Goal: Task Accomplishment & Management: Manage account settings

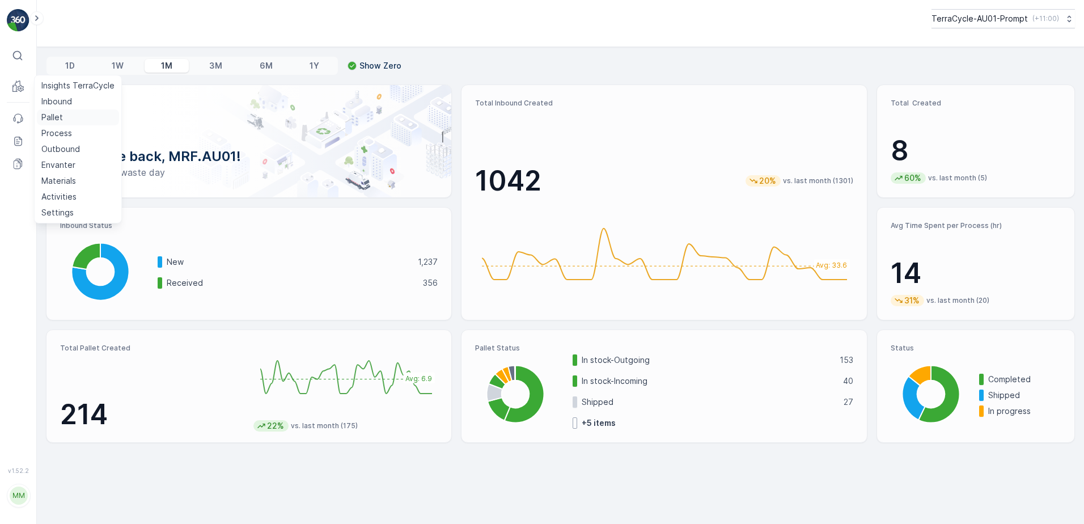
click at [62, 120] on p "Pallet" at bounding box center [52, 117] width 22 height 11
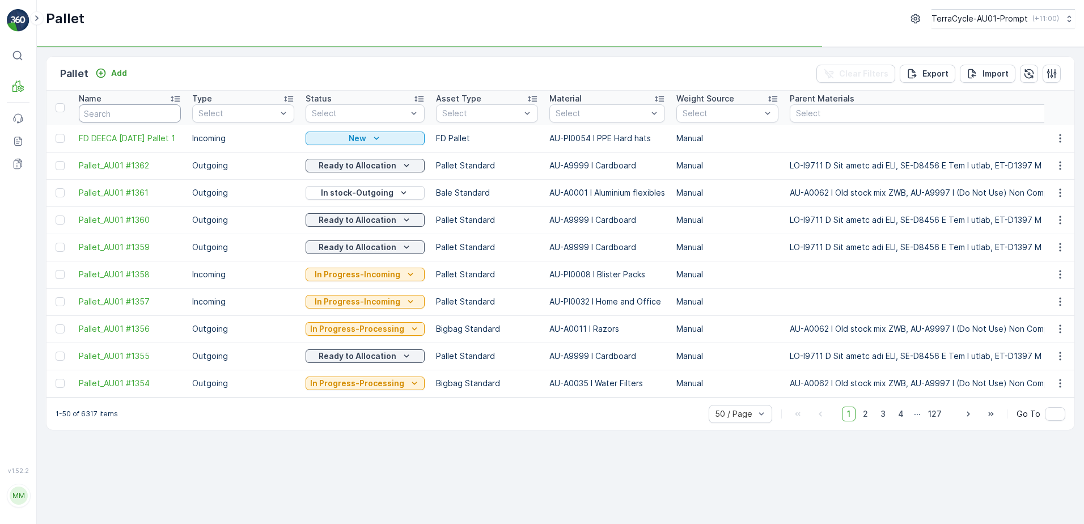
click at [123, 114] on input "text" at bounding box center [130, 113] width 102 height 18
type input "1058"
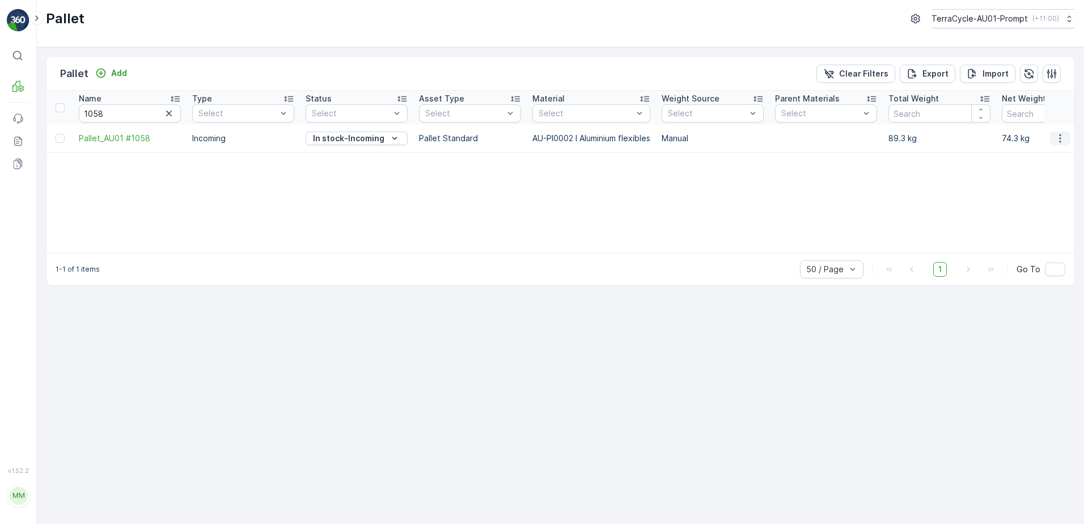
click at [1065, 137] on icon "button" at bounding box center [1060, 138] width 11 height 11
click at [1043, 217] on span "Print QR" at bounding box center [1029, 218] width 31 height 11
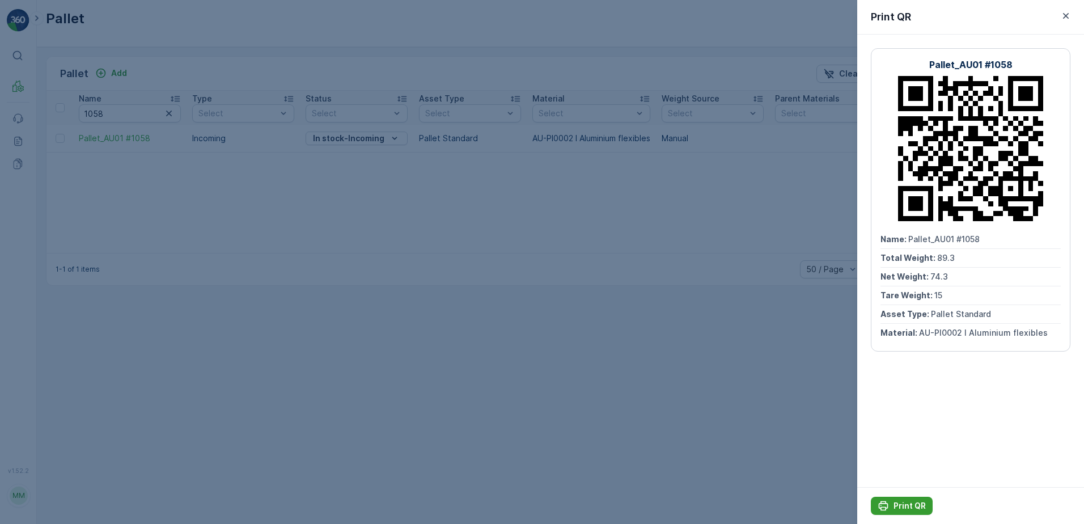
click at [914, 501] on p "Print QR" at bounding box center [910, 505] width 32 height 11
click at [1070, 13] on icon "button" at bounding box center [1066, 15] width 11 height 11
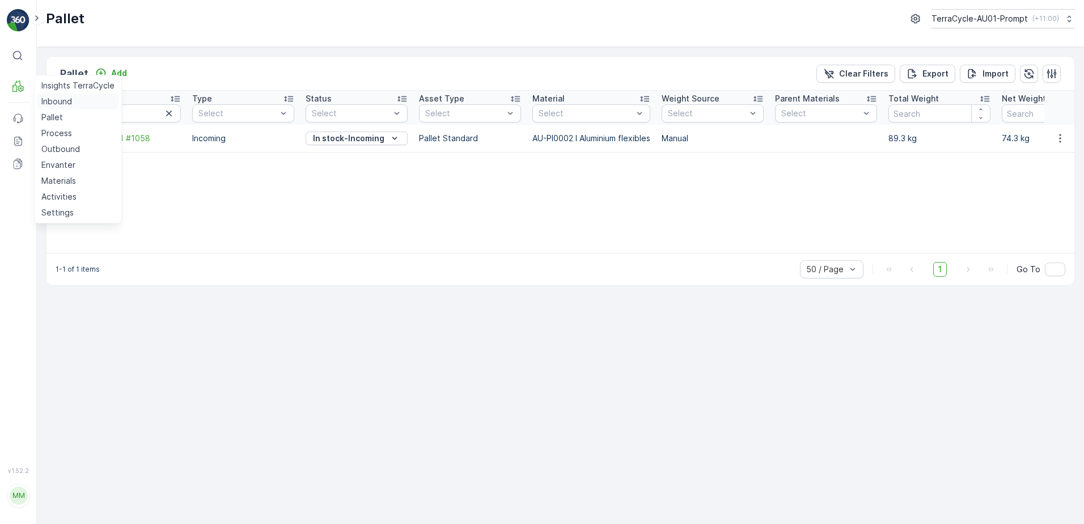
click at [69, 107] on link "Inbound" at bounding box center [78, 102] width 82 height 16
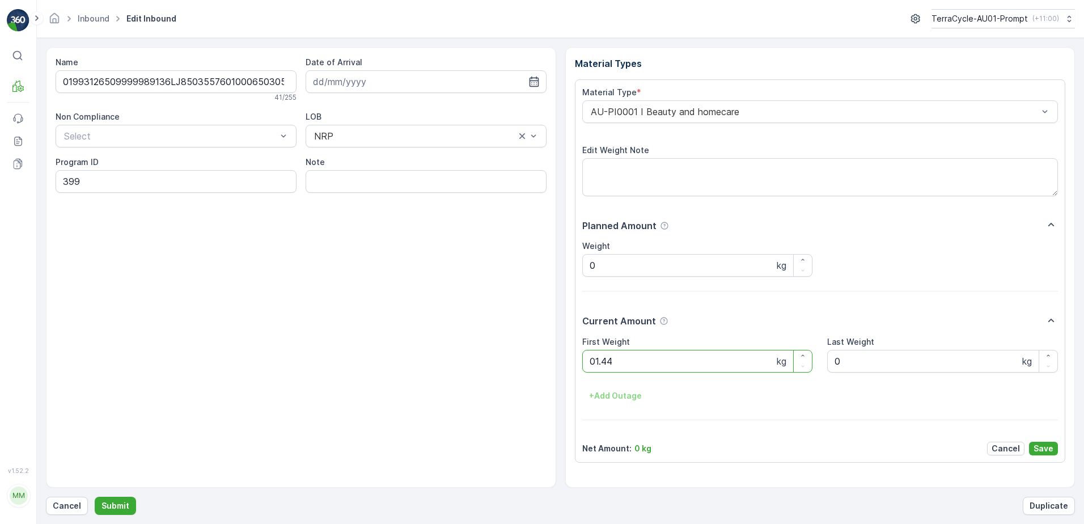
click at [95, 497] on button "Submit" at bounding box center [115, 506] width 41 height 18
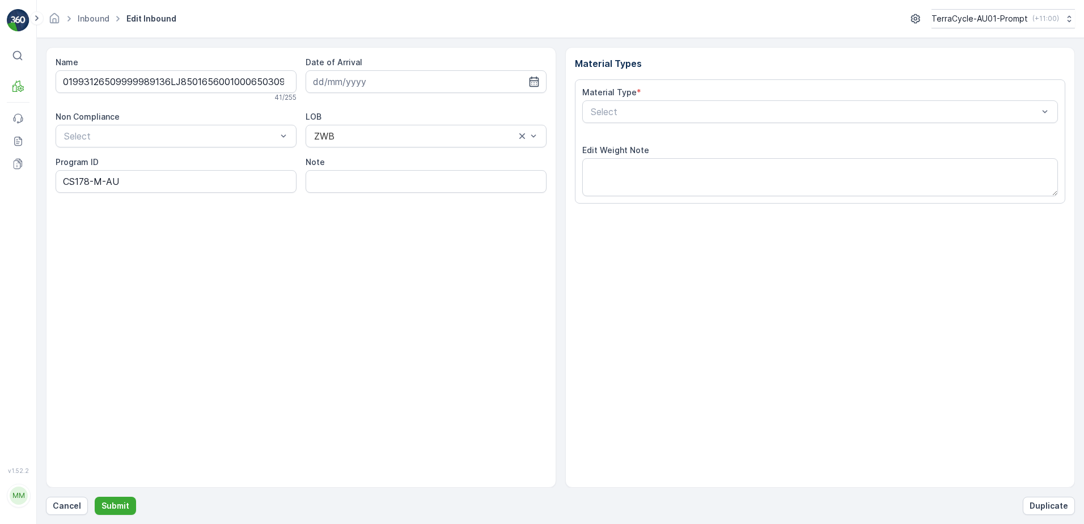
type input "[DATE]"
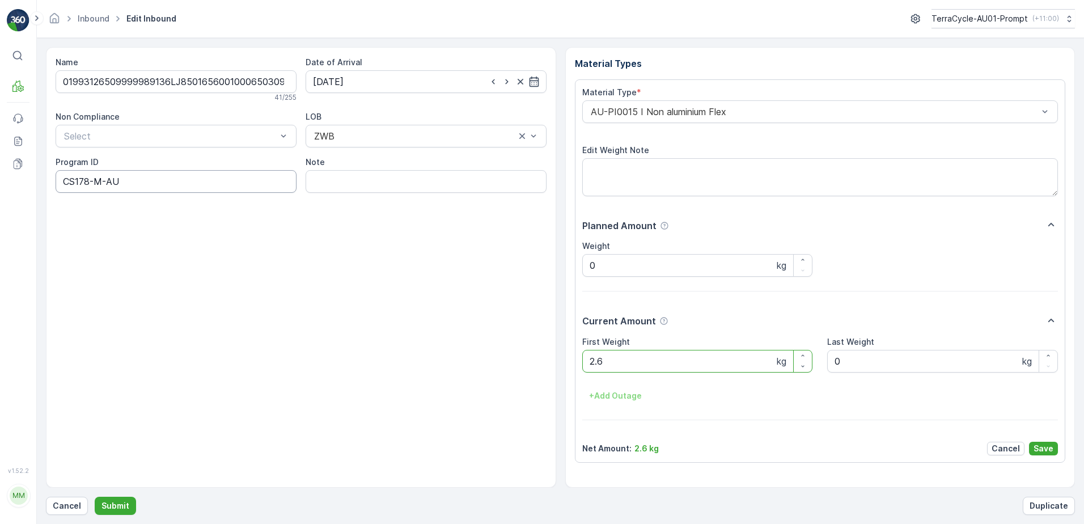
click at [104, 184] on ID "CS178-M-AU" at bounding box center [176, 181] width 241 height 23
click at [92, 181] on ID "CS178-S-AU" at bounding box center [176, 181] width 241 height 23
type ID "CS33-S-AU"
click at [583, 113] on div "AU-PI0015 I Non aluminium Flex" at bounding box center [820, 111] width 476 height 23
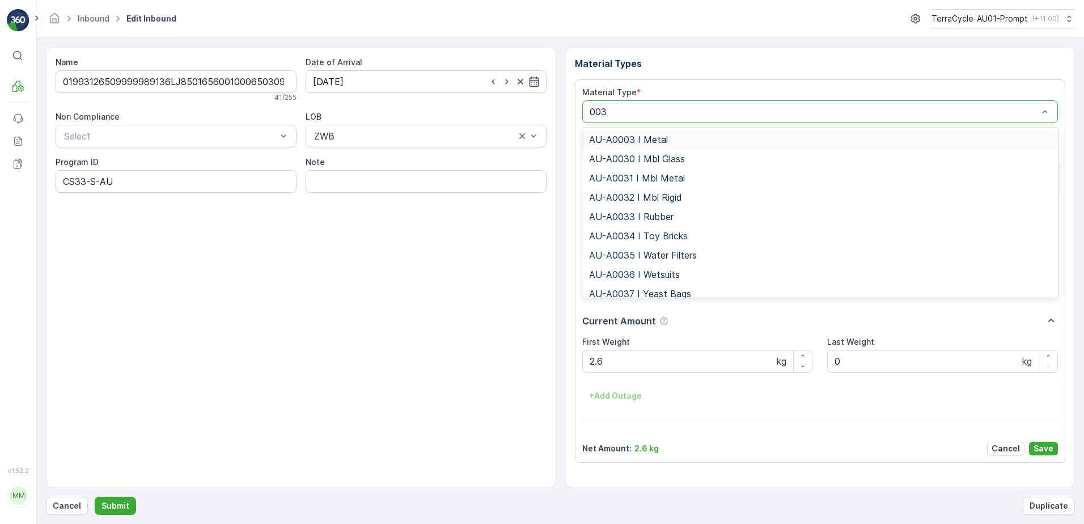
type input "0036"
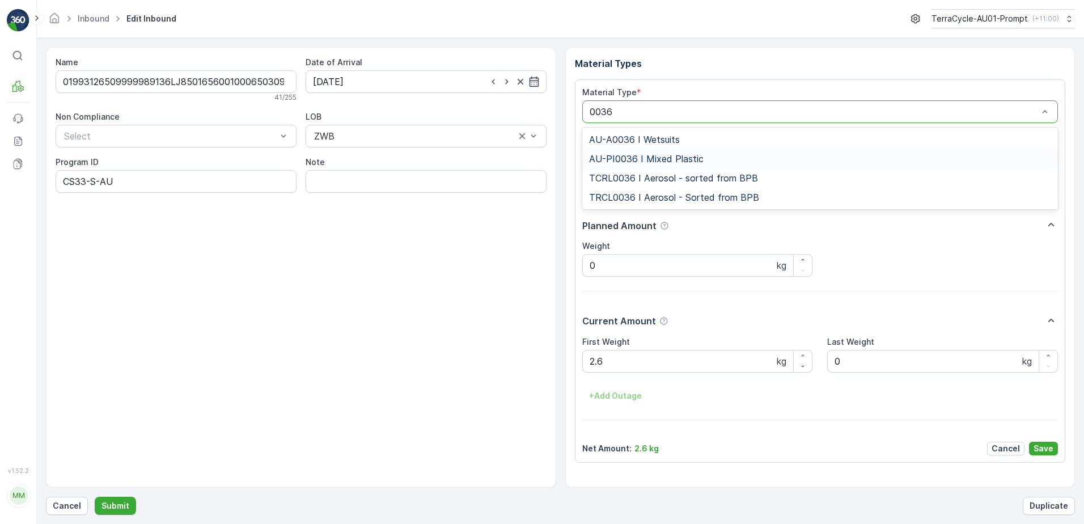
click at [645, 152] on div "AU-PI0036 I Mixed Plastic" at bounding box center [820, 158] width 476 height 19
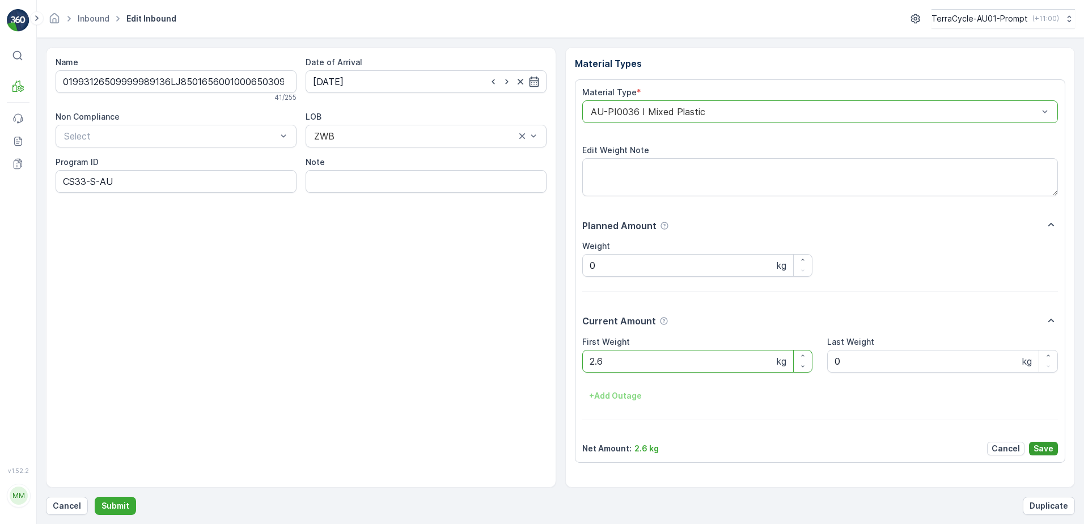
click at [1050, 448] on p "Save" at bounding box center [1044, 448] width 20 height 11
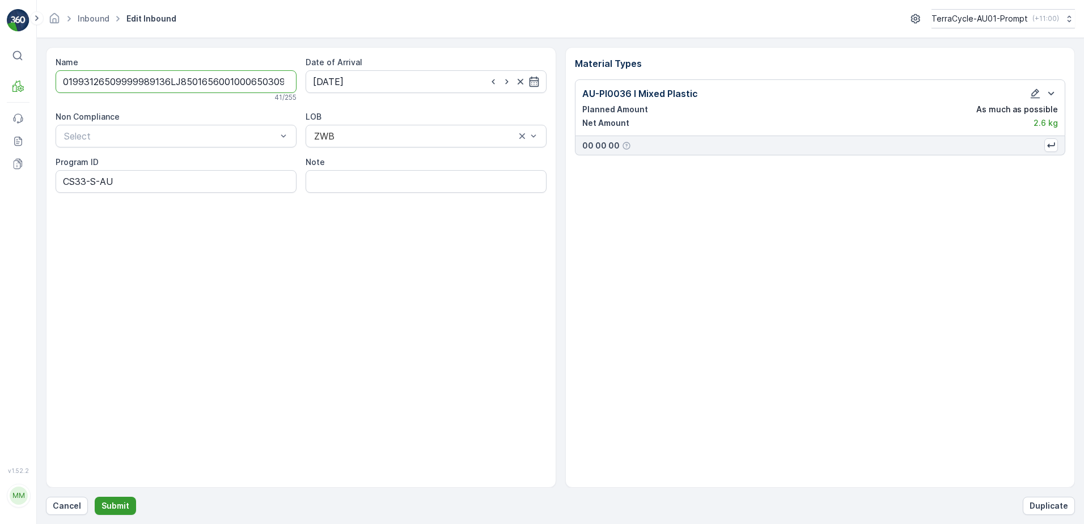
click at [113, 508] on p "Submit" at bounding box center [116, 505] width 28 height 11
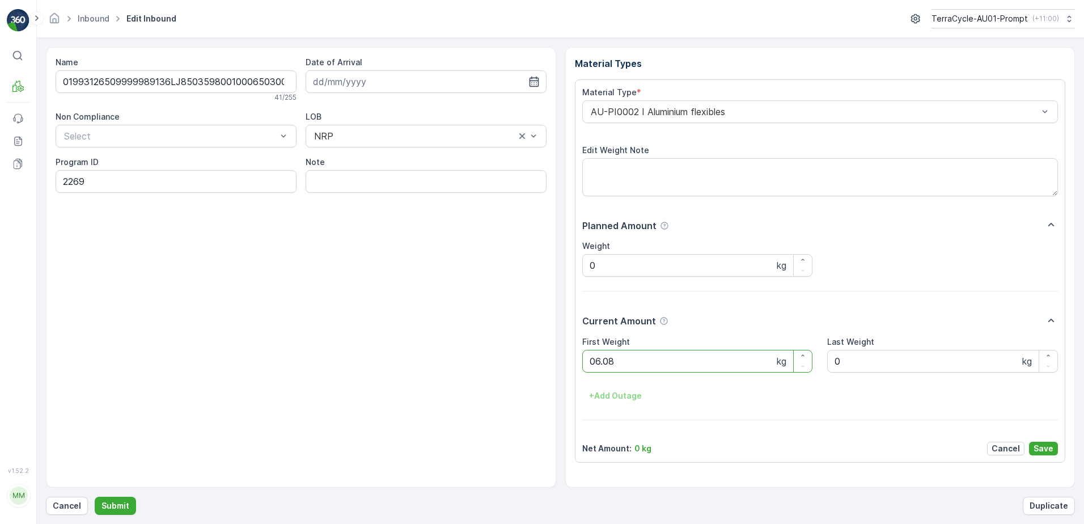
click at [95, 497] on button "Submit" at bounding box center [115, 506] width 41 height 18
click at [99, 180] on ID "CS178" at bounding box center [176, 181] width 241 height 23
type ID "CS182-S"
click at [583, 108] on div "AU-PI0015 I Non aluminium Flex" at bounding box center [820, 111] width 476 height 23
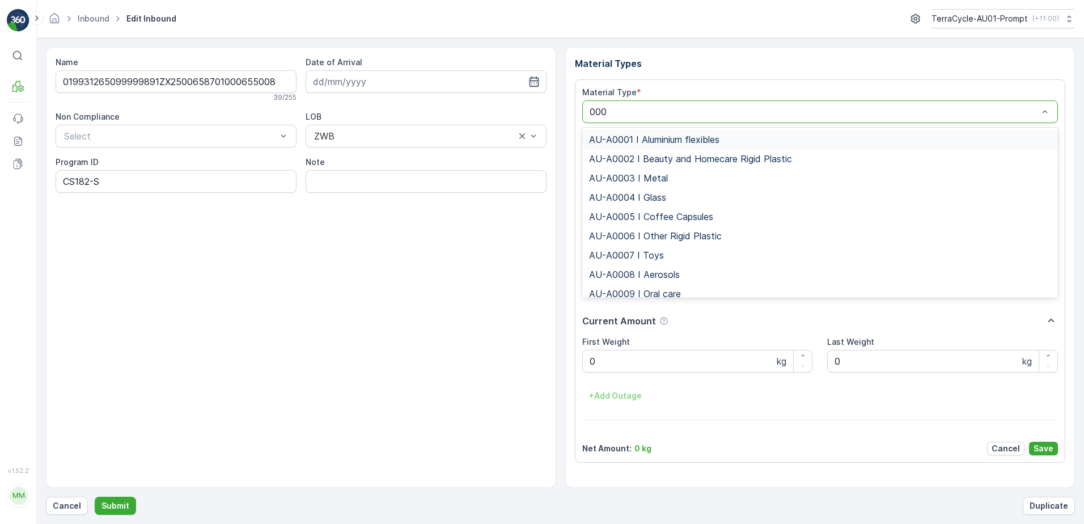
type input "0008"
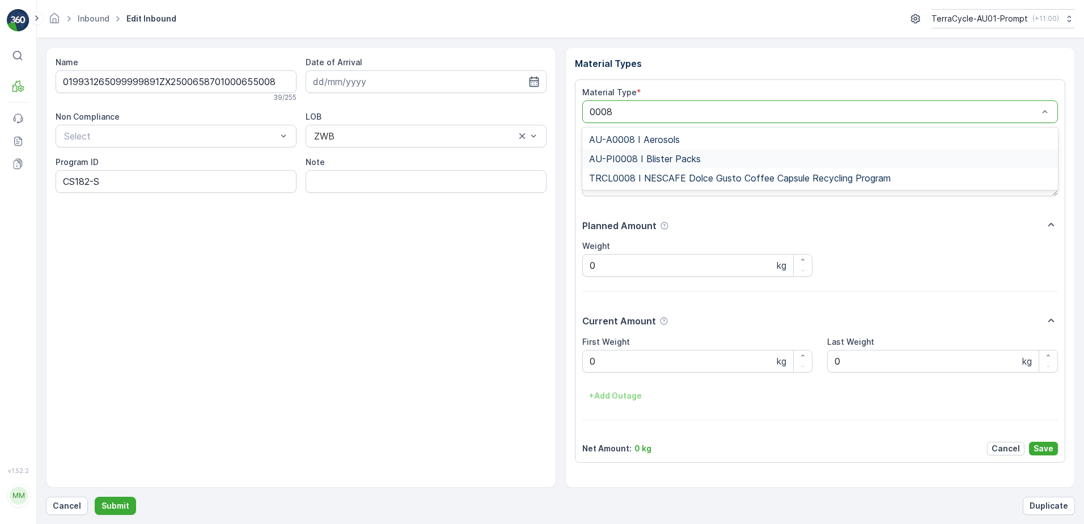
click at [691, 162] on span "AU-PI0008 I Blister Packs" at bounding box center [645, 159] width 112 height 10
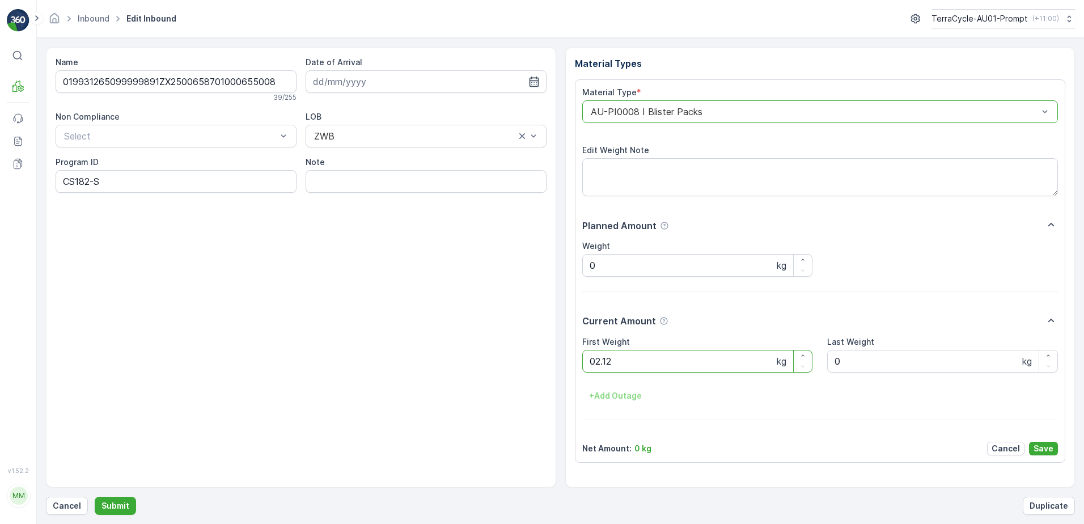
click at [95, 497] on button "Submit" at bounding box center [115, 506] width 41 height 18
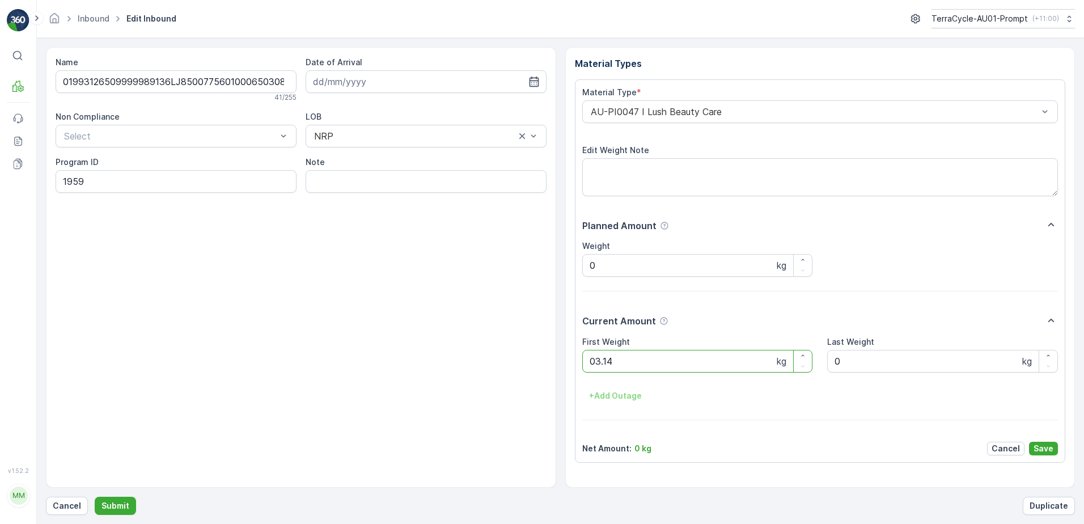
click at [95, 497] on button "Submit" at bounding box center [115, 506] width 41 height 18
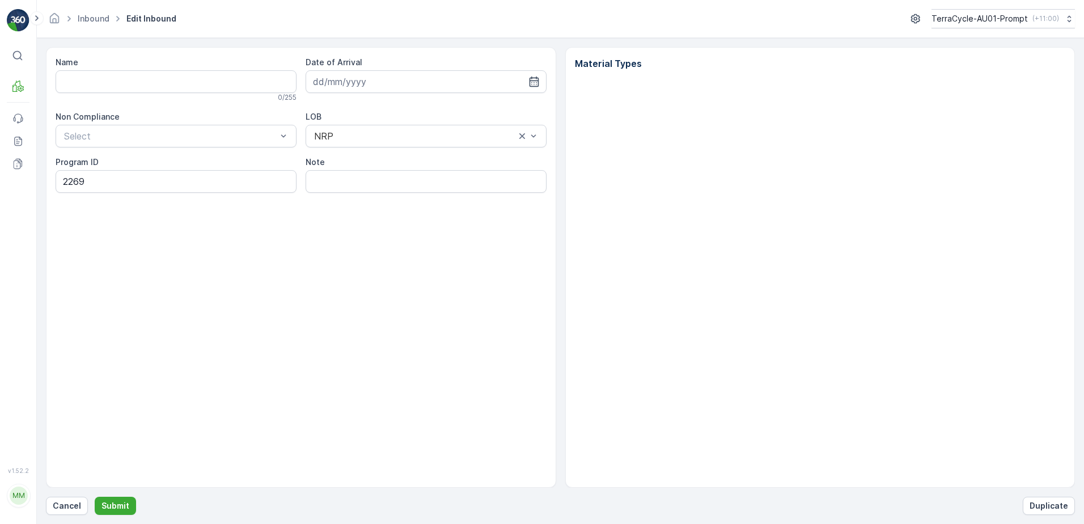
type input "01993126509999989136LJ8503429301000650302"
type input "[DATE]"
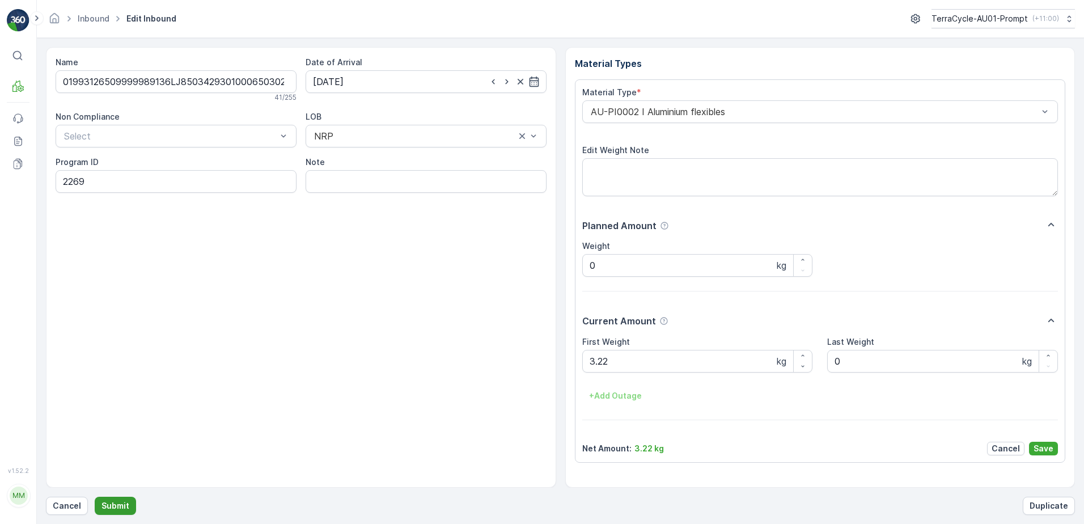
click at [113, 509] on p "Submit" at bounding box center [116, 505] width 28 height 11
click at [95, 497] on button "Submit" at bounding box center [115, 506] width 41 height 18
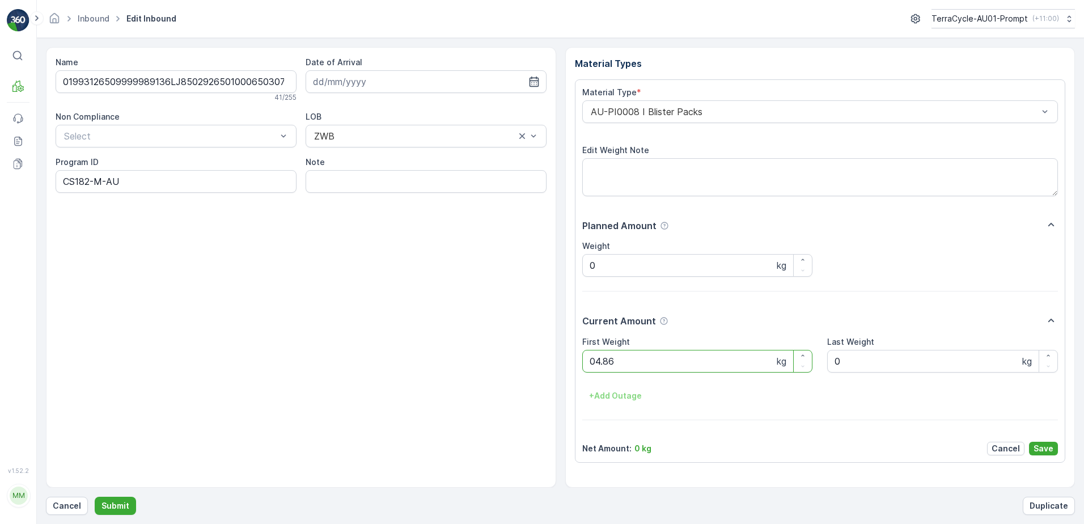
click at [95, 497] on button "Submit" at bounding box center [115, 506] width 41 height 18
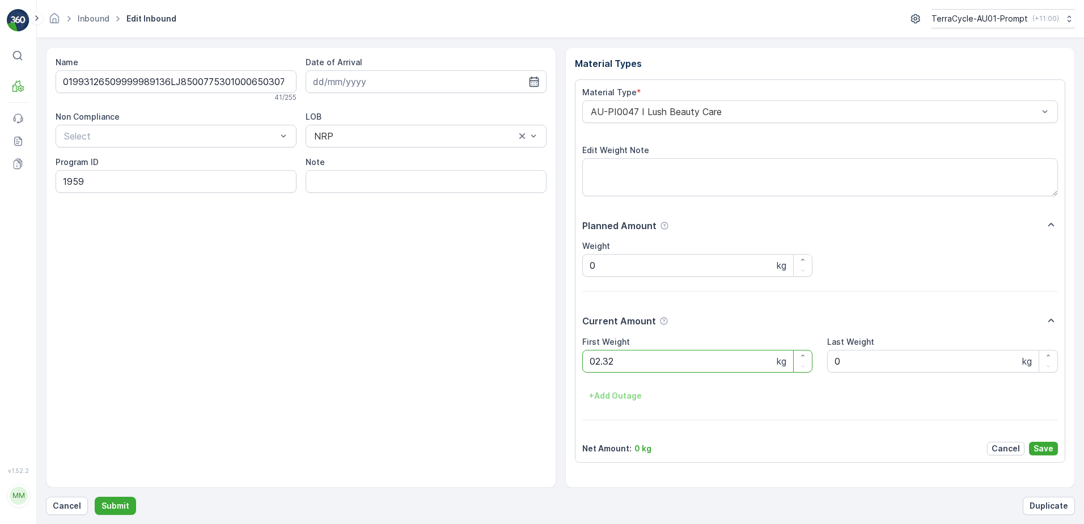
click at [95, 497] on button "Submit" at bounding box center [115, 506] width 41 height 18
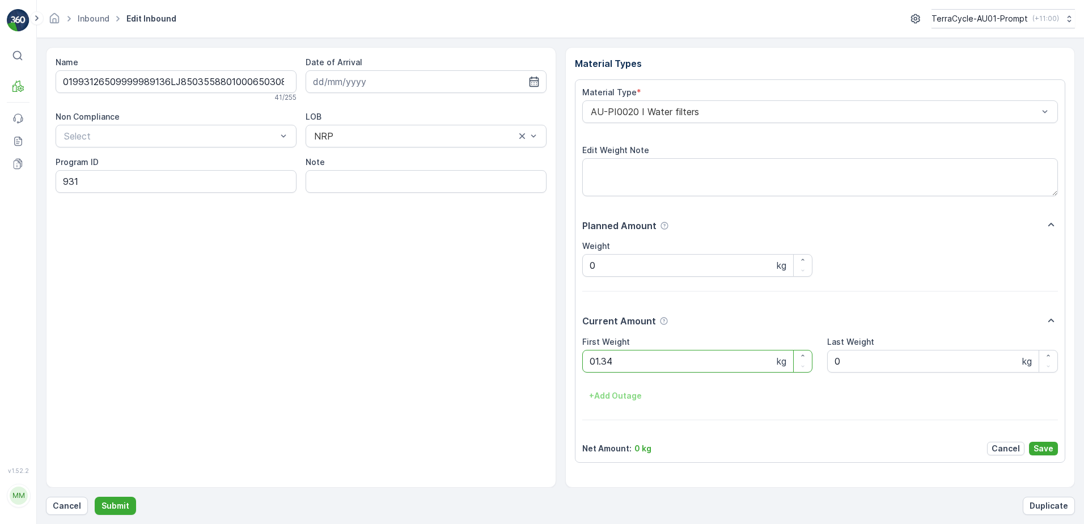
click at [95, 497] on button "Submit" at bounding box center [115, 506] width 41 height 18
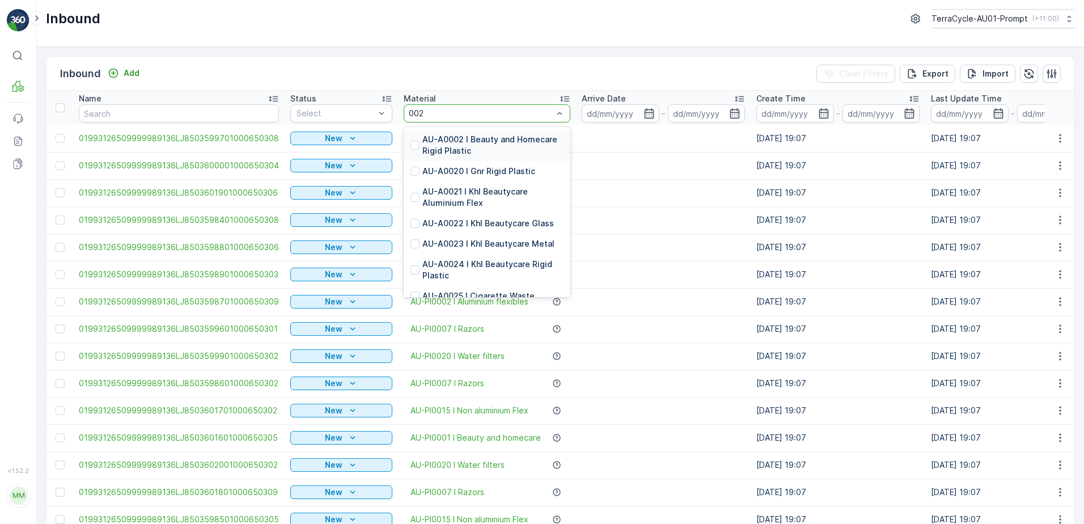
type input "0020"
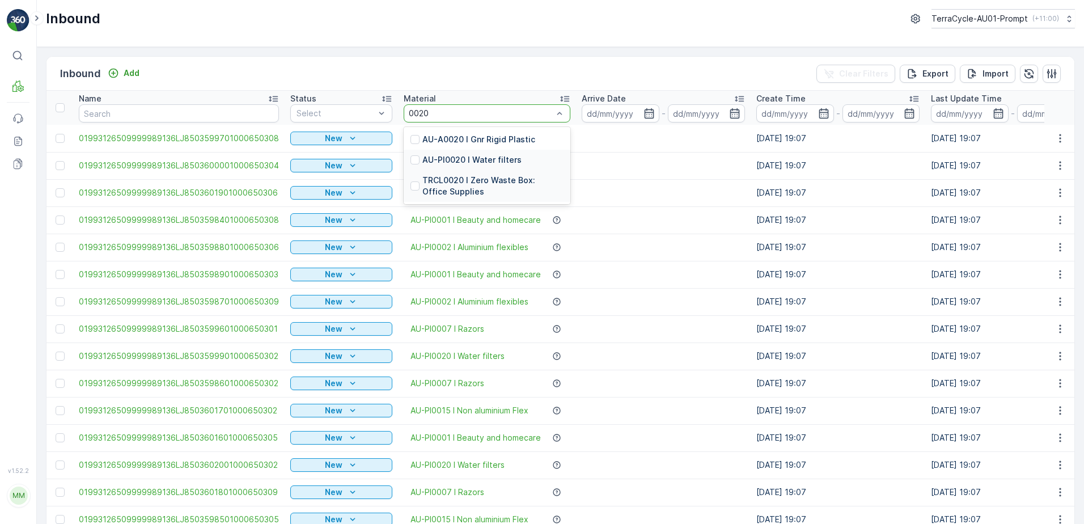
drag, startPoint x: 474, startPoint y: 175, endPoint x: 482, endPoint y: 154, distance: 23.2
click at [481, 159] on div "AU-A0020 I Gnr Rigid Plastic AU-PI0020 I Water filters TRCL0020 I Zero Waste Bo…" at bounding box center [487, 165] width 167 height 77
click at [482, 157] on p "AU-PI0020 I Water filters" at bounding box center [472, 159] width 99 height 11
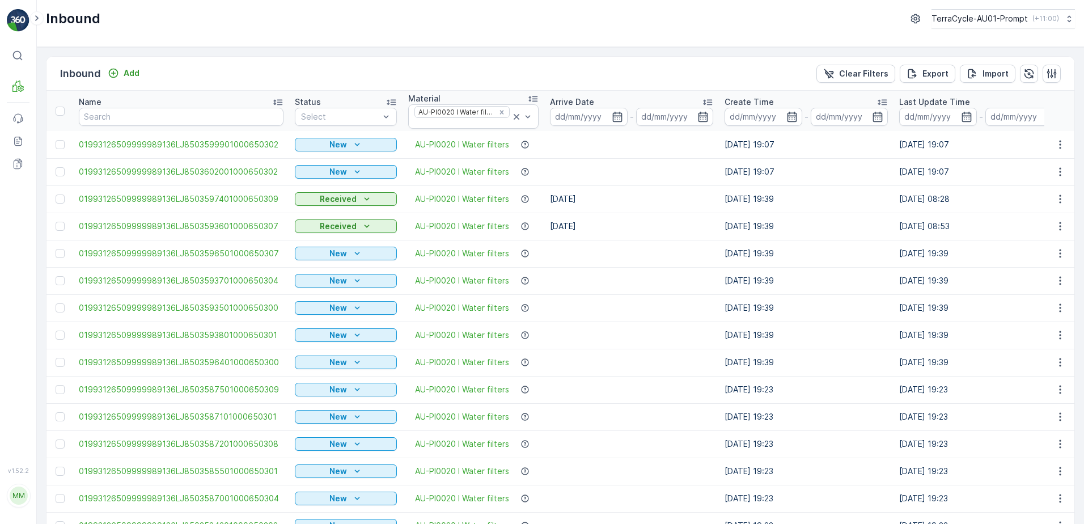
click at [318, 158] on td "New" at bounding box center [345, 171] width 113 height 27
click at [337, 162] on div "Scanned" at bounding box center [346, 159] width 88 height 9
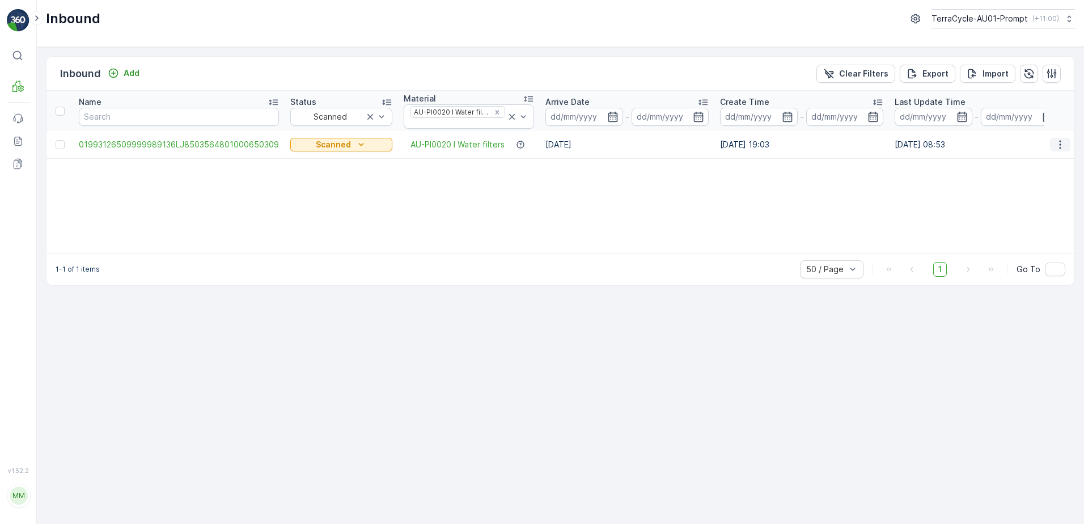
click at [1057, 145] on icon "button" at bounding box center [1060, 144] width 11 height 11
click at [1029, 226] on span "Print QR" at bounding box center [1014, 224] width 31 height 11
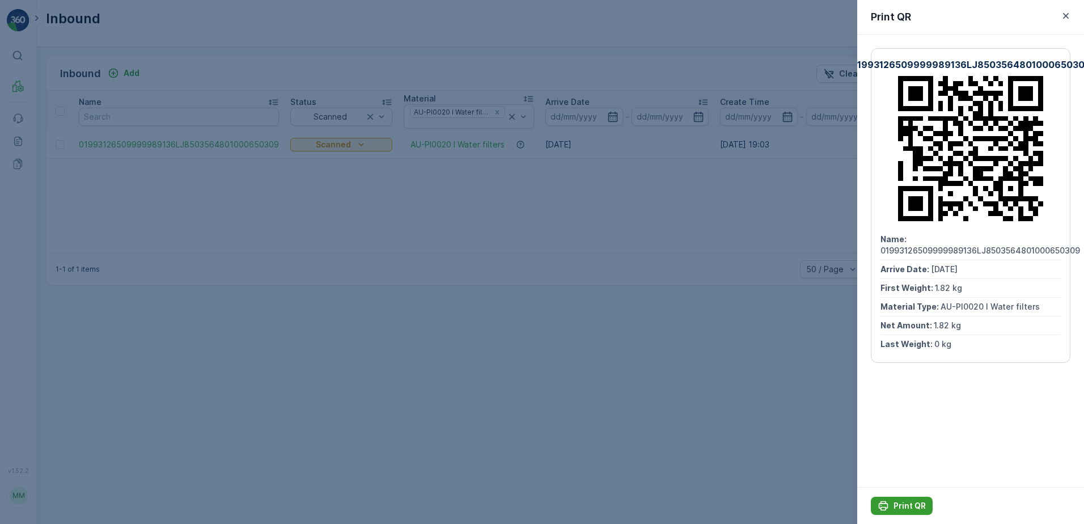
click at [912, 506] on p "Print QR" at bounding box center [910, 505] width 32 height 11
click at [1066, 13] on icon "button" at bounding box center [1066, 15] width 11 height 11
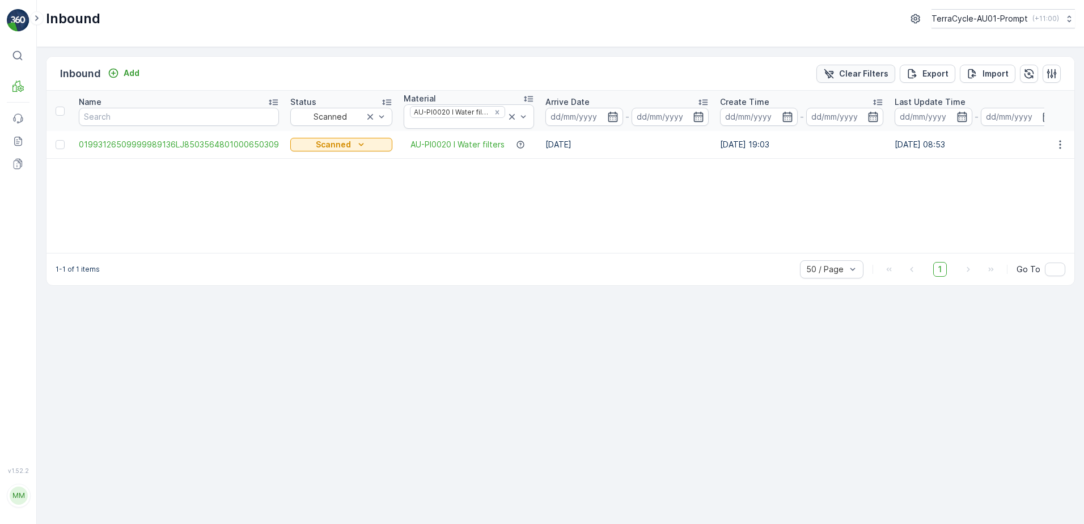
click at [859, 77] on p "Clear Filters" at bounding box center [863, 73] width 49 height 11
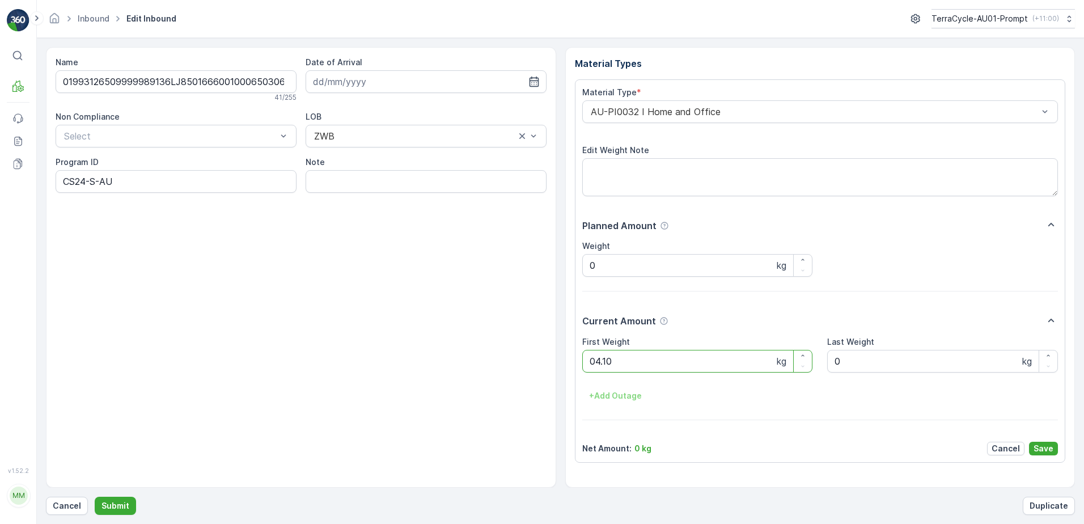
click at [95, 497] on button "Submit" at bounding box center [115, 506] width 41 height 18
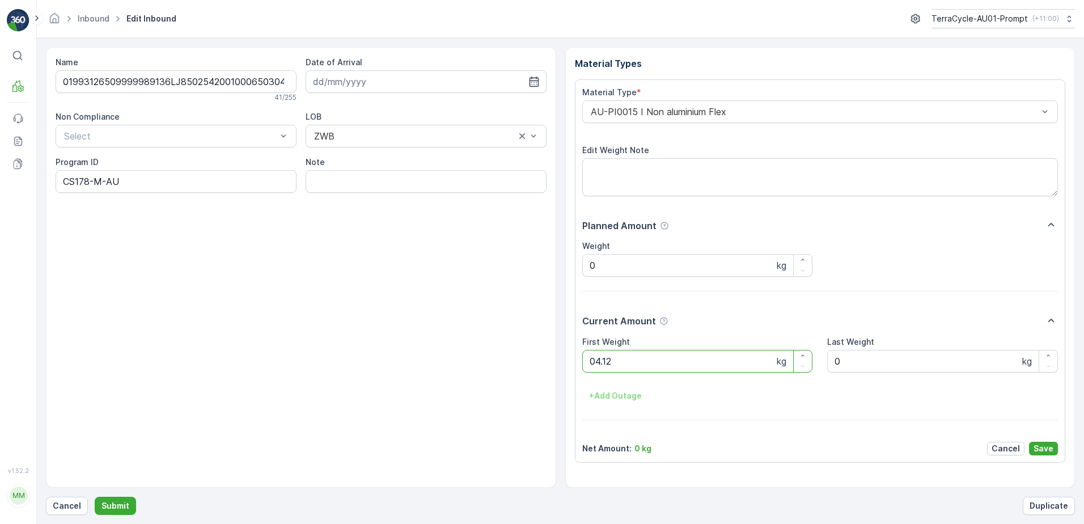
click at [95, 497] on button "Submit" at bounding box center [115, 506] width 41 height 18
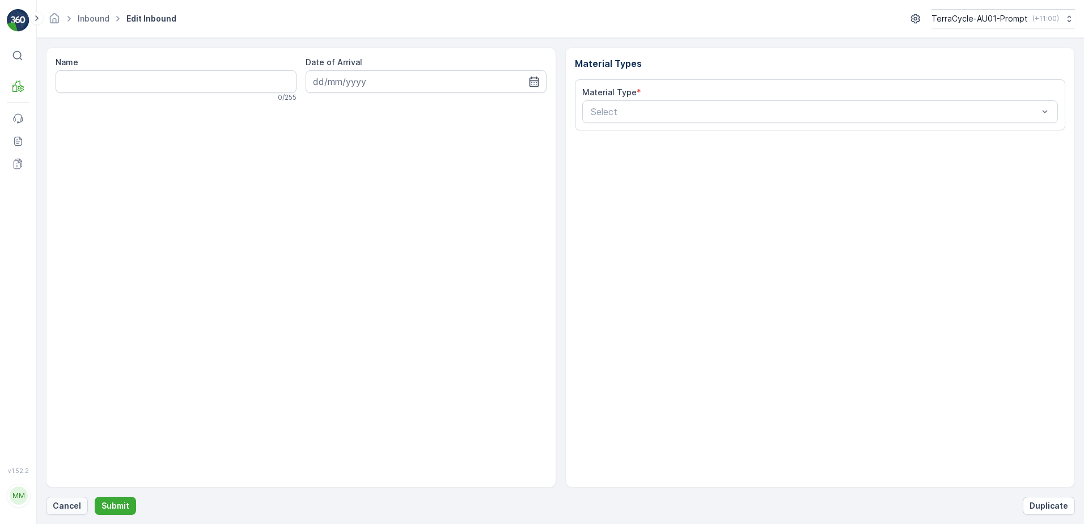
click at [59, 506] on p "Cancel" at bounding box center [67, 505] width 28 height 11
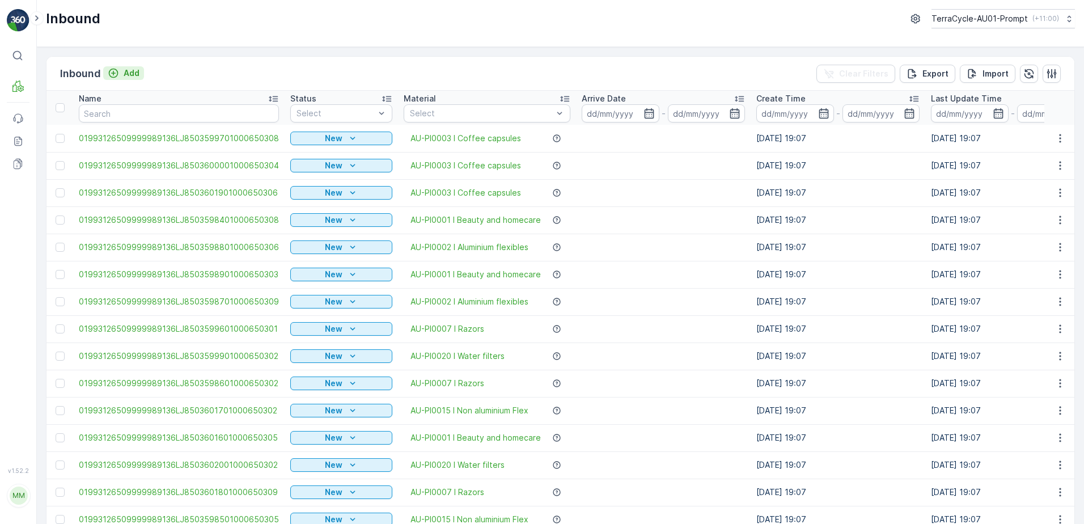
click at [141, 75] on button "Add" at bounding box center [123, 73] width 41 height 14
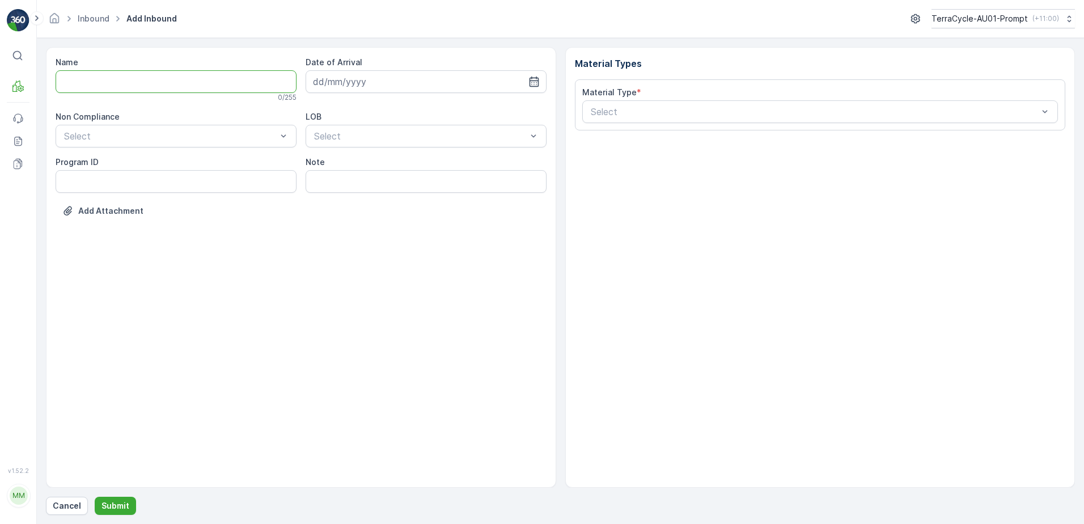
click at [137, 90] on input "Name" at bounding box center [176, 81] width 241 height 23
type input "019931265099999891ZX2001128201000650806"
click at [95, 497] on button "Submit" at bounding box center [115, 506] width 41 height 18
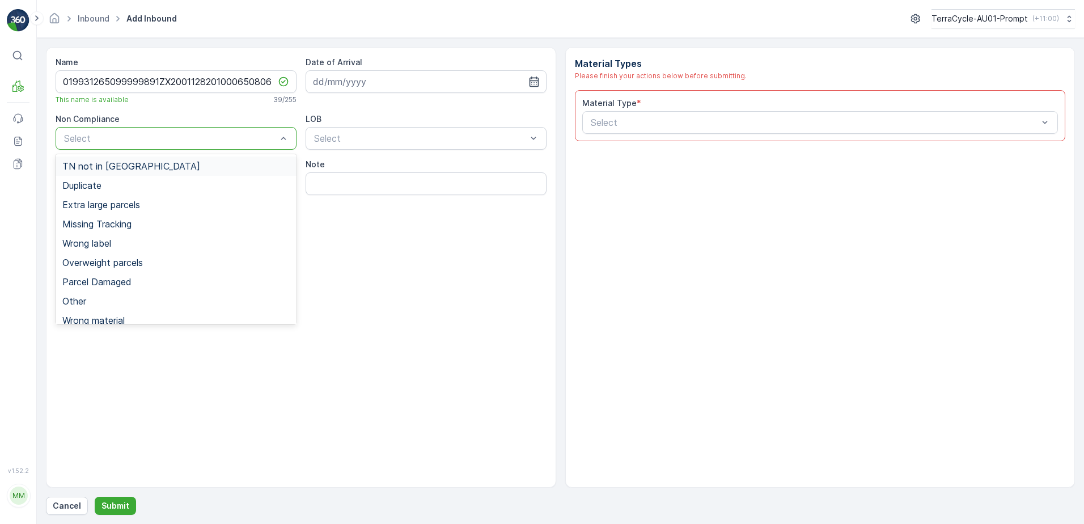
click at [164, 164] on div "TN not in [GEOGRAPHIC_DATA]" at bounding box center [175, 166] width 227 height 10
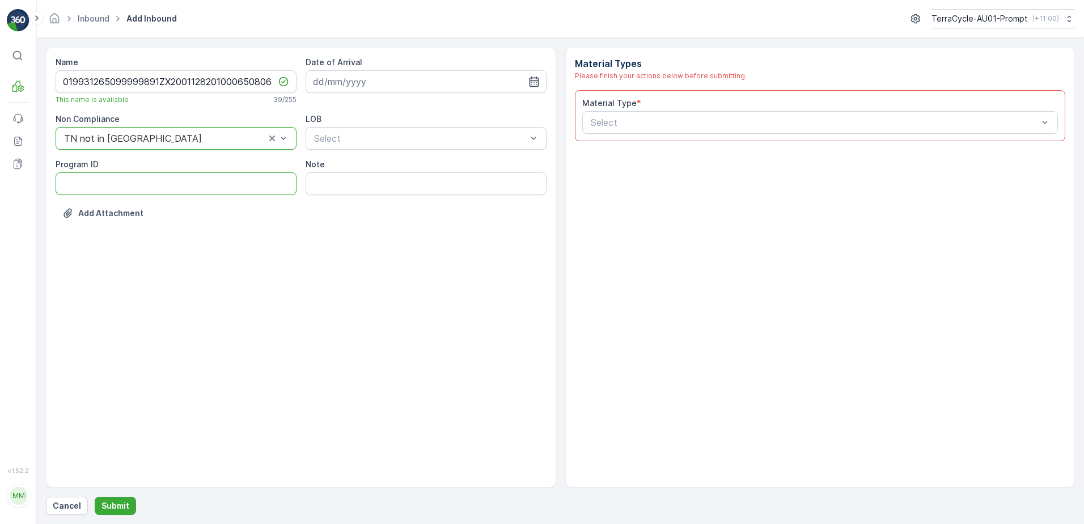
click at [123, 184] on ID "Program ID" at bounding box center [176, 183] width 241 height 23
type ID "CS45-M"
click at [391, 88] on input at bounding box center [426, 81] width 241 height 23
drag, startPoint x: 346, startPoint y: 202, endPoint x: 370, endPoint y: 150, distance: 57.4
click at [347, 200] on div "13" at bounding box center [345, 199] width 18 height 18
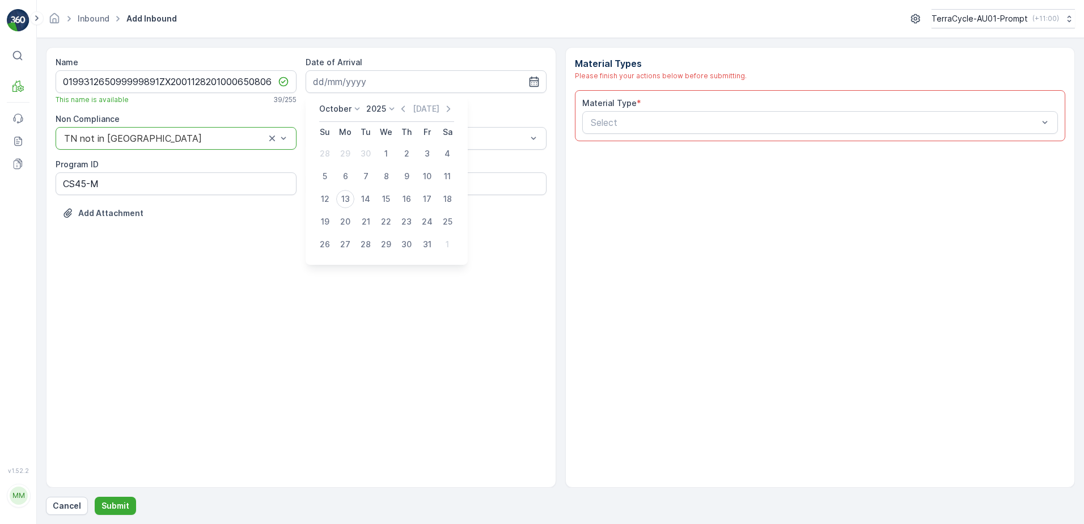
type input "[DATE]"
click at [358, 183] on div "ZWB" at bounding box center [426, 185] width 227 height 10
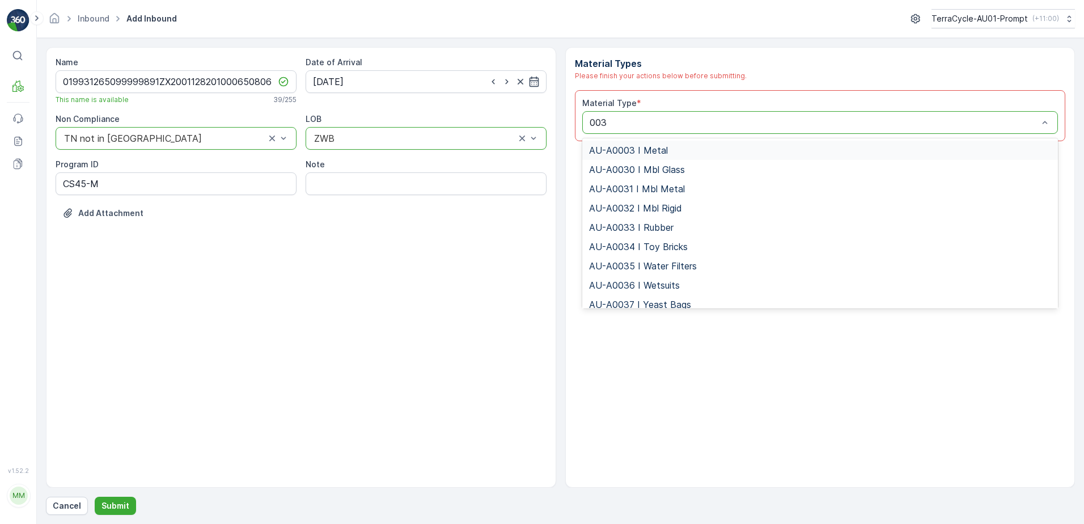
type input "0031"
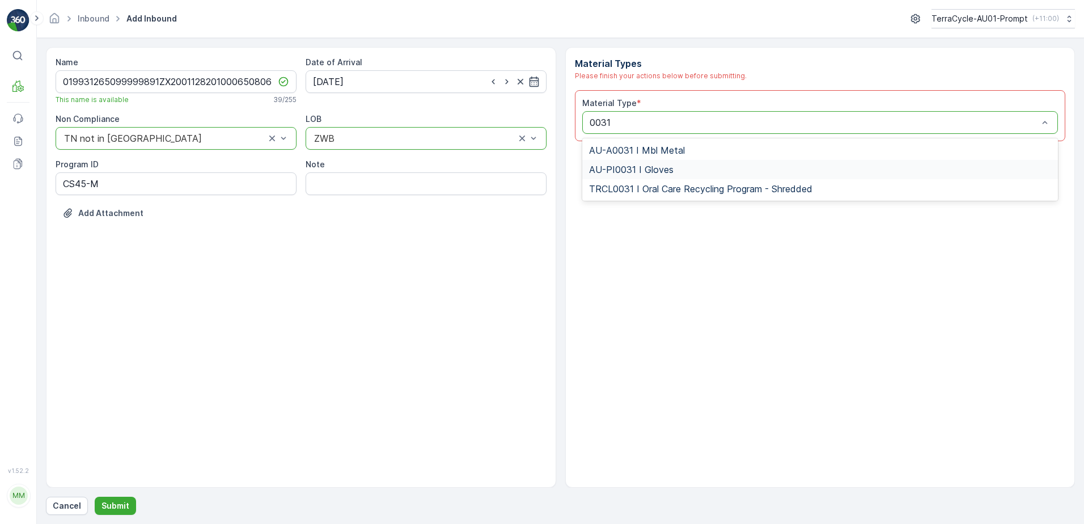
click at [677, 171] on div "AU-PI0031 I Gloves" at bounding box center [820, 169] width 463 height 10
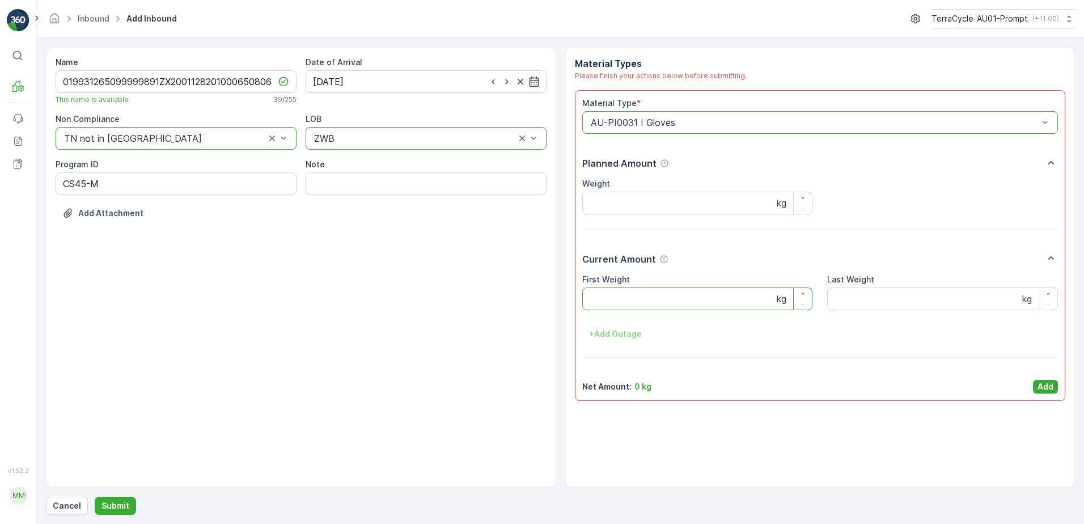
click at [646, 306] on Weight "First Weight" at bounding box center [697, 299] width 231 height 23
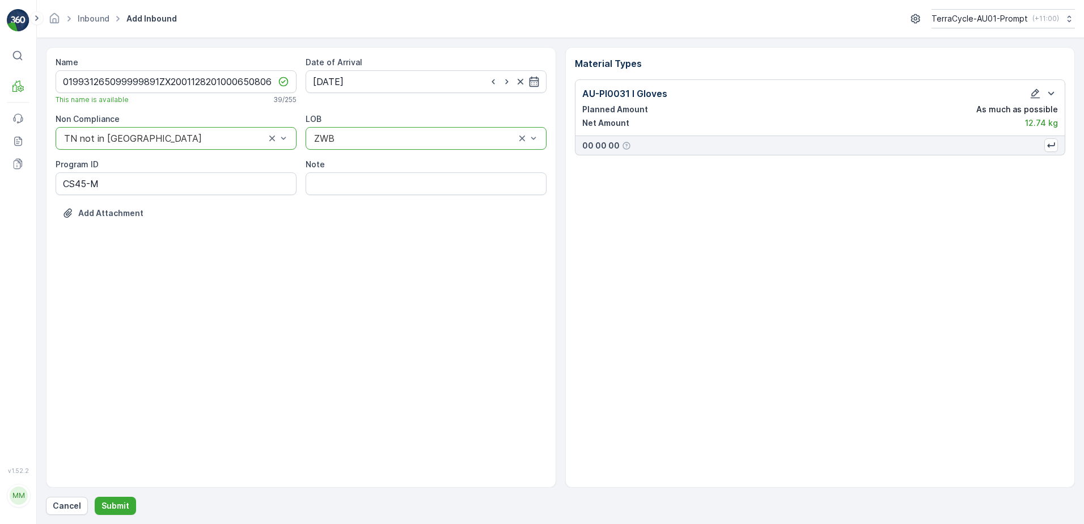
drag, startPoint x: 95, startPoint y: 500, endPoint x: 188, endPoint y: 456, distance: 102.8
click at [111, 494] on div "Name 019931265099999891ZX2001128201000650806 This name is available 39 / 255 Da…" at bounding box center [560, 281] width 1029 height 468
click at [116, 505] on p "Submit" at bounding box center [116, 505] width 28 height 11
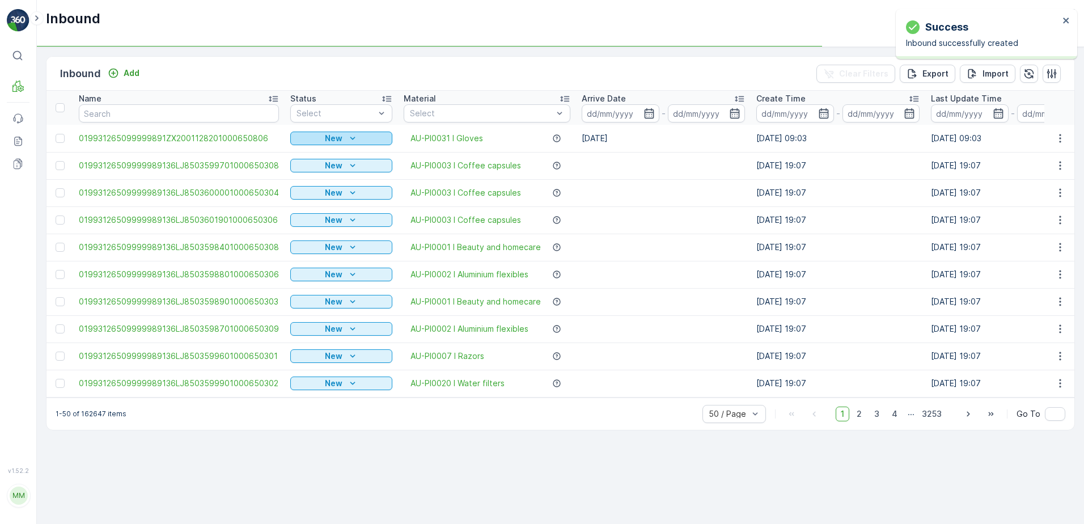
click at [354, 137] on icon "New" at bounding box center [352, 138] width 11 height 11
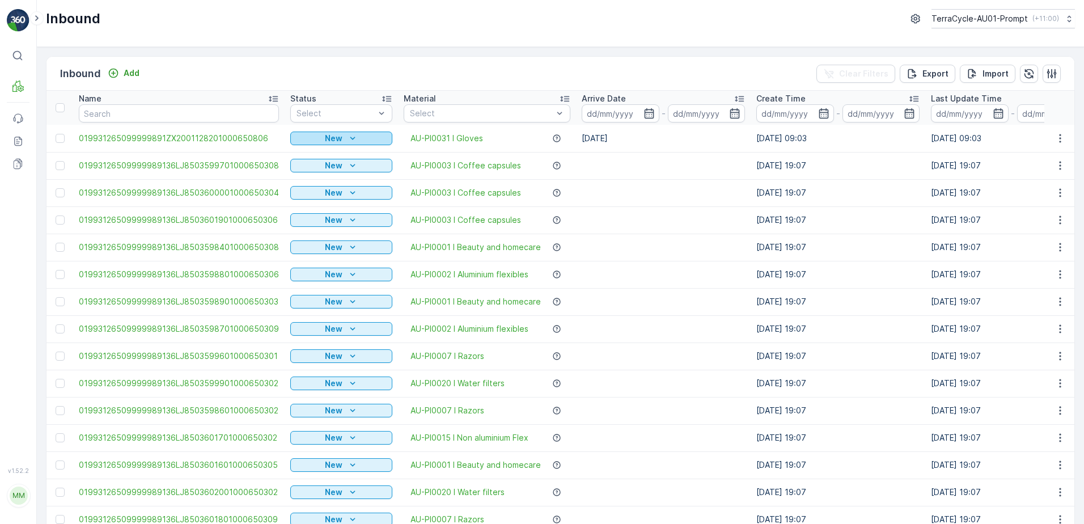
click at [352, 136] on icon "New" at bounding box center [352, 138] width 11 height 11
click at [324, 169] on span "Scanned" at bounding box center [310, 171] width 33 height 11
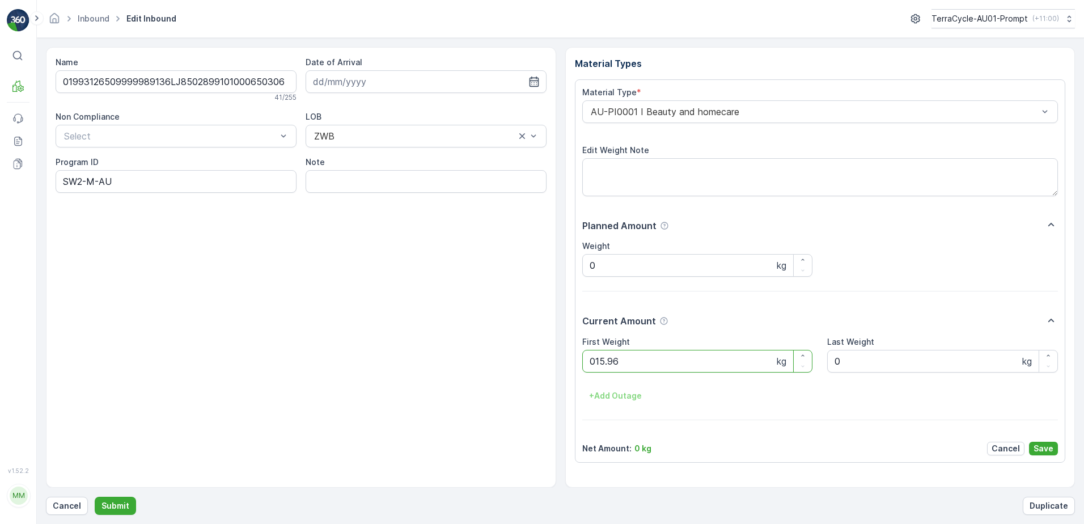
click at [95, 497] on button "Submit" at bounding box center [115, 506] width 41 height 18
click at [105, 180] on ID "SW2-M" at bounding box center [176, 181] width 241 height 23
click at [83, 181] on ID "SW2-M" at bounding box center [176, 181] width 241 height 23
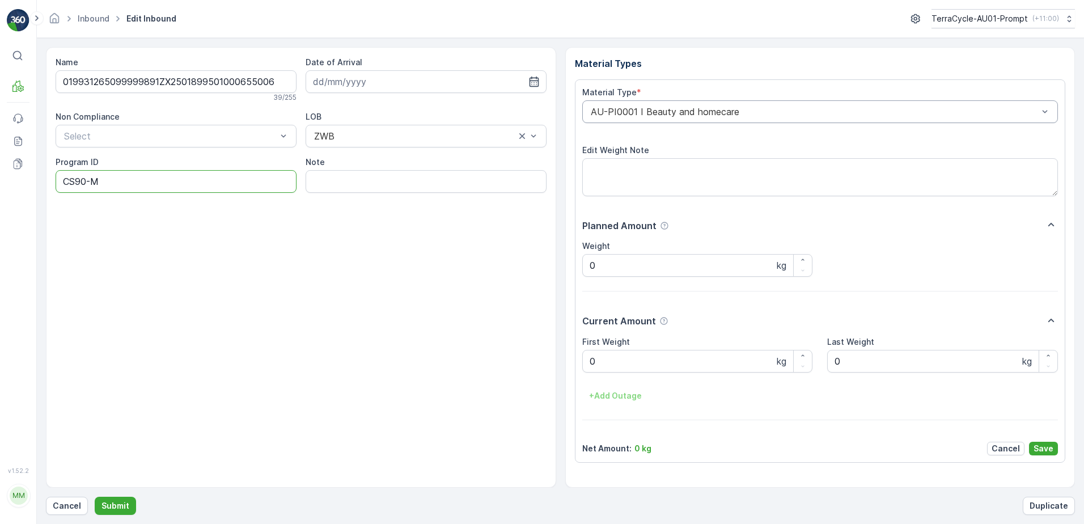
type ID "CS90-M"
click at [585, 111] on div "AU-PI0001 I Beauty and homecare" at bounding box center [820, 111] width 476 height 23
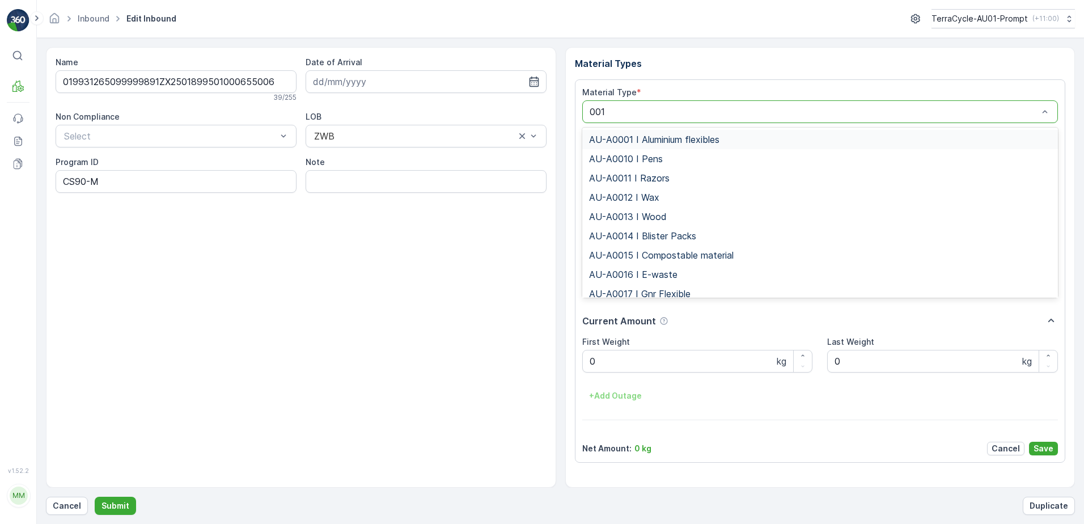
type input "0017"
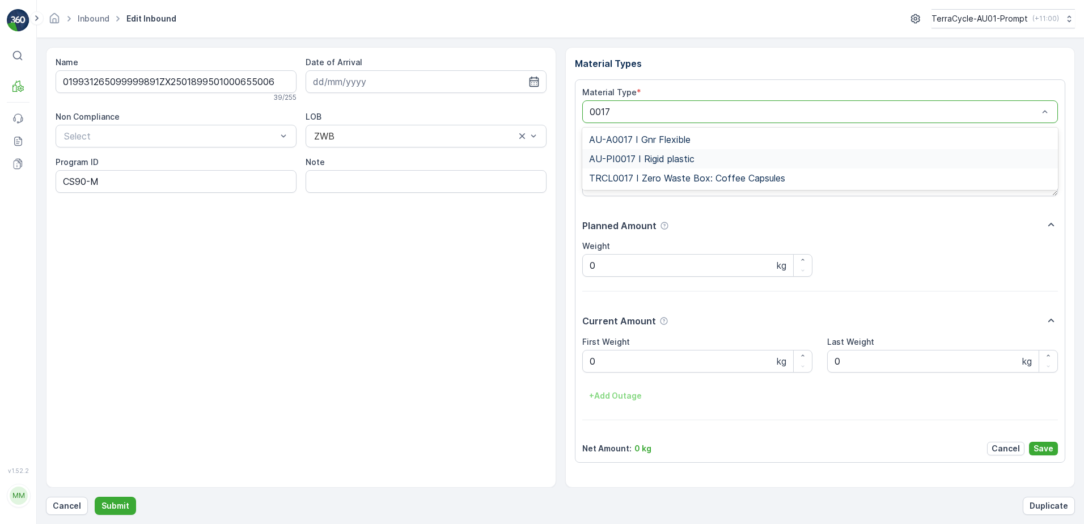
click at [706, 159] on div "AU-PI0017 I Rigid plastic" at bounding box center [820, 159] width 463 height 10
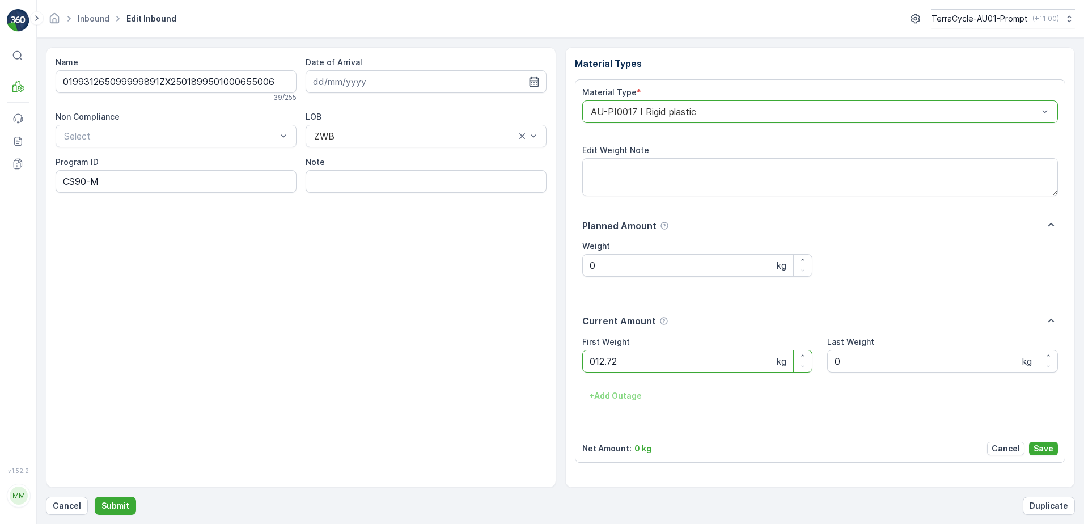
click at [95, 497] on button "Submit" at bounding box center [115, 506] width 41 height 18
click at [100, 180] on ID "CS182-S-AU" at bounding box center [176, 181] width 241 height 23
click at [92, 181] on ID "CS182-M-AU" at bounding box center [176, 181] width 241 height 23
type ID "CS24-M-AU"
drag, startPoint x: 327, startPoint y: 75, endPoint x: 363, endPoint y: 92, distance: 39.6
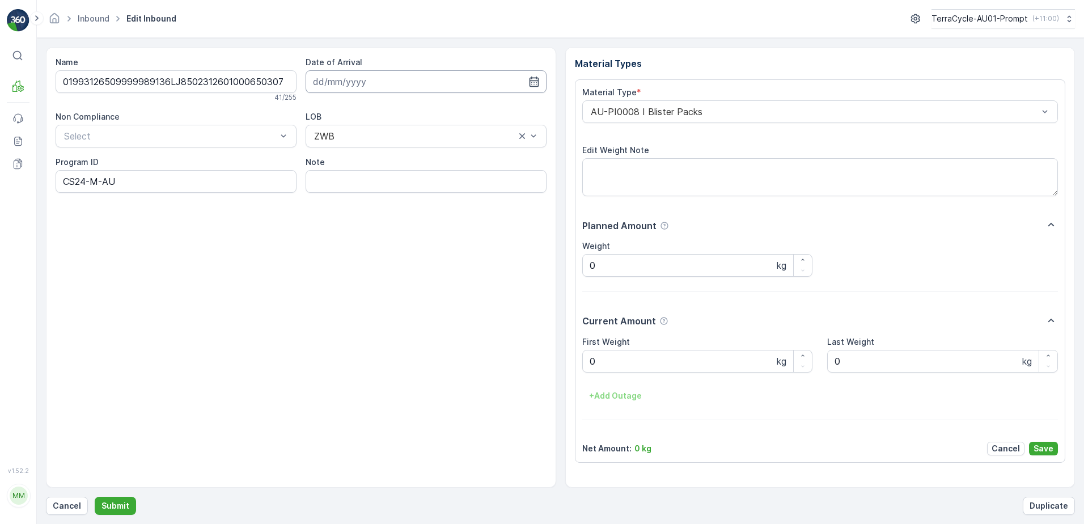
click at [331, 74] on input at bounding box center [426, 81] width 241 height 23
click at [352, 200] on div "13" at bounding box center [345, 199] width 18 height 18
type input "[DATE]"
click at [589, 113] on div "AU-PI0008 I Blister Packs" at bounding box center [820, 111] width 476 height 23
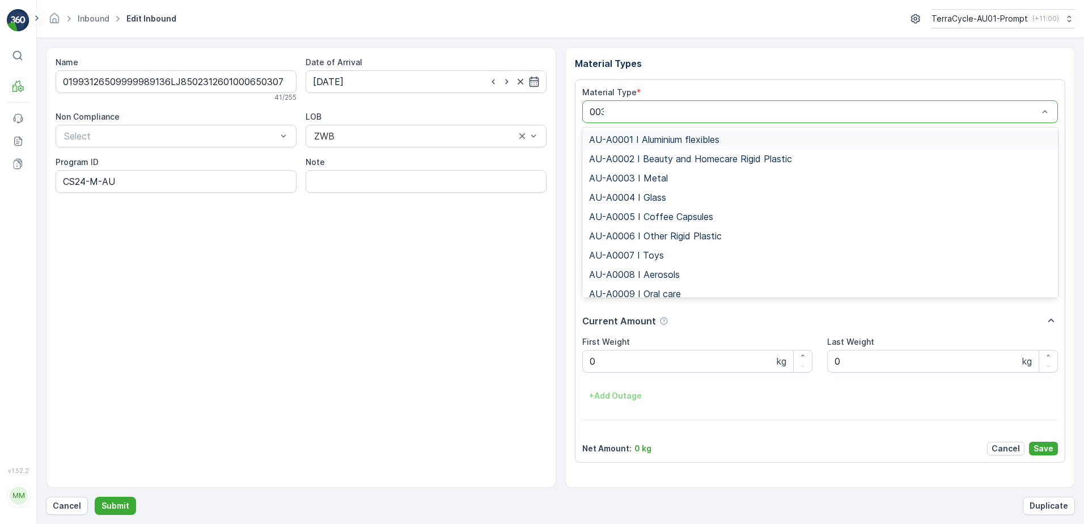
type input "0032"
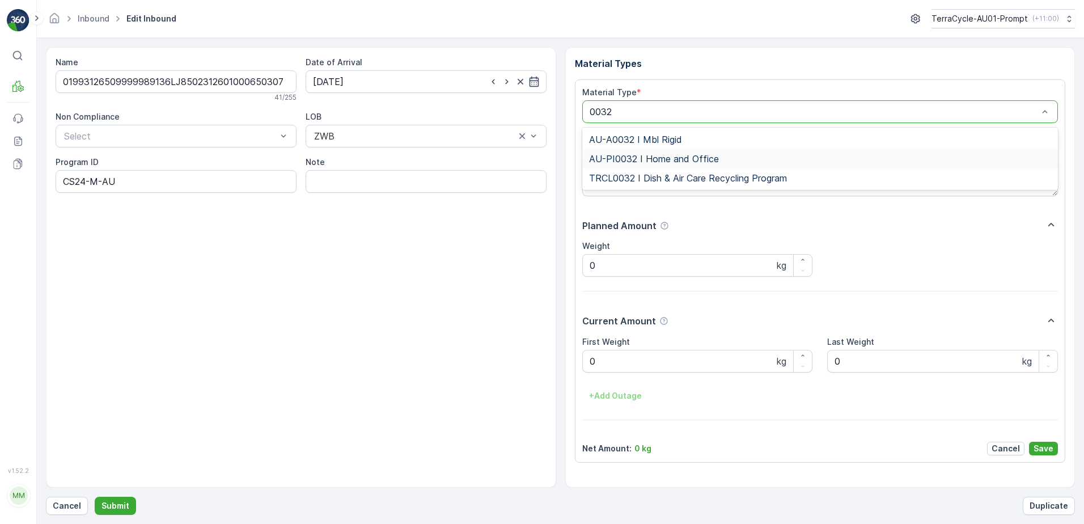
click at [670, 163] on span "AU-PI0032 I Home and Office" at bounding box center [654, 159] width 130 height 10
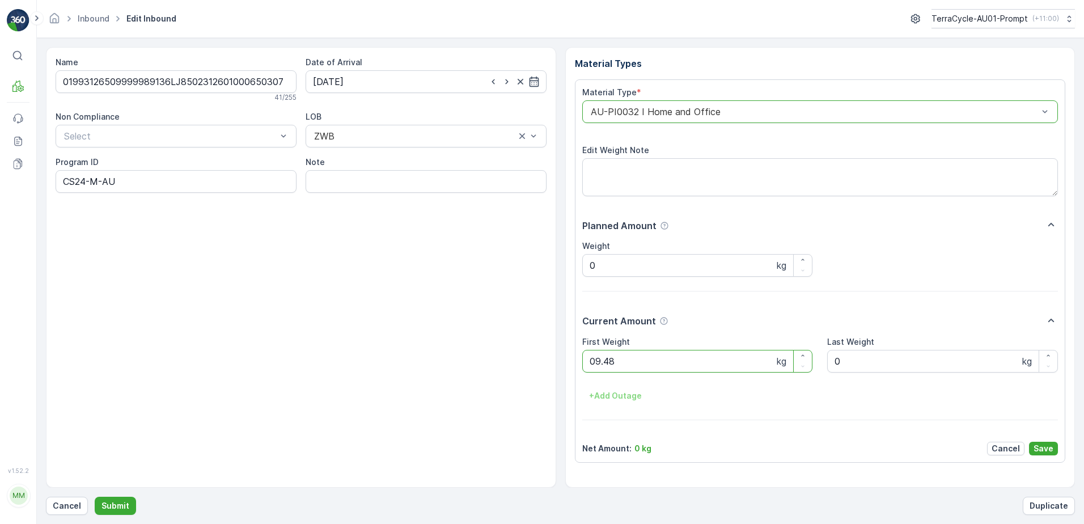
click at [95, 497] on button "Submit" at bounding box center [115, 506] width 41 height 18
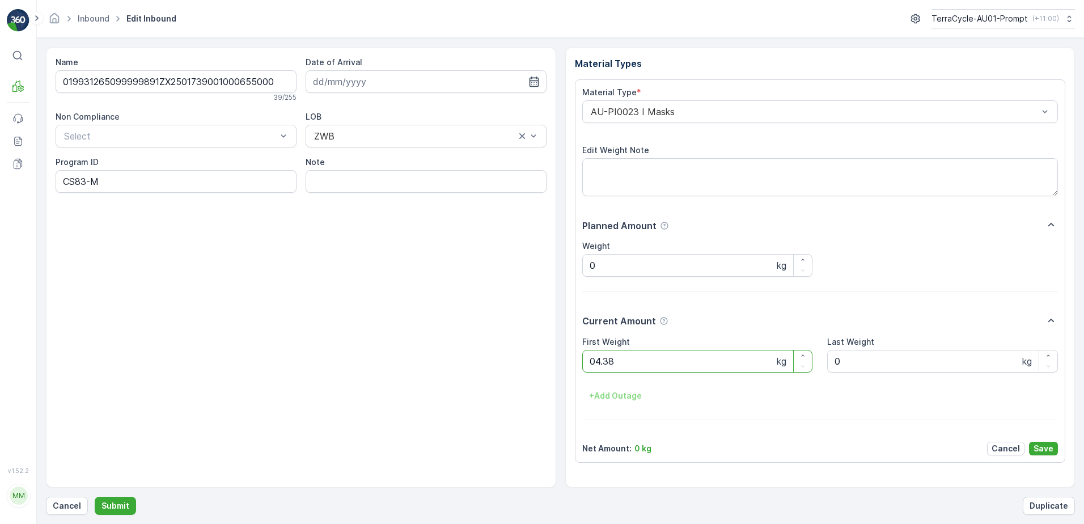
click at [95, 497] on button "Submit" at bounding box center [115, 506] width 41 height 18
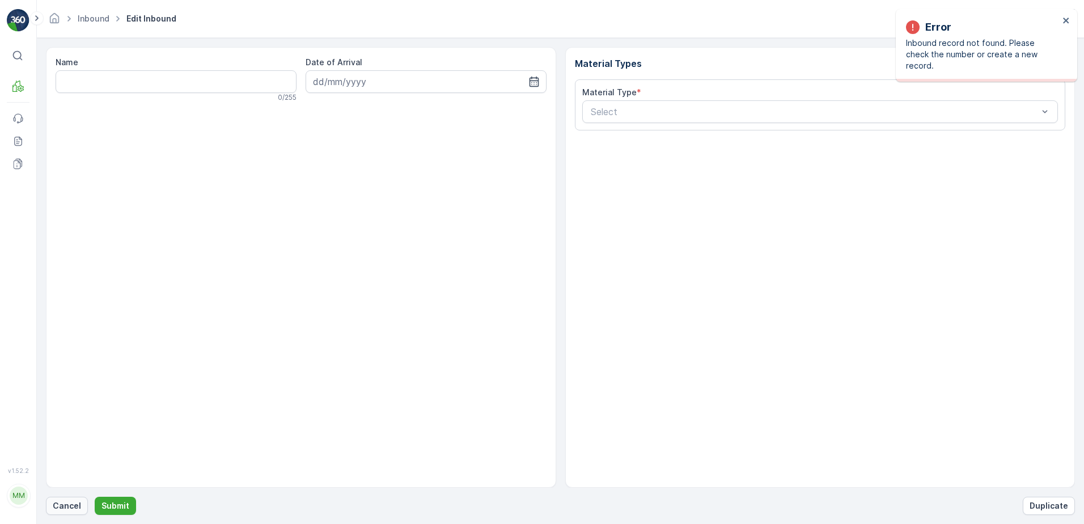
click at [67, 512] on button "Cancel" at bounding box center [67, 506] width 42 height 18
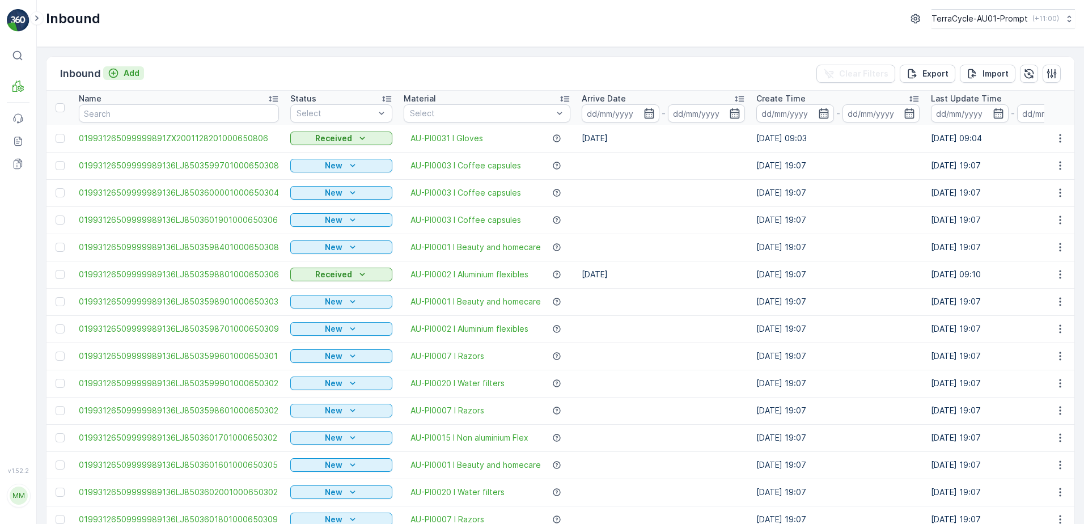
click at [132, 77] on p "Add" at bounding box center [132, 72] width 16 height 11
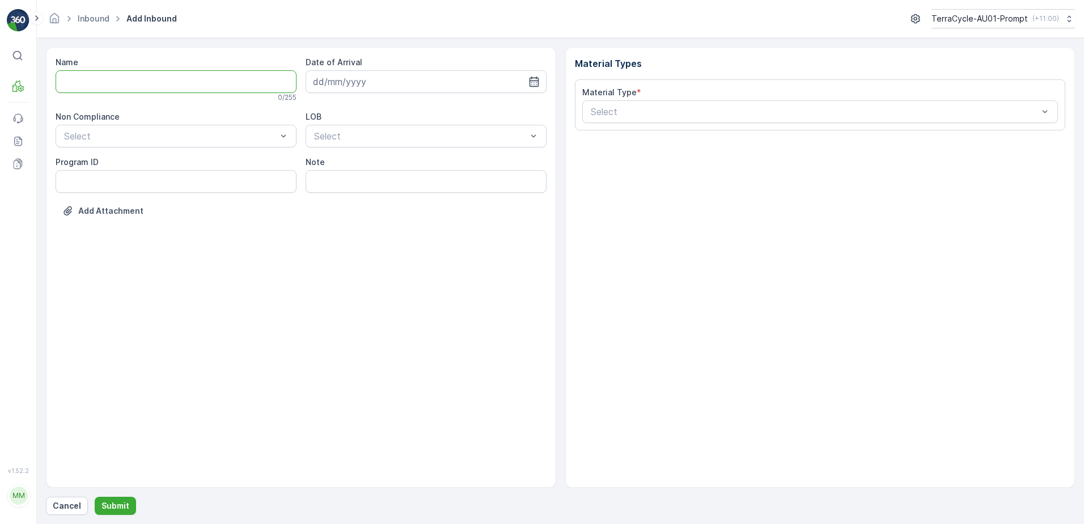
click at [127, 82] on input "Name" at bounding box center [176, 81] width 241 height 23
type input "019931265099999891ZX2001128301000650803"
click at [95, 497] on button "Submit" at bounding box center [115, 506] width 41 height 18
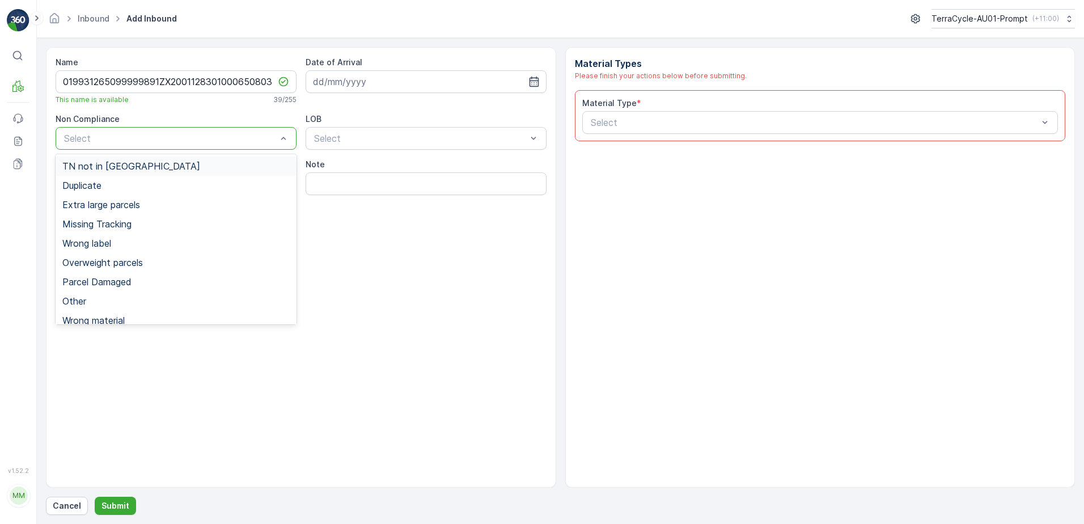
click at [120, 165] on span "TN not in [GEOGRAPHIC_DATA]" at bounding box center [131, 166] width 138 height 10
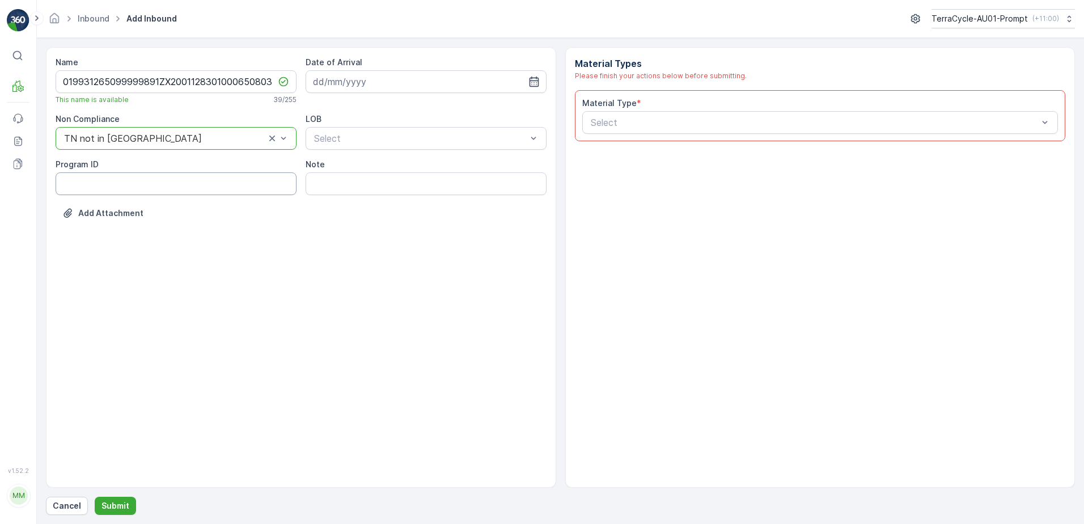
click at [102, 188] on ID "Program ID" at bounding box center [176, 183] width 241 height 23
type ID "CS31-M"
drag, startPoint x: 381, startPoint y: 80, endPoint x: 420, endPoint y: 82, distance: 39.2
click at [381, 80] on input at bounding box center [426, 81] width 241 height 23
click at [339, 204] on div "13" at bounding box center [345, 199] width 18 height 18
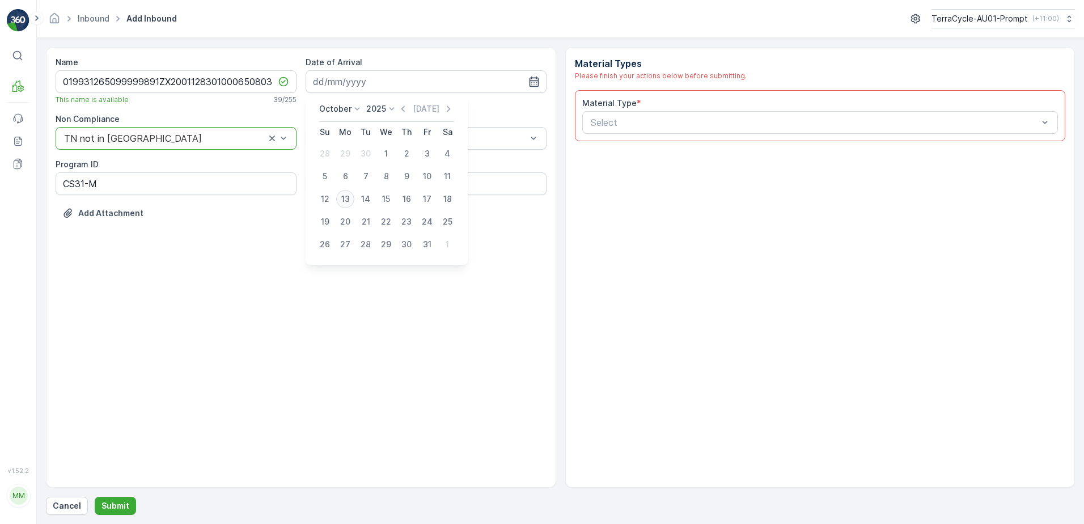
type input "[DATE]"
click at [358, 189] on div "ZWB" at bounding box center [426, 185] width 227 height 10
click at [373, 184] on input "Note" at bounding box center [426, 183] width 241 height 23
type input "BOX TOO HEAVY !!"
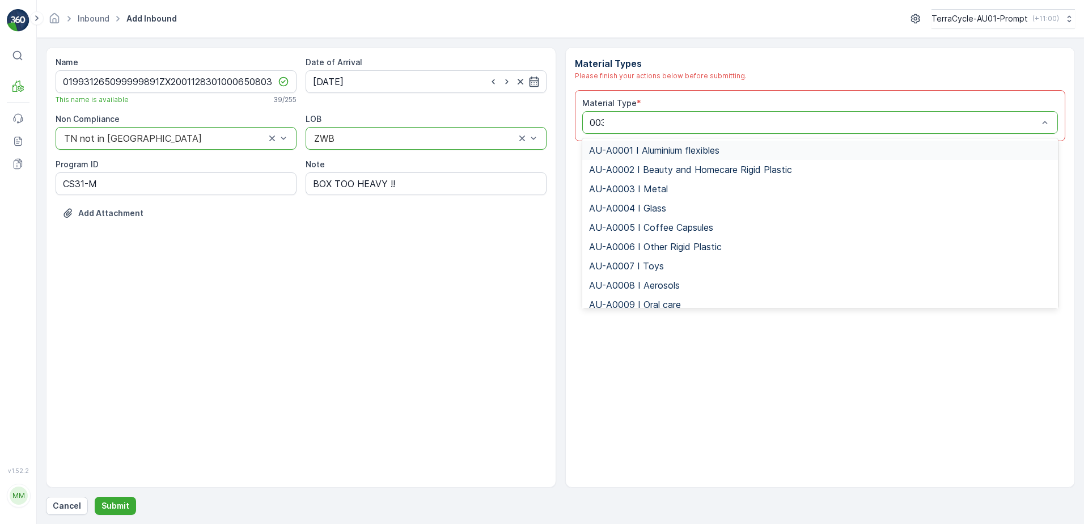
type input "0031"
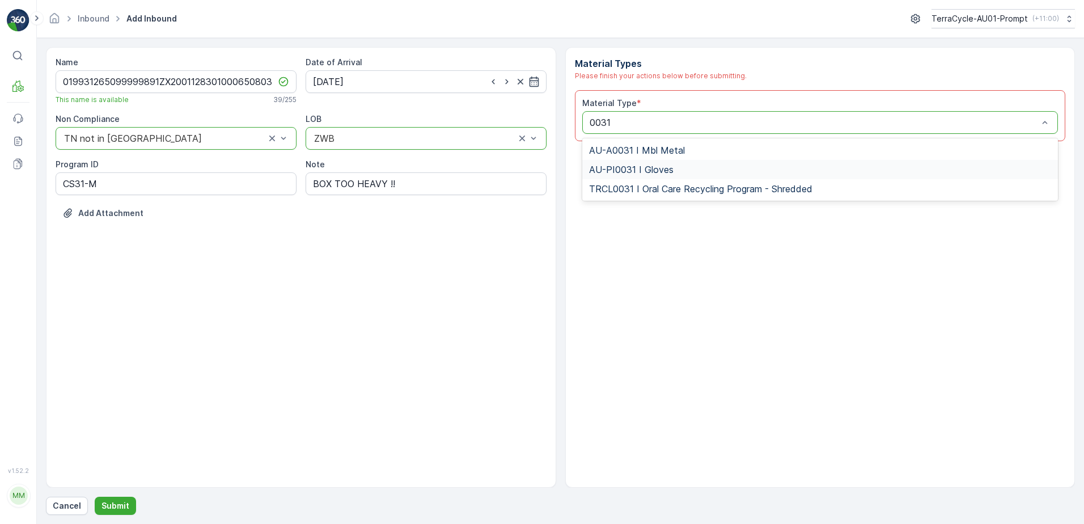
drag, startPoint x: 650, startPoint y: 167, endPoint x: 680, endPoint y: 164, distance: 30.2
click at [667, 166] on span "AU-PI0031 I Gloves" at bounding box center [631, 169] width 85 height 10
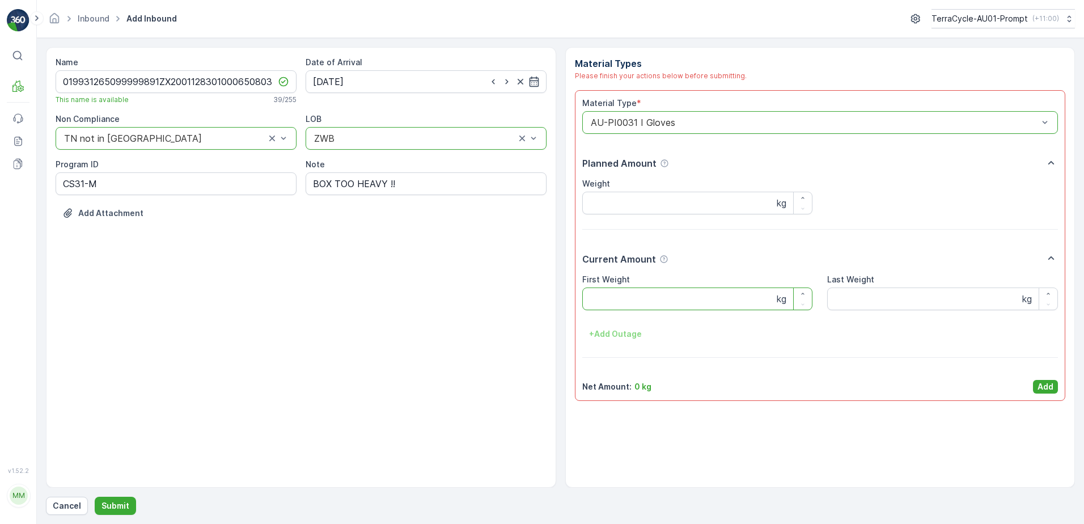
click at [642, 290] on Weight "First Weight" at bounding box center [697, 299] width 231 height 23
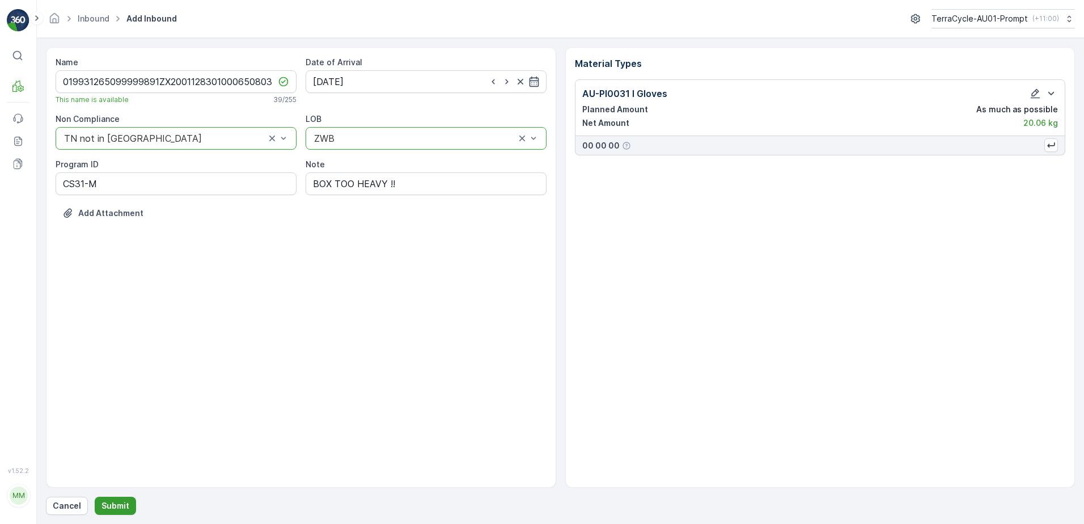
click at [119, 497] on button "Submit" at bounding box center [115, 506] width 41 height 18
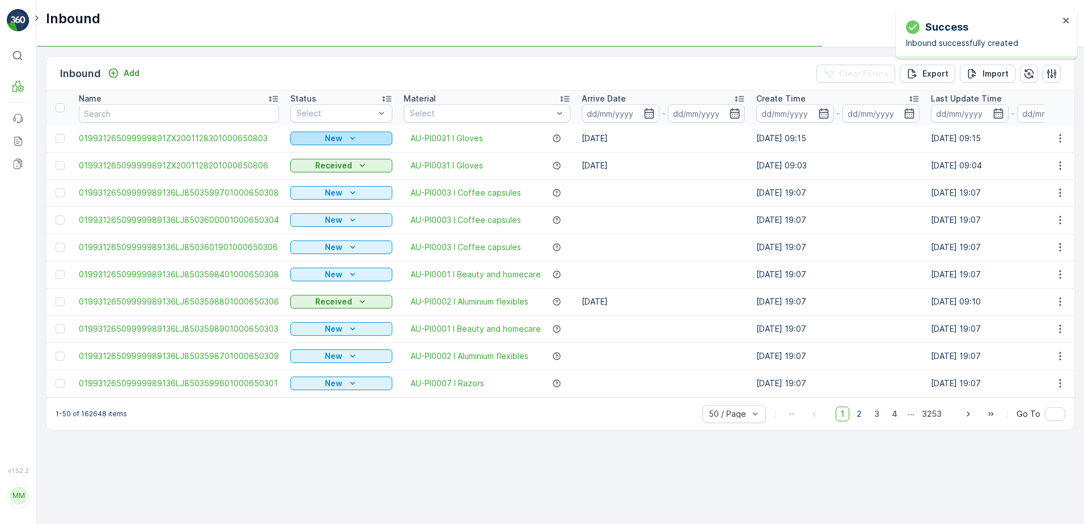
click at [325, 135] on p "New" at bounding box center [334, 138] width 18 height 11
click at [318, 171] on span "Scanned" at bounding box center [310, 171] width 33 height 11
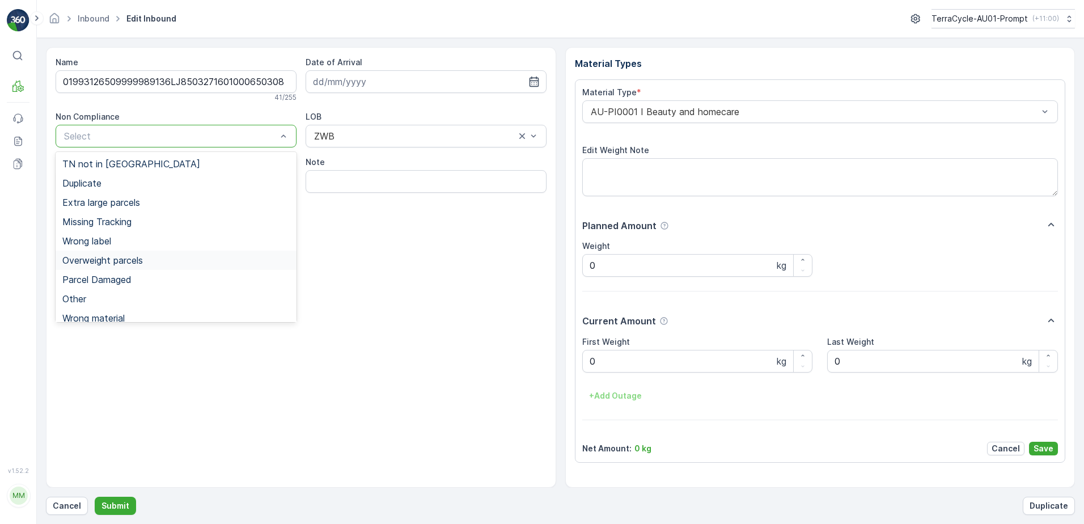
click at [79, 264] on span "Overweight parcels" at bounding box center [102, 260] width 81 height 10
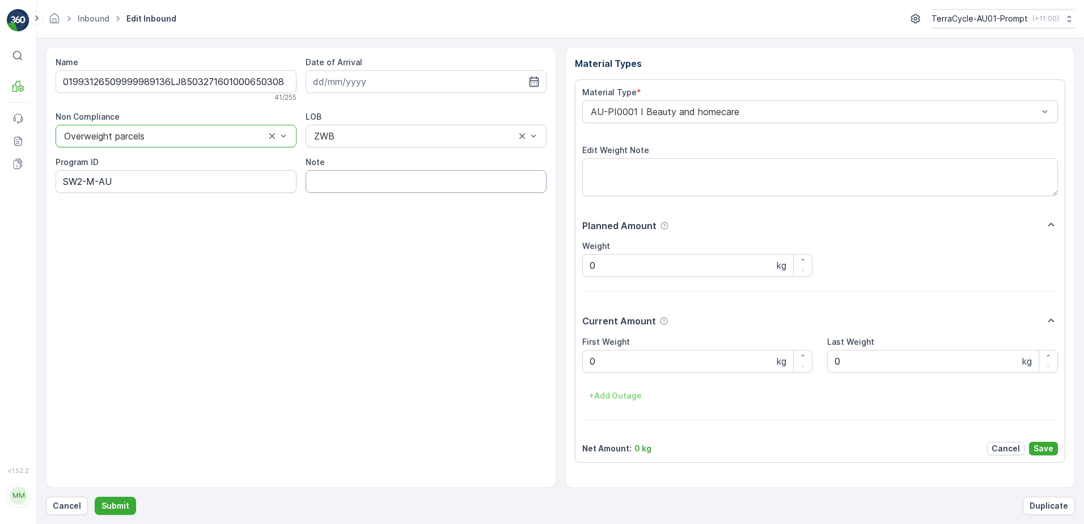
click at [366, 183] on input "Note" at bounding box center [426, 181] width 241 height 23
type input "BOX TOO HEAVY !!"
click at [379, 88] on input at bounding box center [426, 81] width 241 height 23
click at [349, 203] on div "13" at bounding box center [345, 199] width 18 height 18
type input "[DATE]"
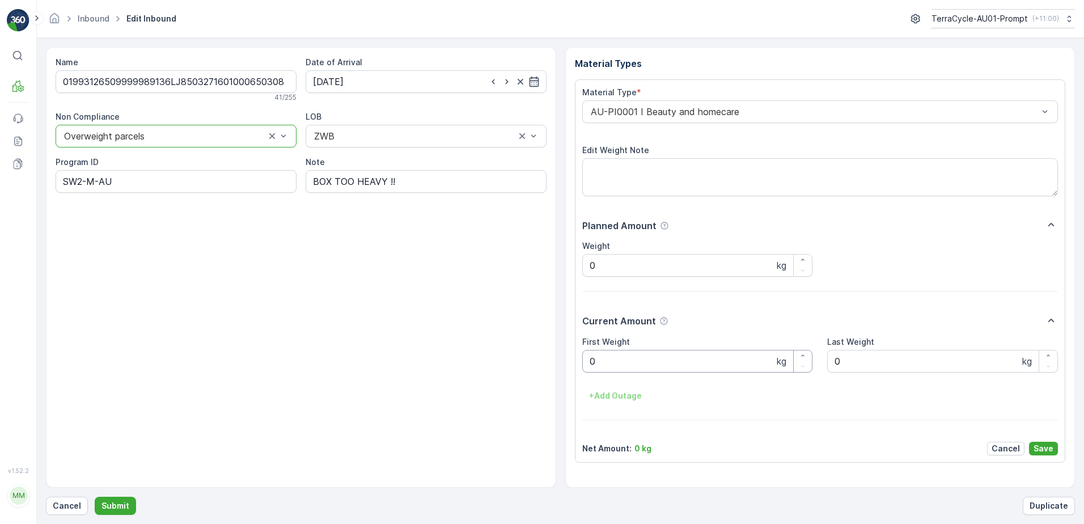
click at [600, 360] on Weight "0" at bounding box center [697, 361] width 231 height 23
click at [95, 497] on button "Submit" at bounding box center [115, 506] width 41 height 18
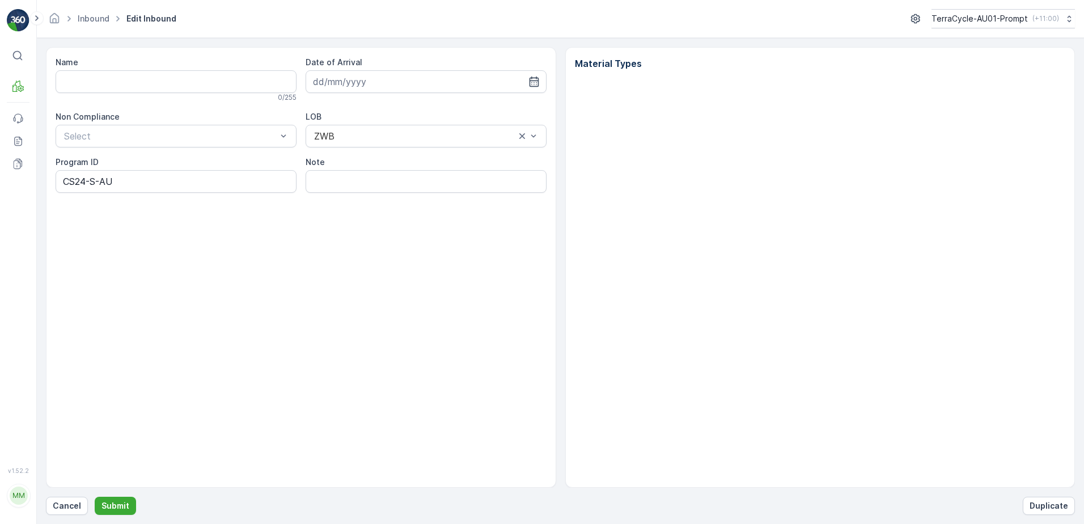
type input "01993126509999989136LJ8502699001000650301"
type input "[DATE]"
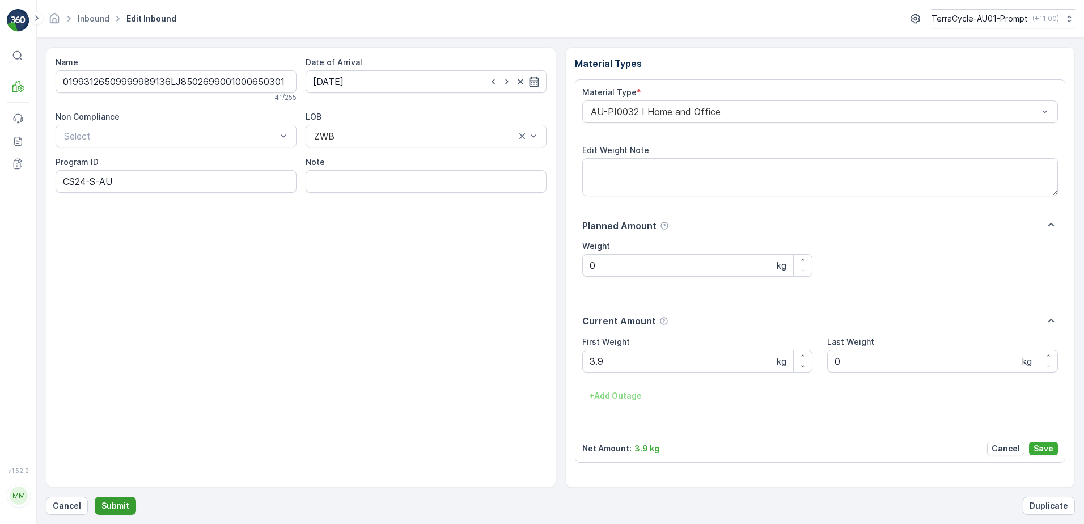
click at [124, 503] on p "Submit" at bounding box center [116, 505] width 28 height 11
click at [95, 497] on button "Submit" at bounding box center [115, 506] width 41 height 18
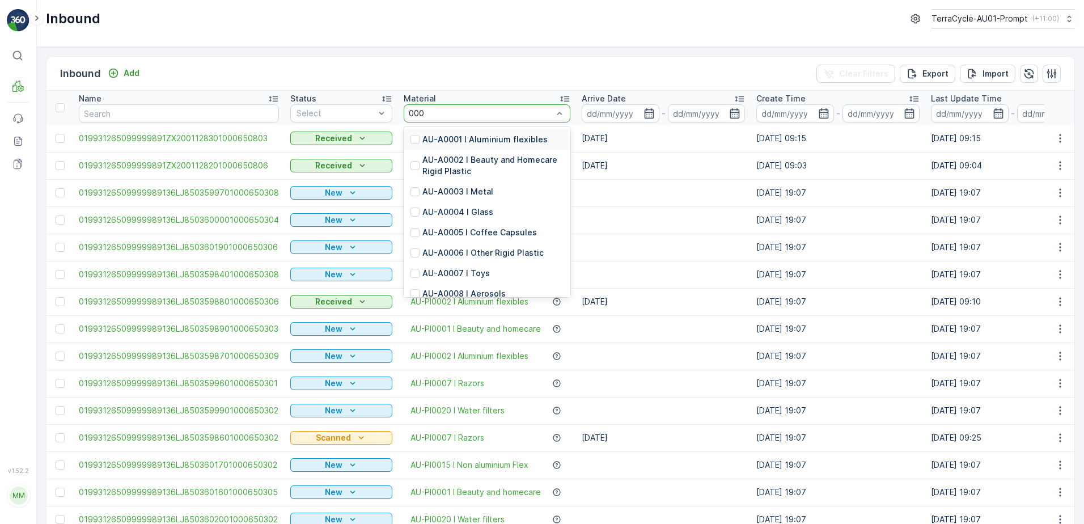
type input "0007"
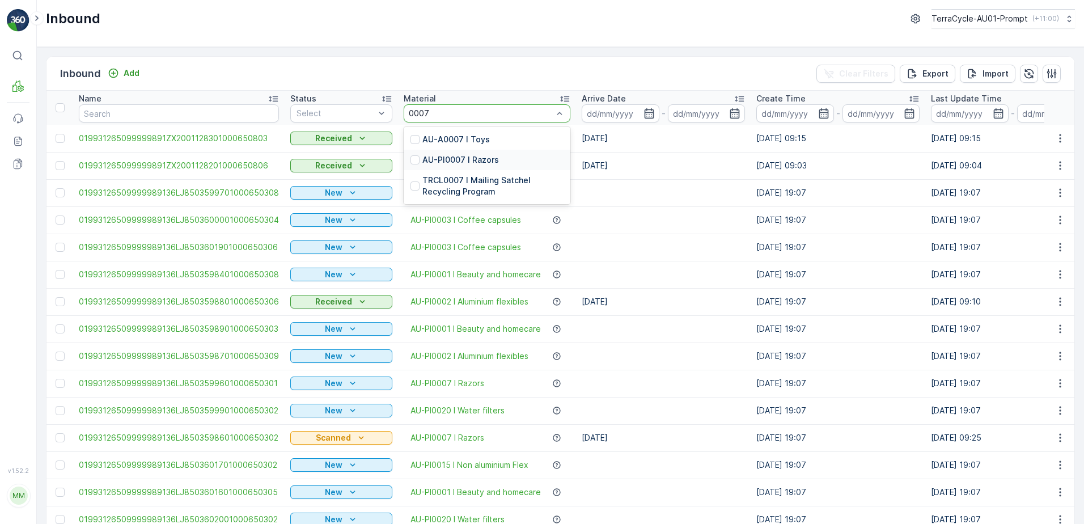
click at [475, 165] on p "AU-PI0007 I Razors" at bounding box center [461, 159] width 77 height 11
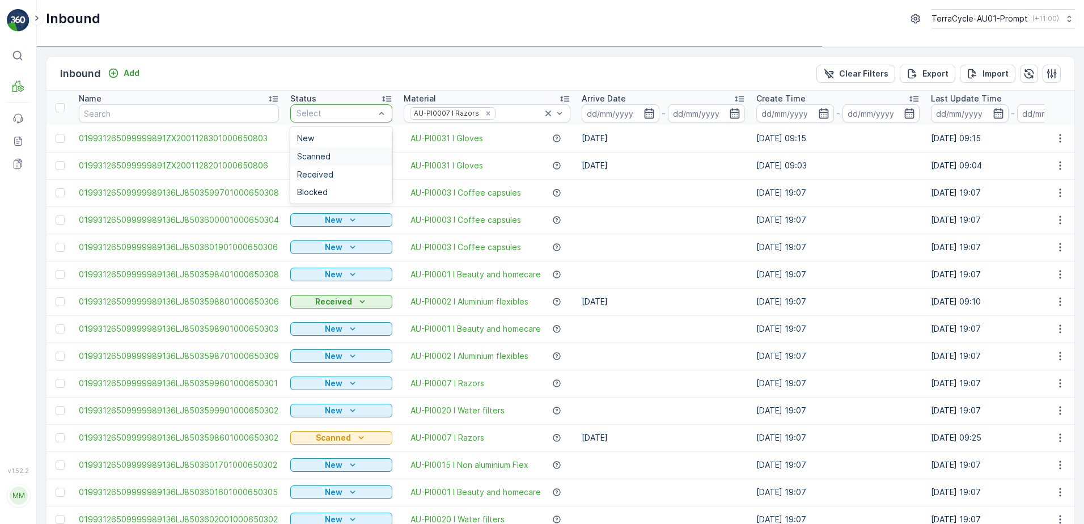
click at [313, 155] on span "Scanned" at bounding box center [313, 156] width 33 height 9
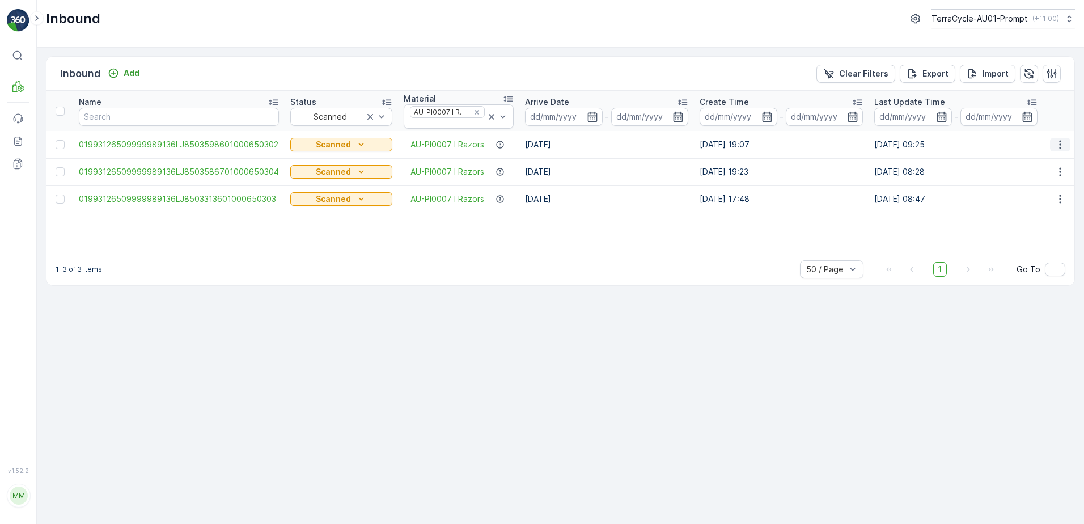
click at [1061, 145] on icon "button" at bounding box center [1060, 144] width 2 height 9
click at [1018, 221] on span "Print QR" at bounding box center [1014, 224] width 31 height 11
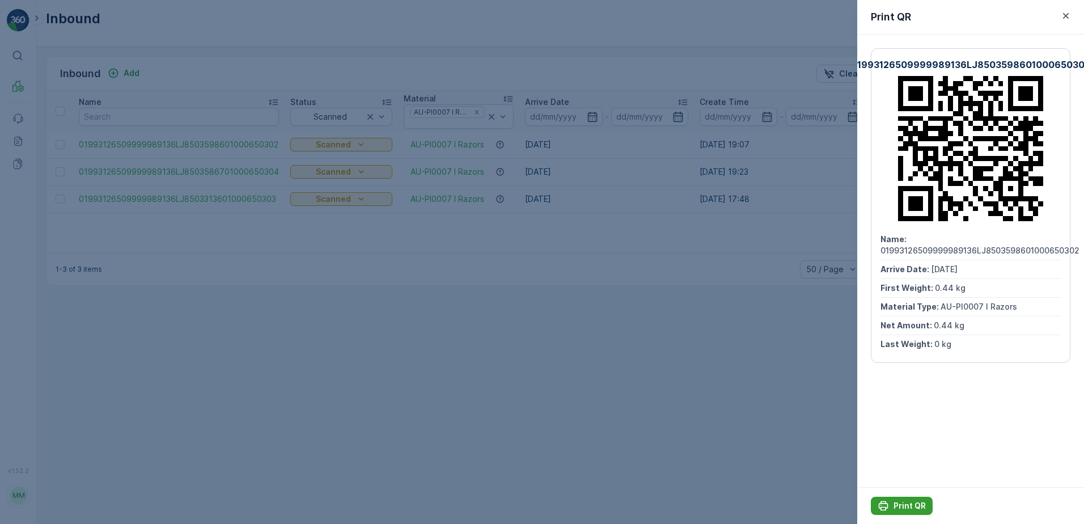
click at [902, 501] on p "Print QR" at bounding box center [910, 505] width 32 height 11
click at [1066, 12] on icon "button" at bounding box center [1066, 15] width 11 height 11
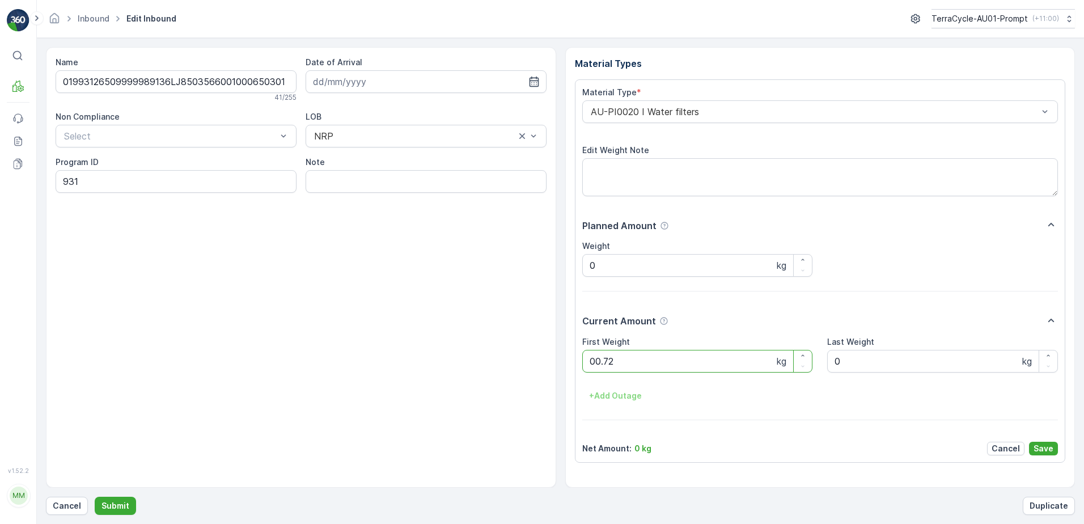
click at [95, 497] on button "Submit" at bounding box center [115, 506] width 41 height 18
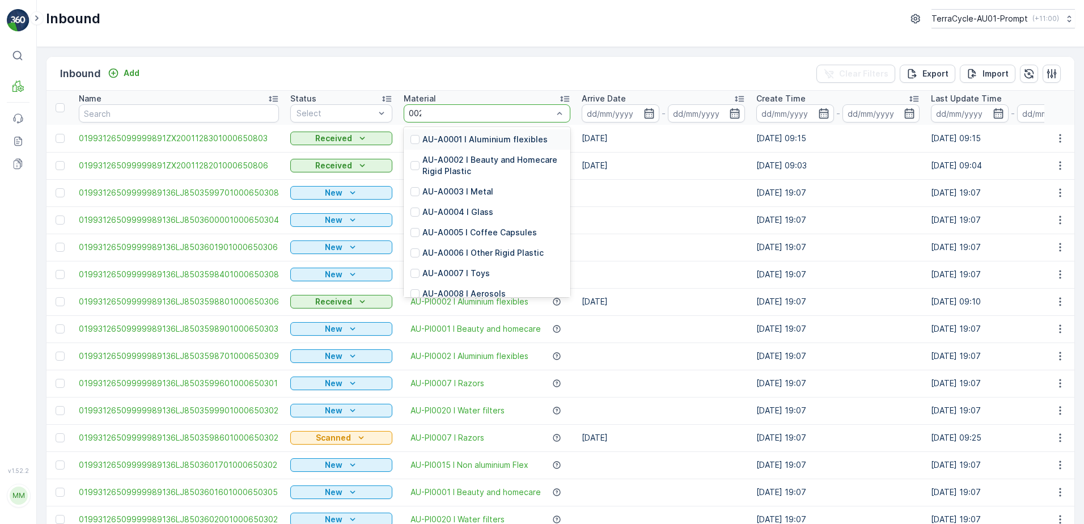
type input "0020"
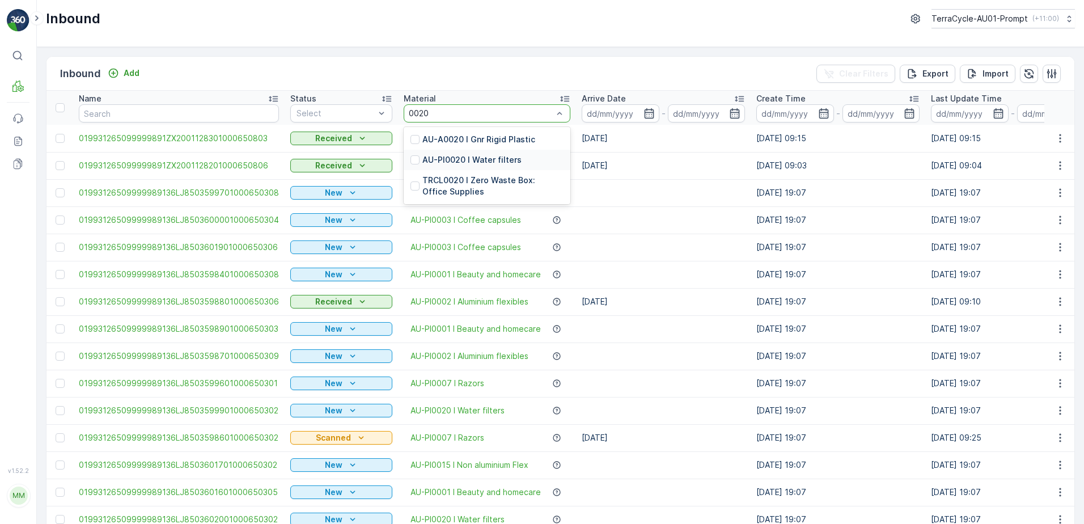
click at [510, 156] on p "AU-PI0020 I Water filters" at bounding box center [472, 159] width 99 height 11
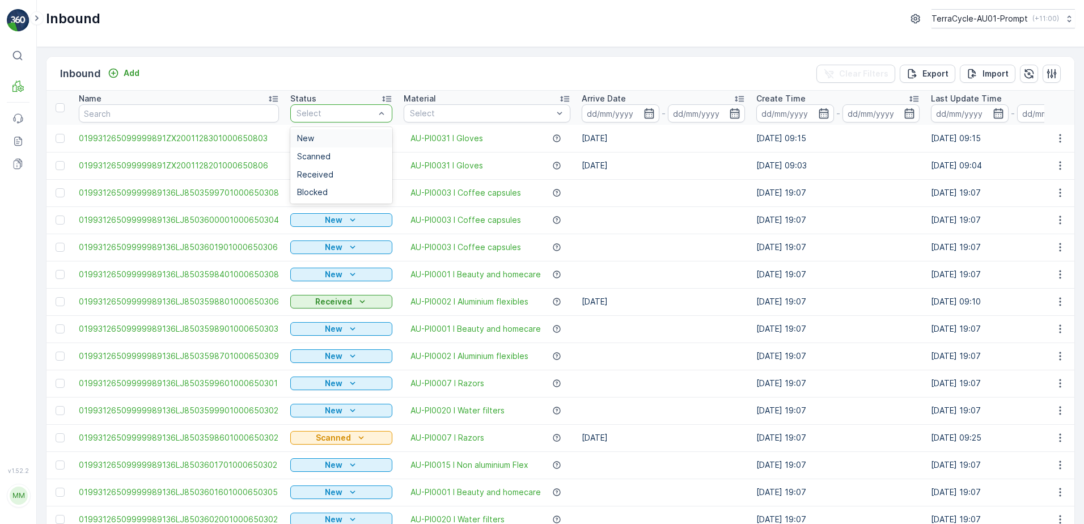
click at [320, 154] on td "Received" at bounding box center [341, 165] width 113 height 27
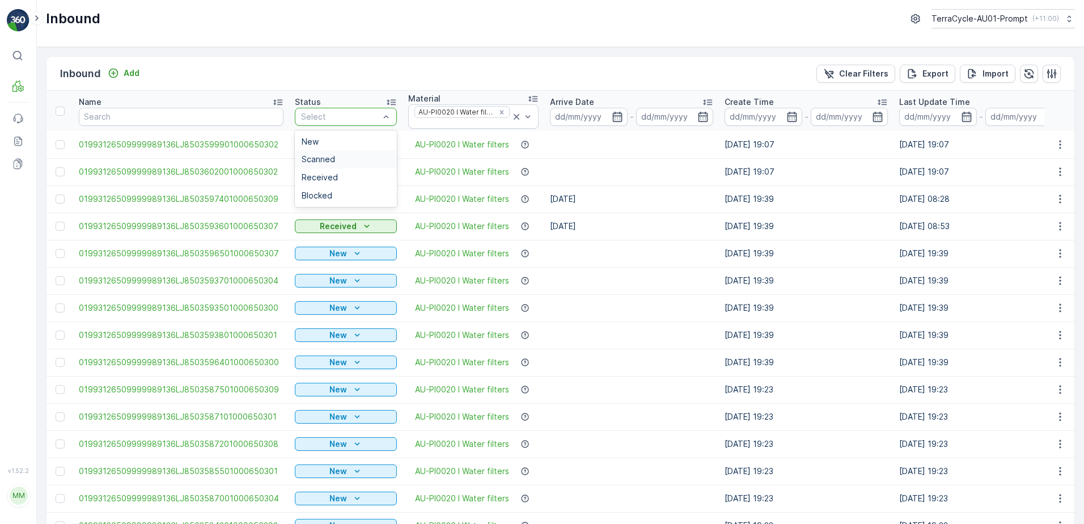
click at [308, 163] on span "Scanned" at bounding box center [318, 159] width 33 height 9
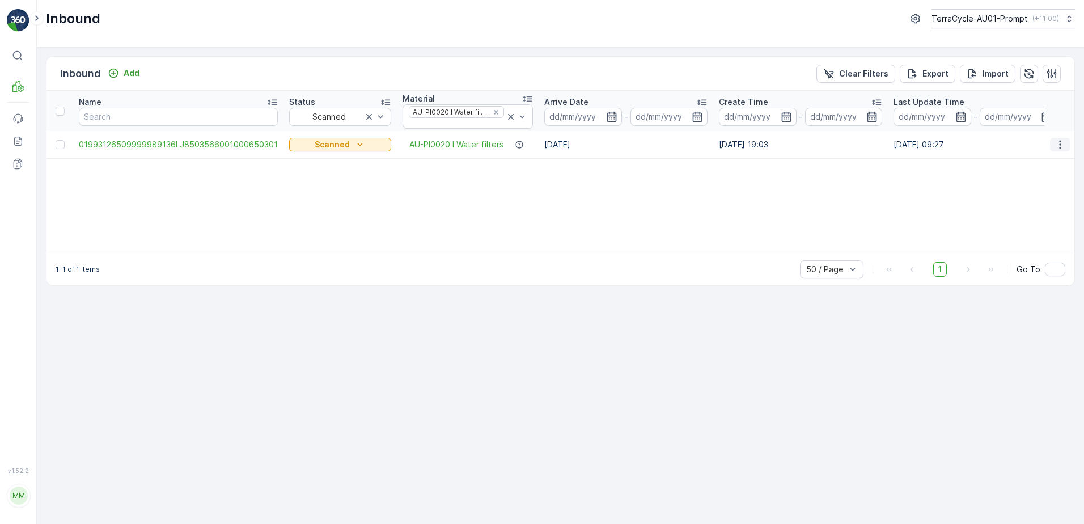
click at [1060, 145] on icon "button" at bounding box center [1060, 144] width 2 height 9
click at [1003, 226] on span "Print QR" at bounding box center [1014, 224] width 31 height 11
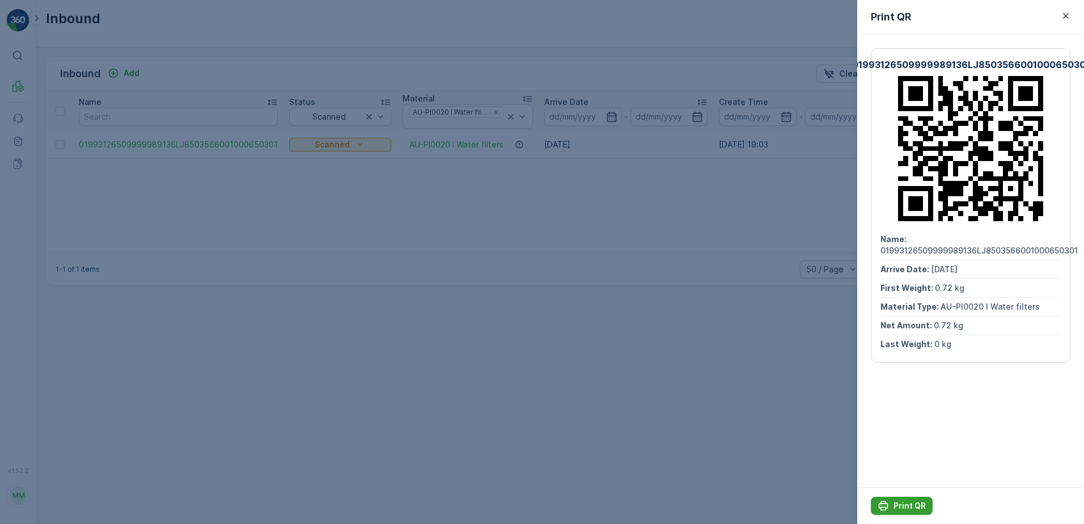
click at [904, 504] on p "Print QR" at bounding box center [910, 505] width 32 height 11
click at [1065, 18] on icon "button" at bounding box center [1066, 15] width 11 height 11
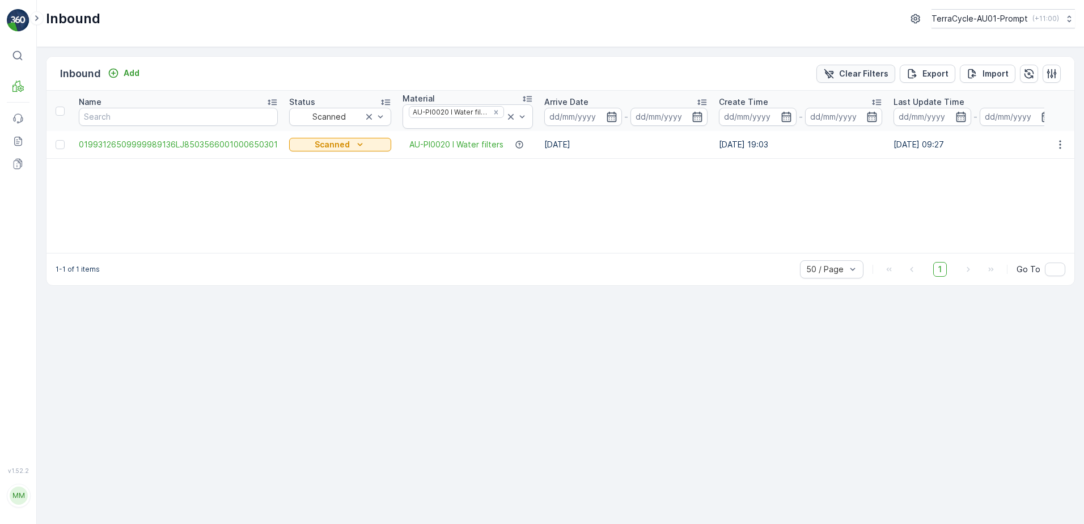
click at [847, 70] on p "Clear Filters" at bounding box center [863, 73] width 49 height 11
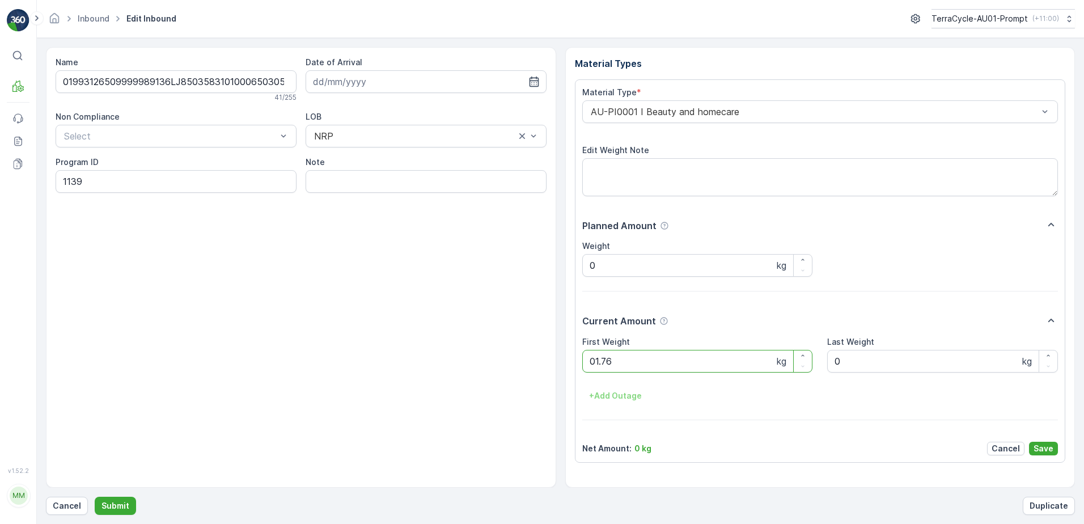
click at [95, 497] on button "Submit" at bounding box center [115, 506] width 41 height 18
click button "Submit" at bounding box center [115, 506] width 41 height 18
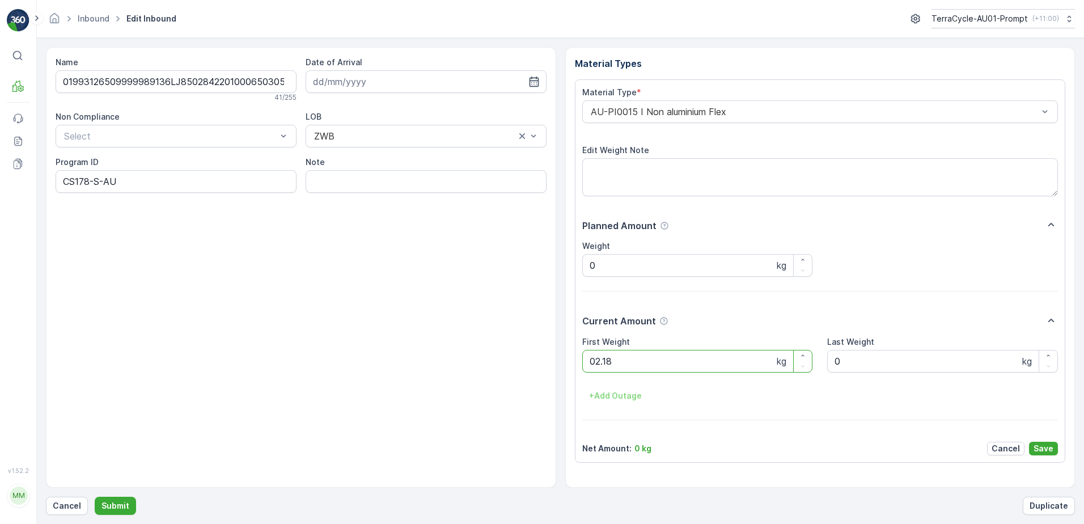
click button "Submit" at bounding box center [115, 506] width 41 height 18
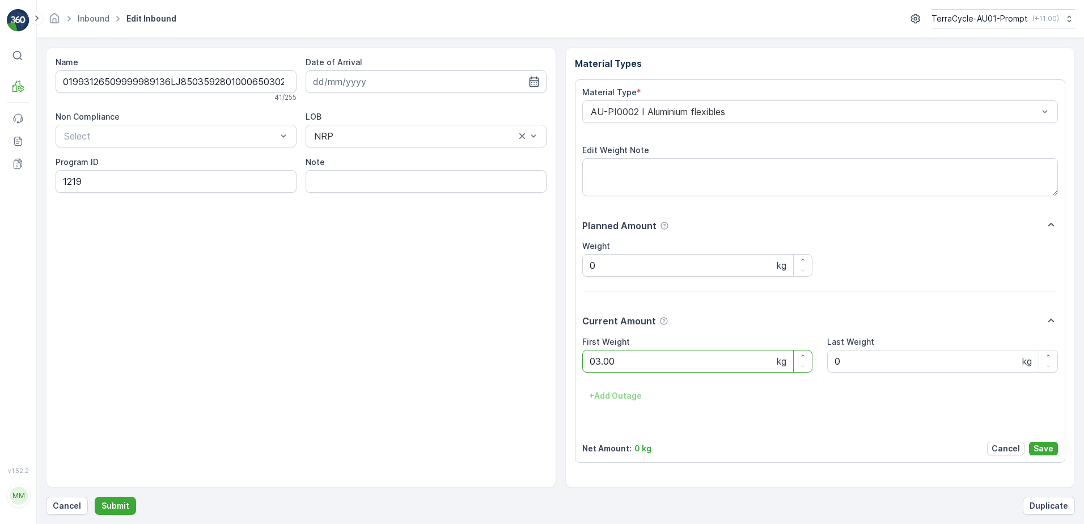
click button "Submit" at bounding box center [115, 506] width 41 height 18
click at [95, 497] on button "Submit" at bounding box center [115, 506] width 41 height 18
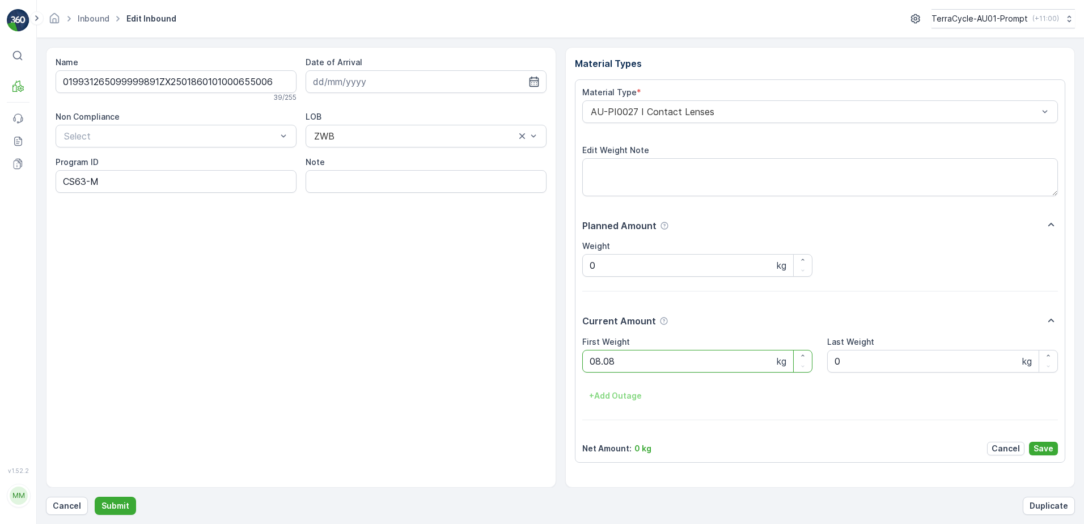
click button "Submit" at bounding box center [115, 506] width 41 height 18
click at [95, 497] on button "Submit" at bounding box center [115, 506] width 41 height 18
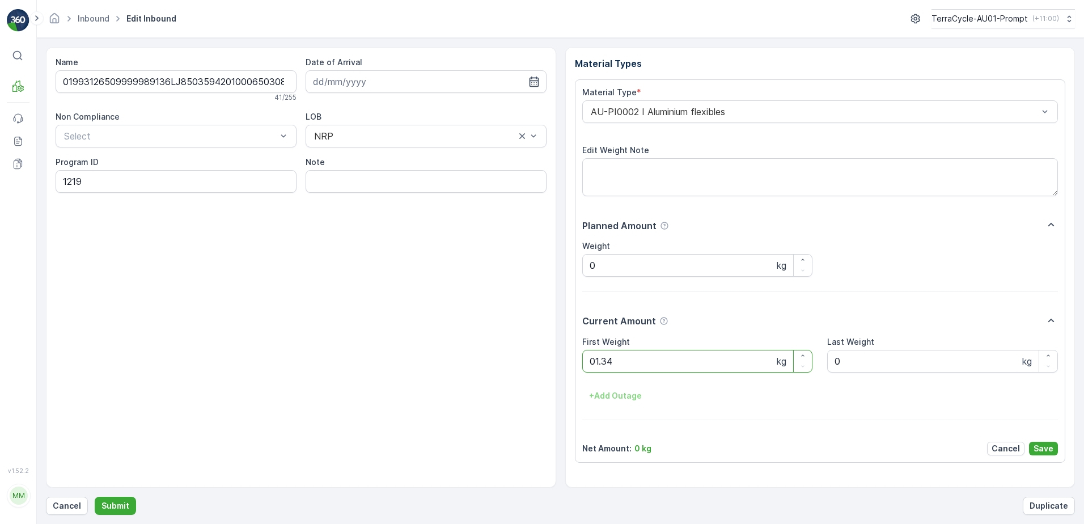
click button "Submit" at bounding box center [115, 506] width 41 height 18
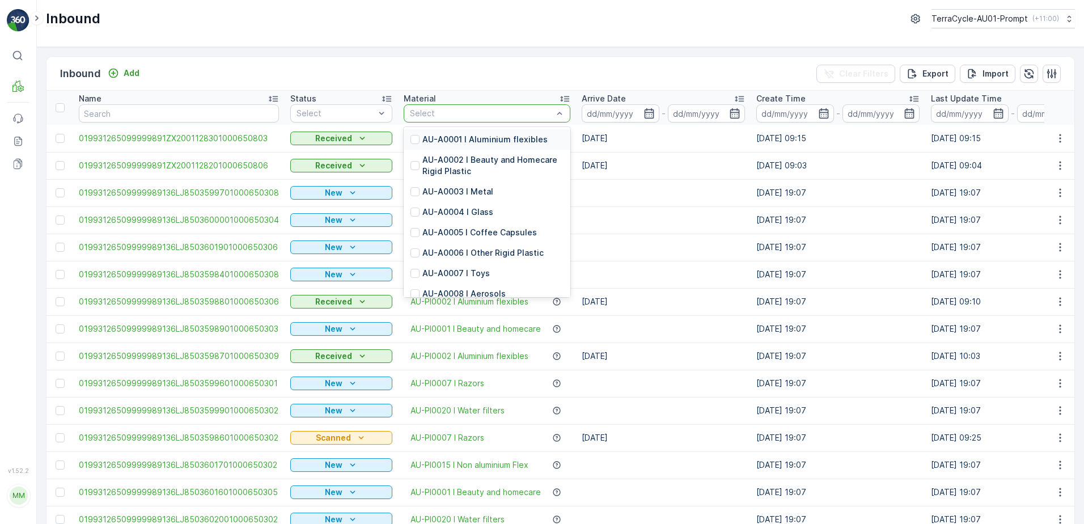
click at [443, 113] on div at bounding box center [481, 113] width 145 height 9
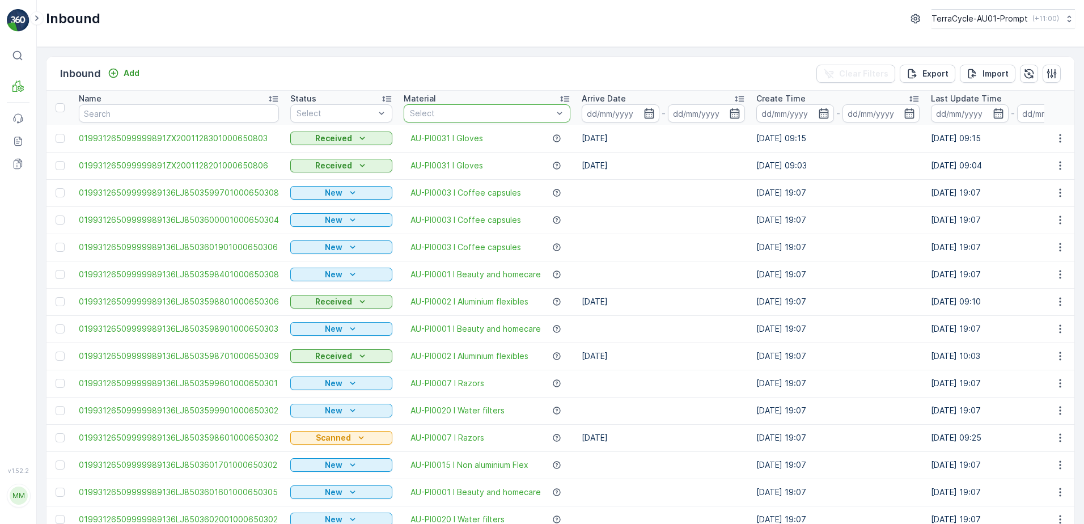
click at [443, 113] on div at bounding box center [481, 113] width 145 height 9
click at [444, 161] on p "AU-PI0020 I Water filters" at bounding box center [472, 159] width 99 height 11
click at [326, 154] on td "Received" at bounding box center [341, 165] width 113 height 27
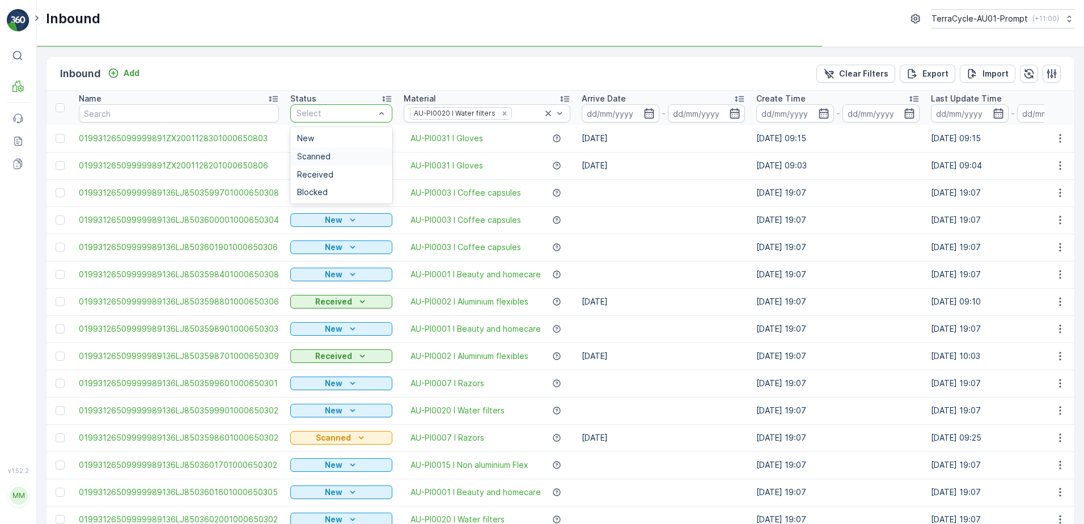
click at [319, 152] on span "Scanned" at bounding box center [313, 156] width 33 height 9
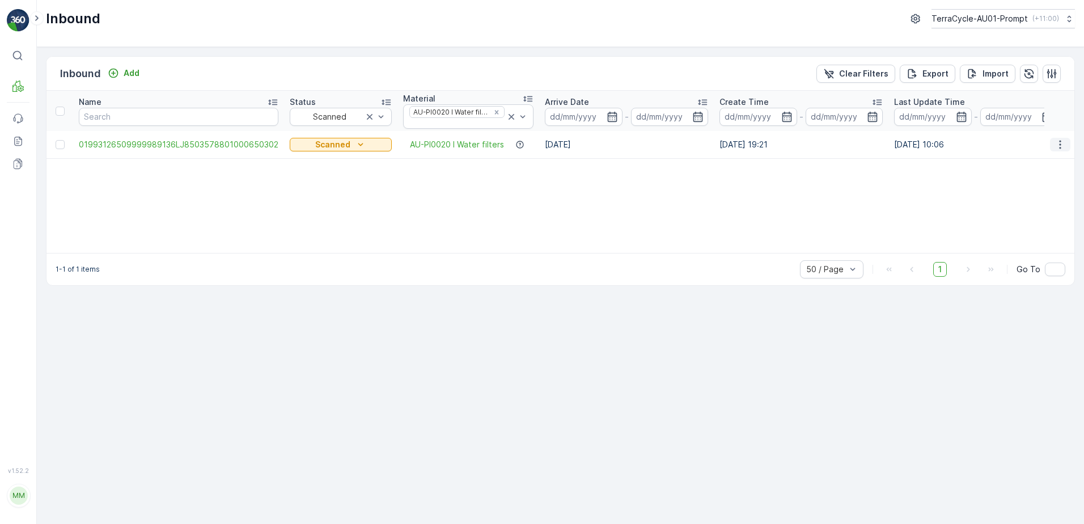
click at [1058, 148] on icon "button" at bounding box center [1060, 144] width 11 height 11
click at [1016, 224] on span "Print QR" at bounding box center [1014, 224] width 31 height 11
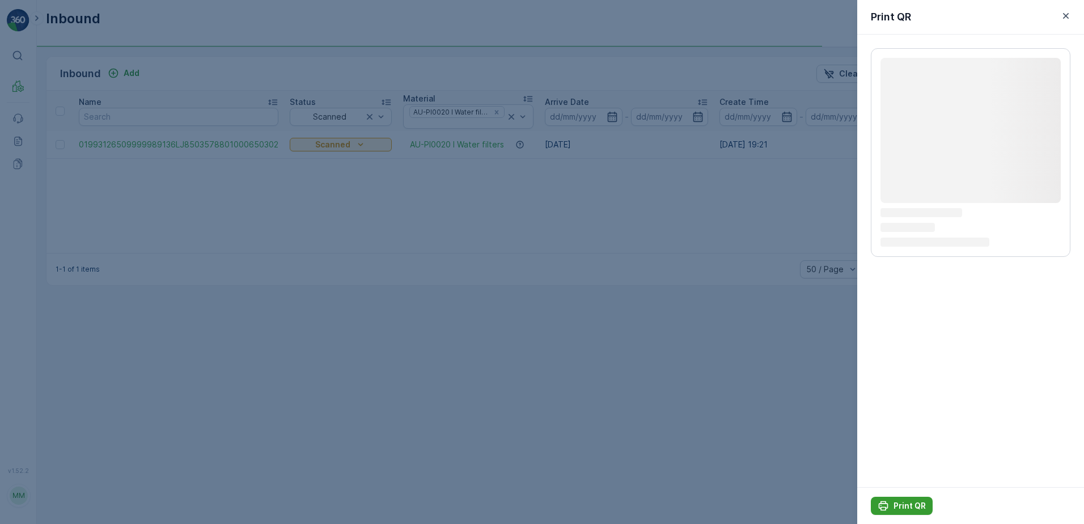
click at [895, 502] on p "Print QR" at bounding box center [910, 505] width 32 height 11
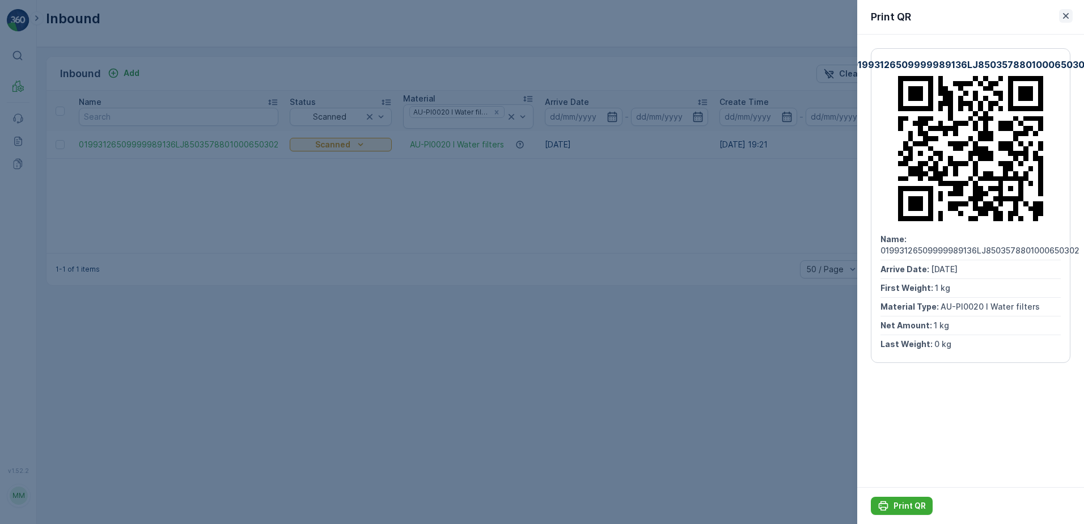
click at [1067, 13] on icon "button" at bounding box center [1066, 15] width 11 height 11
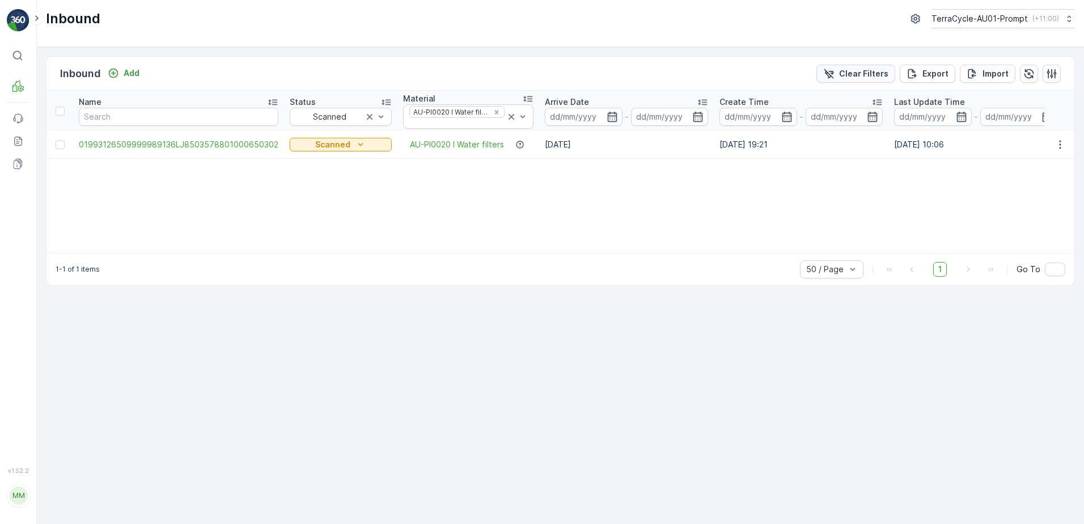
click at [842, 73] on div "Clear Filters" at bounding box center [856, 73] width 65 height 11
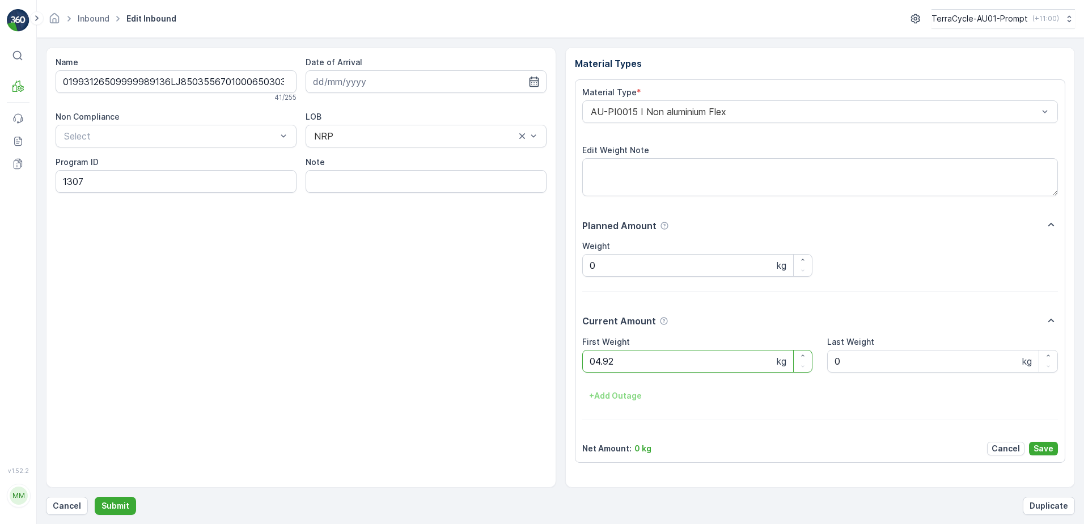
click at [95, 497] on button "Submit" at bounding box center [115, 506] width 41 height 18
click button "Submit" at bounding box center [115, 506] width 41 height 18
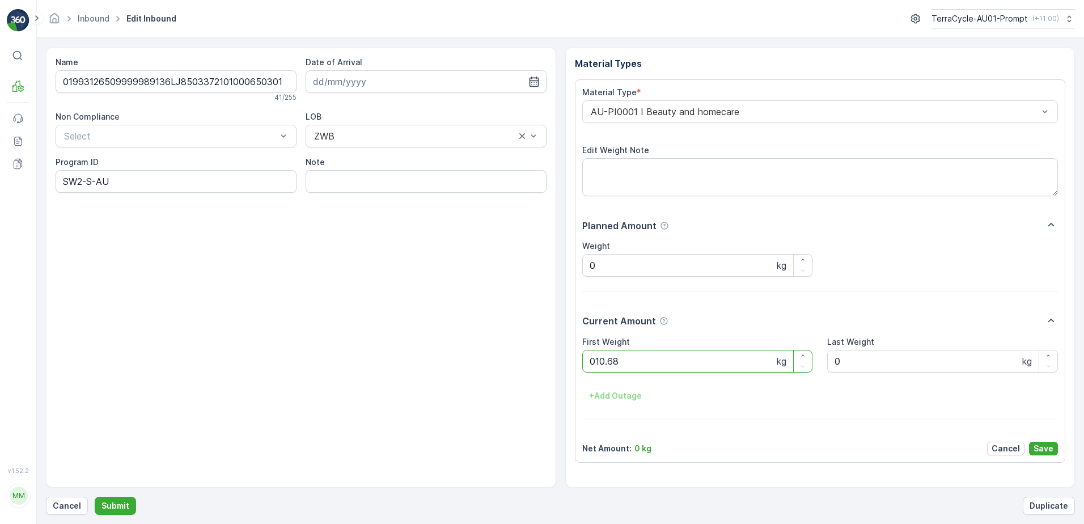
click button "Submit" at bounding box center [115, 506] width 41 height 18
click at [95, 497] on button "Submit" at bounding box center [115, 506] width 41 height 18
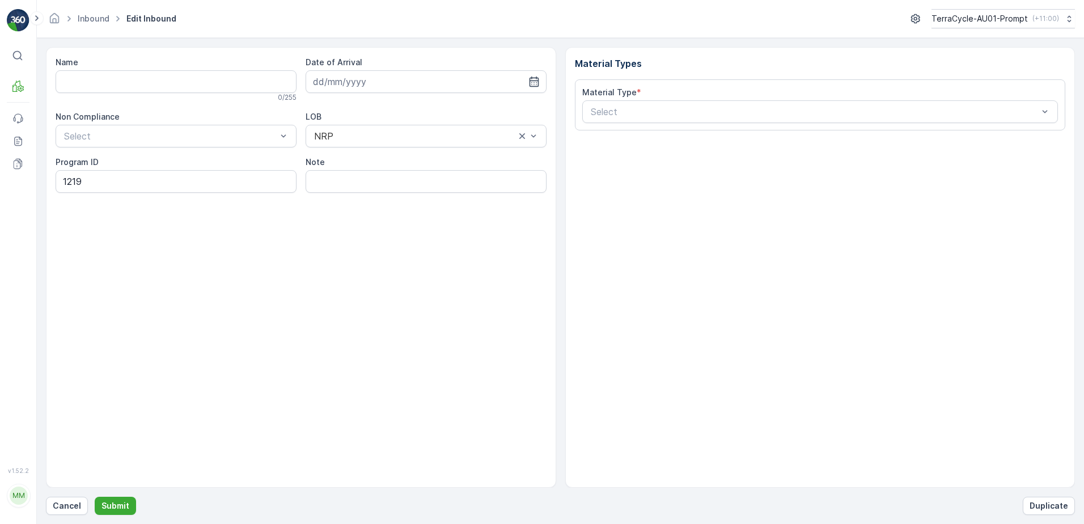
type input "01993126509999989136LJ8502213701000650304"
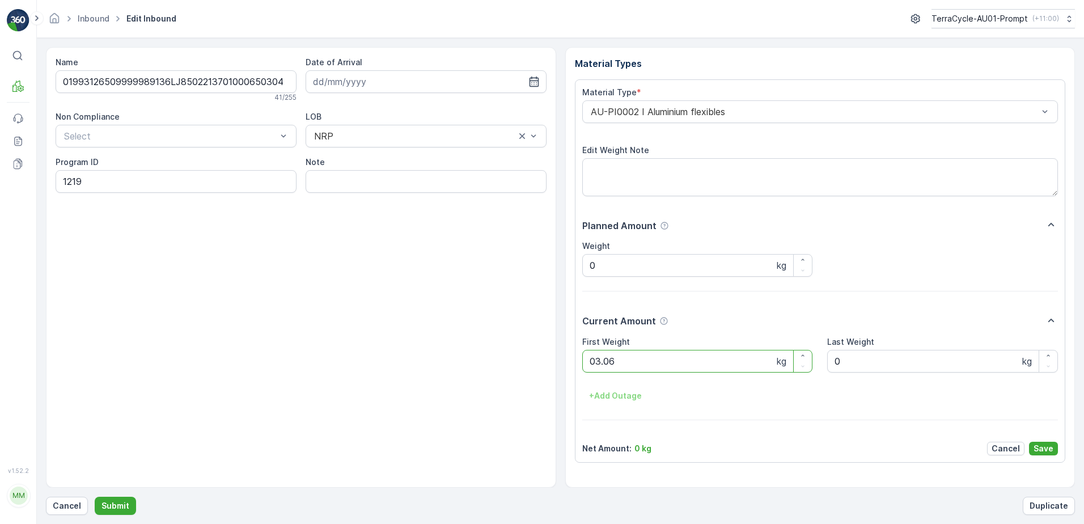
click button "Submit" at bounding box center [115, 506] width 41 height 18
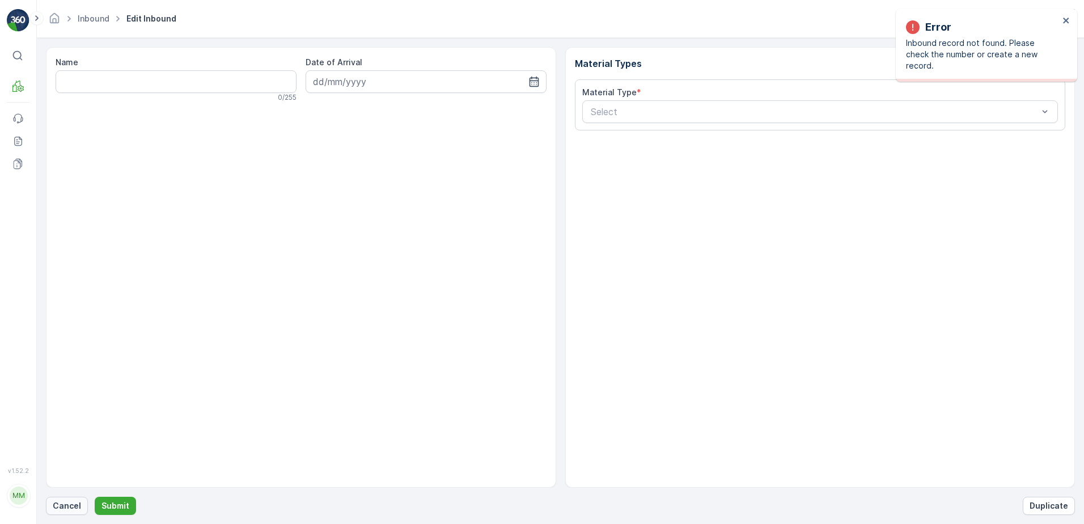
click at [61, 504] on p "Cancel" at bounding box center [67, 505] width 28 height 11
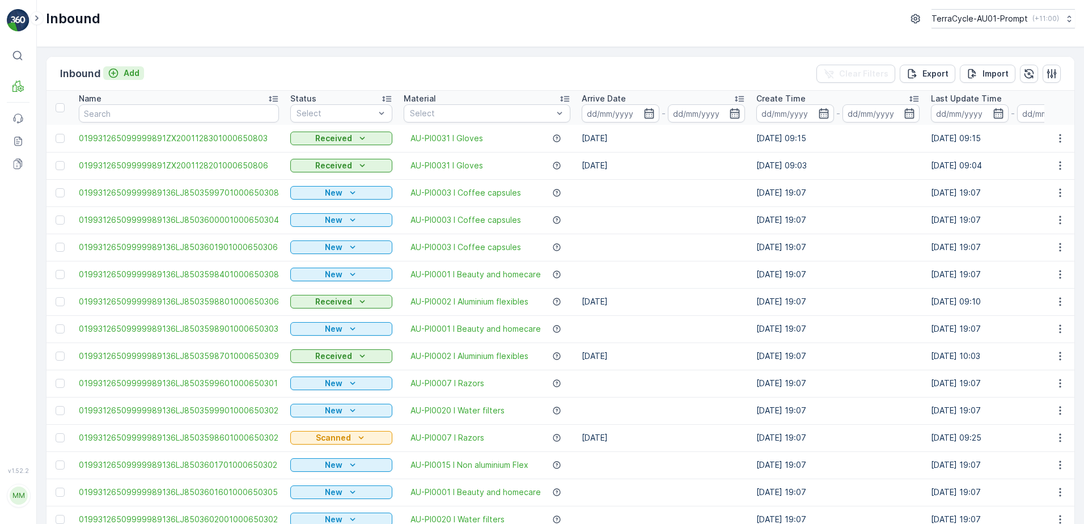
click at [126, 72] on p "Add" at bounding box center [132, 72] width 16 height 11
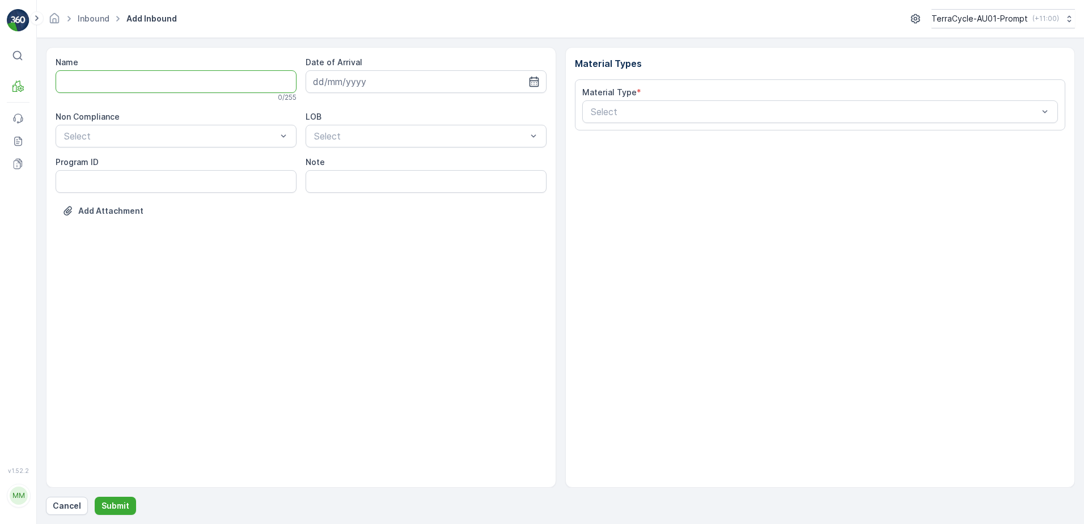
click at [121, 81] on input "Name" at bounding box center [176, 81] width 241 height 23
type input "01993126509999989136LJ8502745101000650306"
click at [95, 497] on button "Submit" at bounding box center [115, 506] width 41 height 18
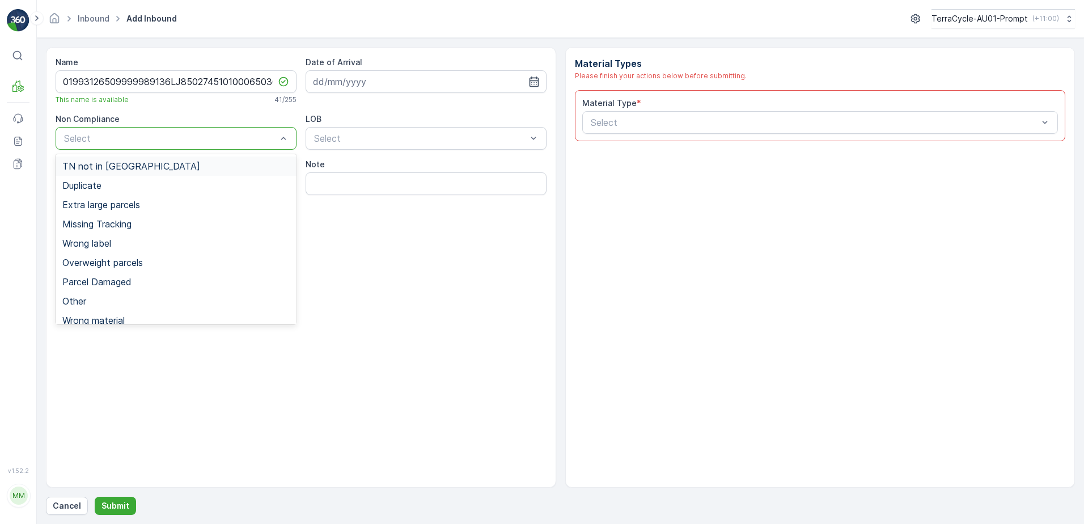
click at [149, 171] on div "TN not in [GEOGRAPHIC_DATA]" at bounding box center [176, 166] width 241 height 19
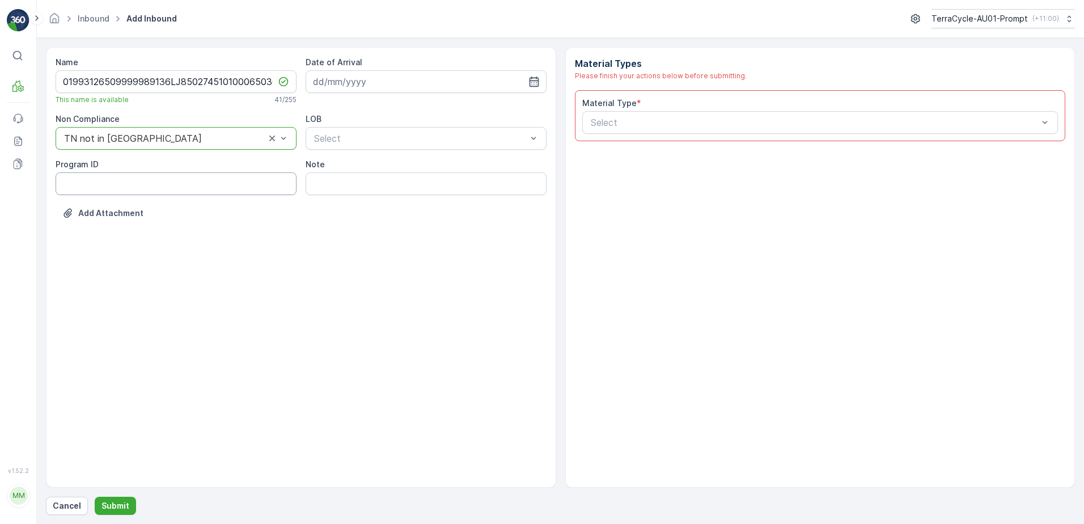
click at [111, 185] on ID "Program ID" at bounding box center [176, 183] width 241 height 23
type ID "1307"
click at [454, 75] on input at bounding box center [426, 81] width 241 height 23
click at [345, 203] on div "13" at bounding box center [345, 199] width 18 height 18
type input "[DATE]"
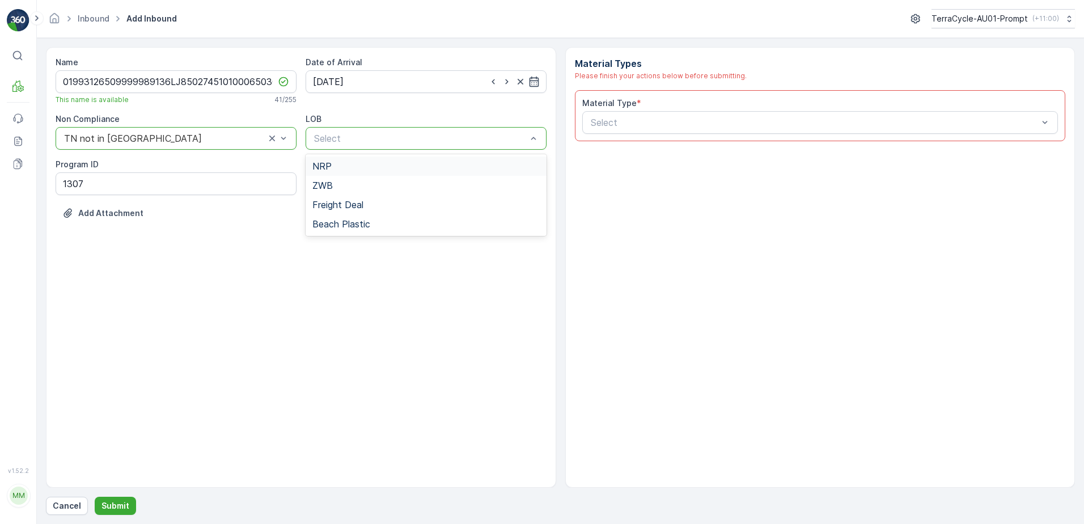
click at [343, 168] on div "NRP" at bounding box center [426, 166] width 227 height 10
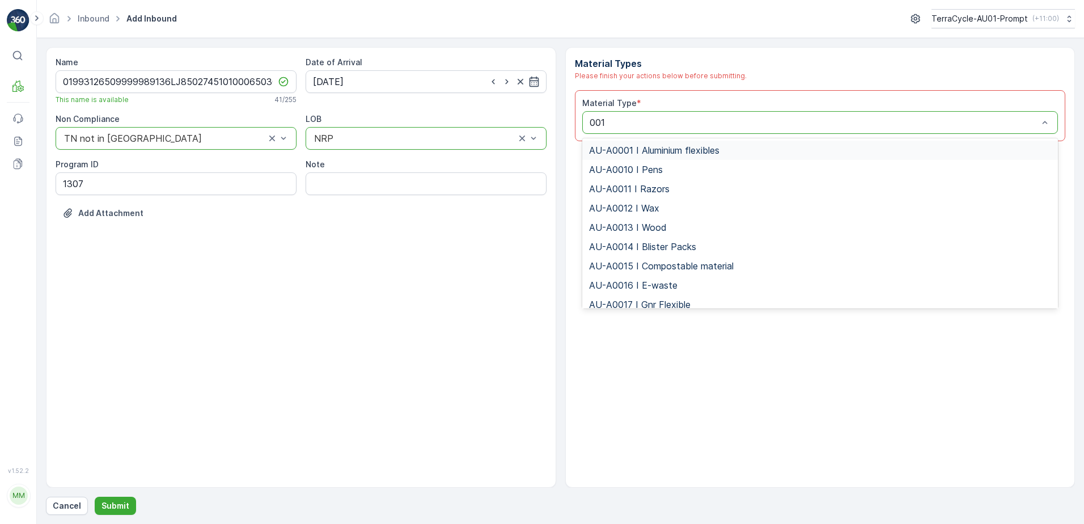
type input "0015"
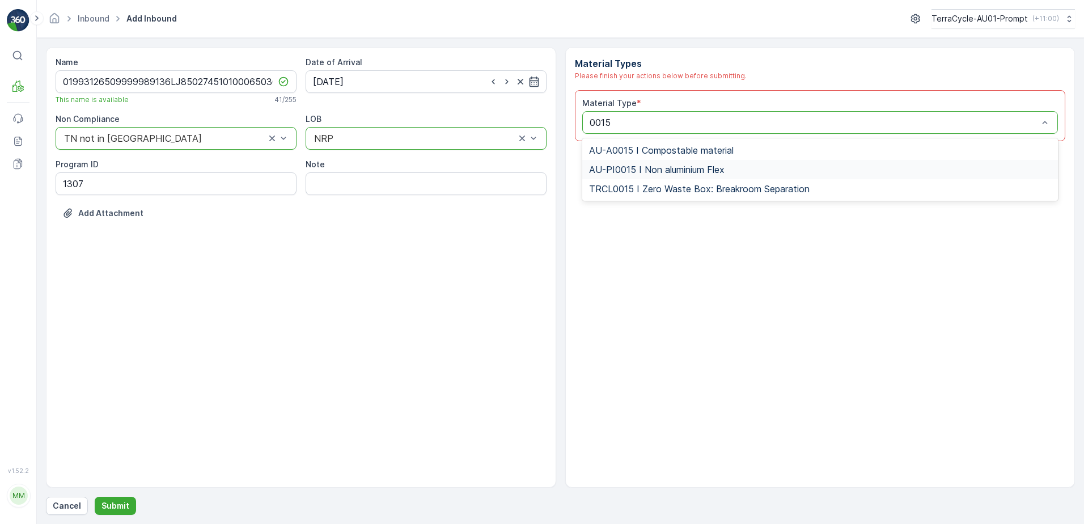
click at [635, 168] on span "AU-PI0015 I Non aluminium Flex" at bounding box center [657, 169] width 136 height 10
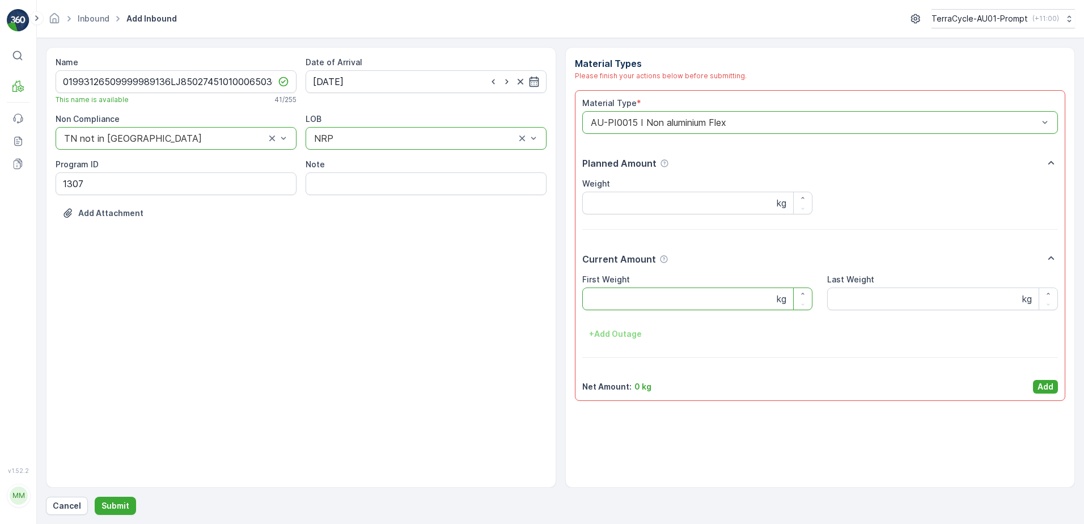
click at [623, 307] on Weight "First Weight" at bounding box center [697, 299] width 231 height 23
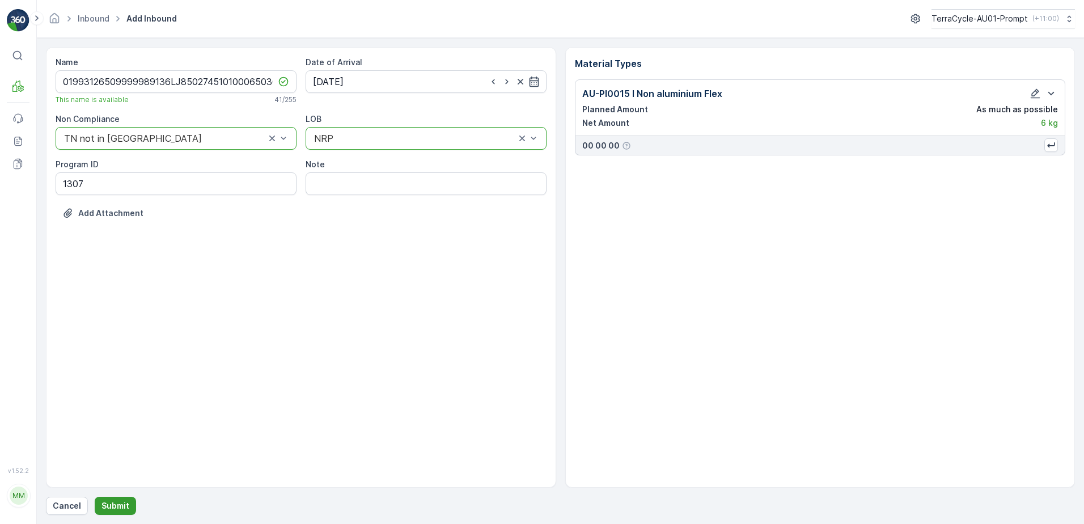
click at [116, 500] on p "Submit" at bounding box center [116, 505] width 28 height 11
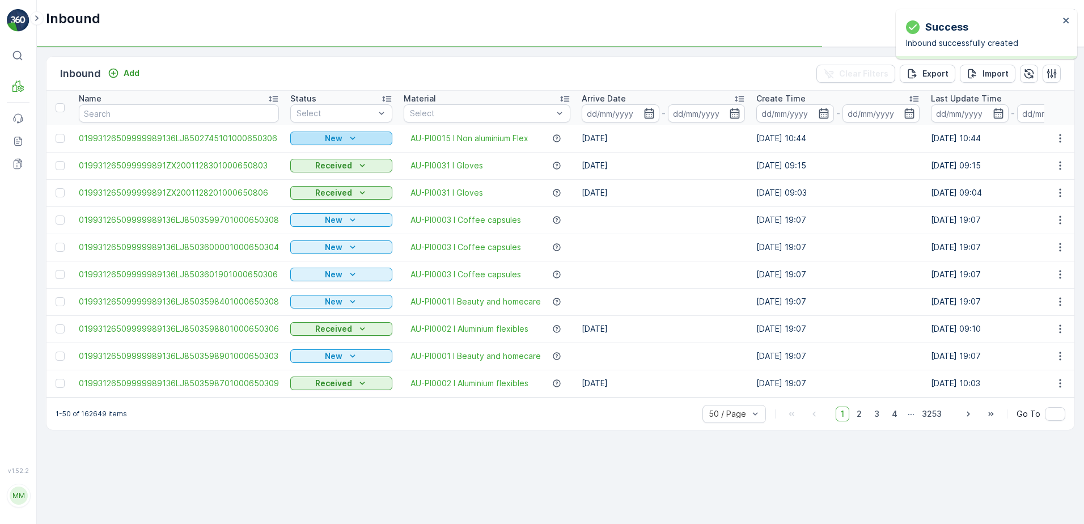
click at [347, 140] on icon "New" at bounding box center [352, 138] width 11 height 11
click at [319, 176] on td "Received" at bounding box center [341, 165] width 113 height 27
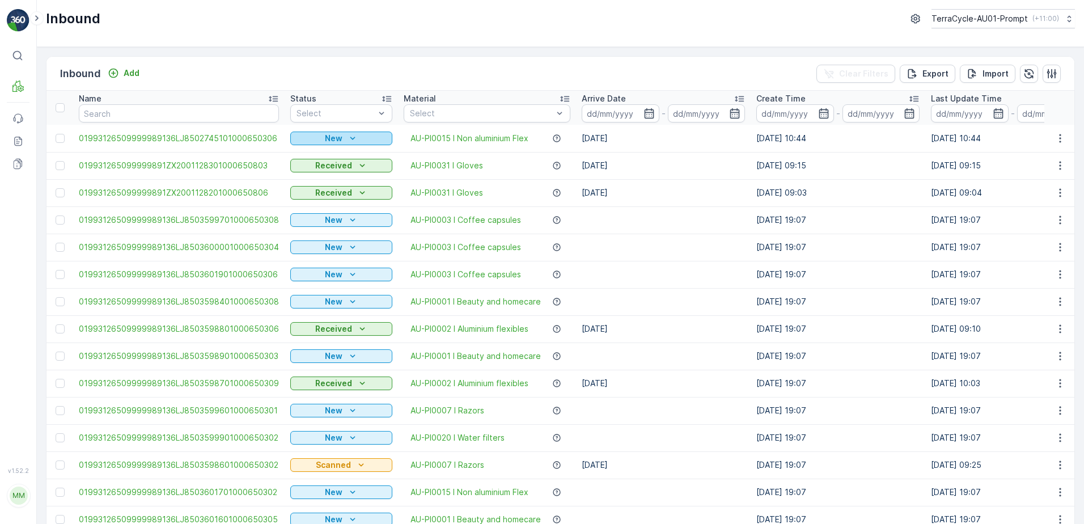
click at [339, 140] on div "New" at bounding box center [341, 138] width 93 height 11
click at [303, 170] on span "Scanned" at bounding box center [310, 171] width 33 height 11
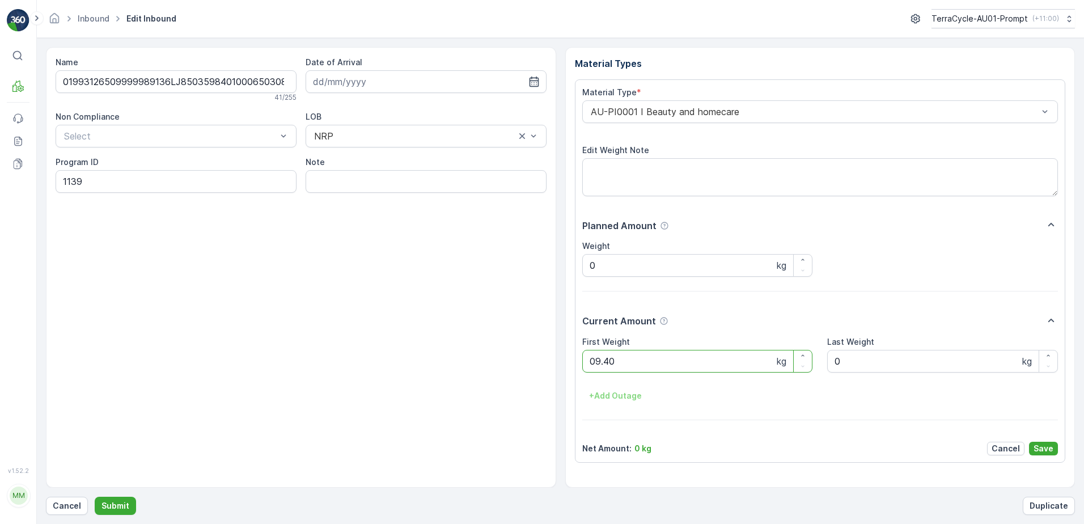
click button "Submit" at bounding box center [115, 506] width 41 height 18
click at [95, 497] on button "Submit" at bounding box center [115, 506] width 41 height 18
click button "Submit" at bounding box center [115, 506] width 41 height 18
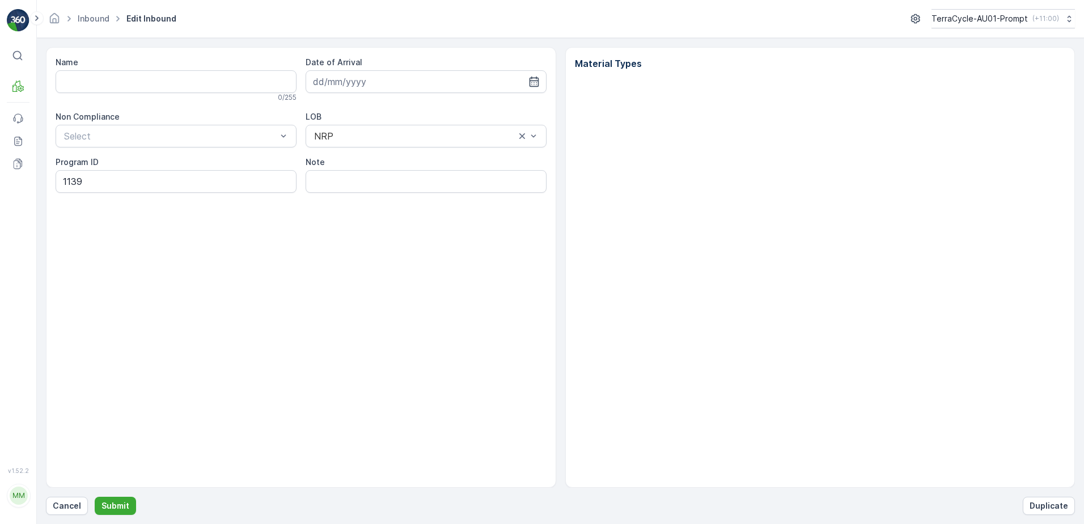
type input "01993126509999989136LJ8503599501000650304"
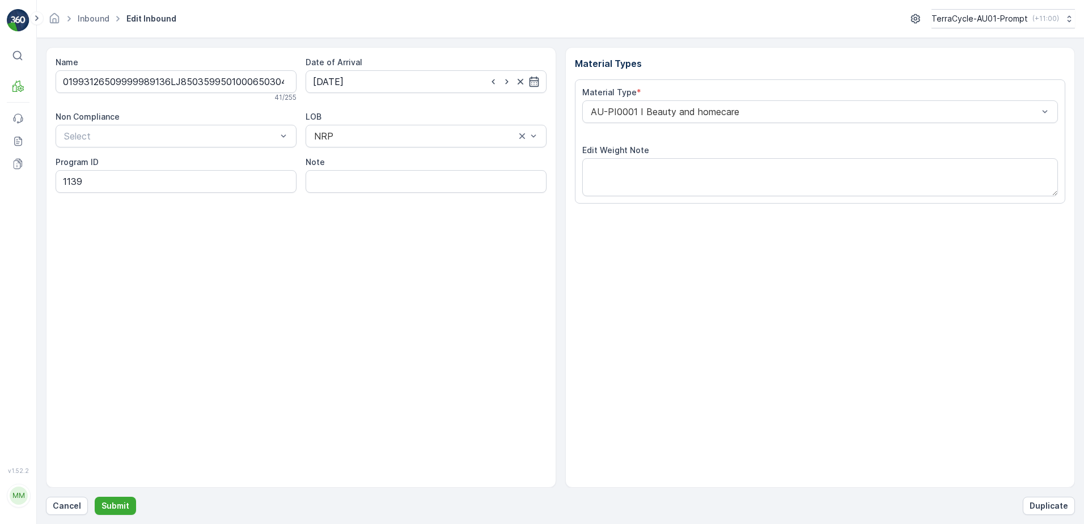
type input "[DATE]"
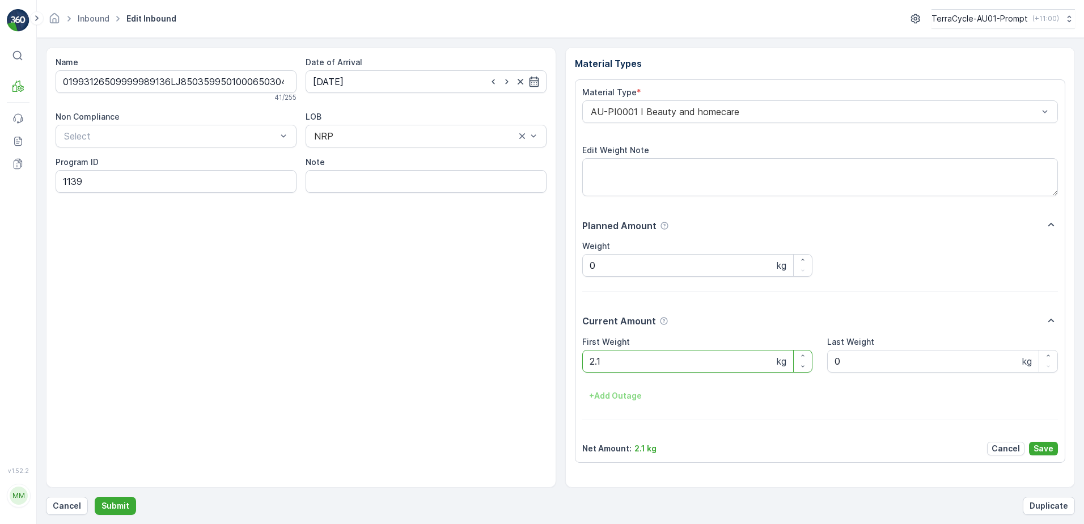
type Weight "2"
click button "Submit" at bounding box center [115, 506] width 41 height 18
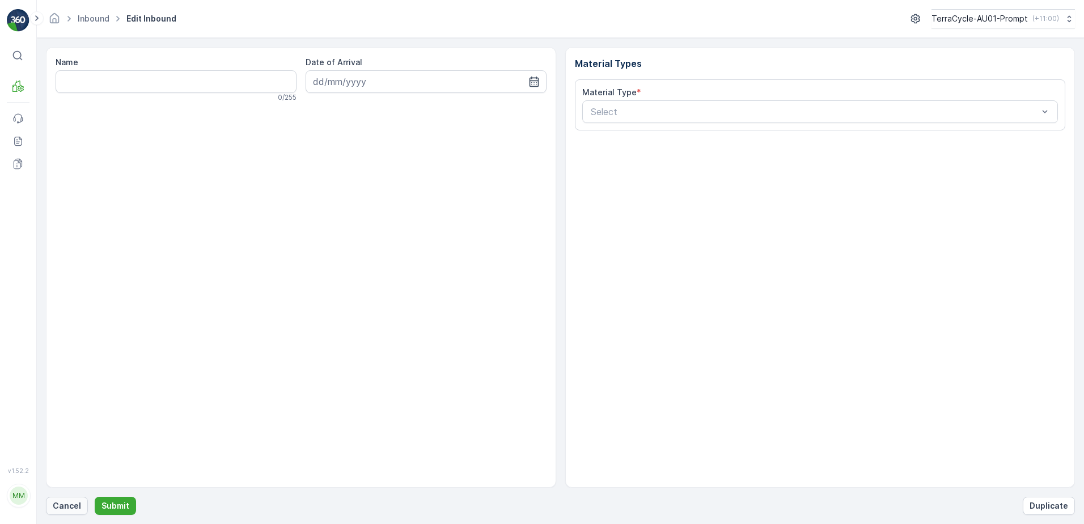
click at [70, 504] on p "Cancel" at bounding box center [67, 505] width 28 height 11
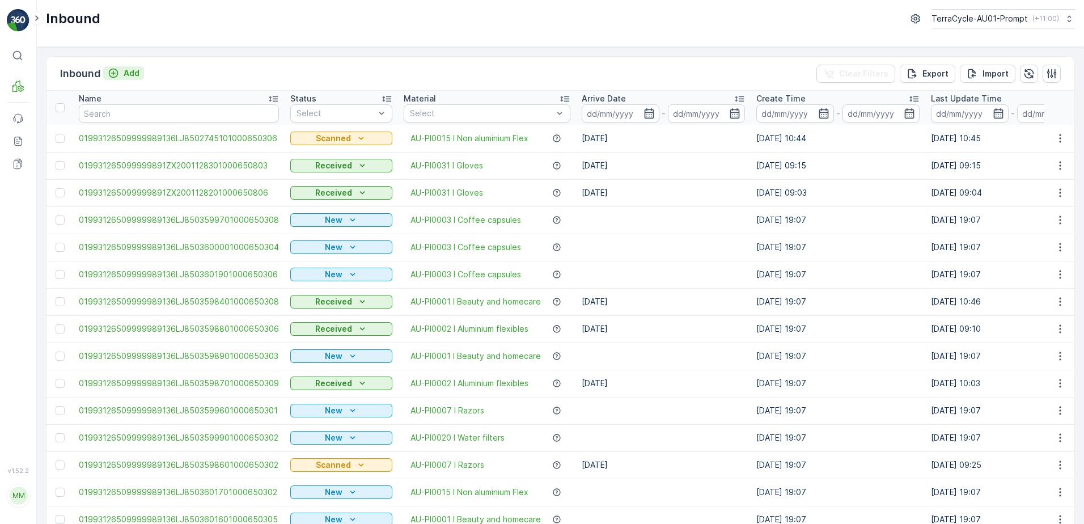
click at [136, 75] on p "Add" at bounding box center [132, 72] width 16 height 11
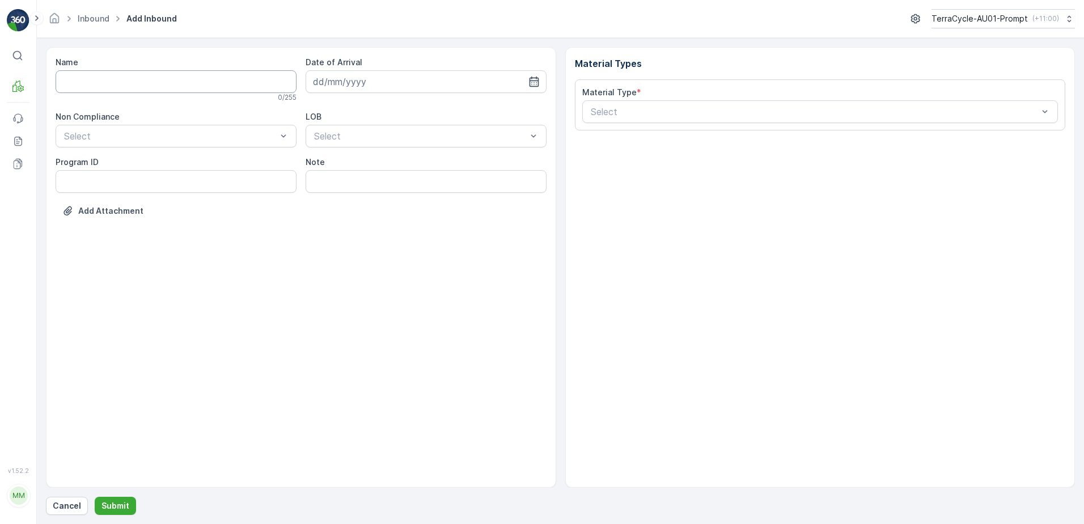
click at [130, 80] on input "Name" at bounding box center [176, 81] width 241 height 23
type input "01993126509999989136LJ8503603401000650309"
click at [95, 497] on button "Submit" at bounding box center [115, 506] width 41 height 18
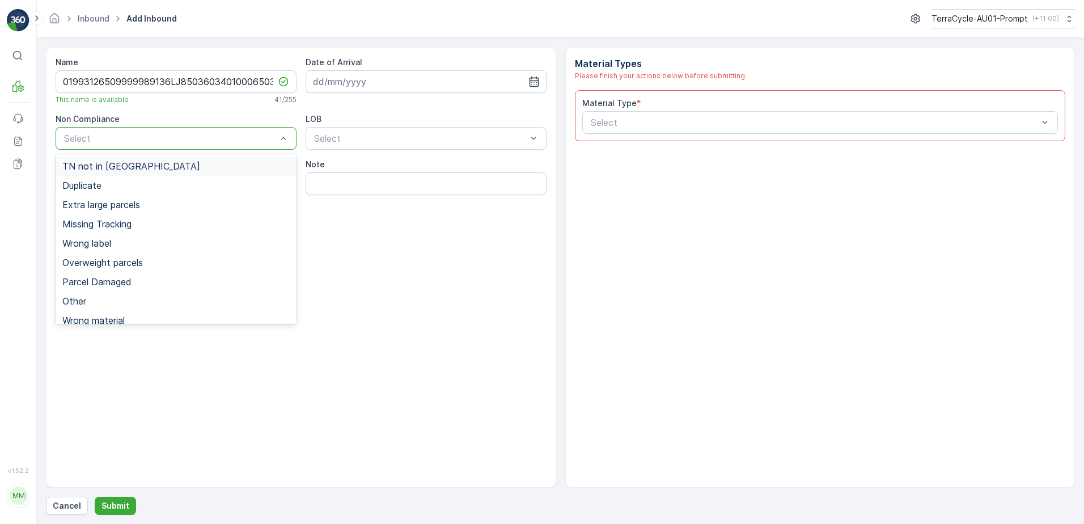
click at [190, 127] on div "Select" at bounding box center [176, 138] width 241 height 23
click at [129, 170] on span "TN not in [GEOGRAPHIC_DATA]" at bounding box center [131, 166] width 138 height 10
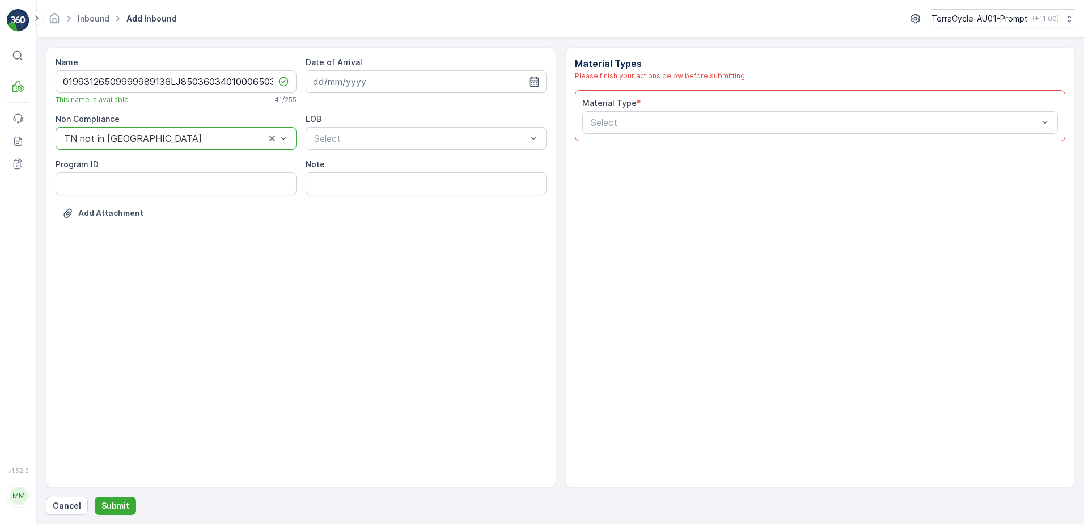
click at [113, 184] on ID "Program ID" at bounding box center [176, 183] width 241 height 23
type ID "1307"
click at [434, 84] on input at bounding box center [426, 81] width 241 height 23
click at [348, 195] on div "13" at bounding box center [345, 199] width 18 height 18
type input "[DATE]"
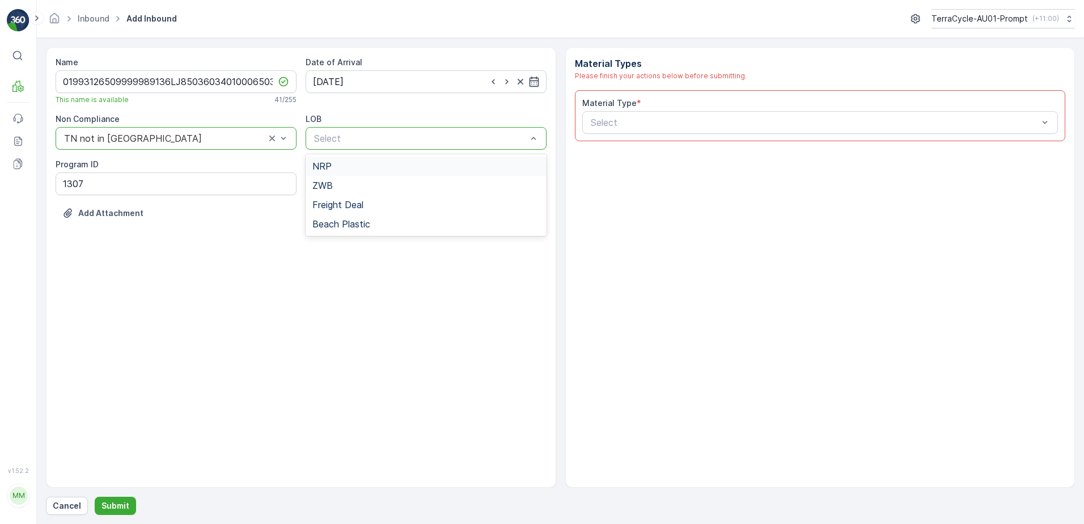
click at [357, 172] on div "NRP" at bounding box center [426, 166] width 241 height 19
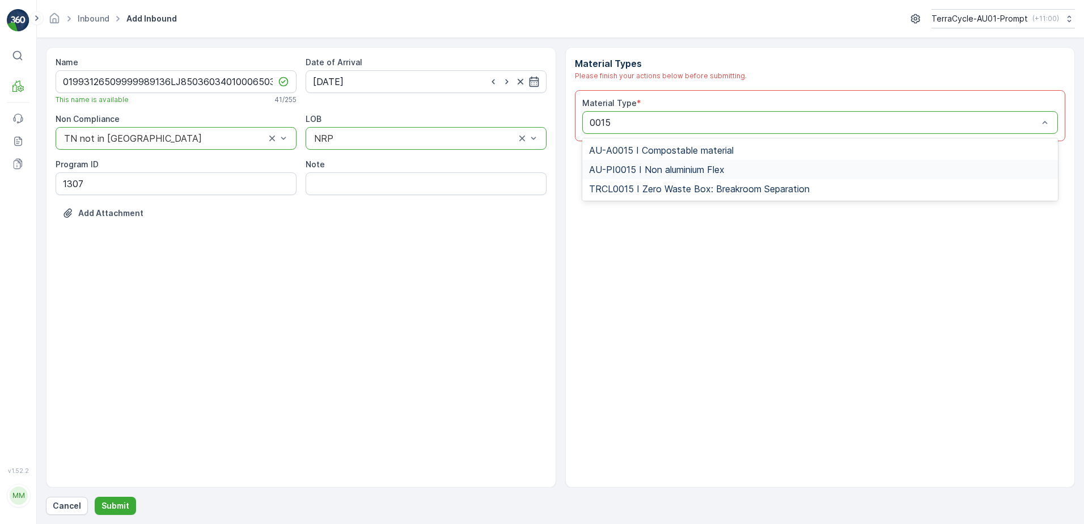
click at [664, 167] on span "AU-PI0015 I Non aluminium Flex" at bounding box center [657, 169] width 136 height 10
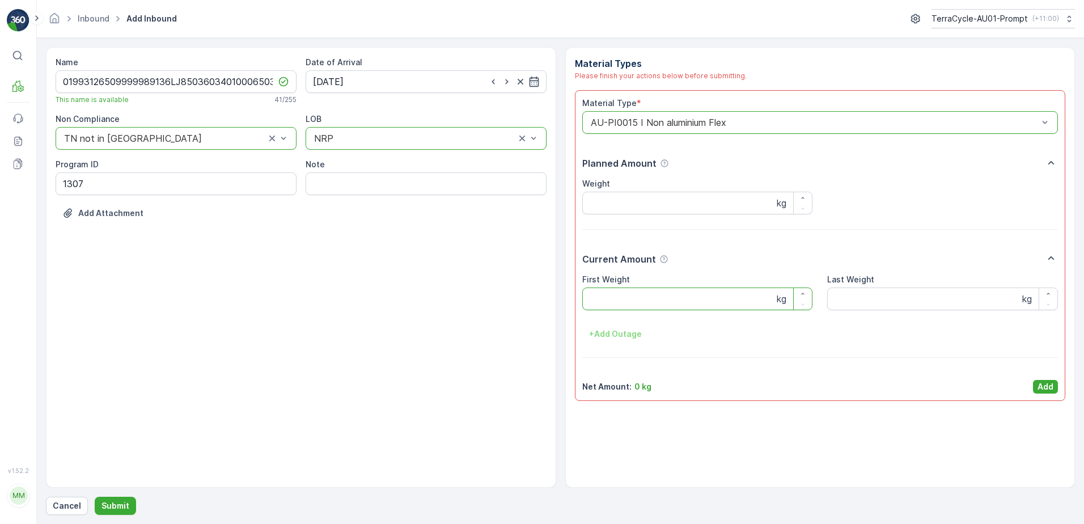
click at [648, 305] on Weight "First Weight" at bounding box center [697, 299] width 231 height 23
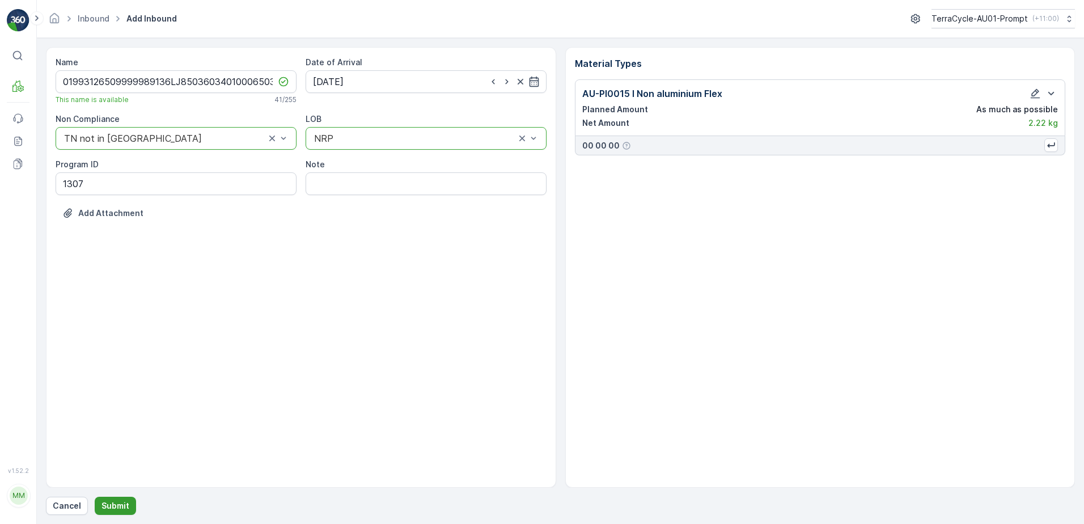
click at [107, 508] on p "Submit" at bounding box center [116, 505] width 28 height 11
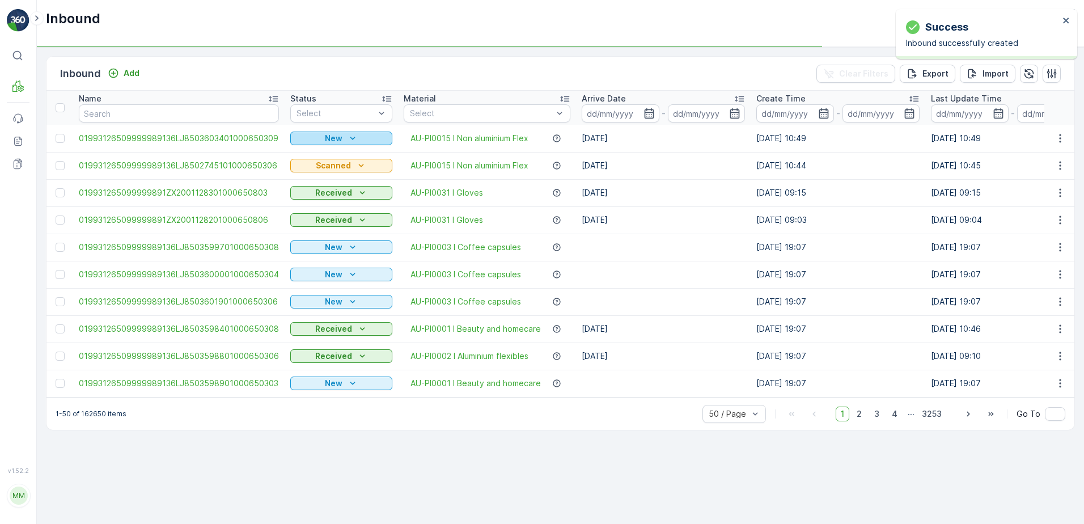
click at [347, 133] on icon "New" at bounding box center [352, 138] width 11 height 11
click at [302, 166] on span "Scanned" at bounding box center [310, 171] width 33 height 11
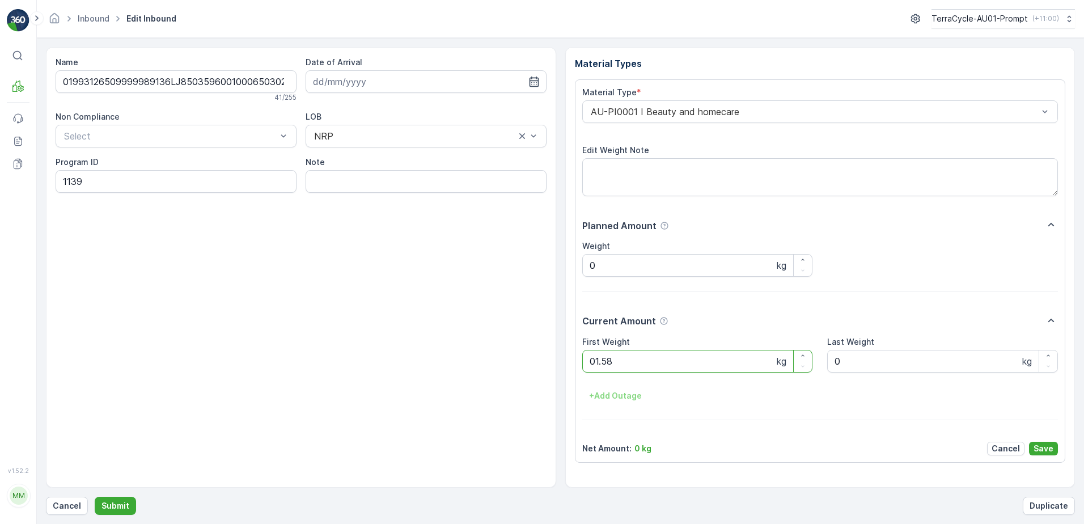
click at [95, 497] on button "Submit" at bounding box center [115, 506] width 41 height 18
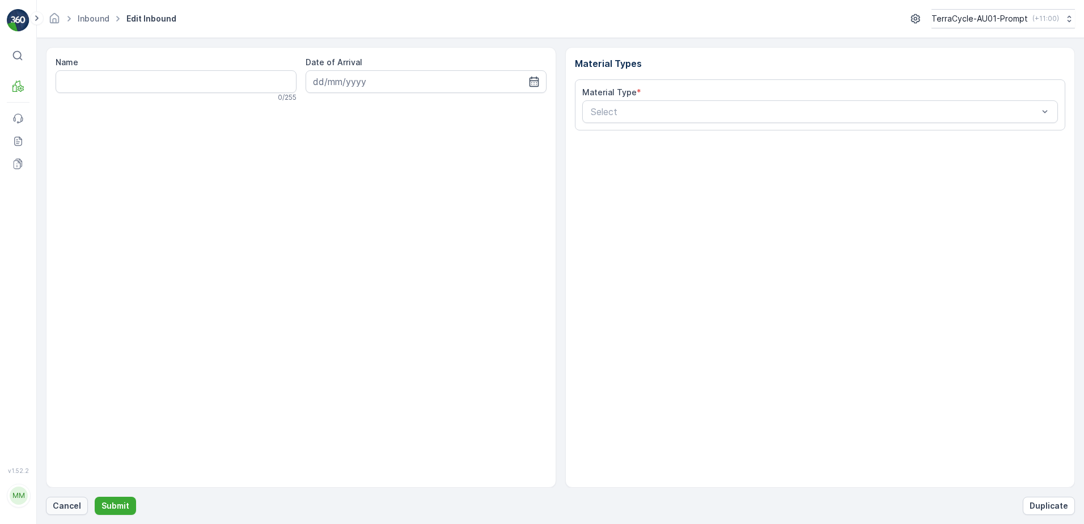
click at [70, 500] on button "Cancel" at bounding box center [67, 506] width 42 height 18
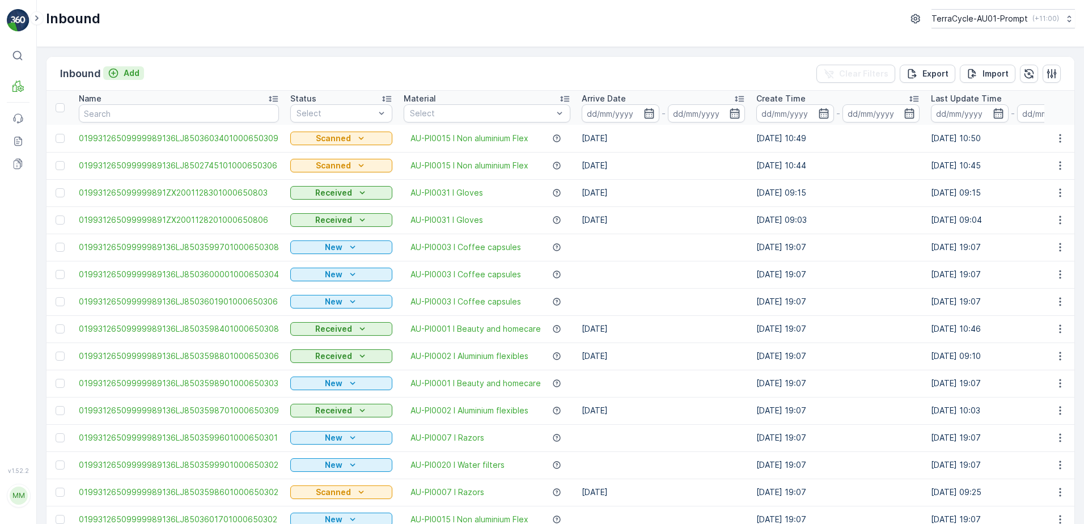
click at [120, 73] on div "Add" at bounding box center [124, 72] width 32 height 11
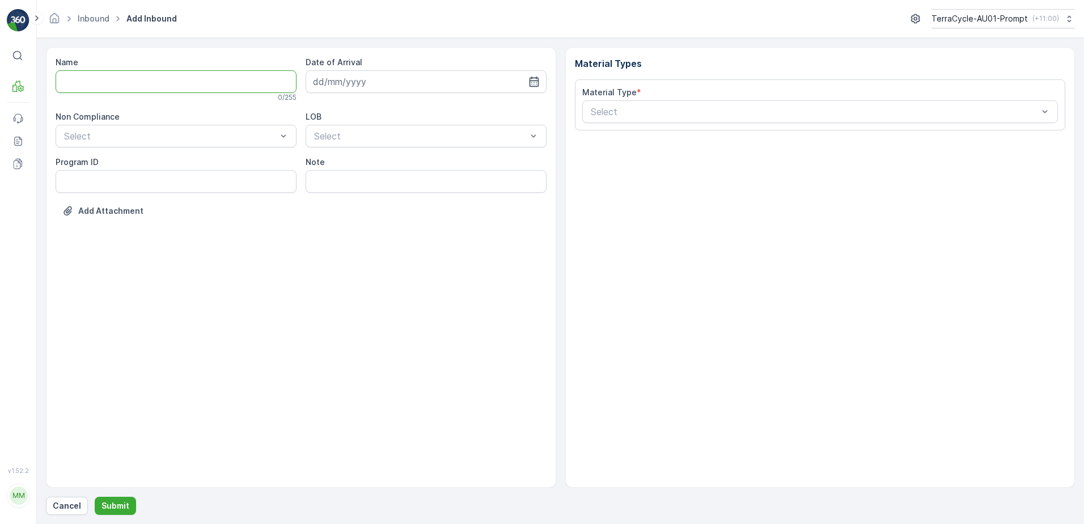
click at [120, 77] on input "Name" at bounding box center [176, 81] width 241 height 23
type input "01993126509999989136LJ8503577901000650300"
click at [95, 497] on button "Submit" at bounding box center [115, 506] width 41 height 18
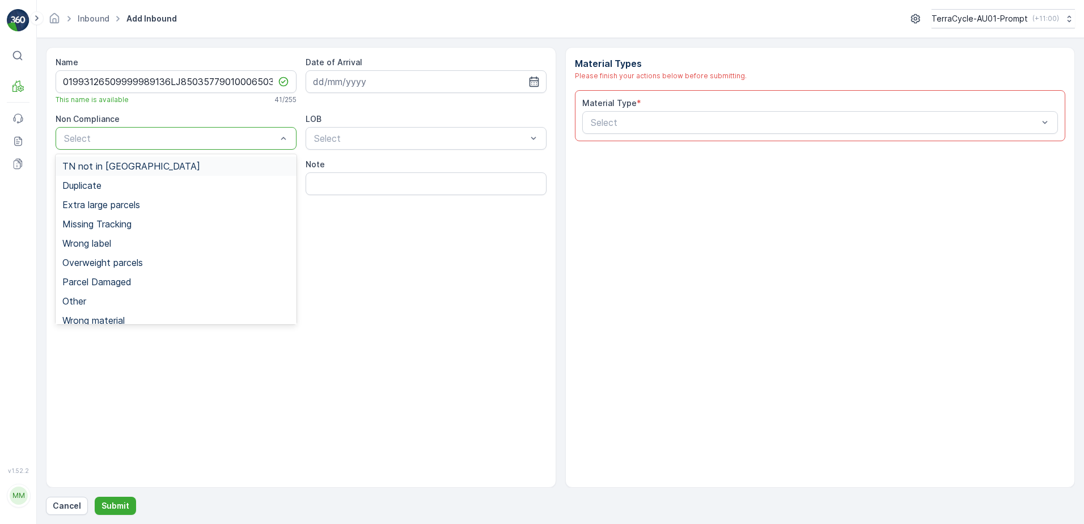
click at [193, 162] on div "TN not in [GEOGRAPHIC_DATA]" at bounding box center [175, 166] width 227 height 10
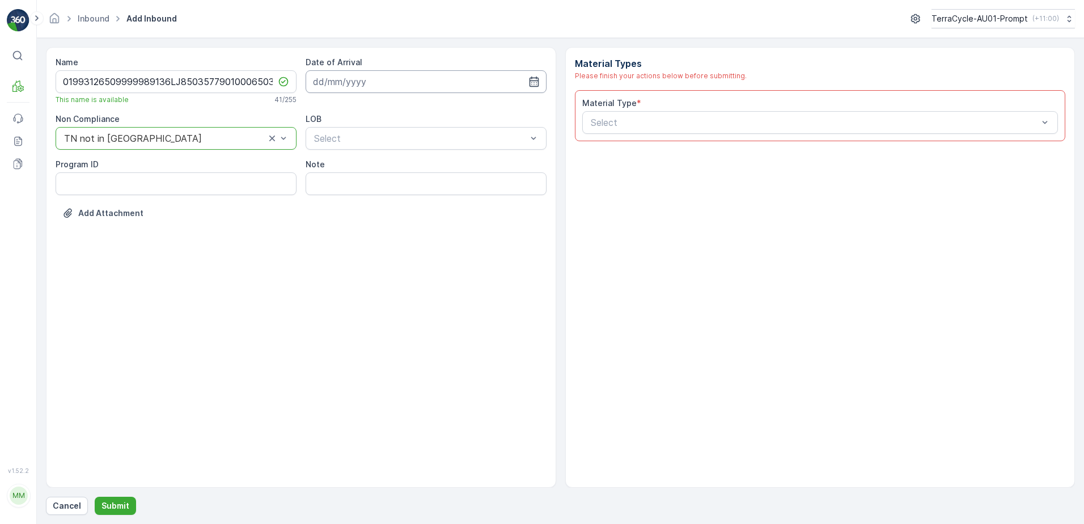
click at [422, 79] on input at bounding box center [426, 81] width 241 height 23
click at [348, 200] on div "13" at bounding box center [345, 199] width 18 height 18
type input "[DATE]"
click at [337, 174] on div "NRP" at bounding box center [426, 166] width 241 height 19
click at [327, 191] on input "Note" at bounding box center [426, 183] width 241 height 23
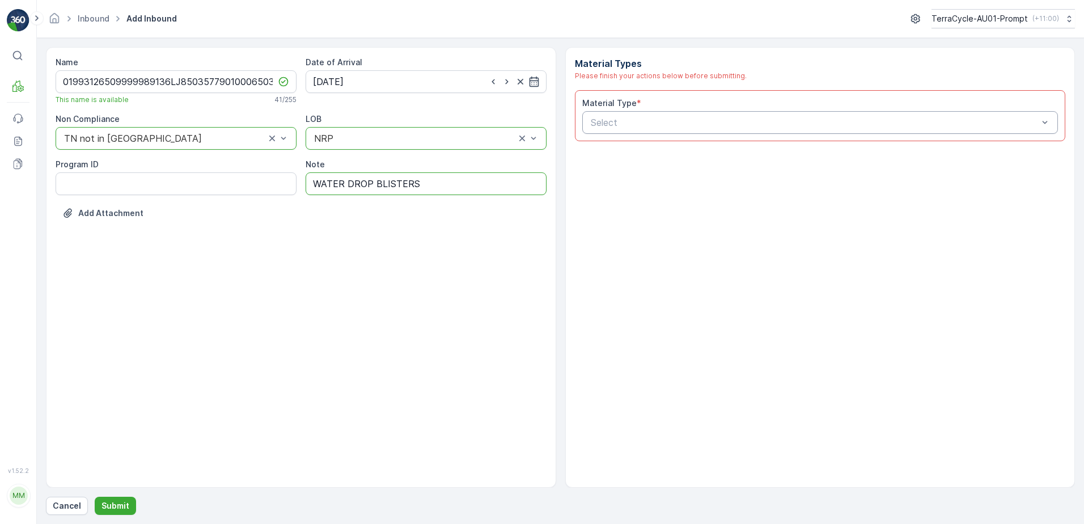
type input "WATER DROP BLISTERS"
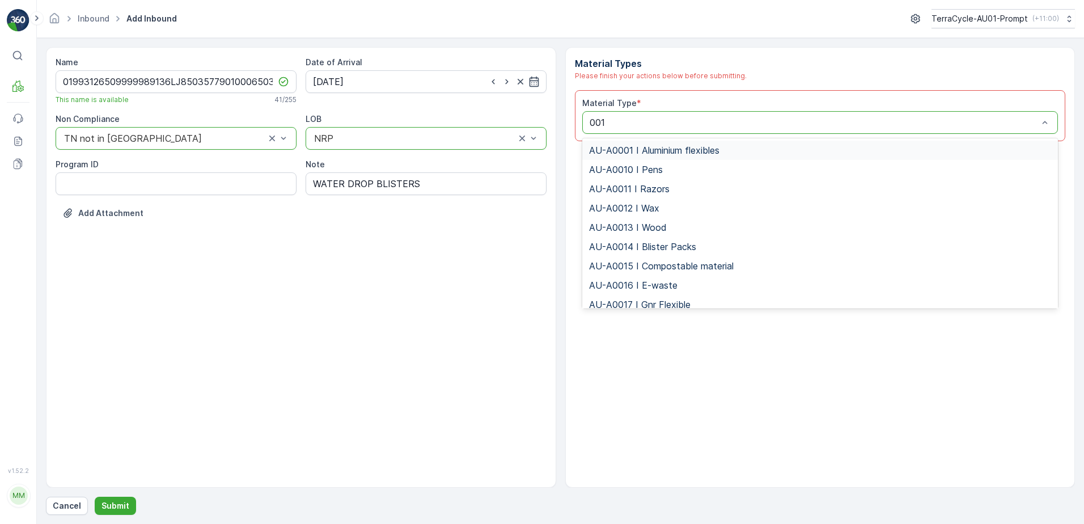
type input "0017"
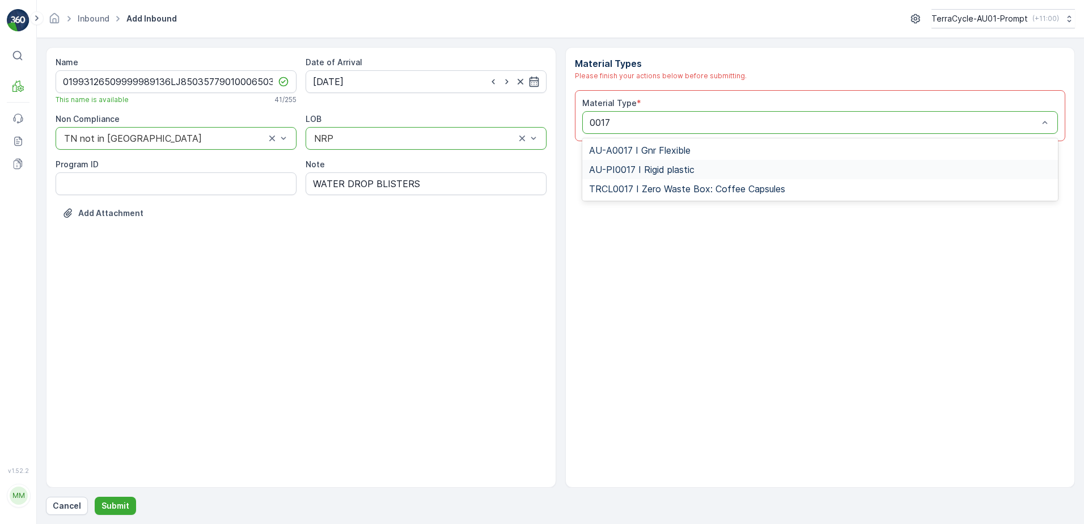
click at [671, 176] on div "AU-PI0017 I Rigid plastic" at bounding box center [820, 169] width 476 height 19
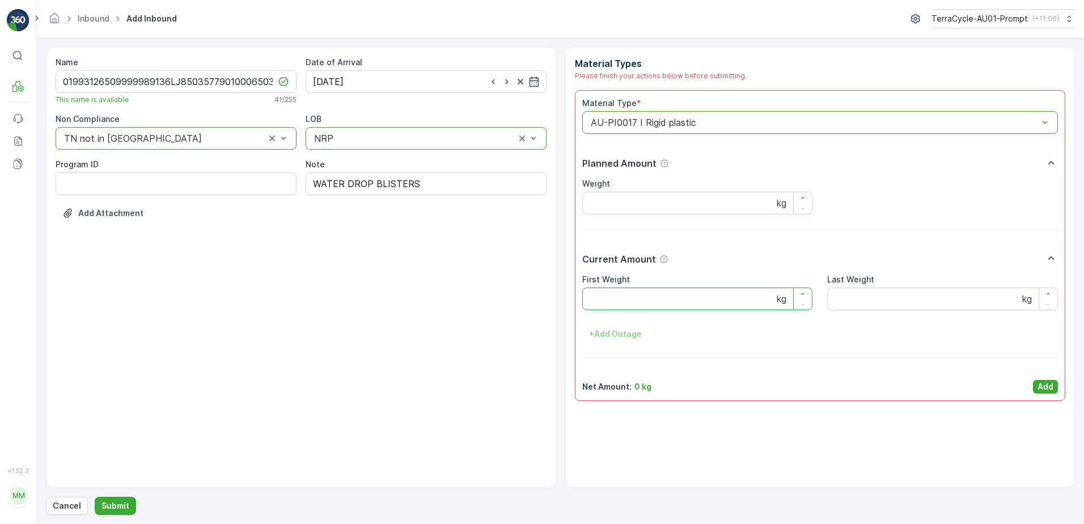
click at [600, 306] on Weight "First Weight" at bounding box center [697, 299] width 231 height 23
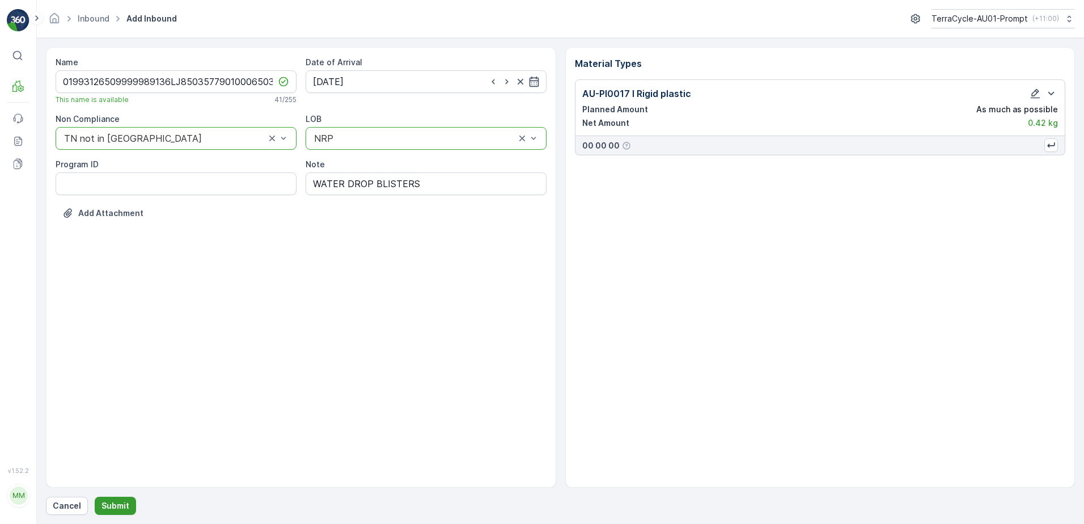
click at [119, 506] on p "Submit" at bounding box center [116, 505] width 28 height 11
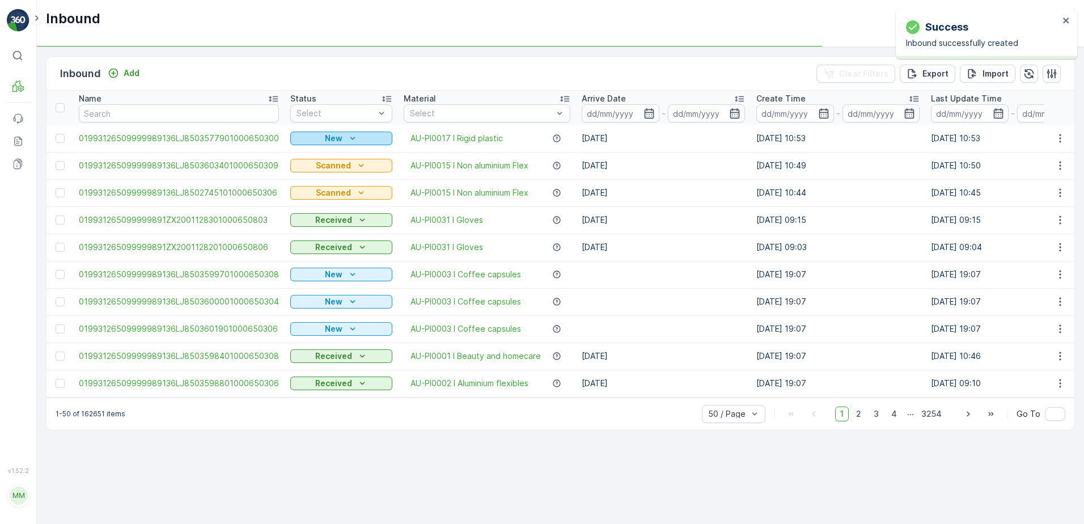
click at [353, 138] on icon "New" at bounding box center [352, 138] width 11 height 11
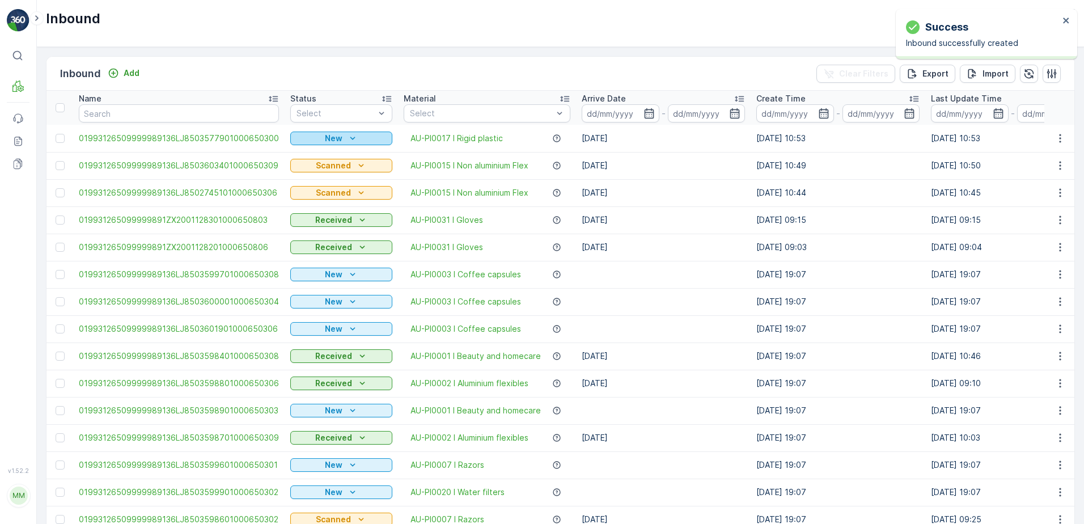
click at [342, 136] on div "New" at bounding box center [341, 138] width 93 height 11
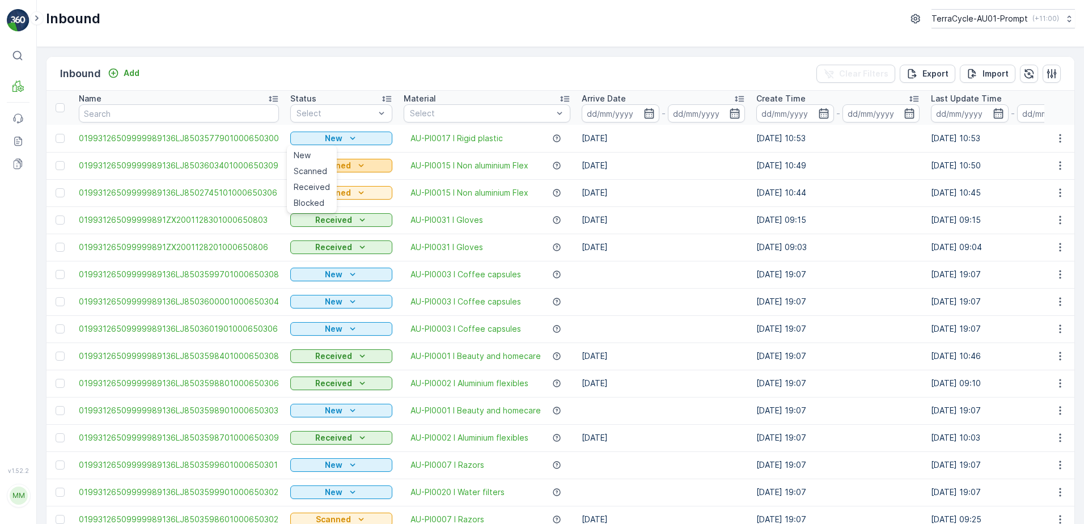
click at [315, 175] on span "Scanned" at bounding box center [310, 171] width 33 height 11
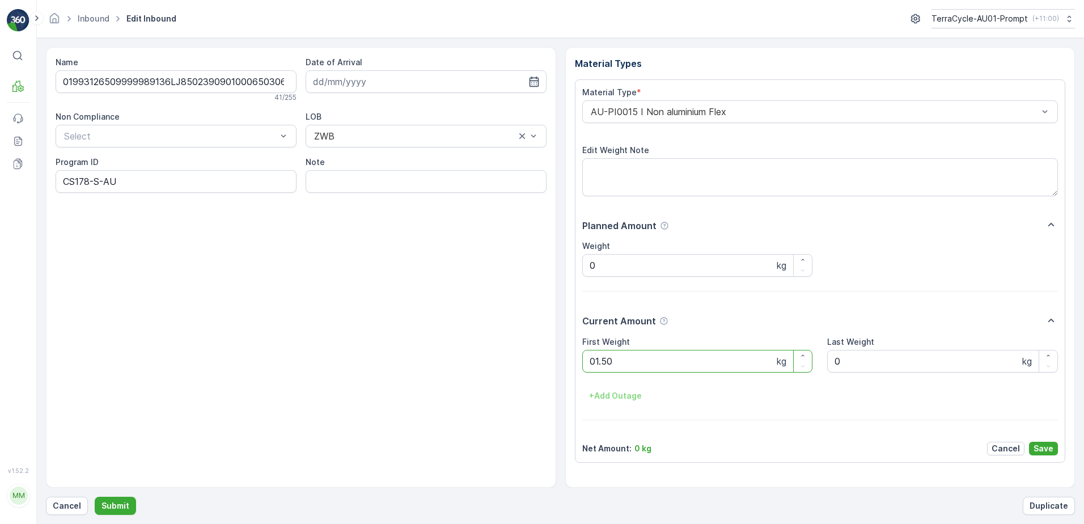
click at [95, 497] on button "Submit" at bounding box center [115, 506] width 41 height 18
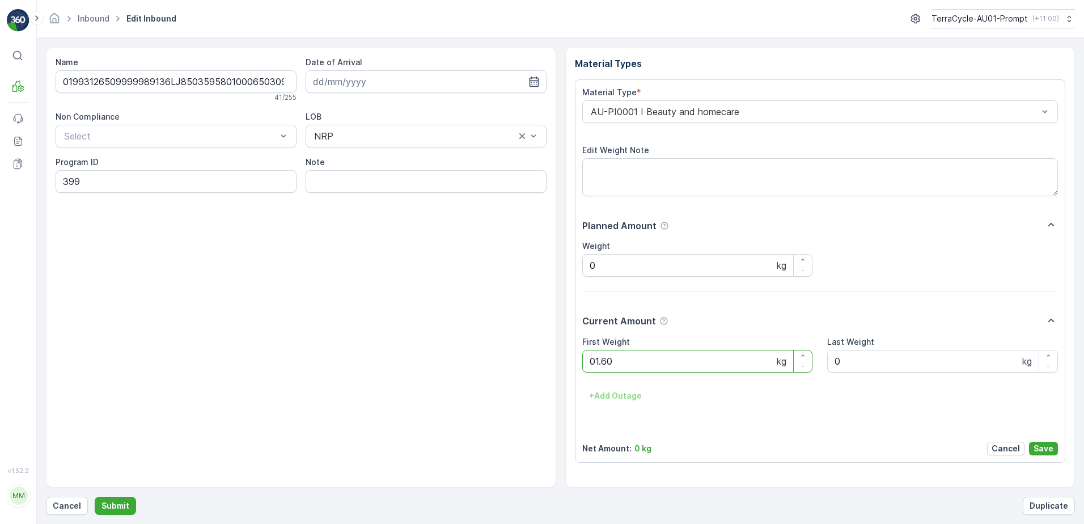
click at [95, 497] on button "Submit" at bounding box center [115, 506] width 41 height 18
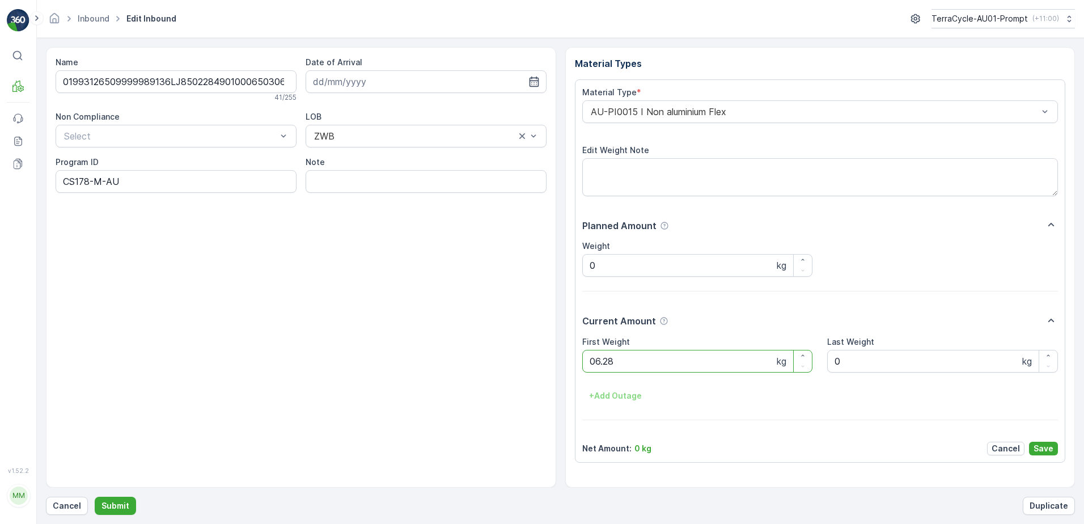
click at [95, 497] on button "Submit" at bounding box center [115, 506] width 41 height 18
click at [65, 506] on p "Cancel" at bounding box center [67, 505] width 28 height 11
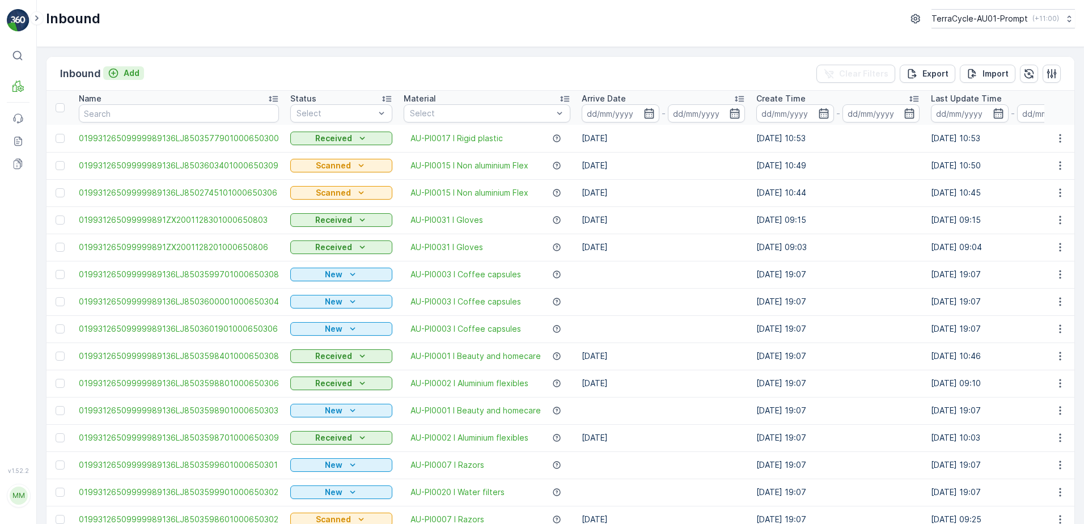
click at [129, 74] on p "Add" at bounding box center [132, 72] width 16 height 11
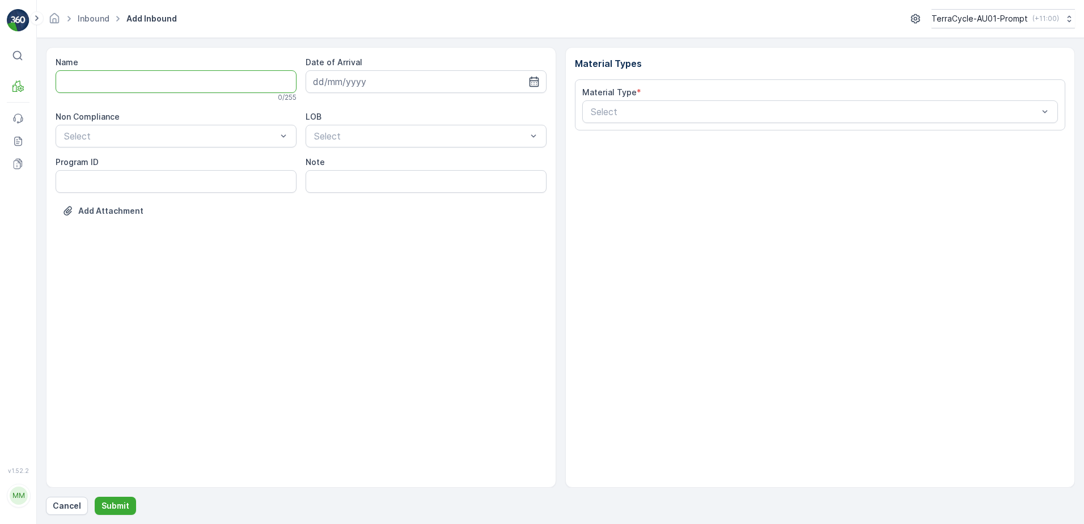
click at [119, 80] on input "Name" at bounding box center [176, 81] width 241 height 23
click at [95, 497] on button "Submit" at bounding box center [115, 506] width 41 height 18
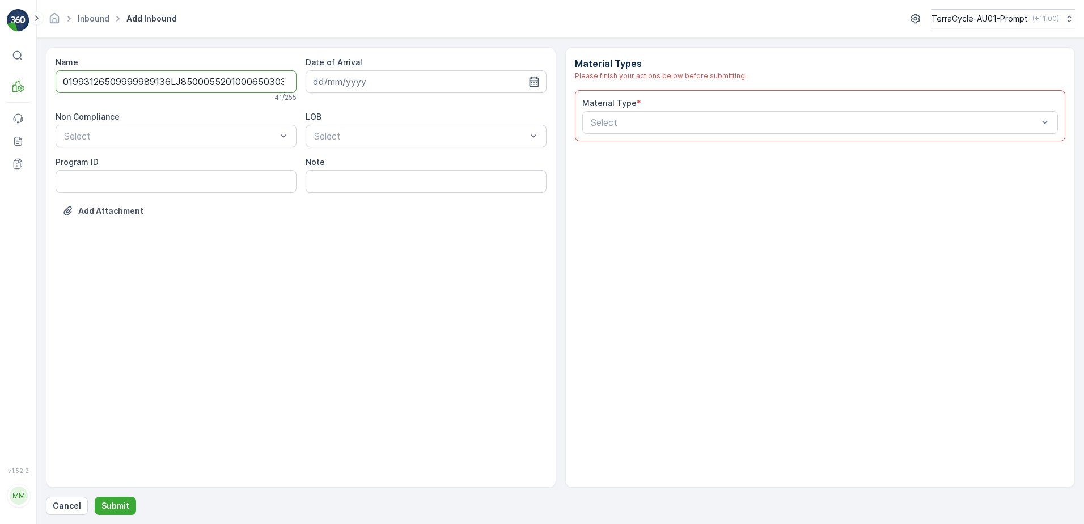
scroll to position [0, 3]
click at [275, 83] on input "01993126509999989136LJ8500055201000650303" at bounding box center [176, 81] width 241 height 23
type input "01993126509999989136LJ8500055201000650303MMMM"
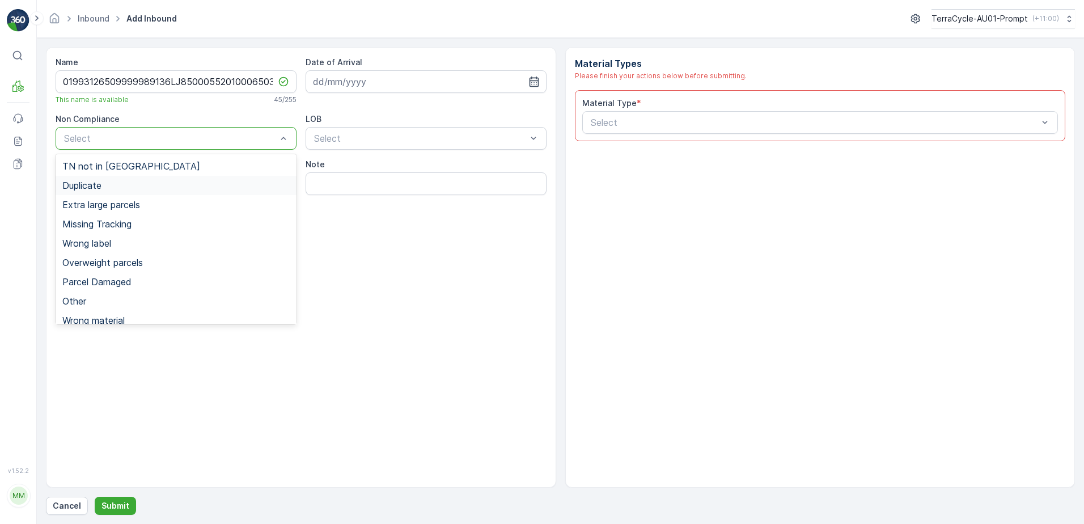
click at [104, 186] on div "Duplicate" at bounding box center [175, 185] width 227 height 10
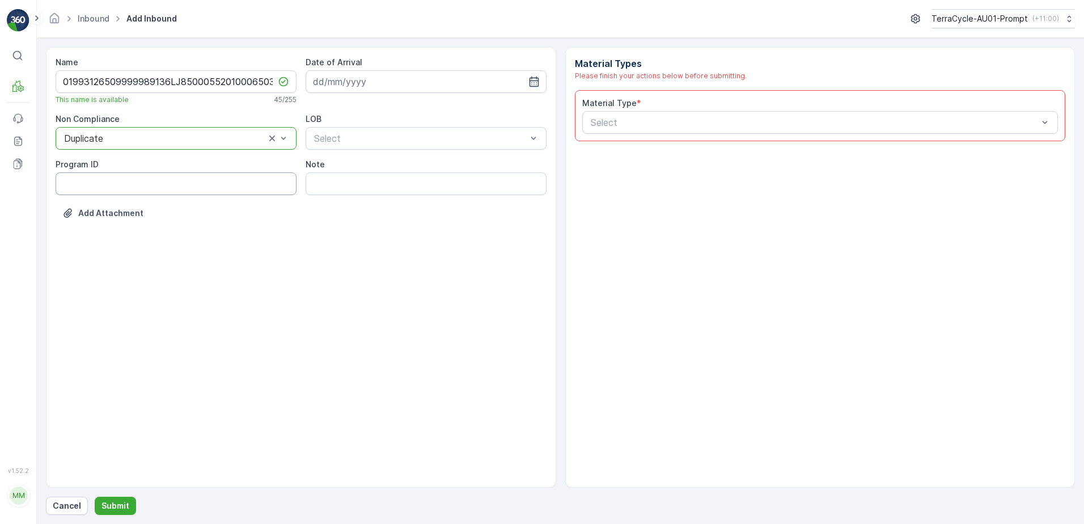
click at [95, 187] on ID "Program ID" at bounding box center [176, 183] width 241 height 23
type ID "1356"
click at [394, 82] on input at bounding box center [426, 81] width 241 height 23
click at [347, 201] on div "13" at bounding box center [345, 199] width 18 height 18
type input "[DATE]"
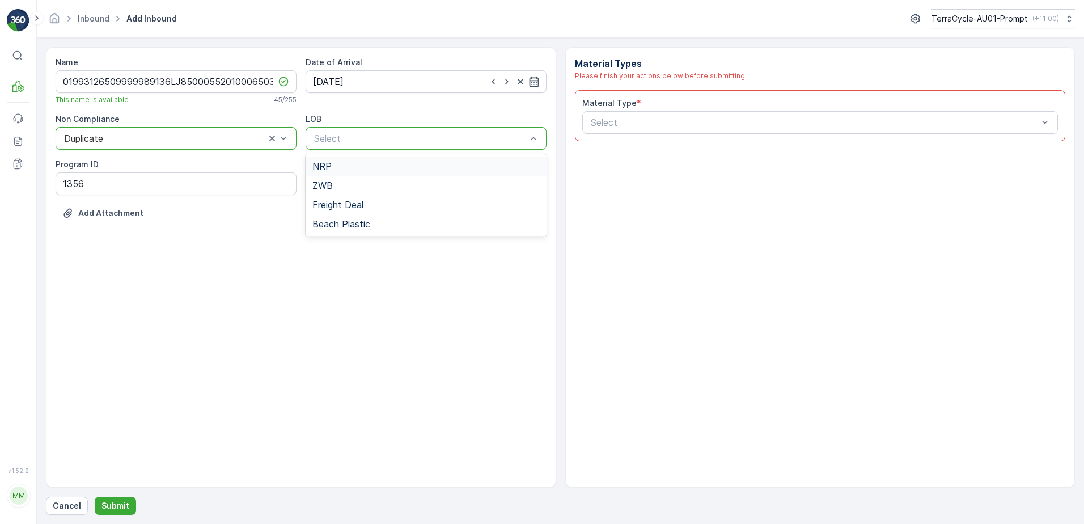
click at [352, 171] on div "NRP" at bounding box center [426, 166] width 227 height 10
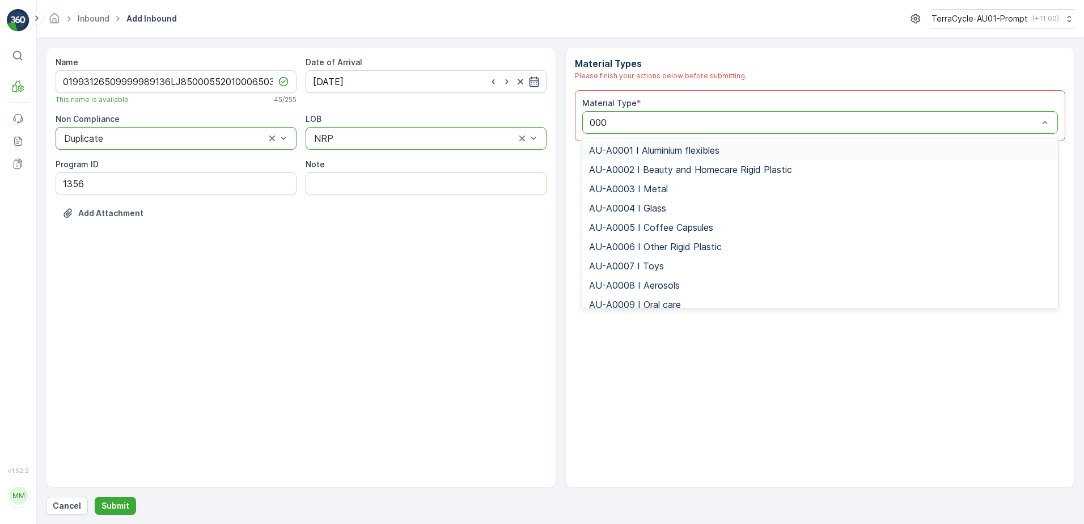
type input "0008"
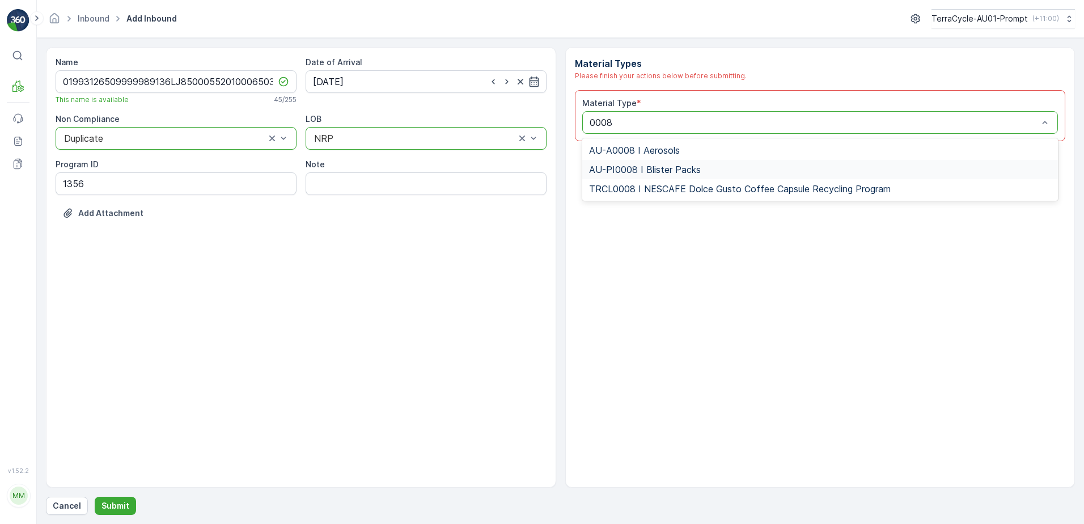
click at [662, 172] on span "AU-PI0008 I Blister Packs" at bounding box center [645, 169] width 112 height 10
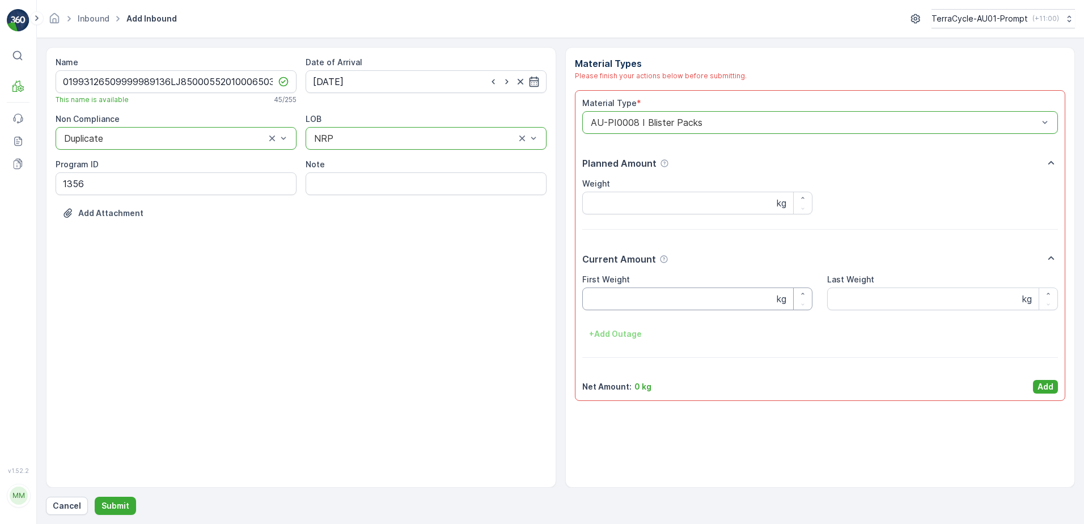
click at [656, 302] on Weight "First Weight" at bounding box center [697, 299] width 231 height 23
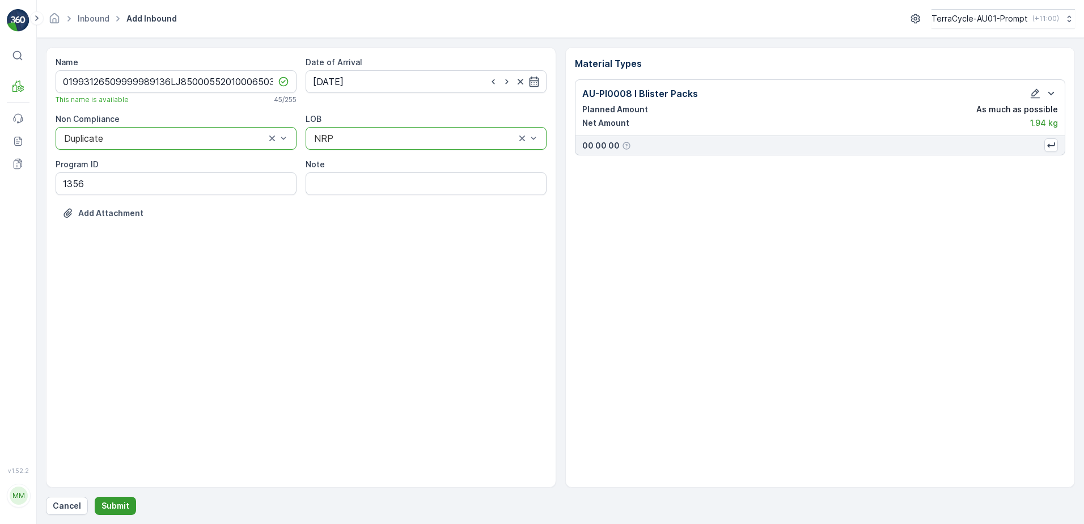
click at [109, 499] on button "Submit" at bounding box center [115, 506] width 41 height 18
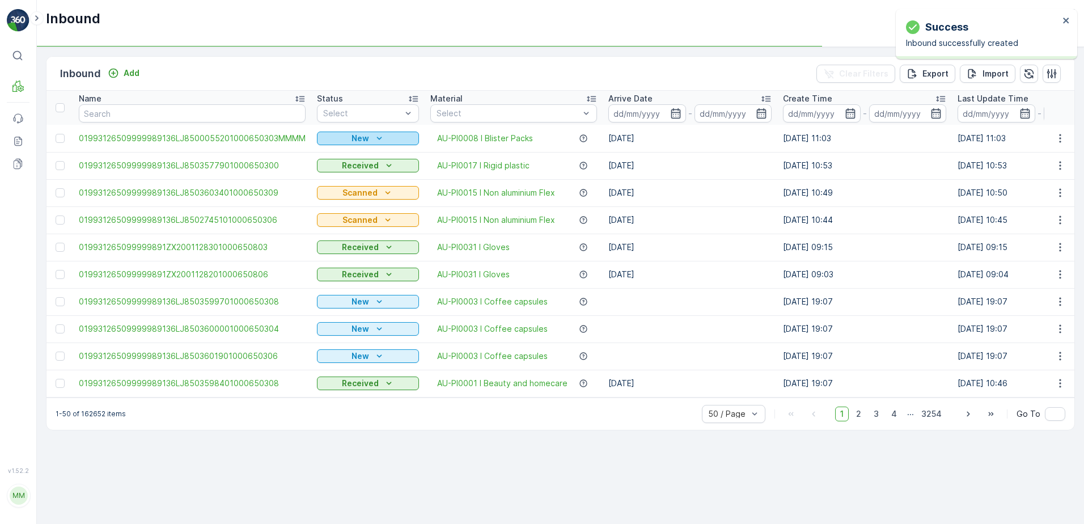
click at [345, 141] on div "New" at bounding box center [368, 138] width 93 height 11
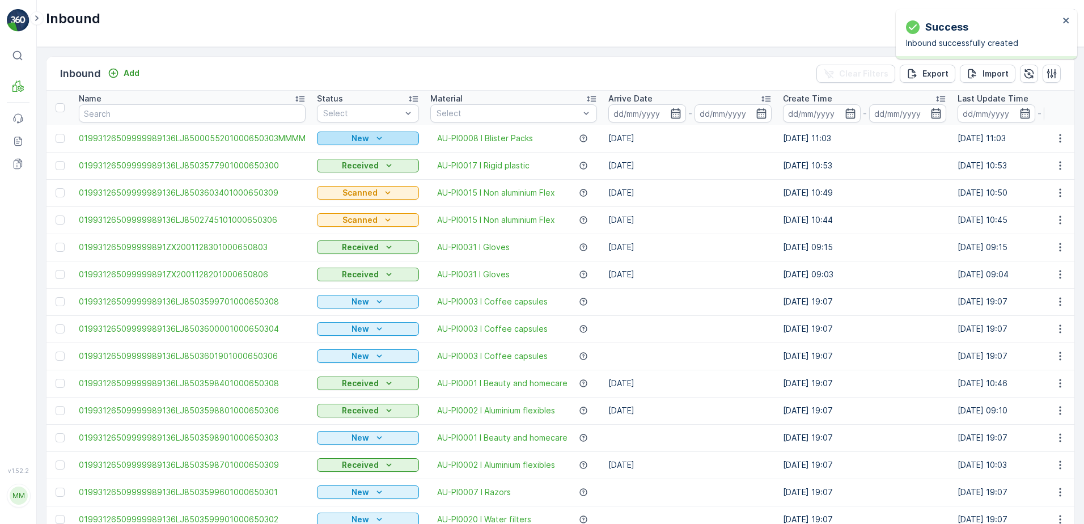
click at [362, 140] on p "New" at bounding box center [361, 138] width 18 height 11
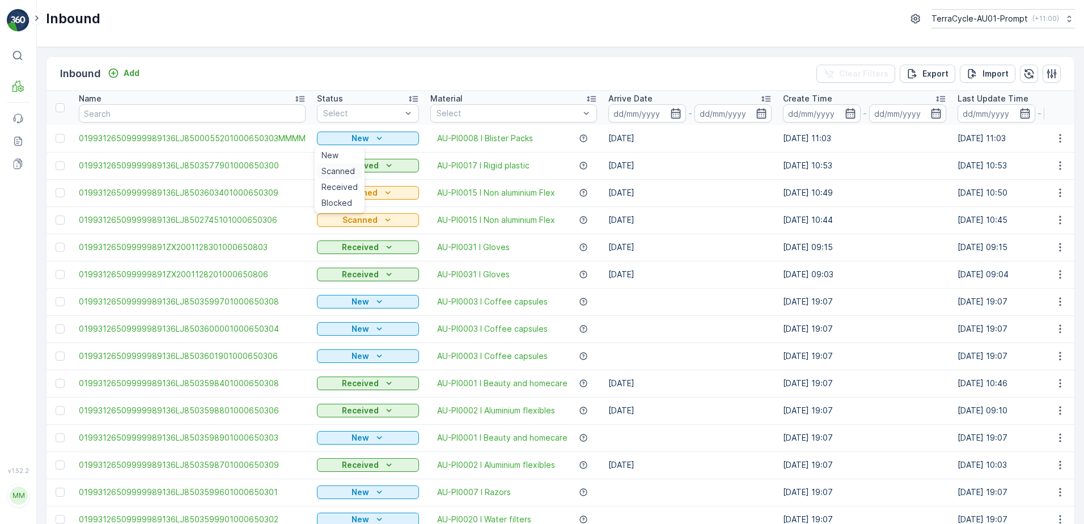
click at [345, 168] on span "Scanned" at bounding box center [338, 171] width 33 height 11
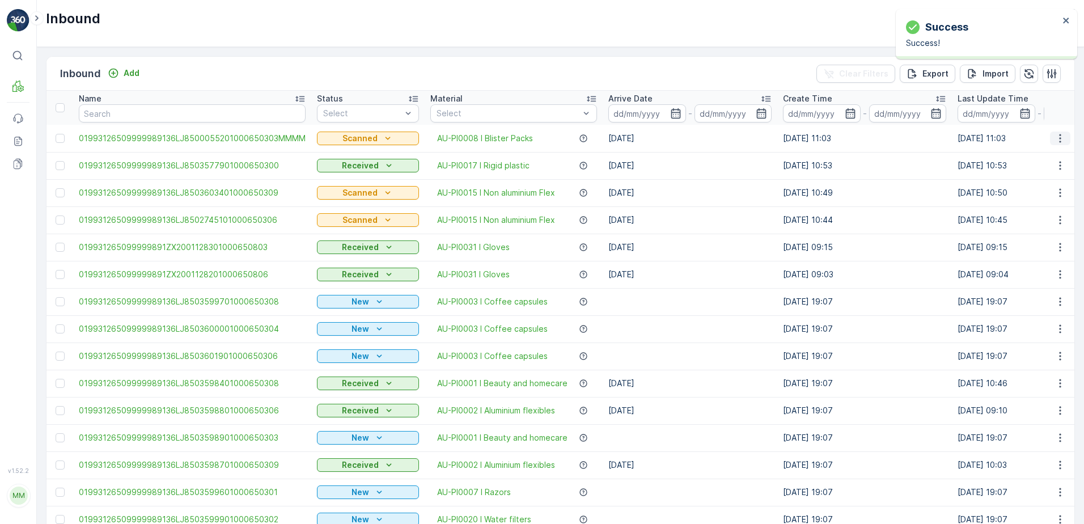
click at [1056, 140] on icon "button" at bounding box center [1060, 138] width 11 height 11
click at [1033, 219] on div "Print QR" at bounding box center [1040, 219] width 90 height 16
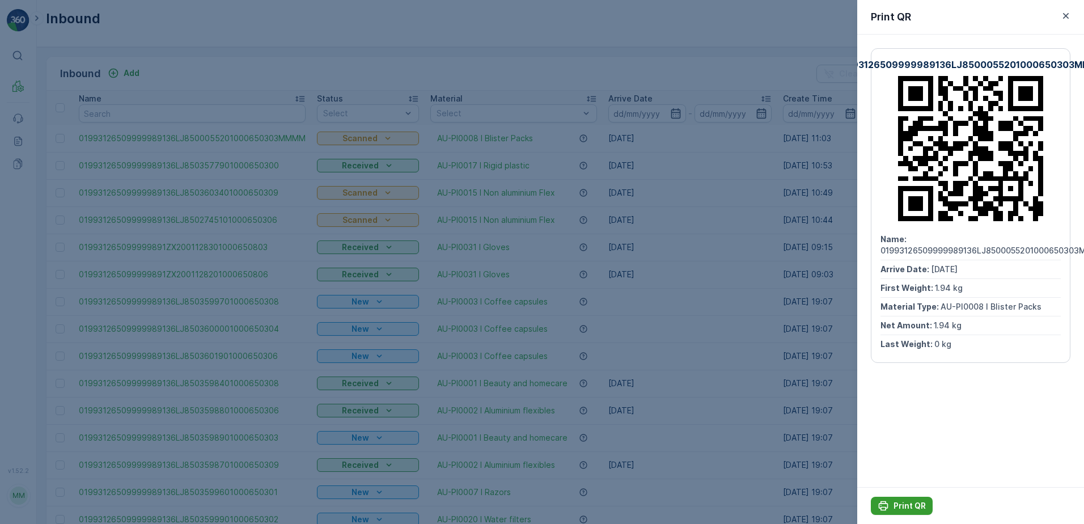
click at [911, 504] on p "Print QR" at bounding box center [910, 505] width 32 height 11
click at [1068, 13] on icon "button" at bounding box center [1066, 15] width 11 height 11
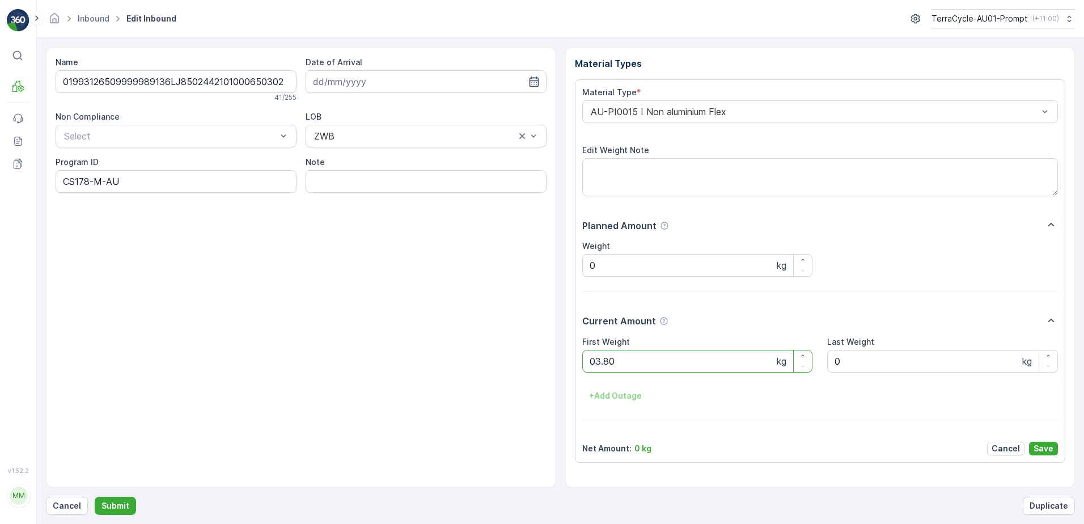
click at [95, 497] on button "Submit" at bounding box center [115, 506] width 41 height 18
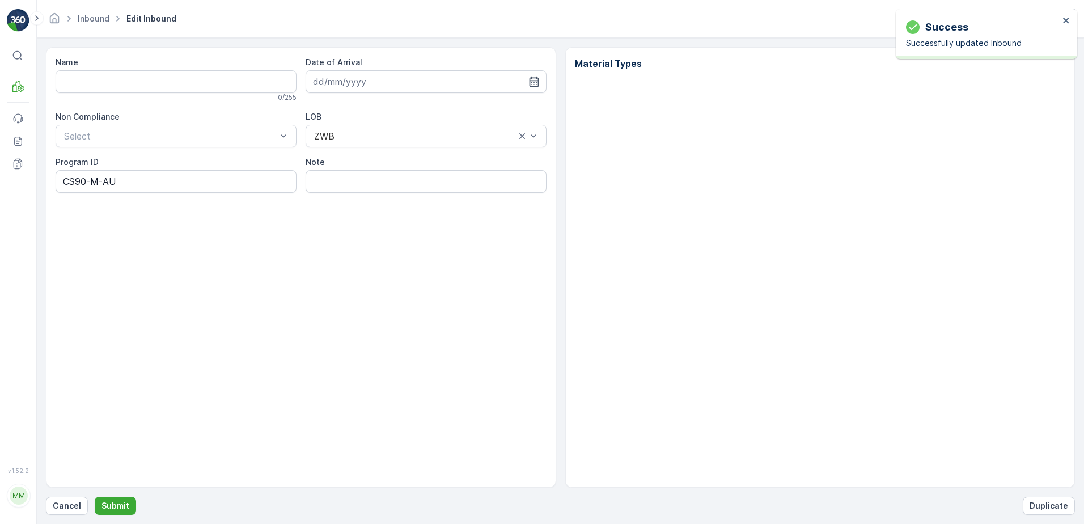
type input "01993126509999989136LJ8502705601000650303"
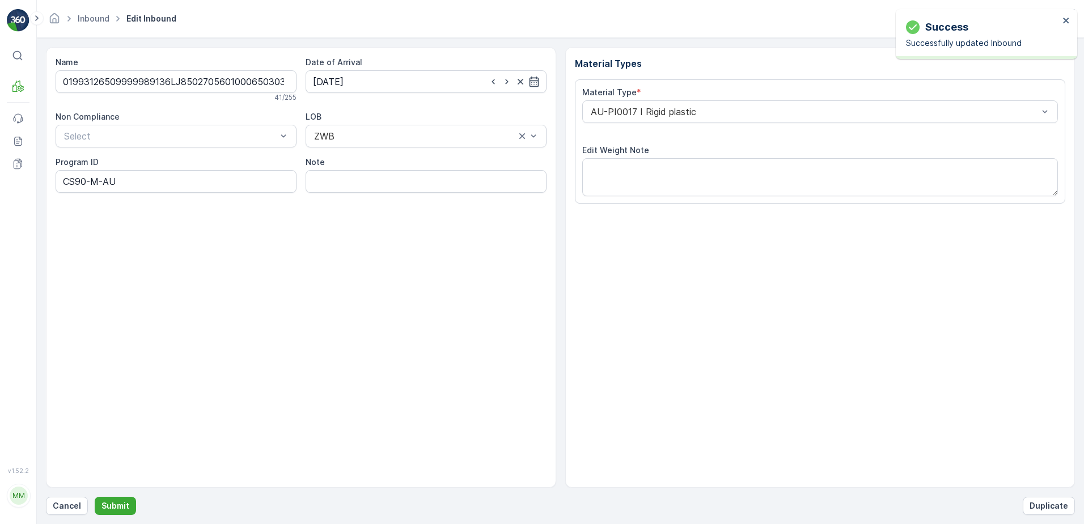
type input "[DATE]"
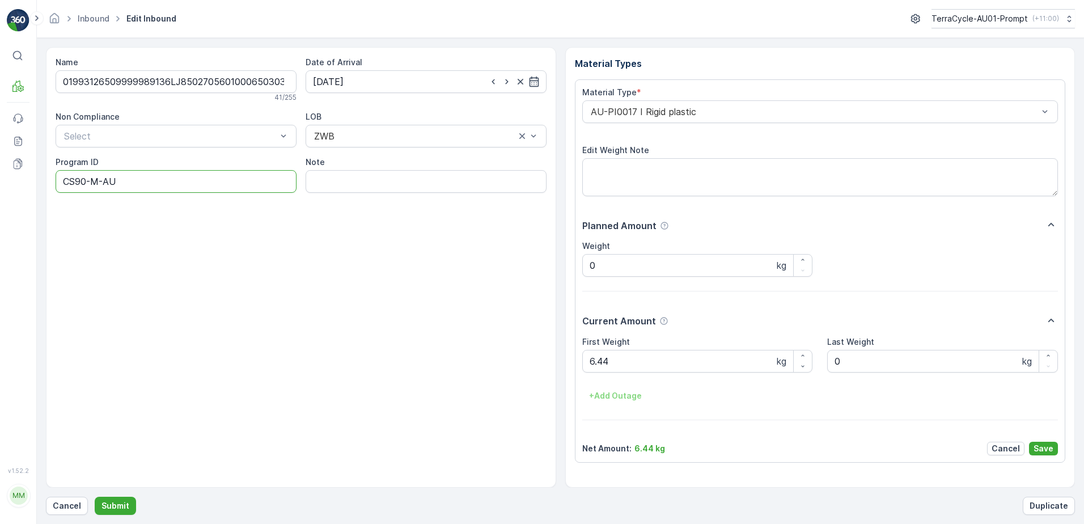
click at [87, 181] on ID "CS90-M-AU" at bounding box center [176, 181] width 241 height 23
type ID "CS178-M-AU"
click at [589, 111] on div "AU-PI0017 I Rigid plastic" at bounding box center [820, 111] width 476 height 23
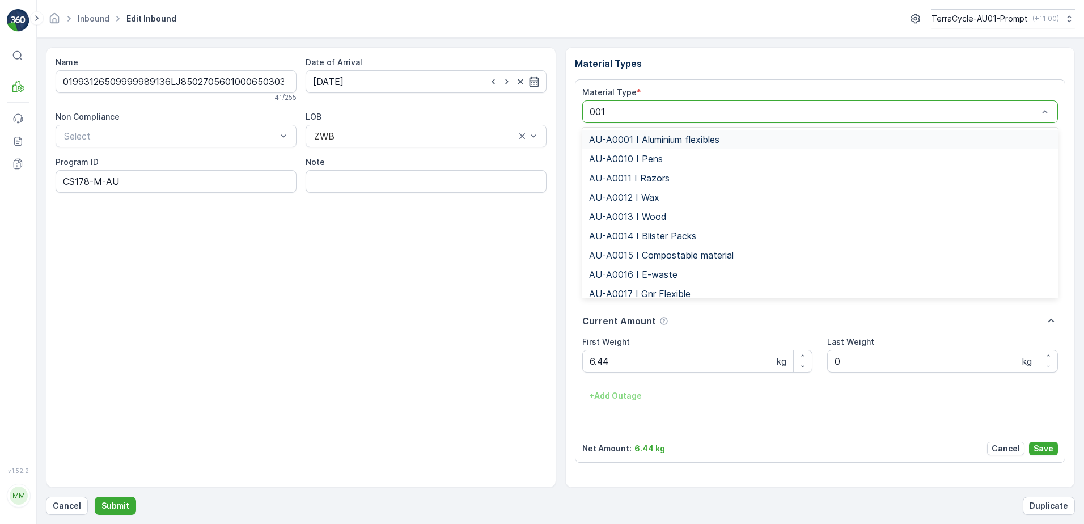
type input "0015"
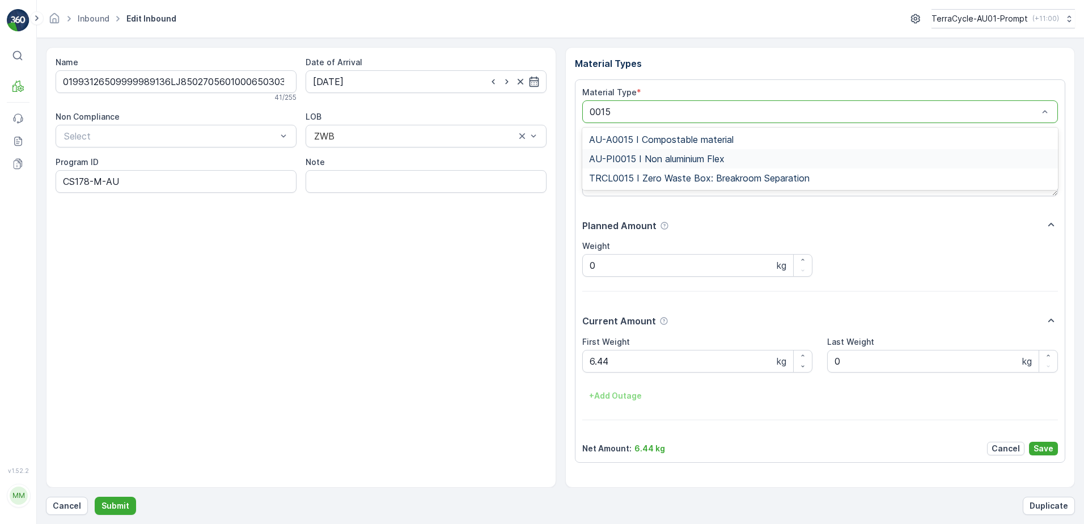
click at [706, 163] on span "AU-PI0015 I Non aluminium Flex" at bounding box center [657, 159] width 136 height 10
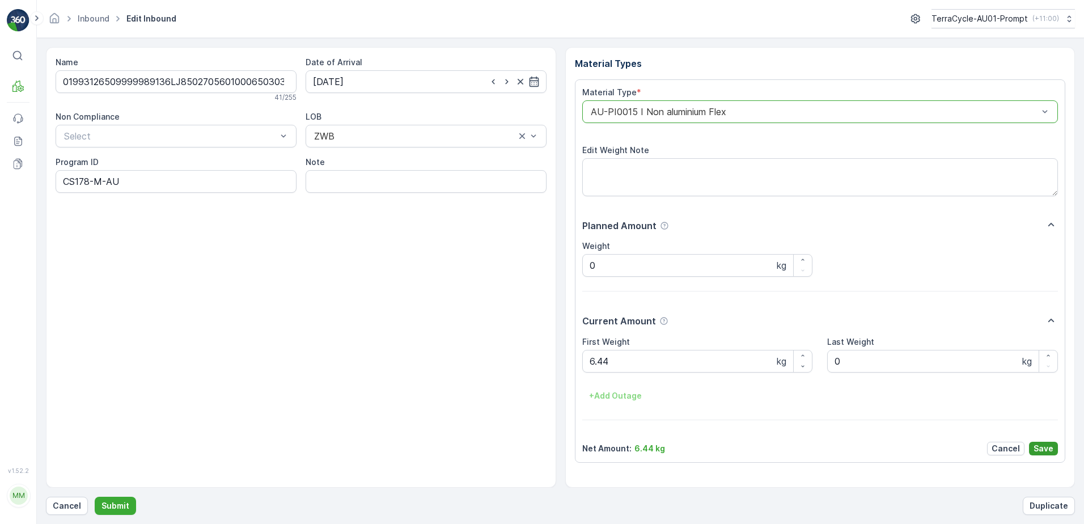
click at [1049, 446] on p "Save" at bounding box center [1044, 448] width 20 height 11
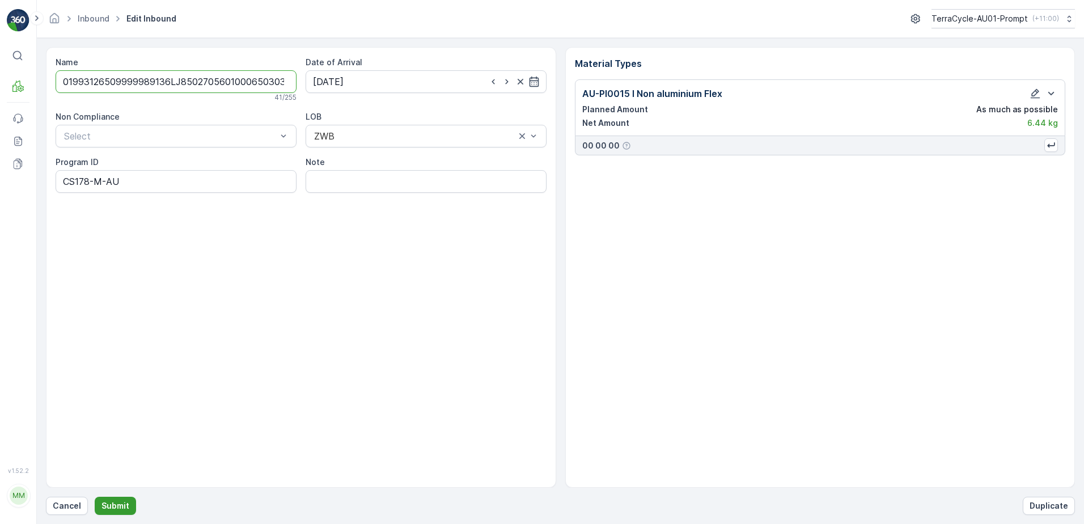
click at [124, 504] on p "Submit" at bounding box center [116, 505] width 28 height 11
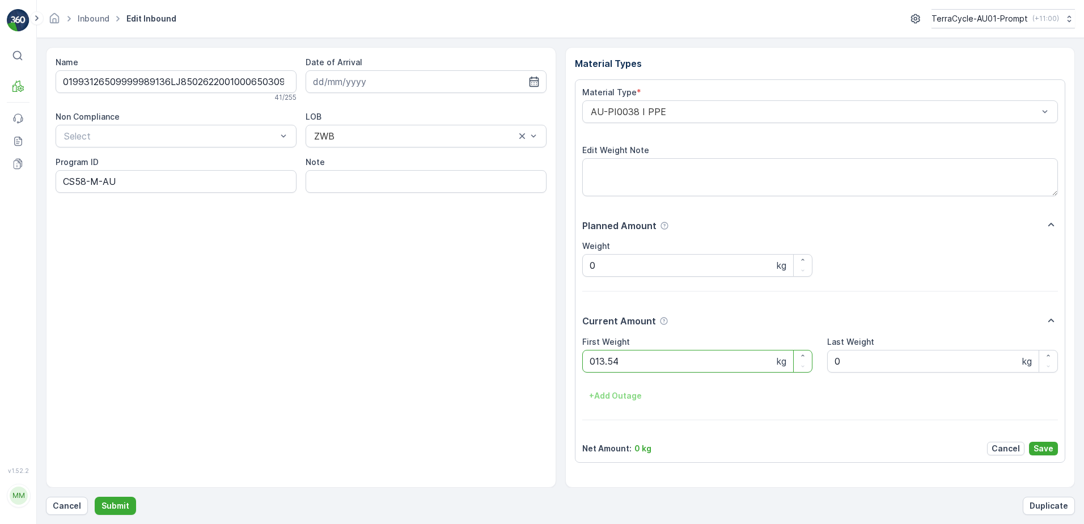
click at [95, 497] on button "Submit" at bounding box center [115, 506] width 41 height 18
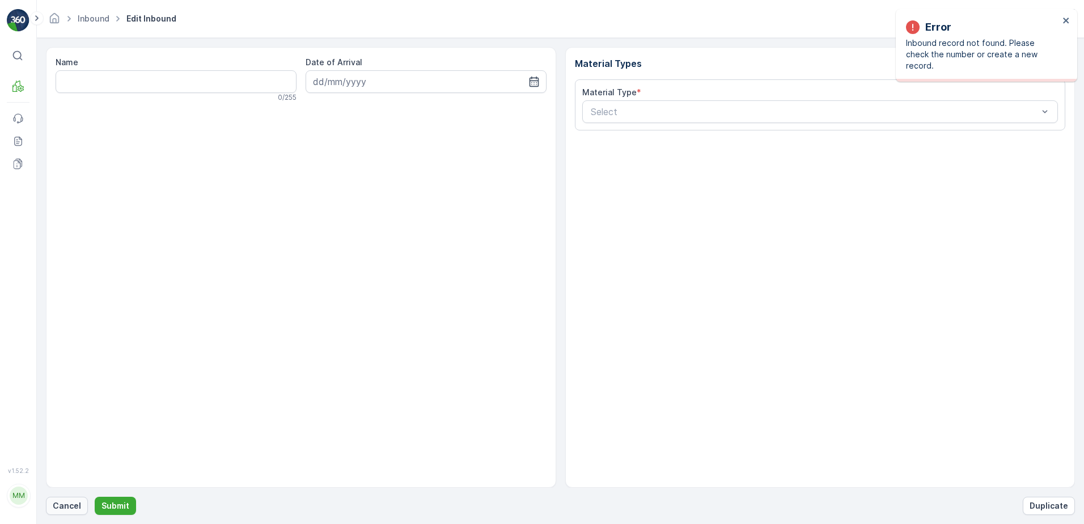
click at [74, 510] on p "Cancel" at bounding box center [67, 505] width 28 height 11
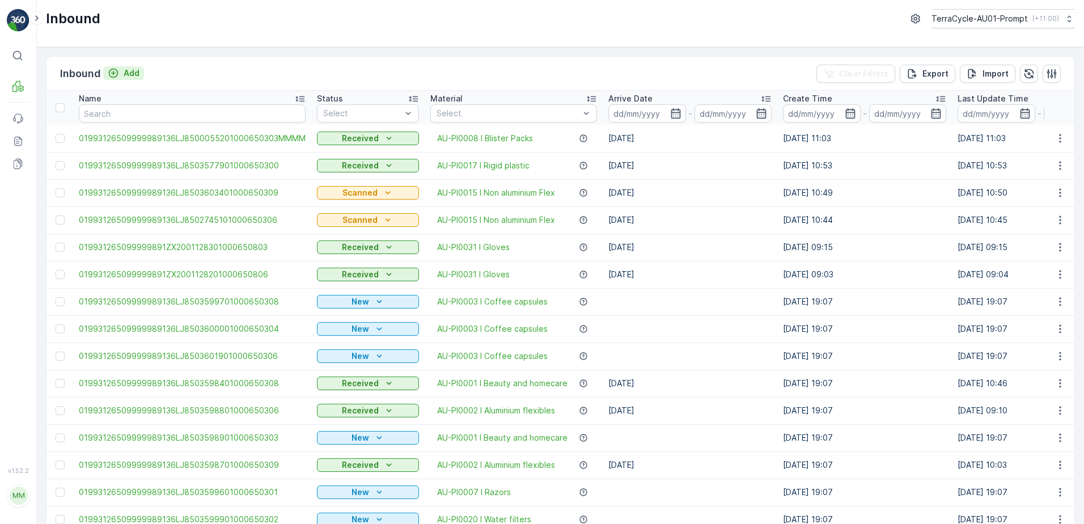
click at [134, 75] on p "Add" at bounding box center [132, 72] width 16 height 11
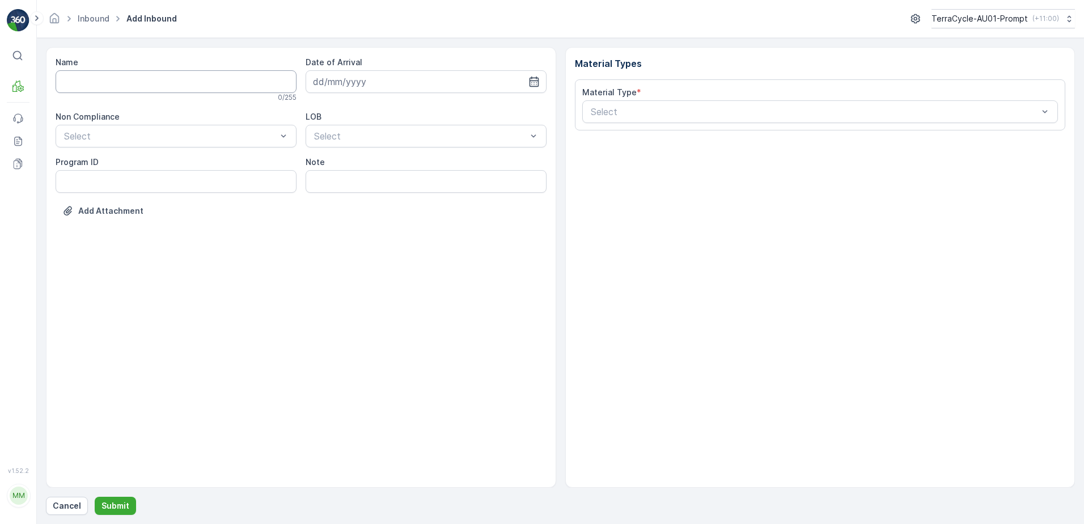
click at [129, 81] on input "Name" at bounding box center [176, 81] width 241 height 23
type input "019931265099999891ZX2501994001000655005"
click at [95, 497] on button "Submit" at bounding box center [115, 506] width 41 height 18
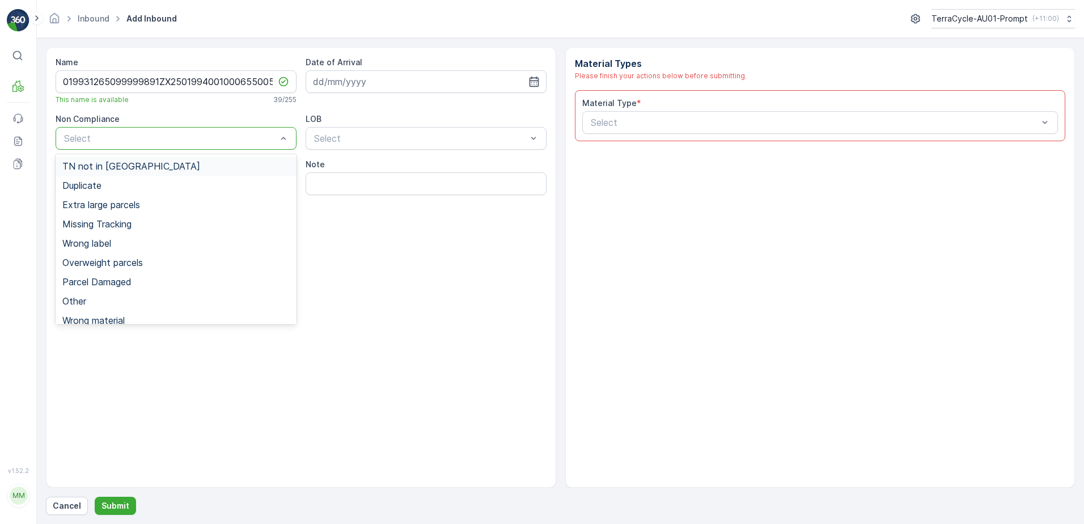
click at [134, 170] on div "TN not in [GEOGRAPHIC_DATA]" at bounding box center [175, 166] width 227 height 10
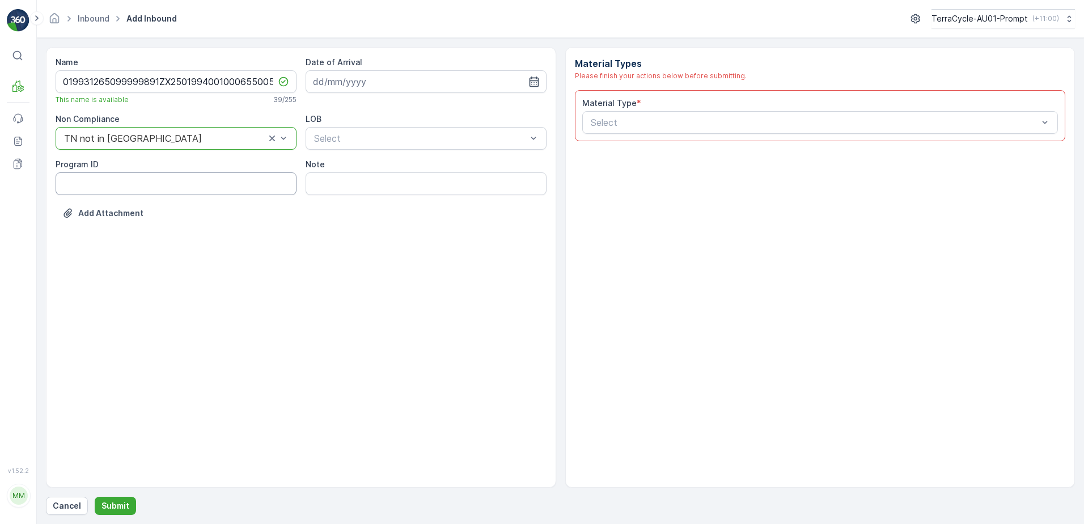
click at [95, 191] on ID "Program ID" at bounding box center [176, 183] width 241 height 23
type ID "CS240-M"
click at [390, 82] on input at bounding box center [426, 81] width 241 height 23
click at [348, 199] on div "13" at bounding box center [345, 199] width 18 height 18
type input "[DATE]"
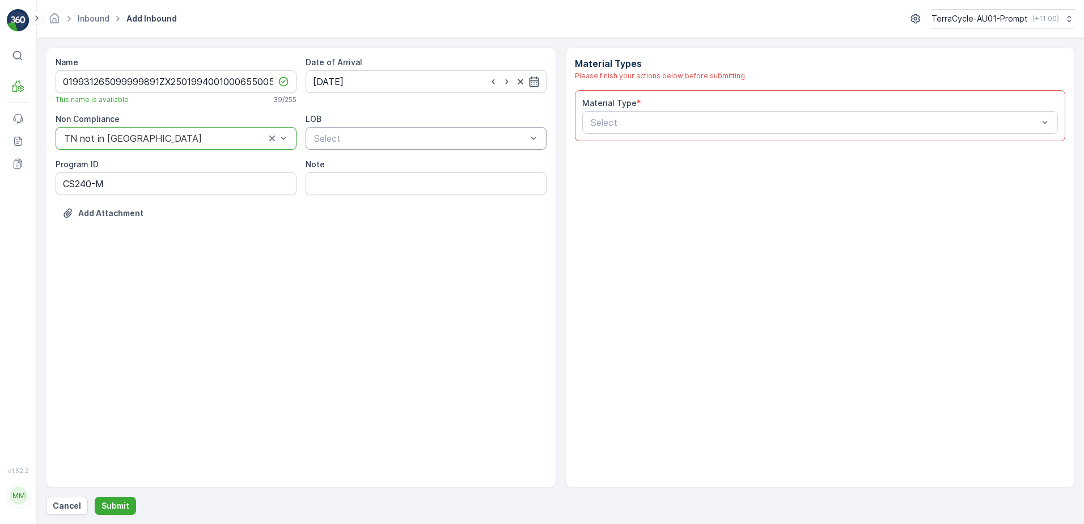
click at [395, 145] on div "Select" at bounding box center [426, 138] width 241 height 23
click at [365, 187] on div "ZWB" at bounding box center [426, 185] width 227 height 10
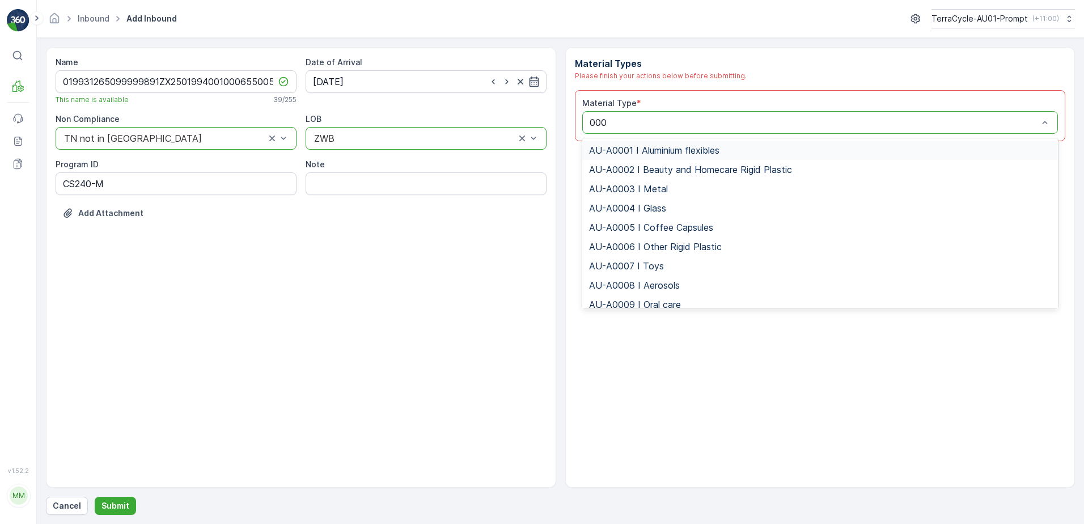
type input "0008"
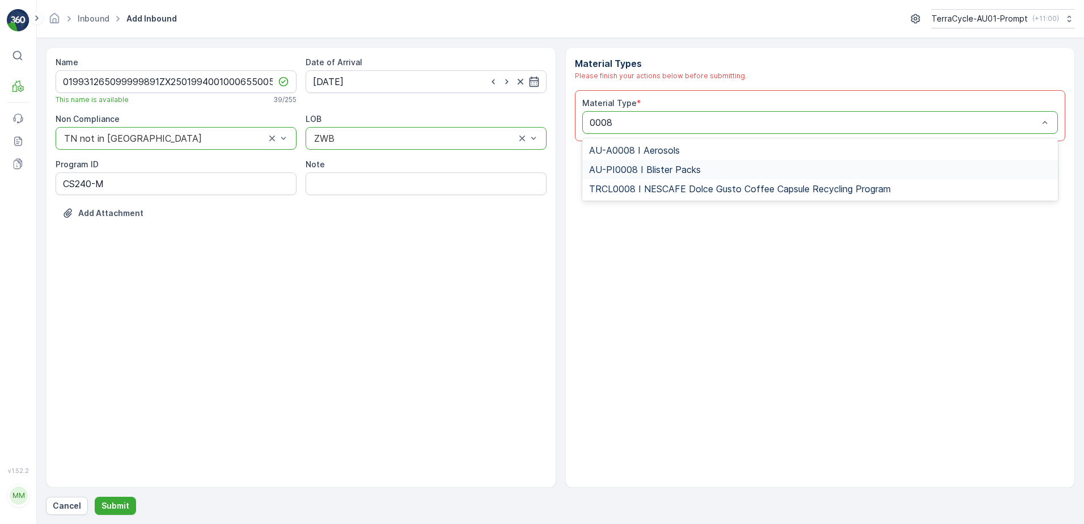
click at [700, 166] on div "AU-PI0008 I Blister Packs" at bounding box center [820, 169] width 463 height 10
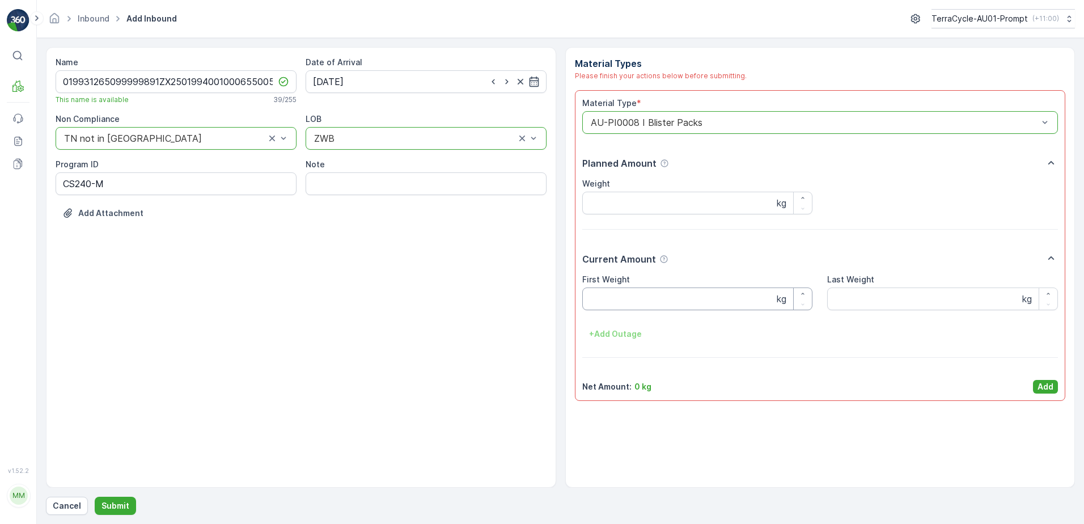
click at [675, 305] on Weight "First Weight" at bounding box center [697, 299] width 231 height 23
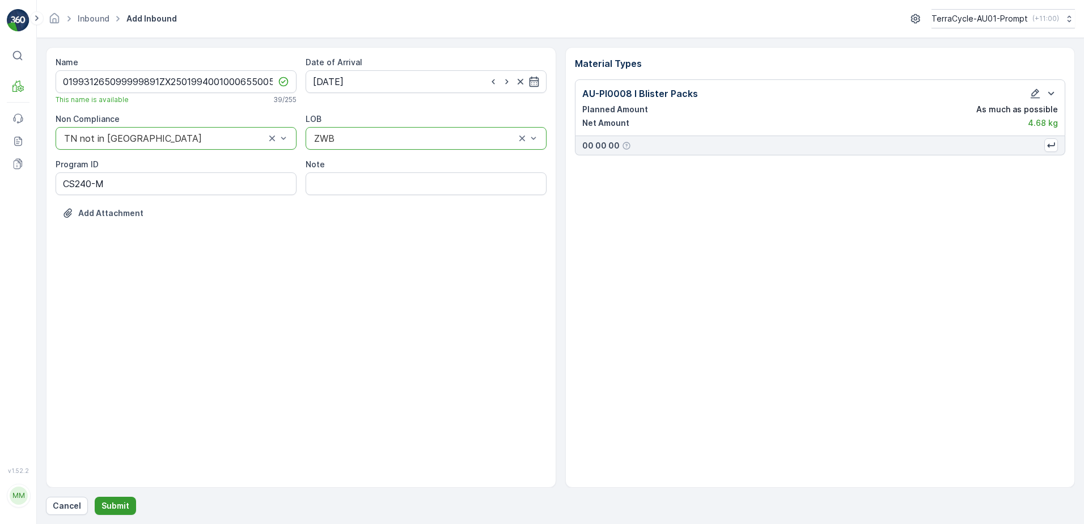
click at [105, 501] on p "Submit" at bounding box center [116, 505] width 28 height 11
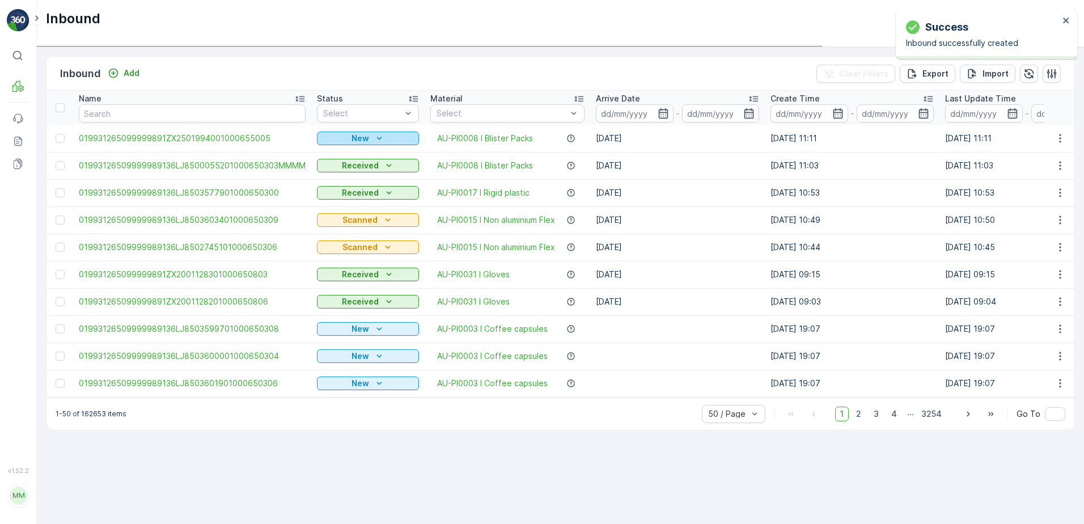
click at [395, 136] on div "New" at bounding box center [368, 138] width 93 height 11
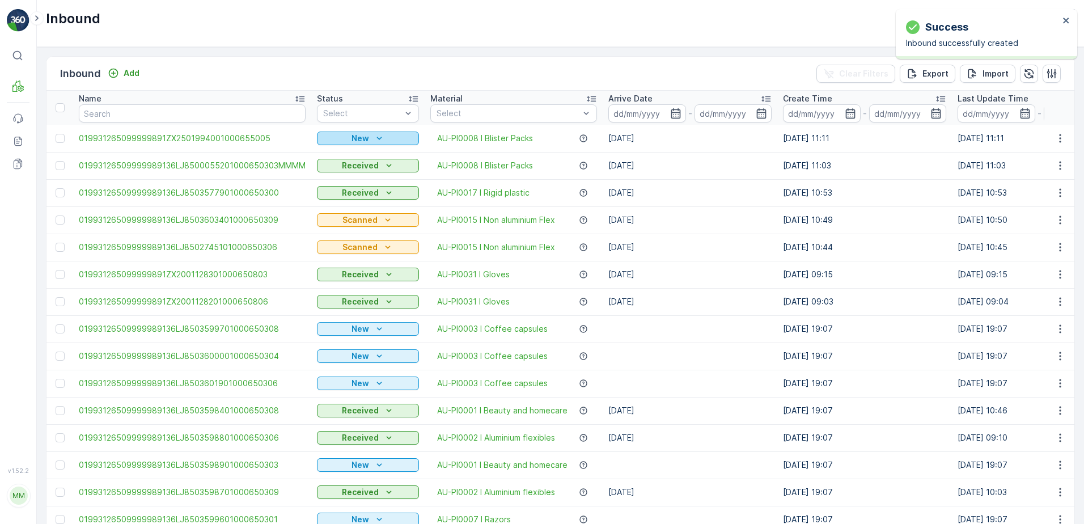
click at [374, 134] on icon "New" at bounding box center [379, 138] width 11 height 11
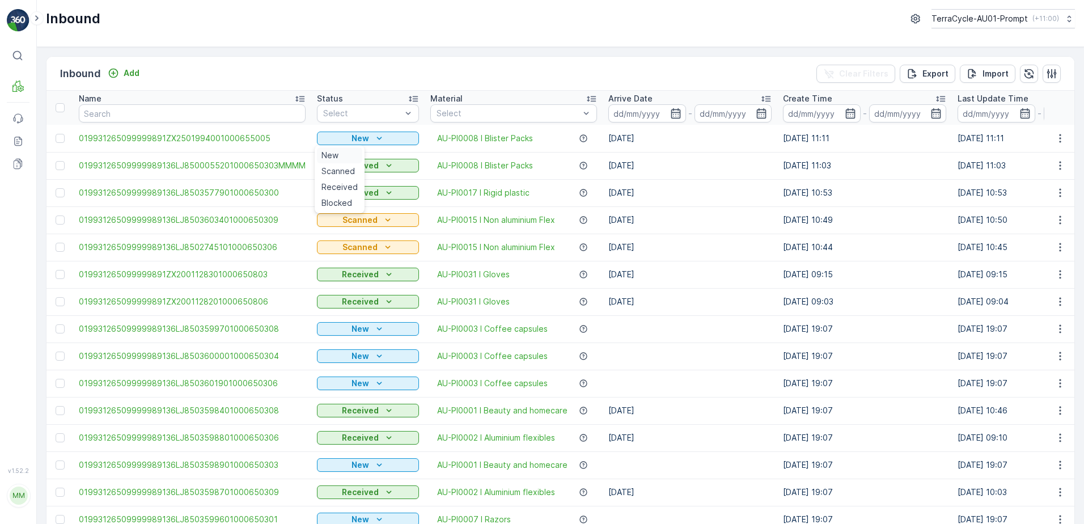
click at [333, 159] on span "New" at bounding box center [330, 155] width 17 height 11
click at [357, 130] on td "New" at bounding box center [367, 138] width 113 height 27
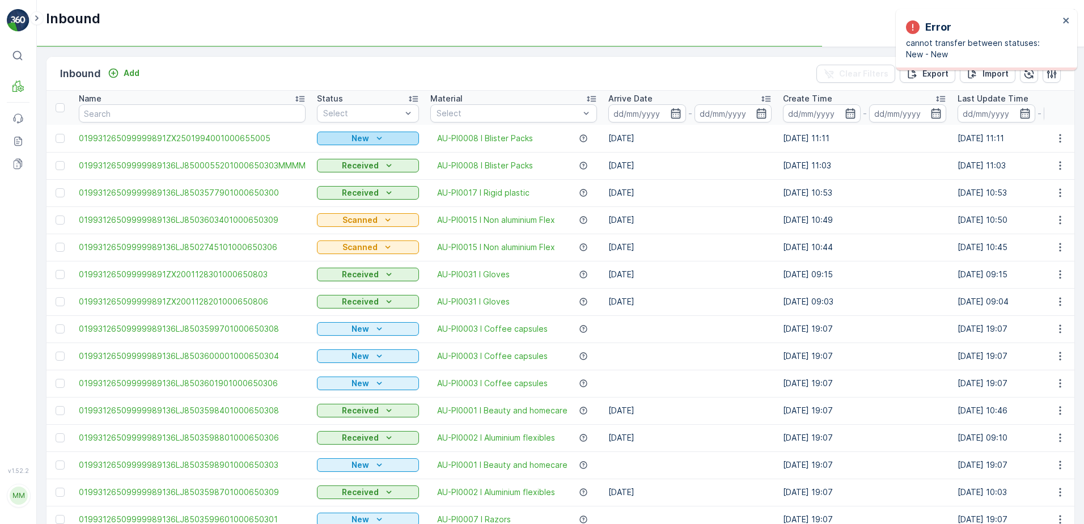
click at [354, 141] on p "New" at bounding box center [361, 138] width 18 height 11
click at [342, 172] on span "Scanned" at bounding box center [338, 171] width 33 height 11
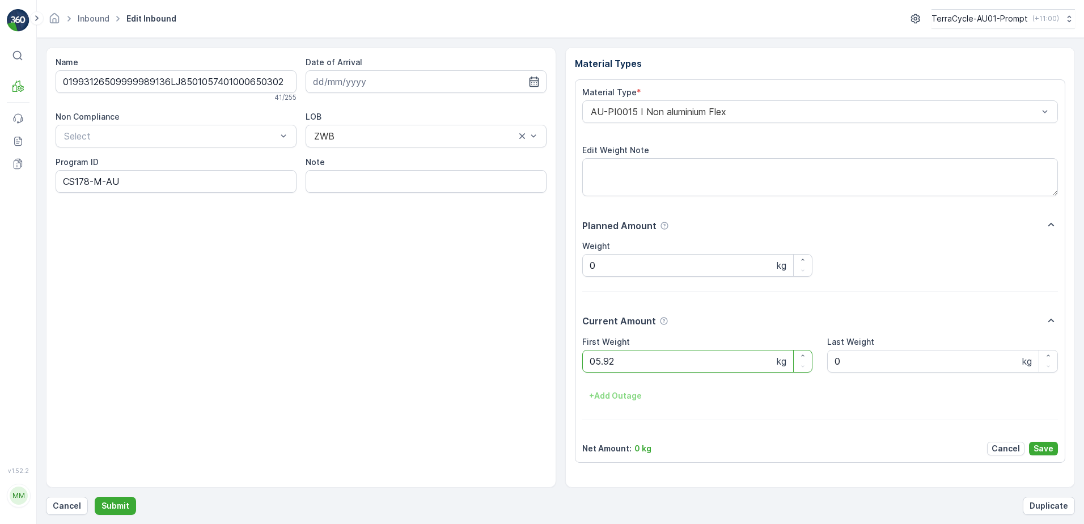
click at [95, 497] on button "Submit" at bounding box center [115, 506] width 41 height 18
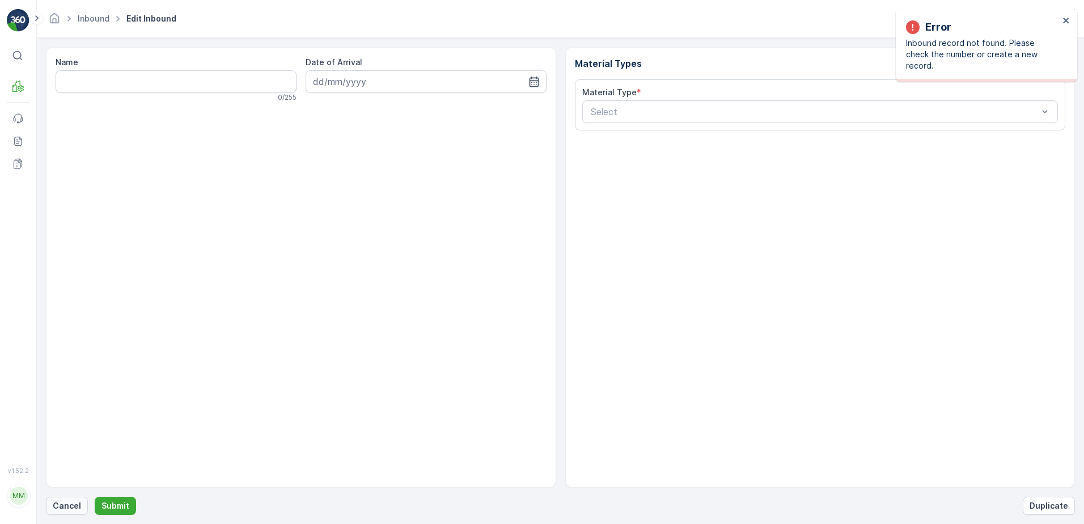
click at [68, 508] on p "Cancel" at bounding box center [67, 505] width 28 height 11
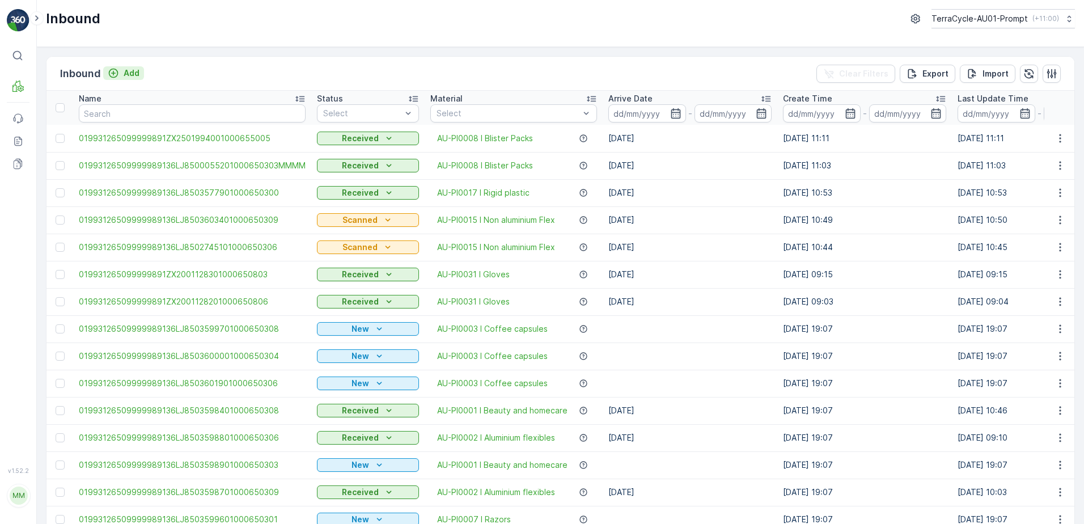
click at [130, 76] on p "Add" at bounding box center [132, 72] width 16 height 11
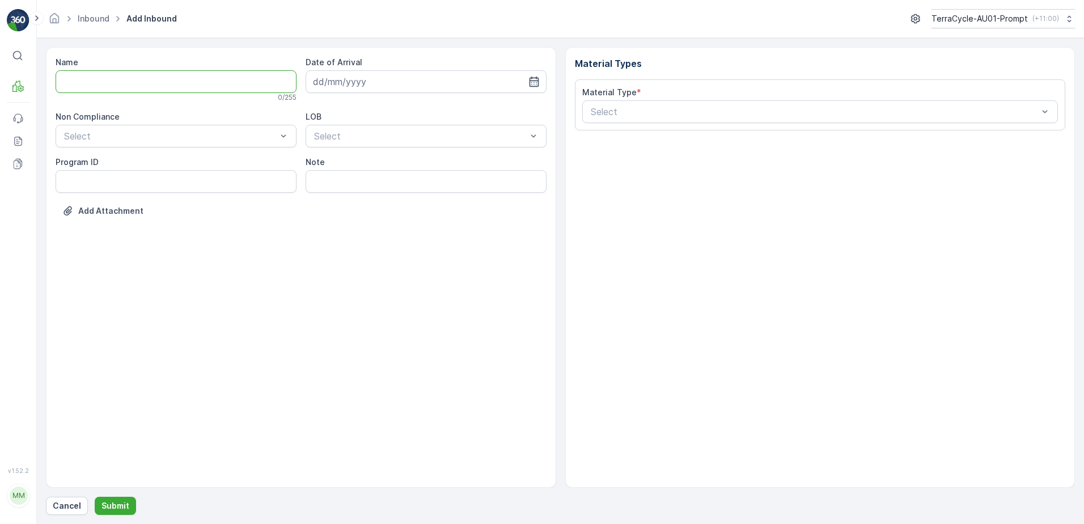
click at [125, 85] on input "Name" at bounding box center [176, 81] width 241 height 23
type input "019931265099999891ZX2001290201000650802"
click at [95, 497] on button "Submit" at bounding box center [115, 506] width 41 height 18
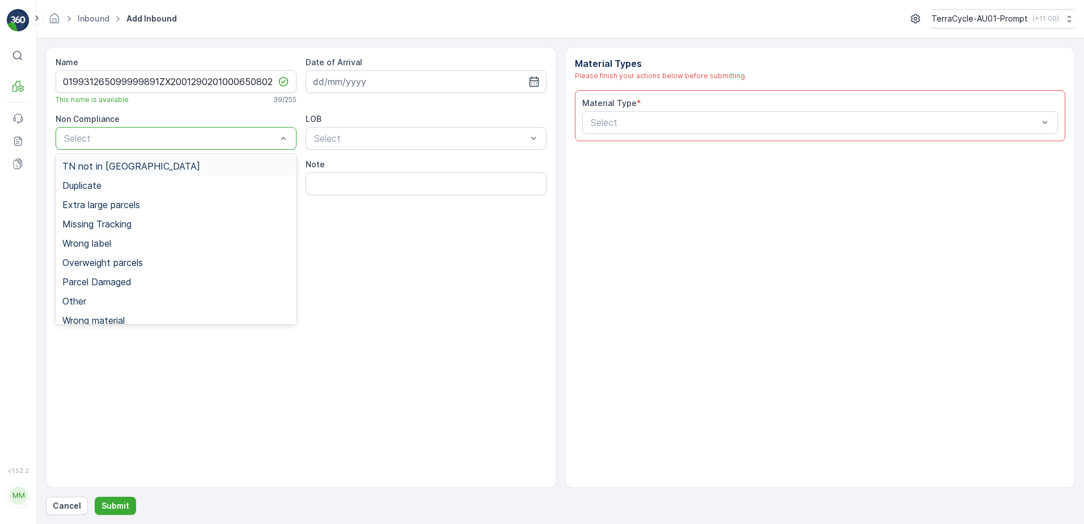
click at [136, 165] on div "TN not in [GEOGRAPHIC_DATA]" at bounding box center [175, 166] width 227 height 10
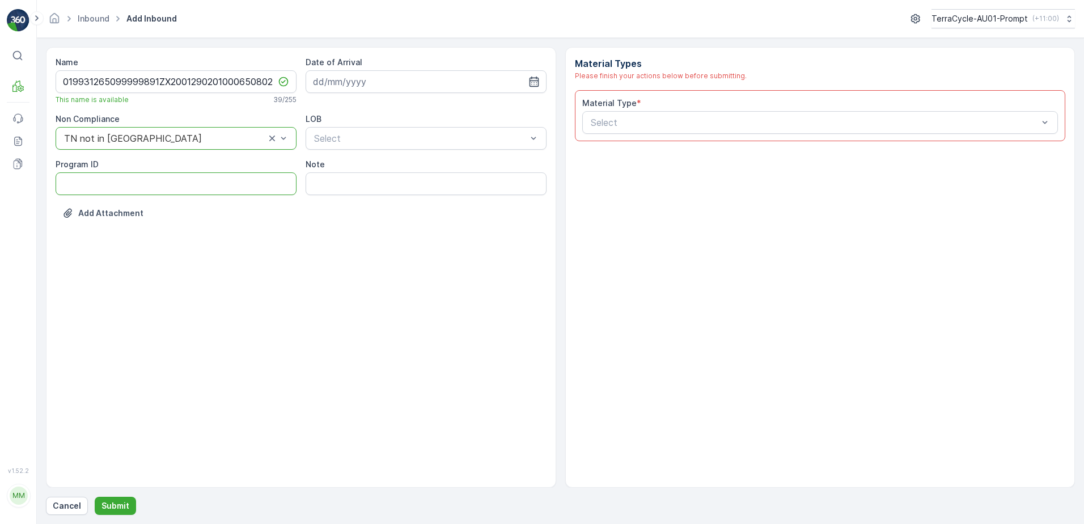
click at [100, 181] on ID "Program ID" at bounding box center [176, 183] width 241 height 23
type ID "CS45-M"
click at [395, 82] on input at bounding box center [426, 81] width 241 height 23
click at [346, 196] on div "13" at bounding box center [345, 199] width 18 height 18
type input "[DATE]"
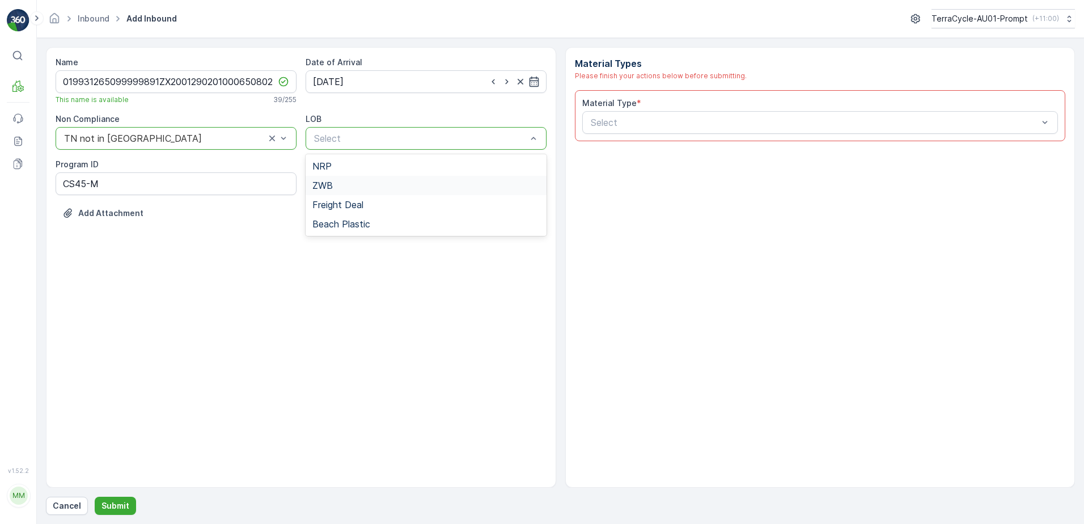
click at [339, 184] on div "ZWB" at bounding box center [426, 185] width 227 height 10
click at [328, 183] on input "Note" at bounding box center [426, 183] width 241 height 23
type input "BOX TOO HEAVY !! OVERWEIGHT BOX !!"
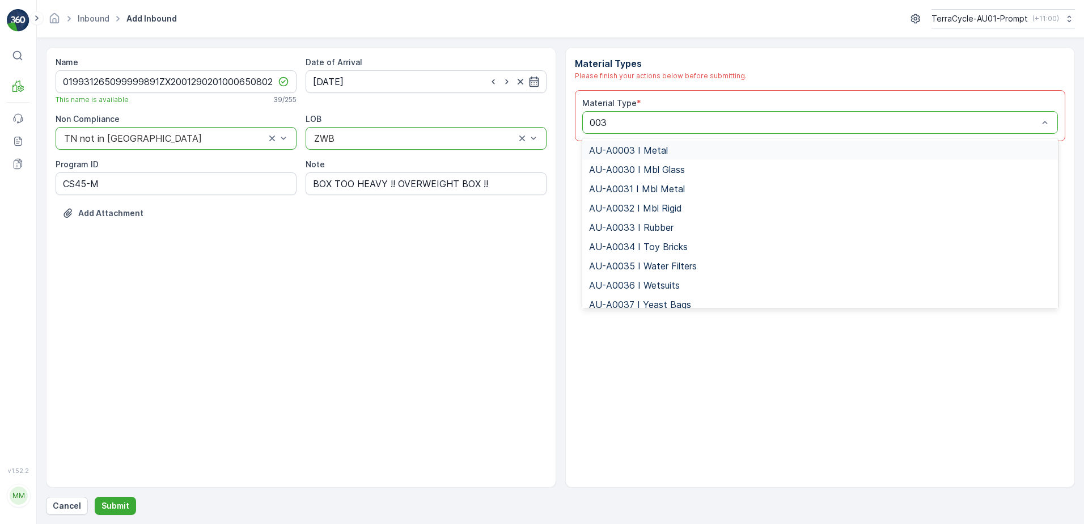
type input "0031"
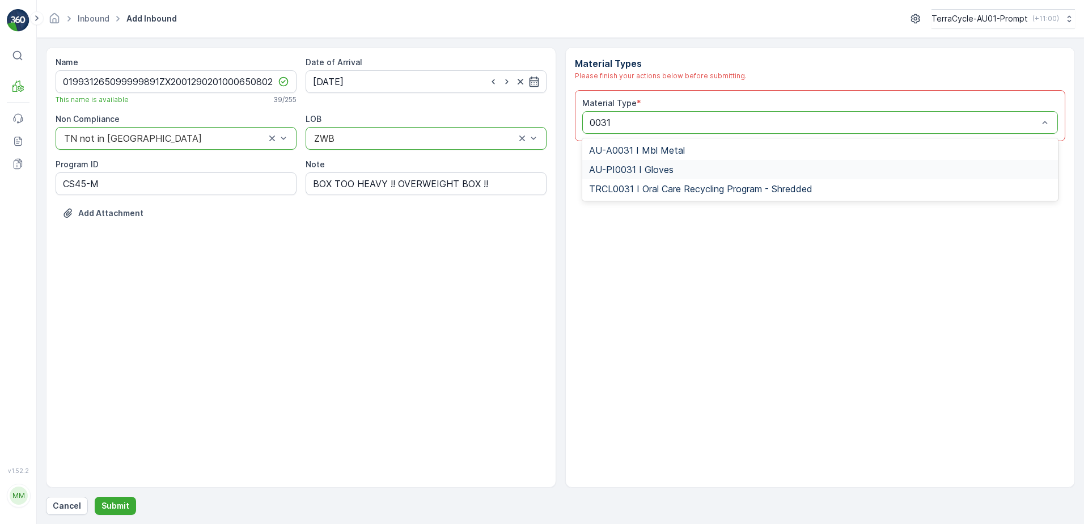
click at [655, 164] on span "AU-PI0031 I Gloves" at bounding box center [631, 169] width 85 height 10
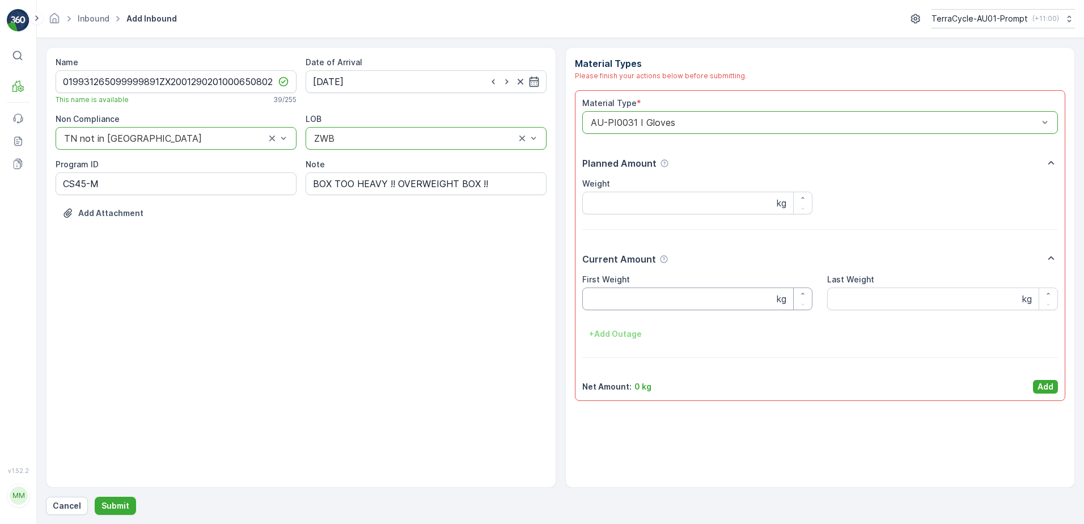
click at [620, 303] on Weight "First Weight" at bounding box center [697, 299] width 231 height 23
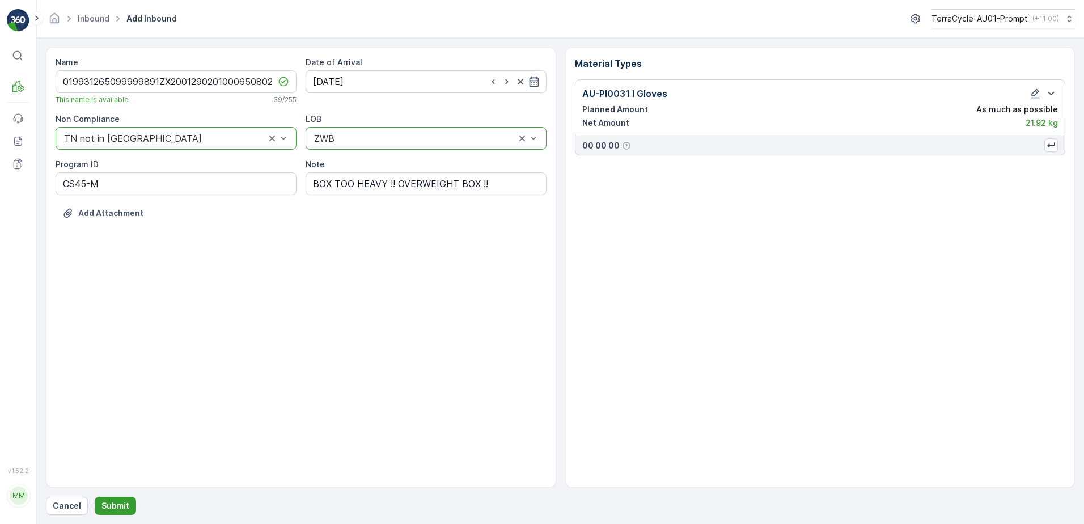
click at [102, 507] on p "Submit" at bounding box center [116, 505] width 28 height 11
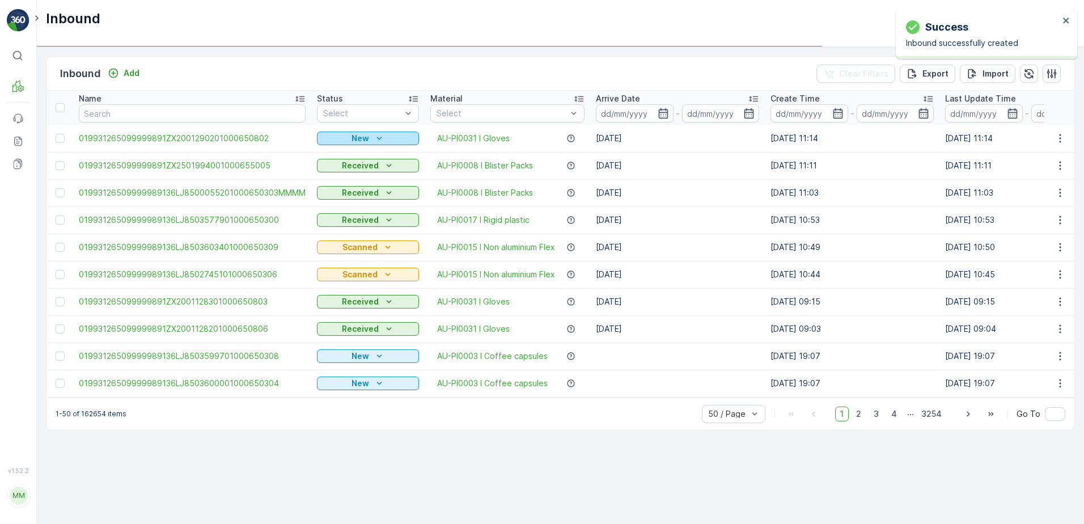
click at [369, 133] on div "New" at bounding box center [368, 138] width 93 height 11
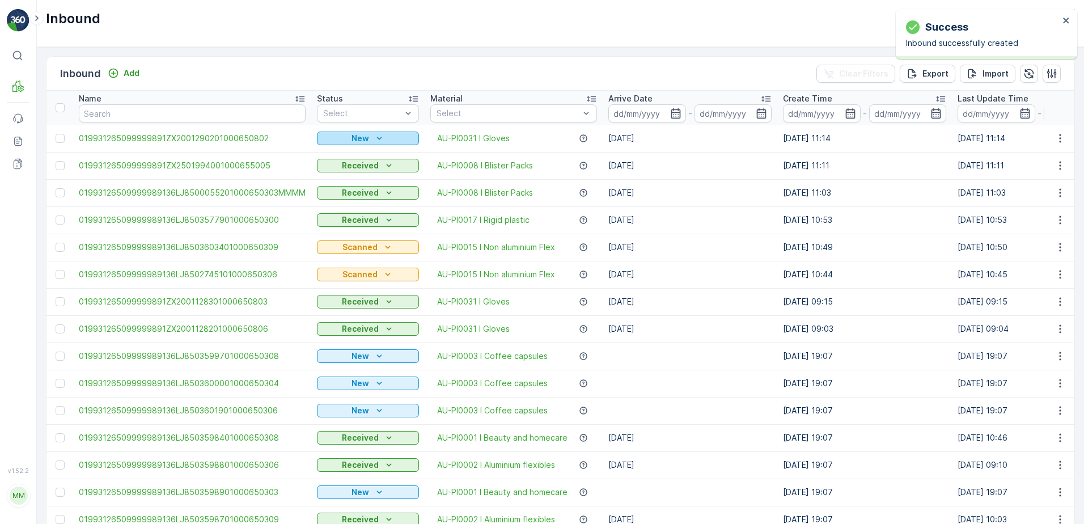
click at [374, 137] on icon "New" at bounding box center [379, 138] width 11 height 11
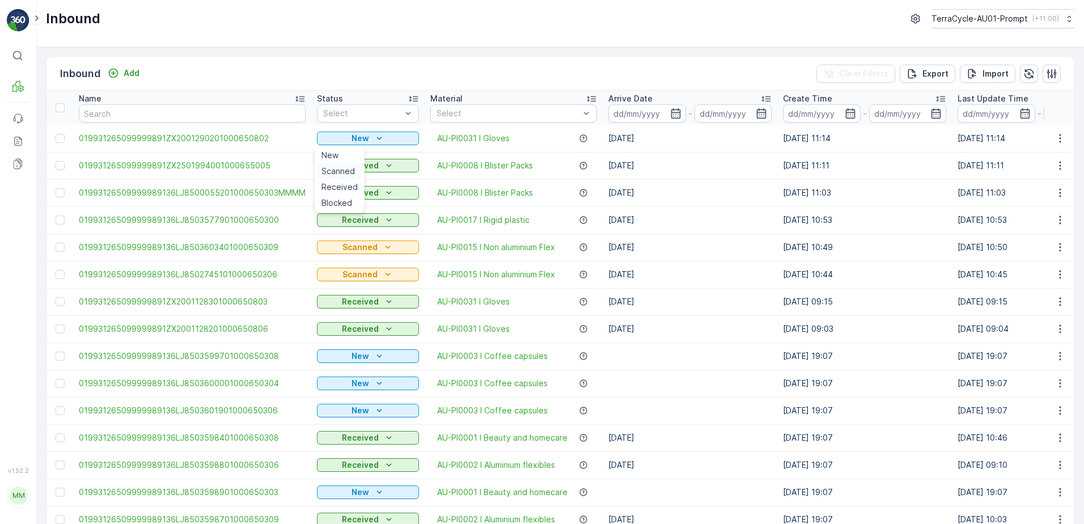
click at [337, 172] on span "Scanned" at bounding box center [338, 171] width 33 height 11
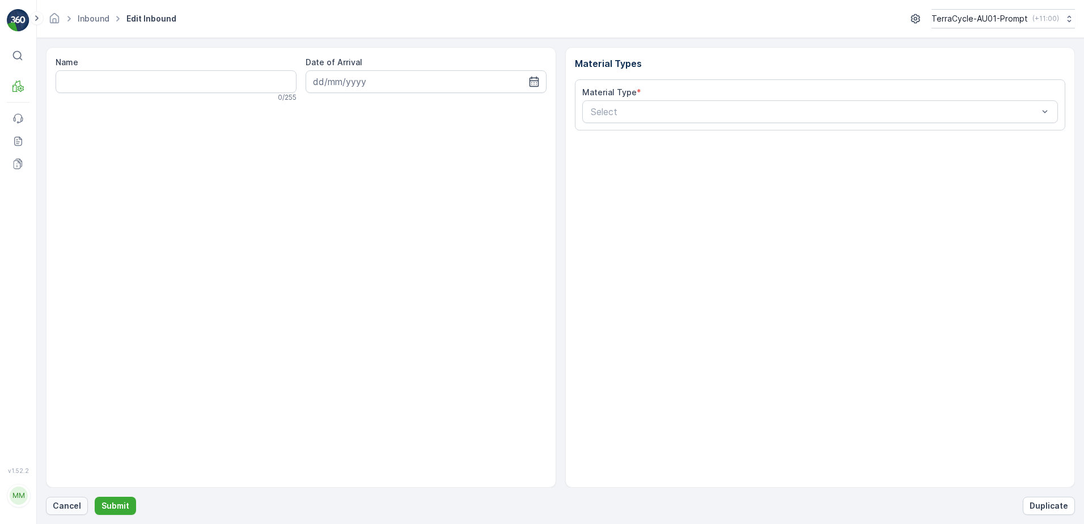
click at [55, 504] on p "Cancel" at bounding box center [67, 505] width 28 height 11
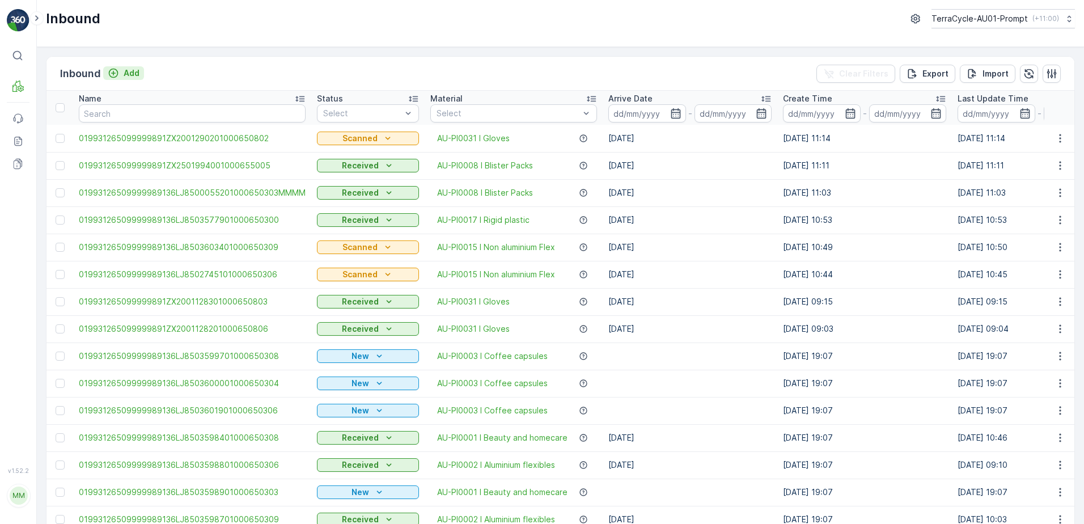
click at [129, 76] on p "Add" at bounding box center [132, 72] width 16 height 11
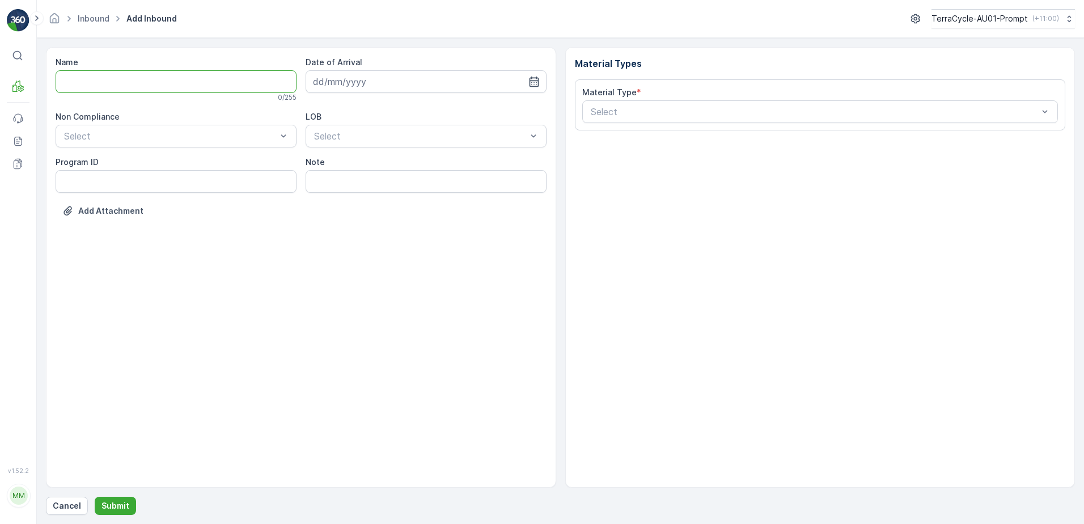
click at [130, 78] on input "Name" at bounding box center [176, 81] width 241 height 23
type input "01993126509999989136LJ8502511301000650305"
click at [95, 497] on button "Submit" at bounding box center [115, 506] width 41 height 18
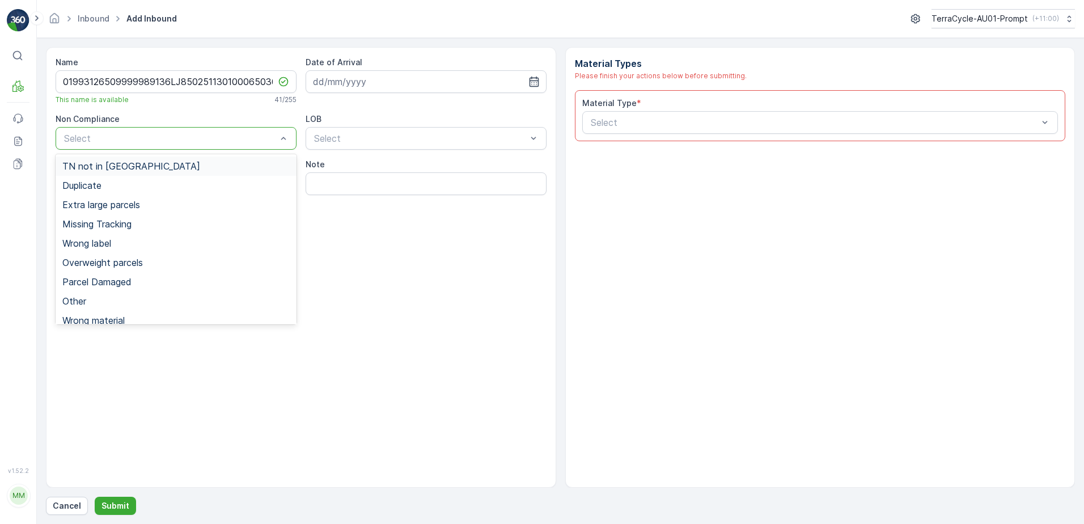
click at [177, 162] on div "TN not in [GEOGRAPHIC_DATA]" at bounding box center [175, 166] width 227 height 10
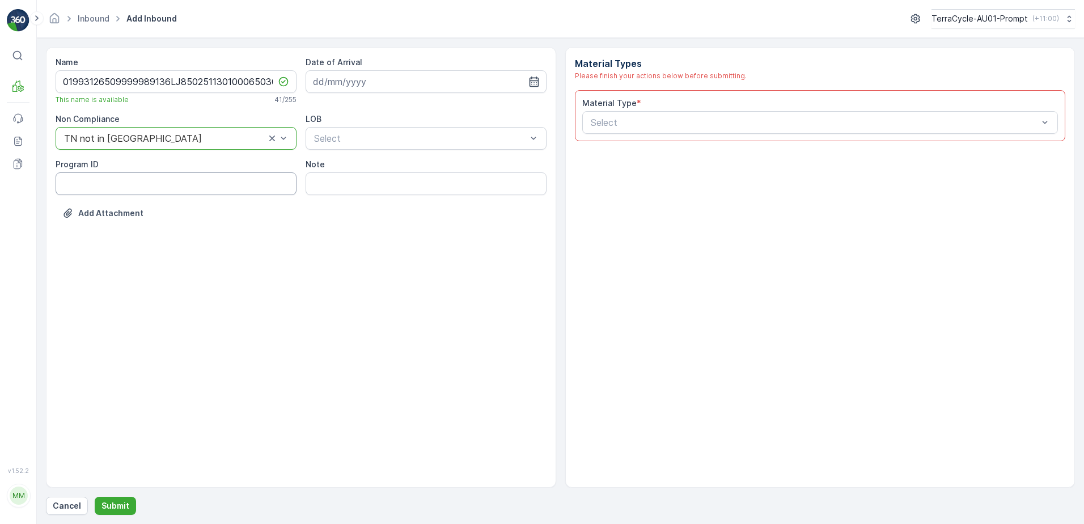
click at [117, 183] on ID "Program ID" at bounding box center [176, 183] width 241 height 23
type ID "CS178-M"
click at [374, 78] on input at bounding box center [426, 81] width 241 height 23
click at [347, 199] on div "13" at bounding box center [345, 199] width 18 height 18
type input "[DATE]"
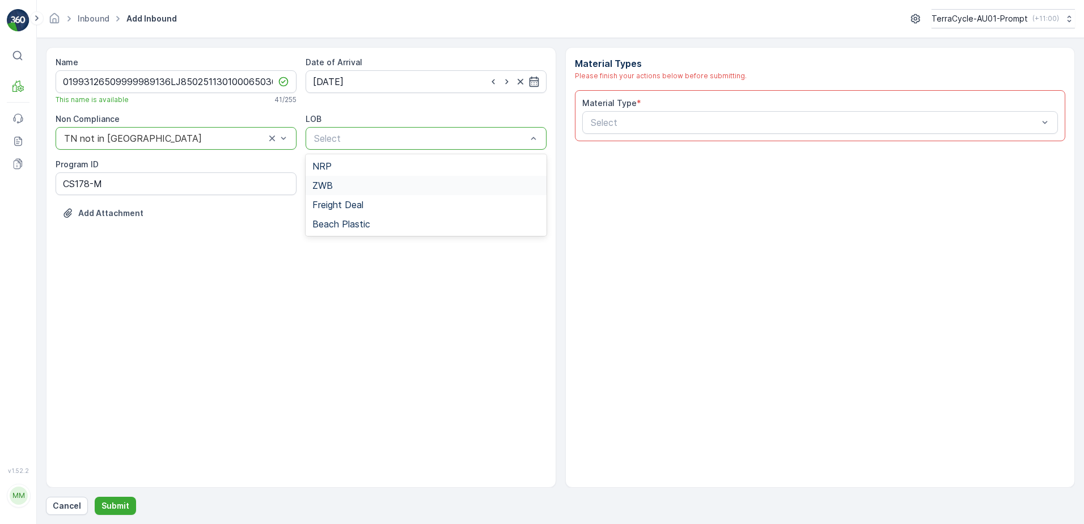
click at [352, 187] on div "ZWB" at bounding box center [426, 185] width 227 height 10
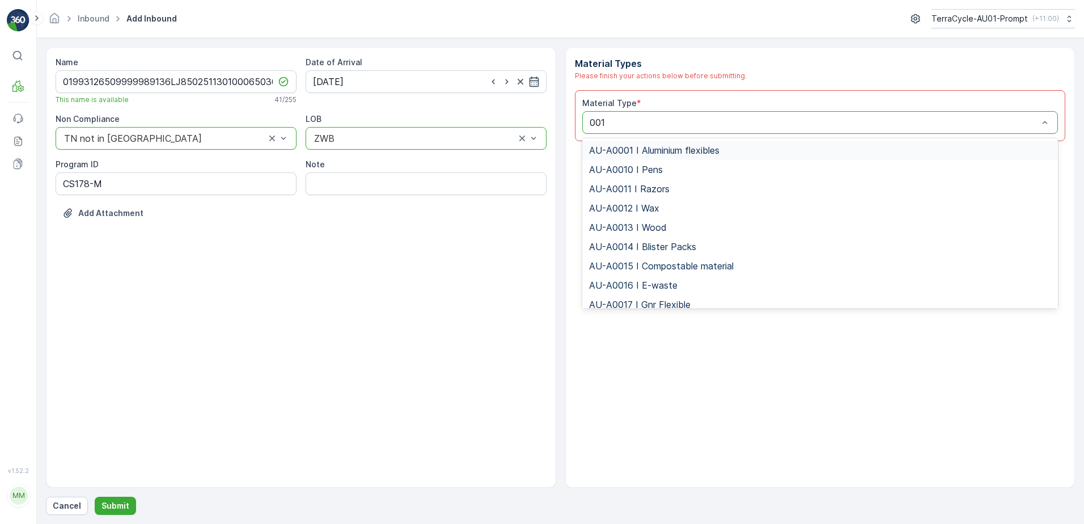
type input "0015"
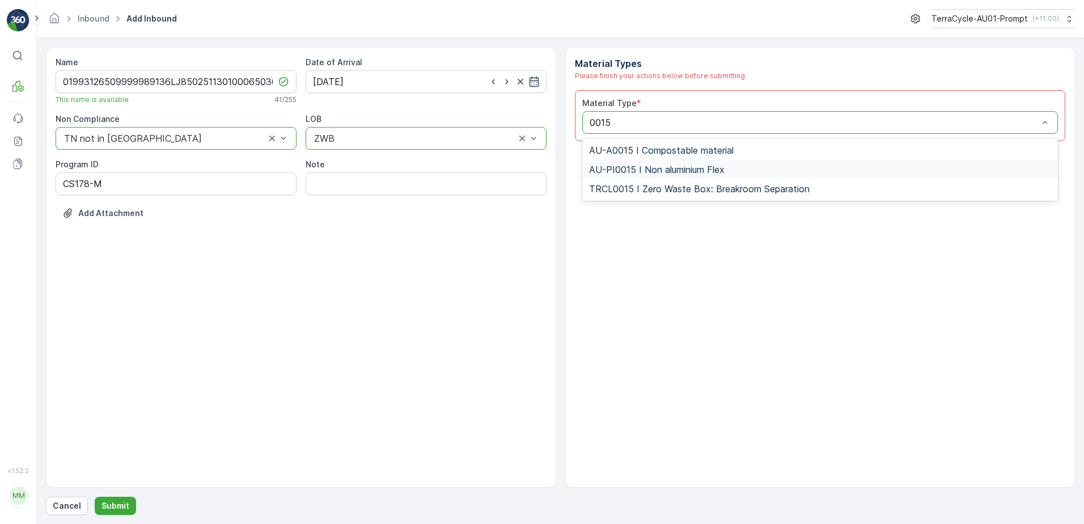
click at [702, 163] on div "AU-PI0015 I Non aluminium Flex" at bounding box center [820, 169] width 476 height 19
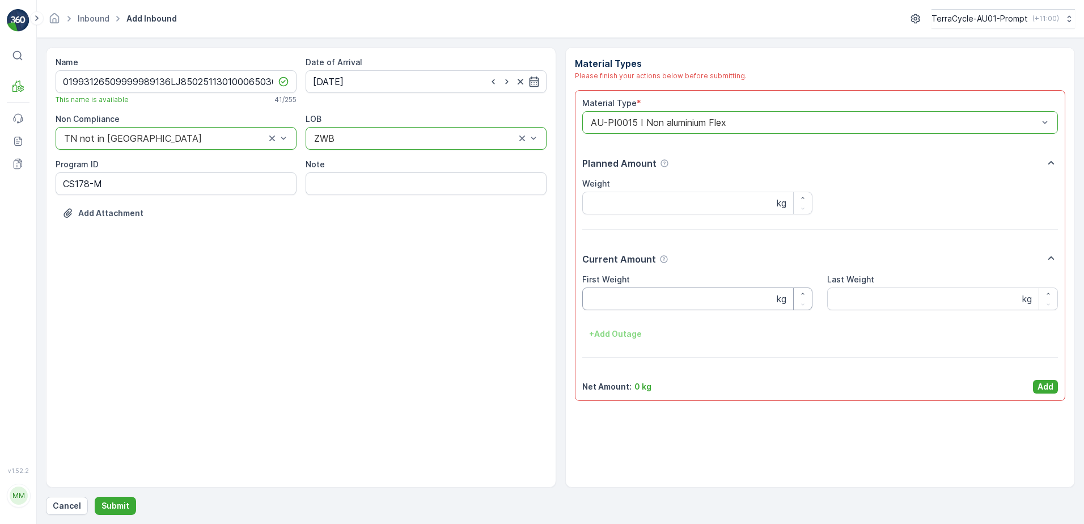
click at [645, 294] on Weight "First Weight" at bounding box center [697, 299] width 231 height 23
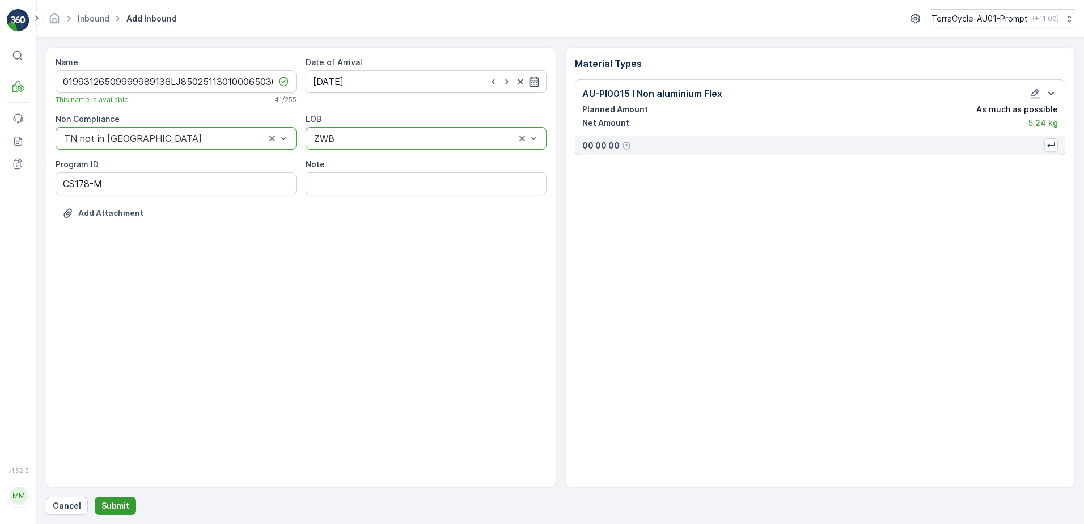
click at [121, 500] on p "Submit" at bounding box center [116, 505] width 28 height 11
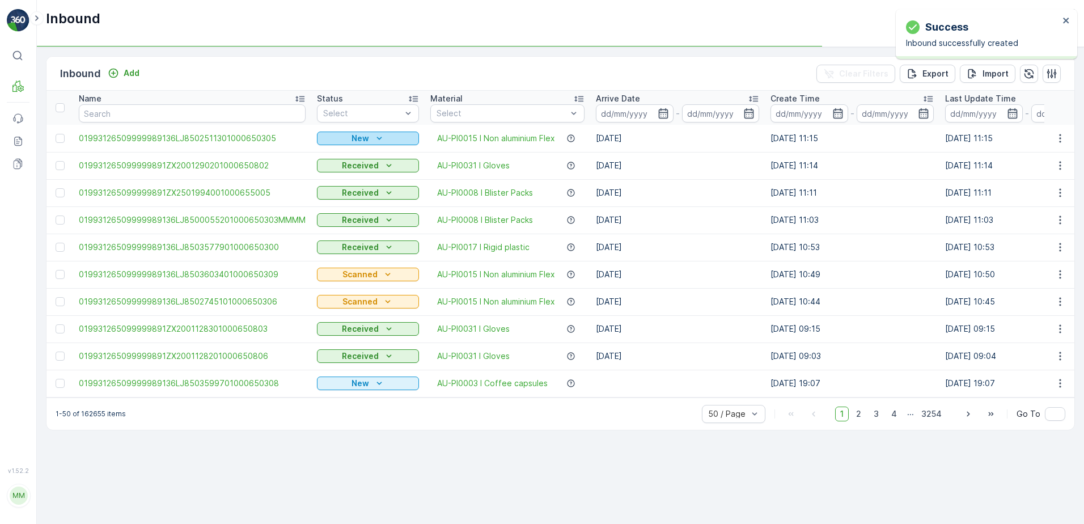
click at [352, 138] on p "New" at bounding box center [361, 138] width 18 height 11
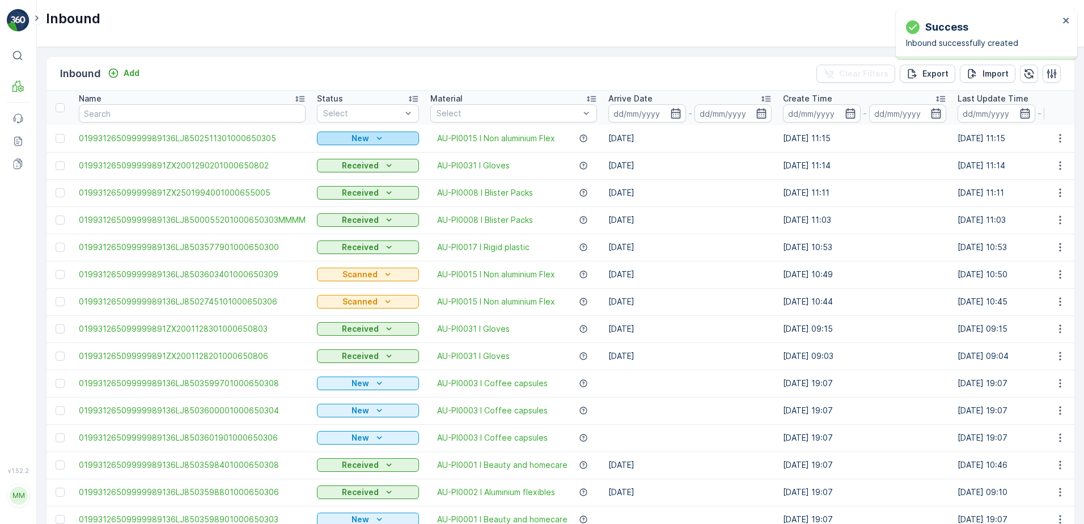
click at [366, 141] on p "New" at bounding box center [361, 138] width 18 height 11
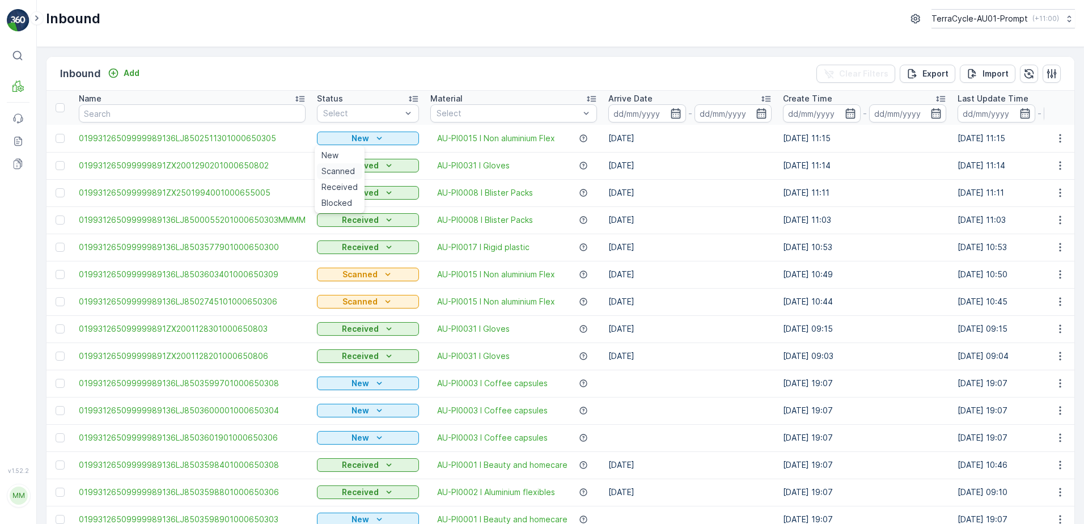
click at [351, 172] on span "Scanned" at bounding box center [338, 171] width 33 height 11
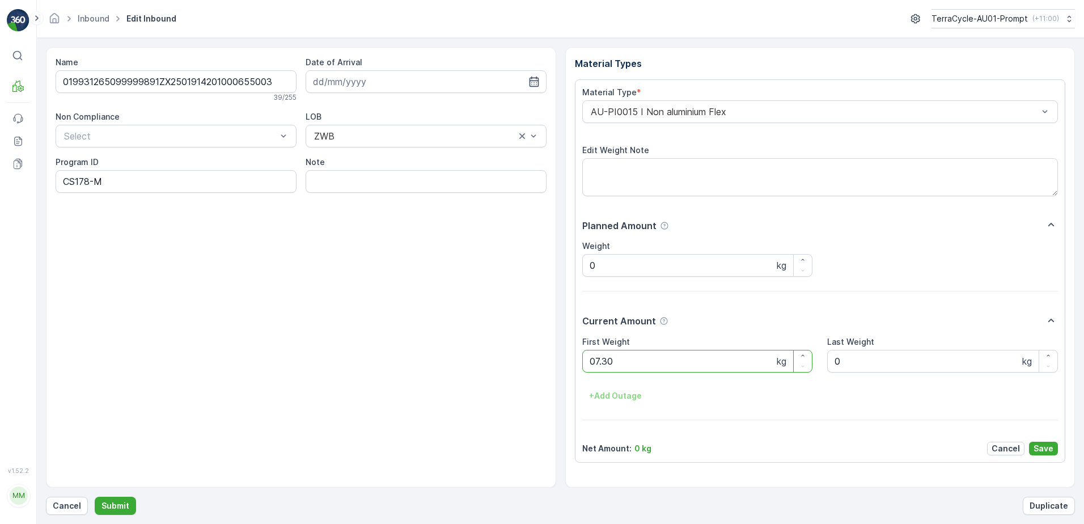
click at [95, 497] on button "Submit" at bounding box center [115, 506] width 41 height 18
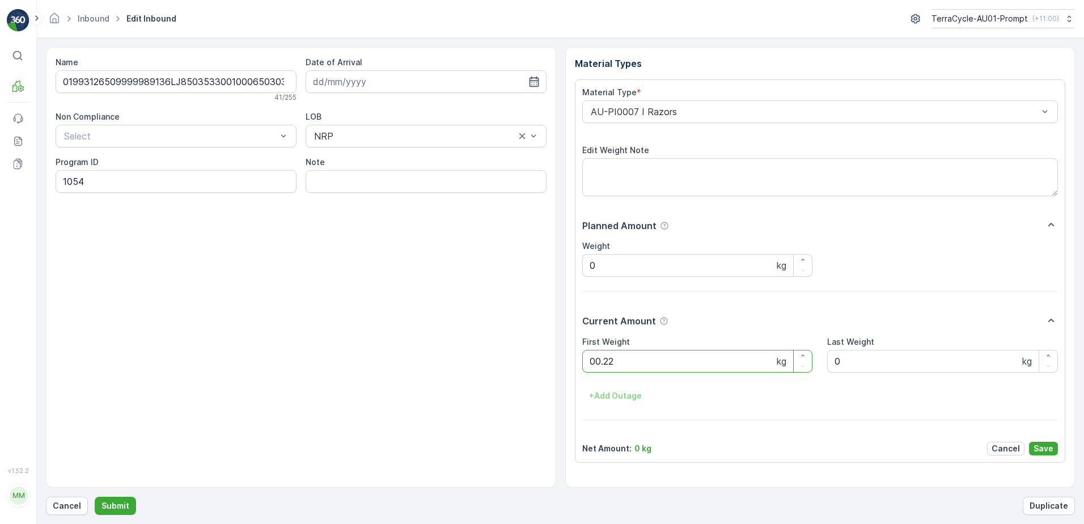
click at [95, 497] on button "Submit" at bounding box center [115, 506] width 41 height 18
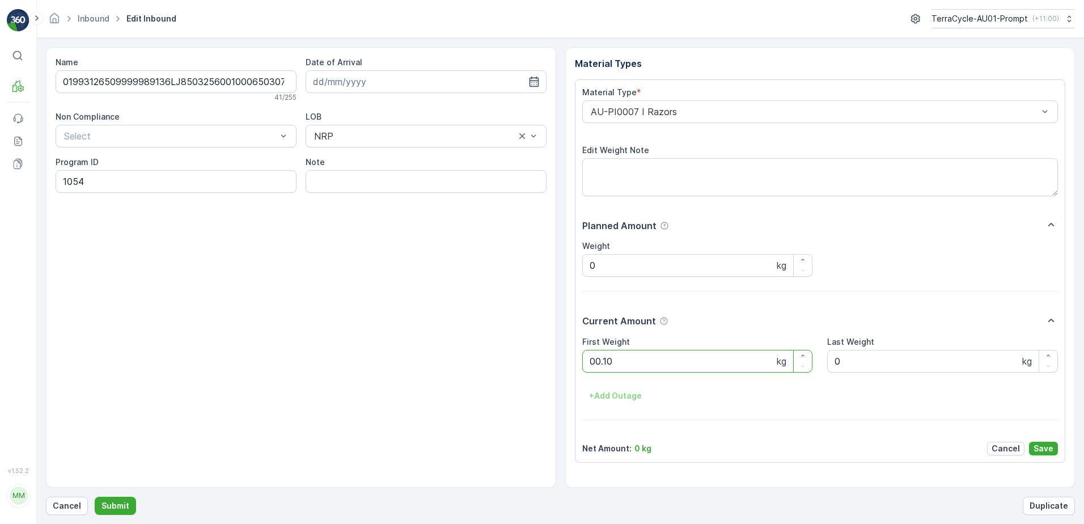
click at [95, 497] on button "Submit" at bounding box center [115, 506] width 41 height 18
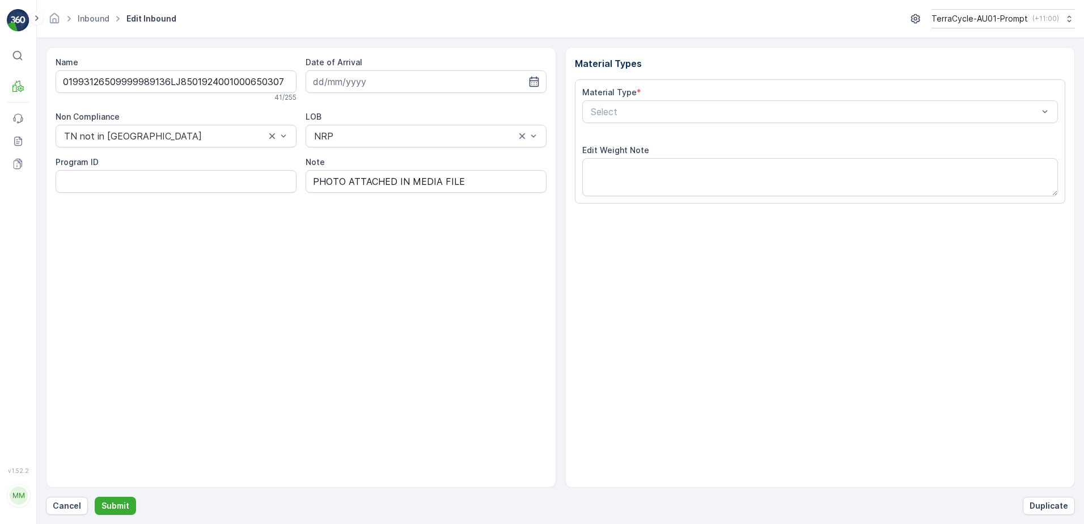
type input "13.03.2025"
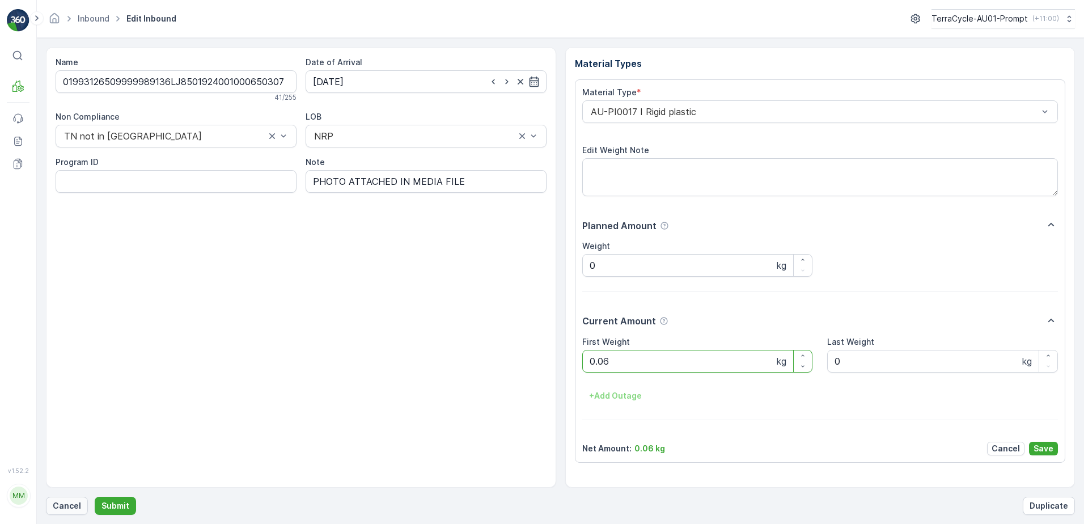
click at [64, 504] on p "Cancel" at bounding box center [67, 505] width 28 height 11
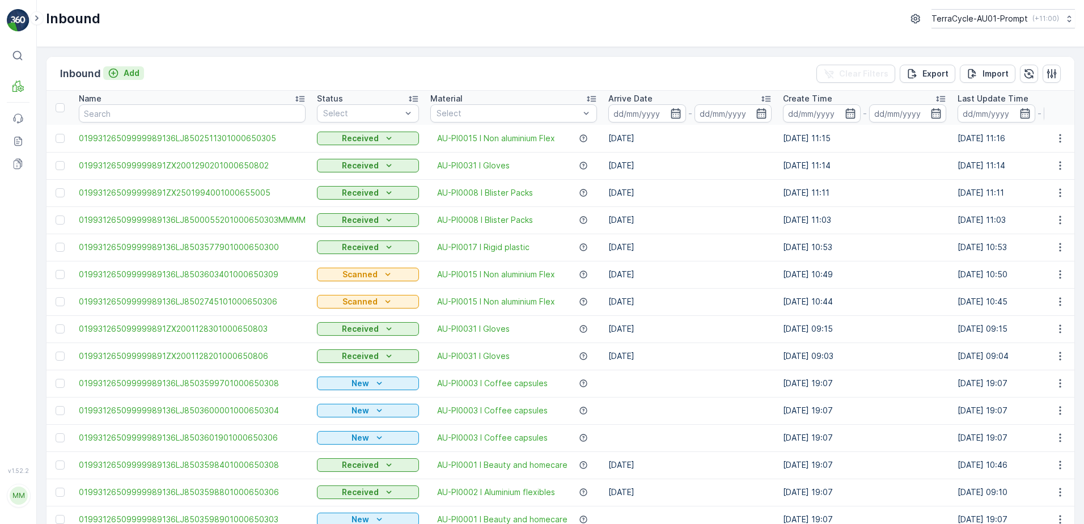
click at [130, 75] on p "Add" at bounding box center [132, 72] width 16 height 11
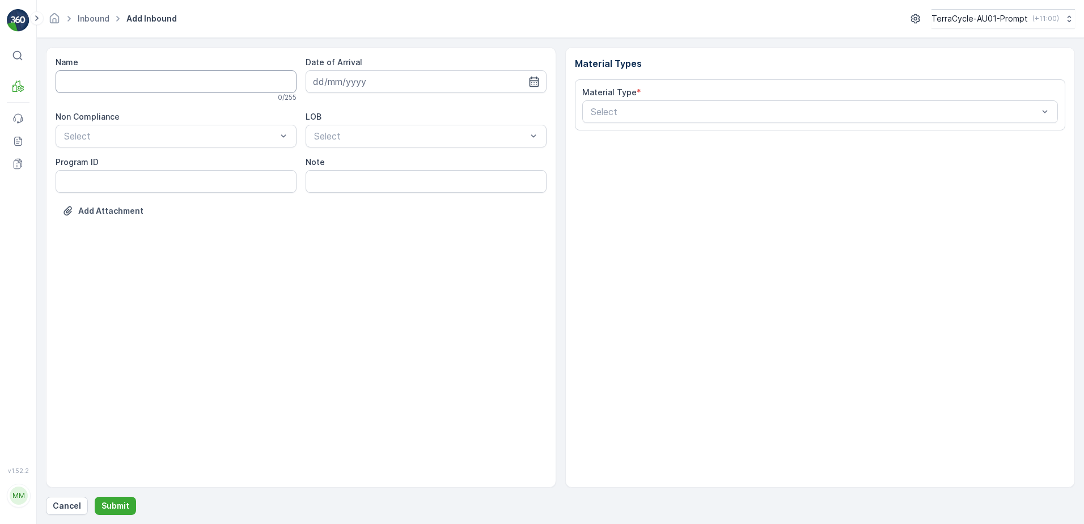
click at [133, 79] on input "Name" at bounding box center [176, 81] width 241 height 23
click at [95, 497] on button "Submit" at bounding box center [115, 506] width 41 height 18
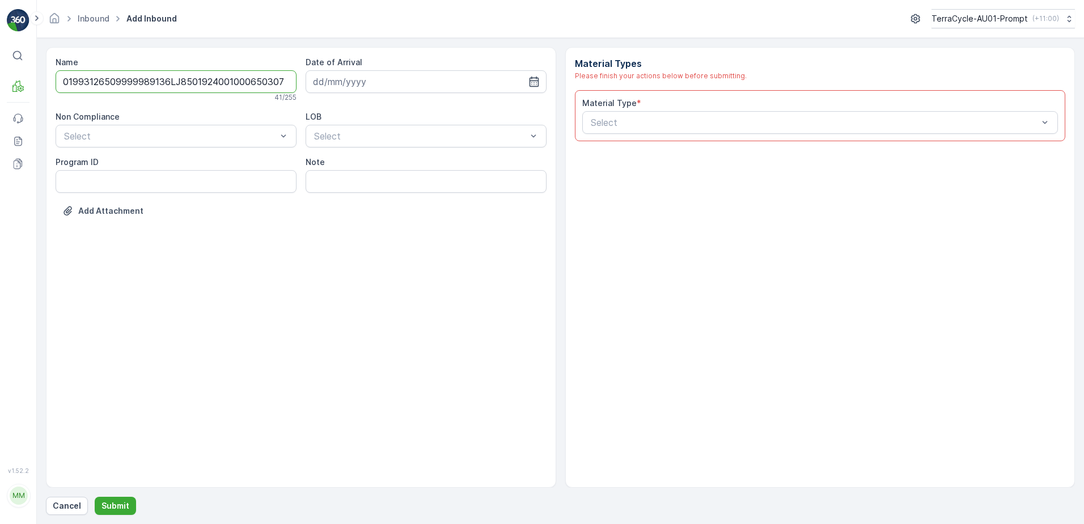
scroll to position [0, 1]
click at [275, 81] on input "01993126509999989136LJ8501924001000650307" at bounding box center [176, 81] width 241 height 23
type input "01993126509999989136LJ8501924001000650307D"
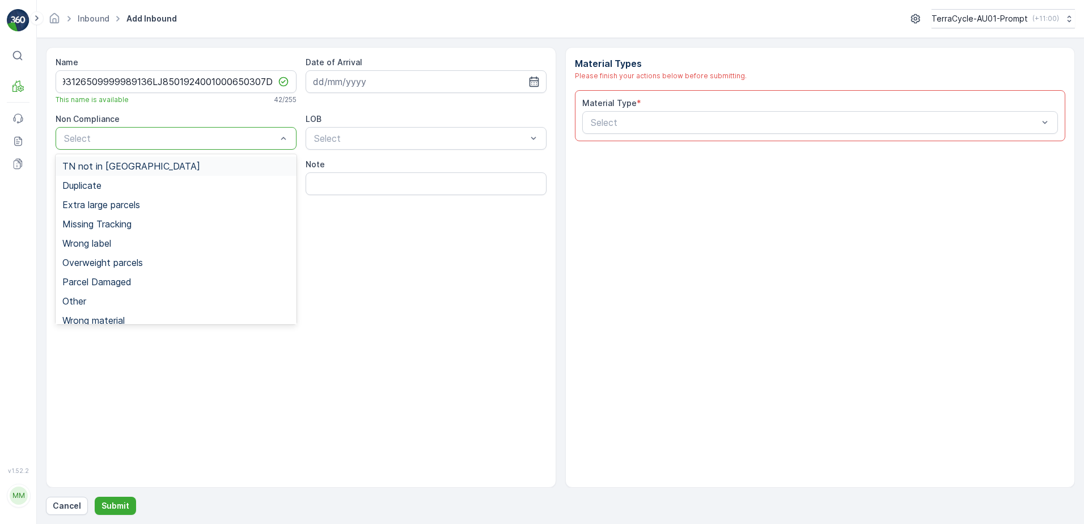
scroll to position [0, 0]
click at [79, 191] on span "Duplicate" at bounding box center [81, 185] width 39 height 10
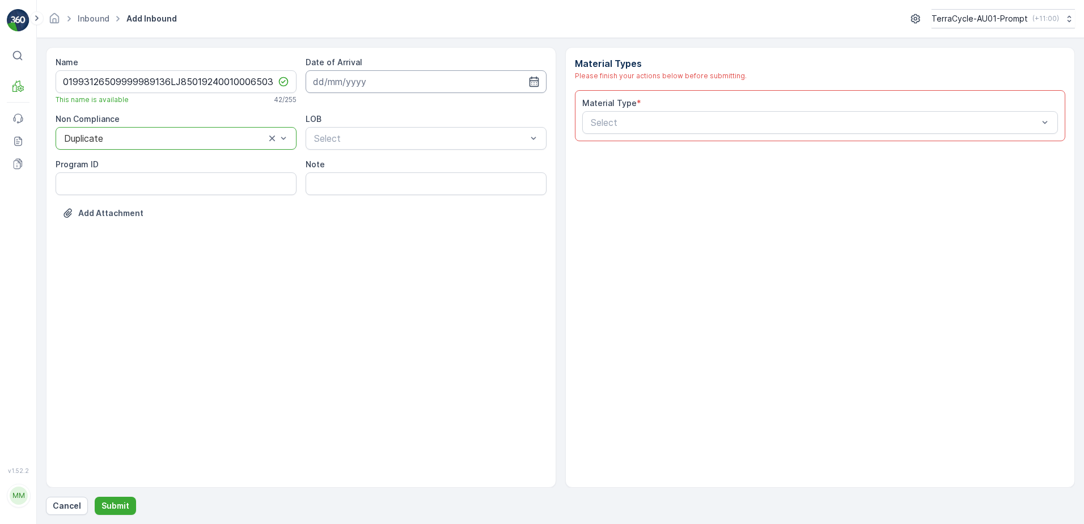
click at [379, 73] on input at bounding box center [426, 81] width 241 height 23
click at [348, 201] on div "13" at bounding box center [345, 199] width 18 height 18
type input "[DATE]"
click at [340, 166] on div "NRP" at bounding box center [426, 166] width 227 height 10
click at [337, 176] on input "Note" at bounding box center [426, 183] width 241 height 23
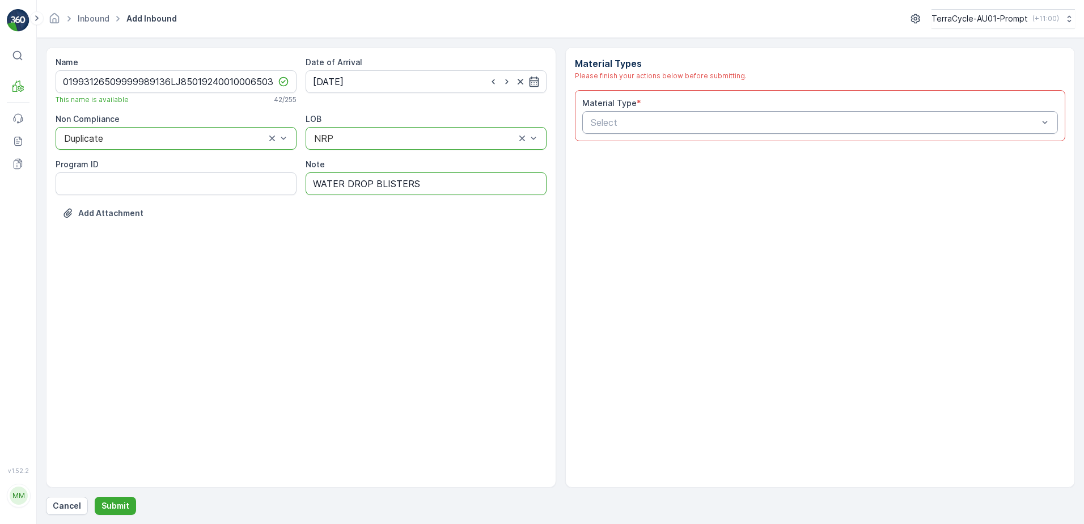
type input "WATER DROP BLISTERS"
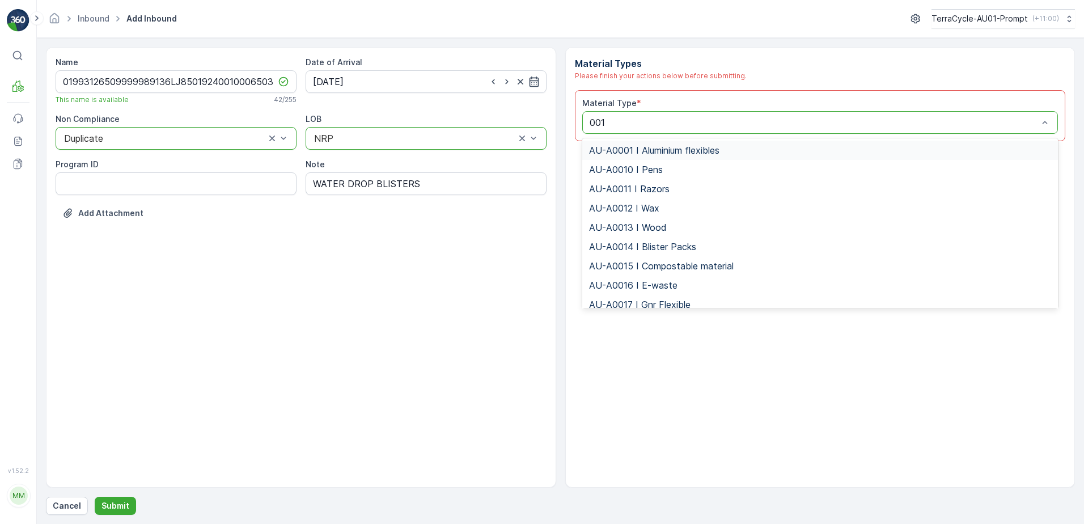
type input "0017"
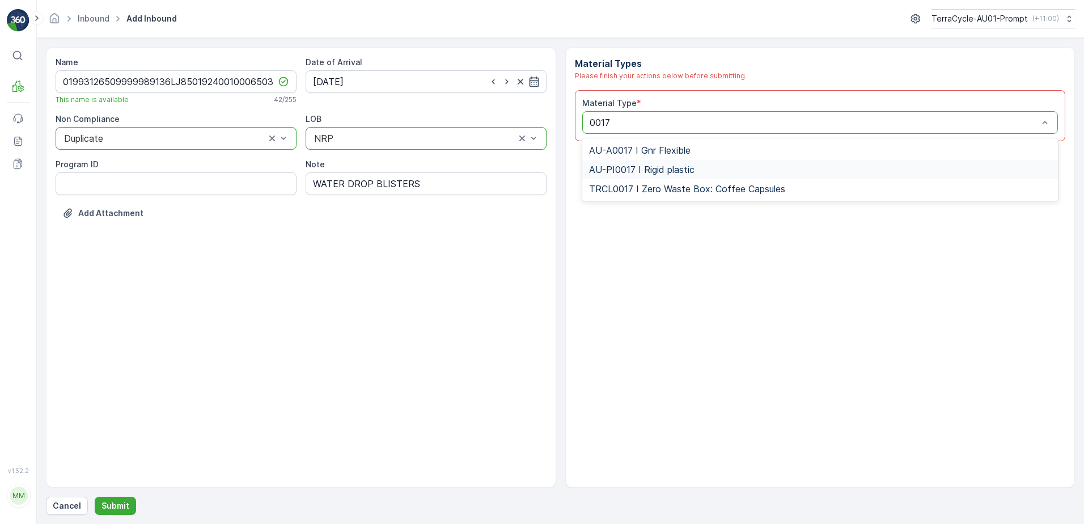
click at [672, 167] on span "AU-PI0017 I Rigid plastic" at bounding box center [641, 169] width 105 height 10
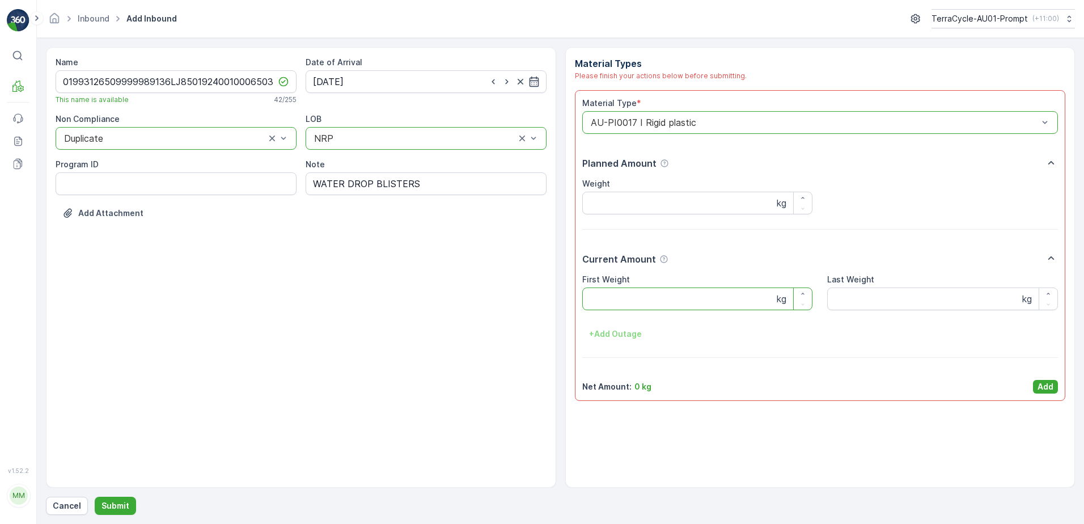
click at [658, 302] on Weight "First Weight" at bounding box center [697, 299] width 231 height 23
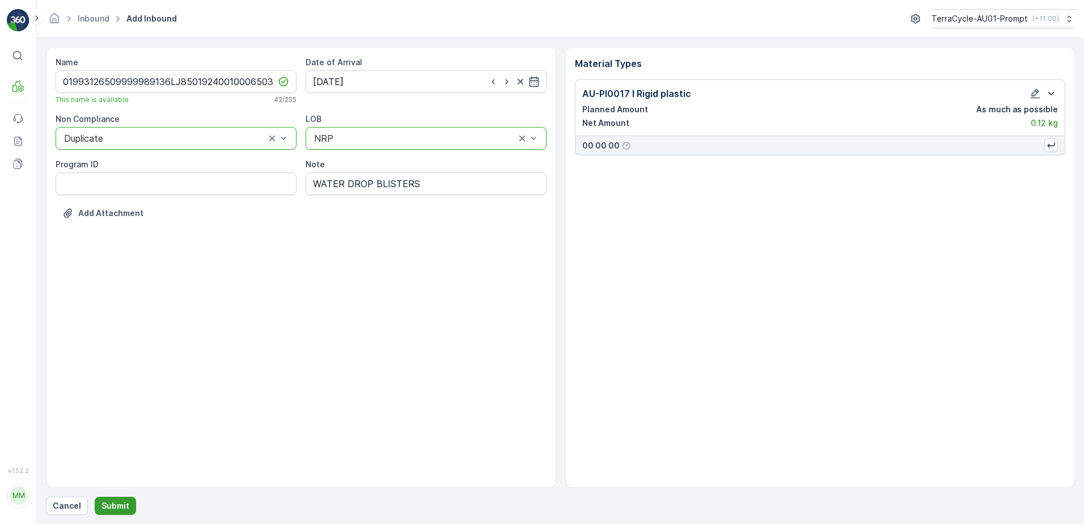
click at [115, 510] on button "Submit" at bounding box center [115, 506] width 41 height 18
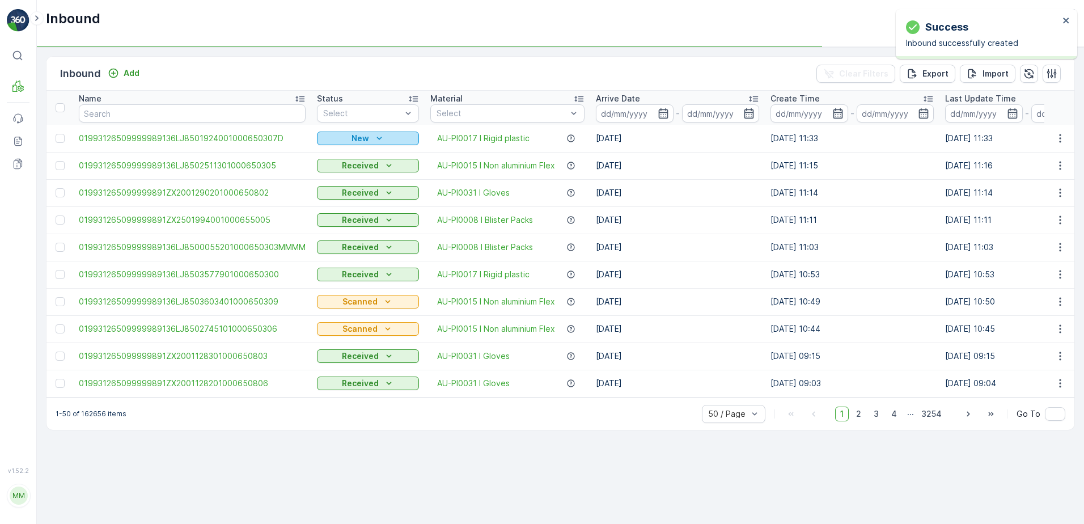
click at [336, 137] on div "New" at bounding box center [368, 138] width 93 height 11
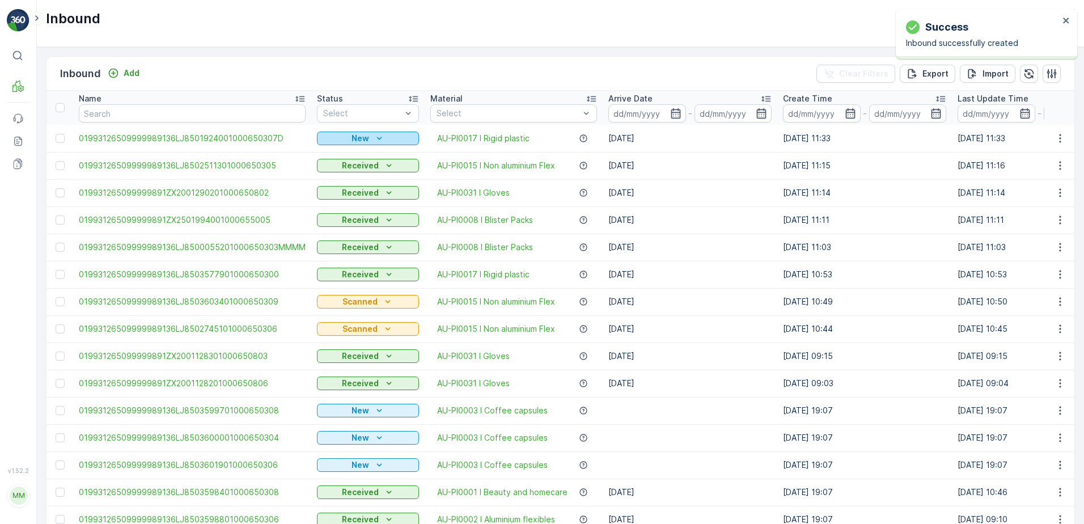
click at [345, 138] on div "New" at bounding box center [368, 138] width 93 height 11
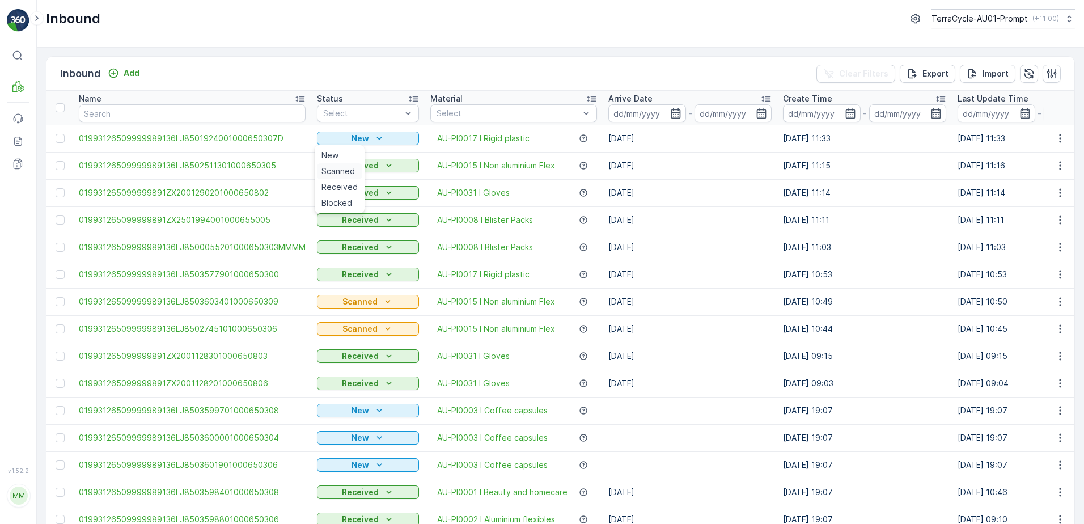
click at [340, 171] on span "Scanned" at bounding box center [338, 171] width 33 height 11
click at [1059, 141] on icon "button" at bounding box center [1060, 138] width 11 height 11
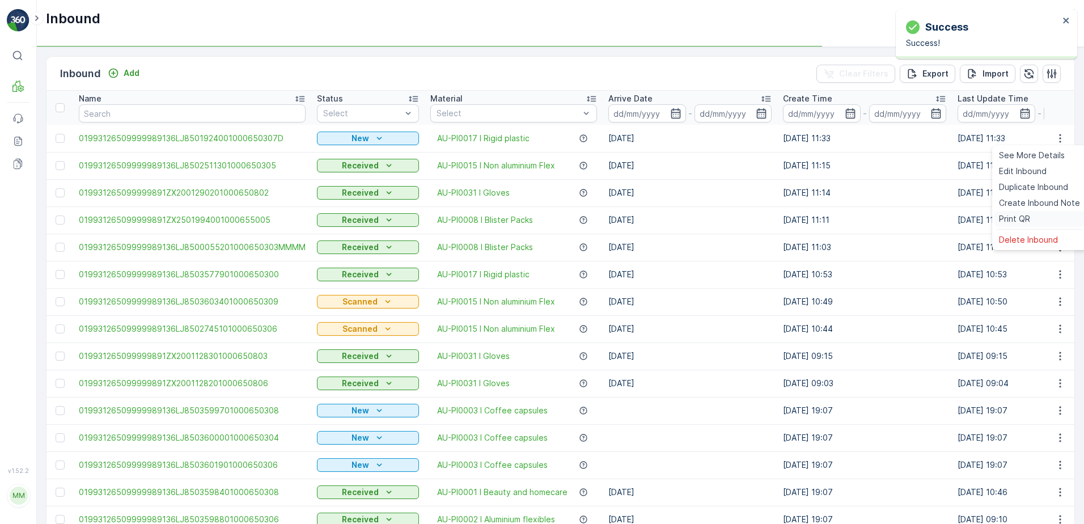
click at [1035, 217] on div "Print QR" at bounding box center [1040, 219] width 90 height 16
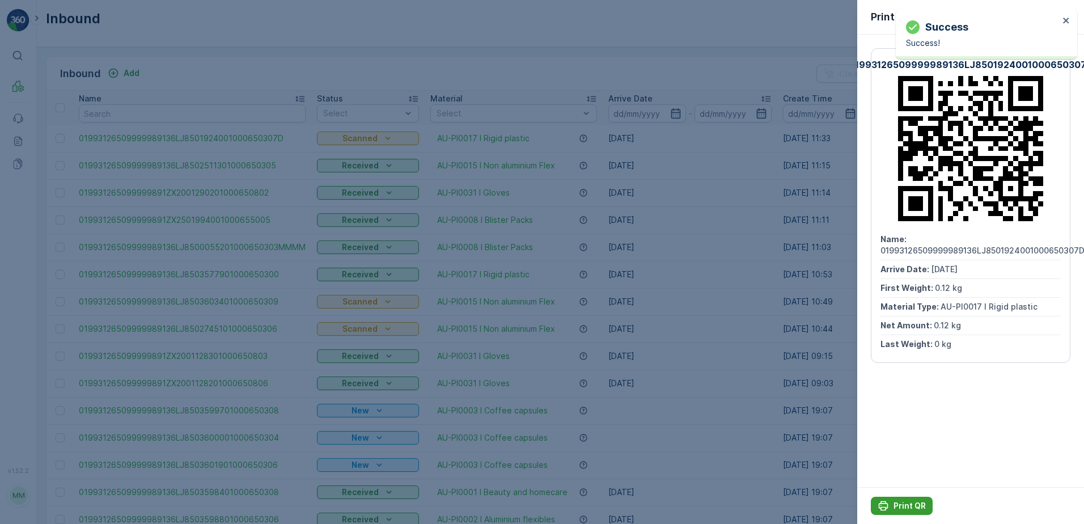
click at [904, 509] on p "Print QR" at bounding box center [910, 505] width 32 height 11
click at [1069, 16] on icon "button" at bounding box center [1066, 15] width 11 height 11
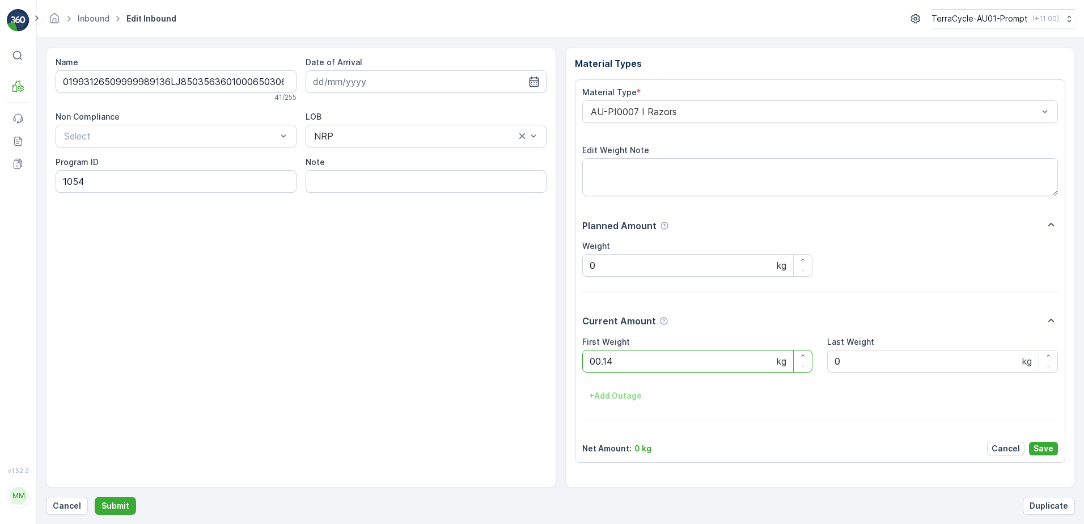
click at [95, 497] on button "Submit" at bounding box center [115, 506] width 41 height 18
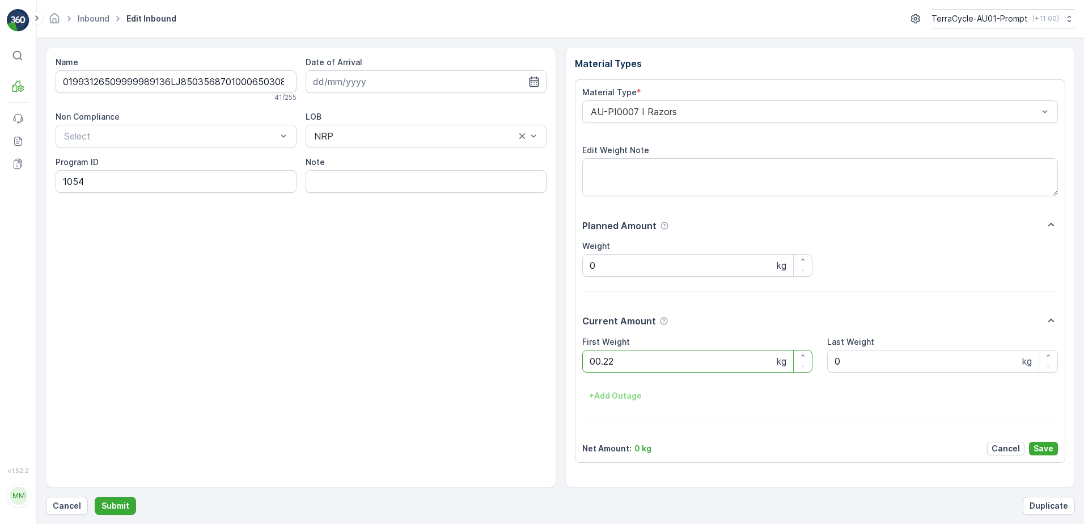
click at [95, 497] on button "Submit" at bounding box center [115, 506] width 41 height 18
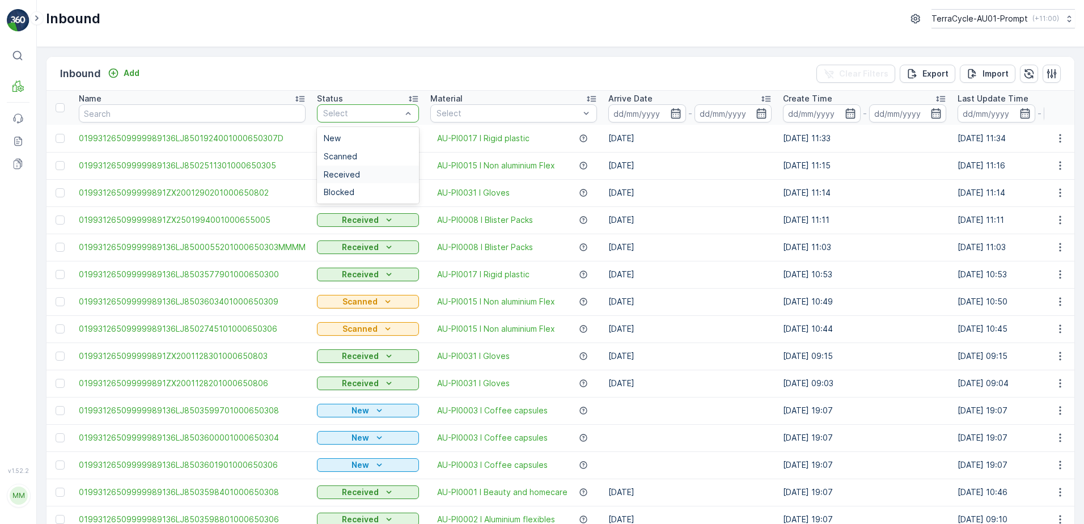
click at [362, 170] on div "Received" at bounding box center [368, 174] width 88 height 9
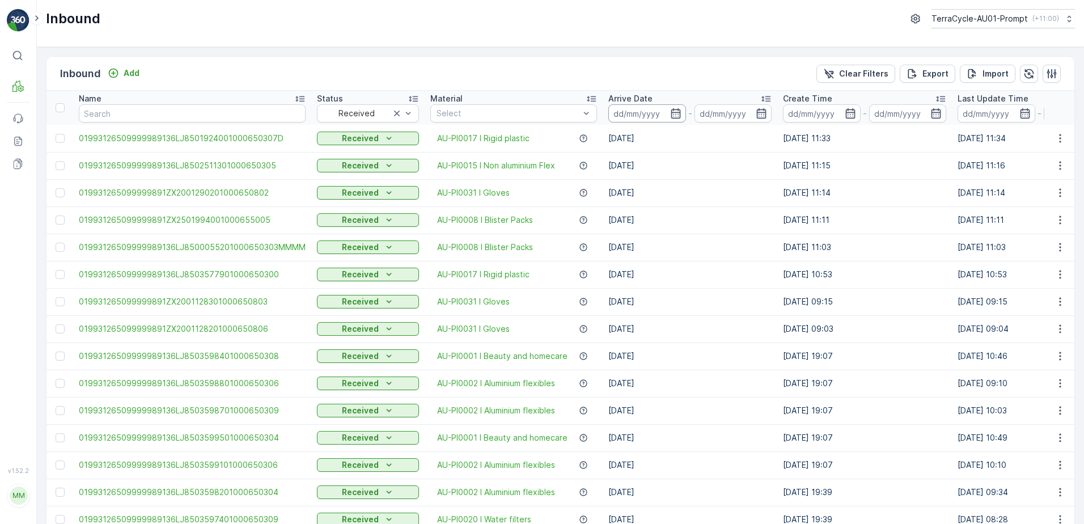
click at [666, 115] on input at bounding box center [648, 113] width 78 height 18
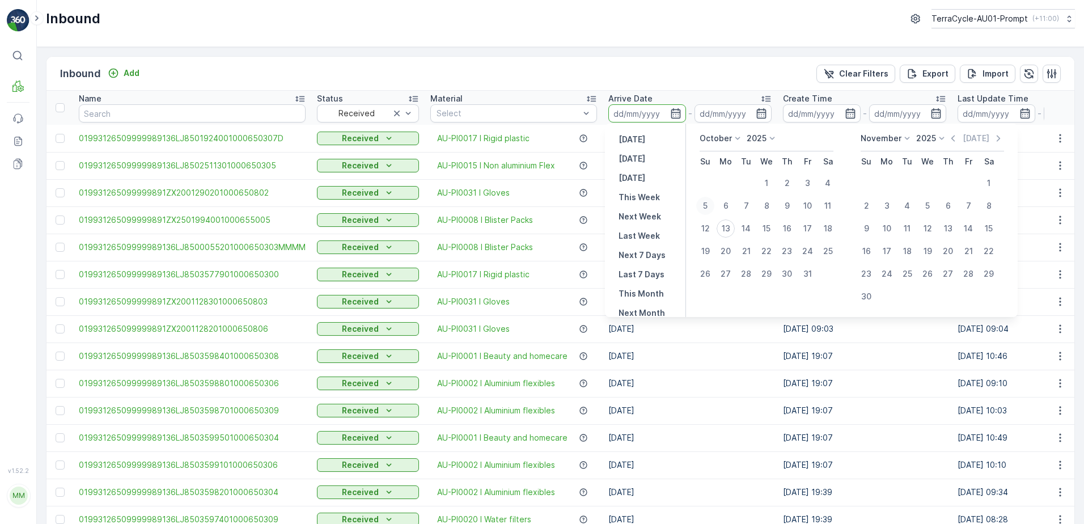
click at [708, 203] on div "5" at bounding box center [705, 206] width 18 height 18
type input "05.10.2025"
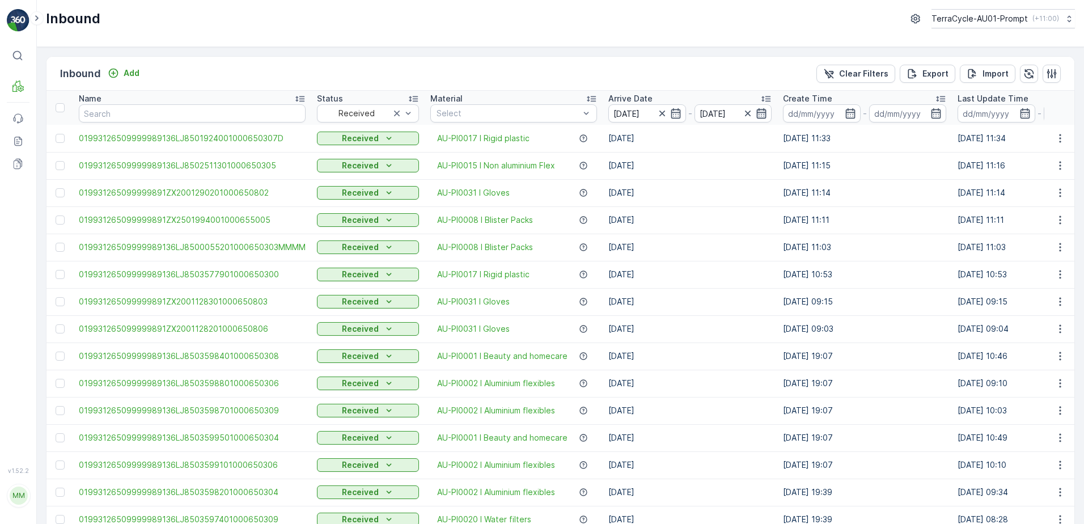
click at [759, 116] on icon "button" at bounding box center [761, 113] width 11 height 11
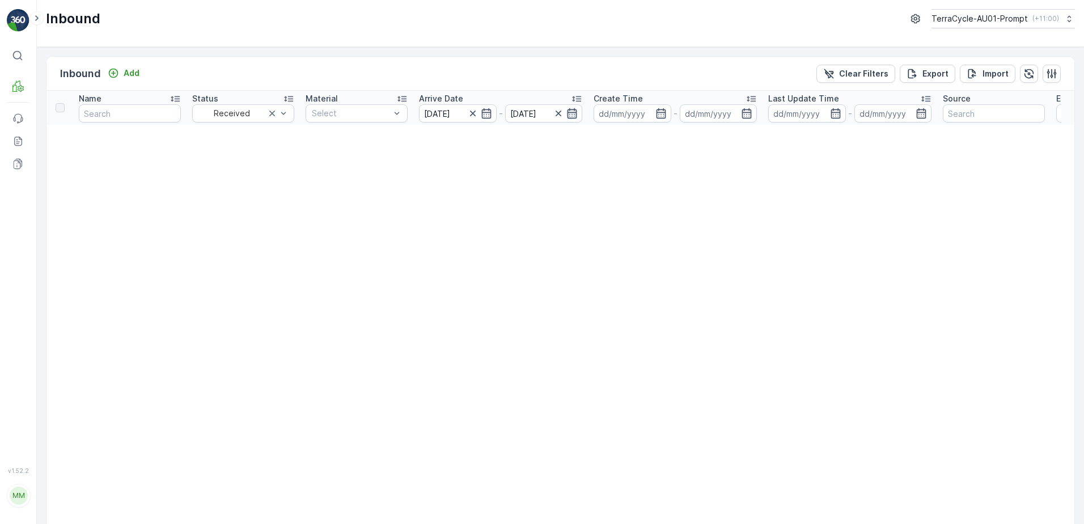
click at [576, 113] on icon "button" at bounding box center [572, 113] width 11 height 11
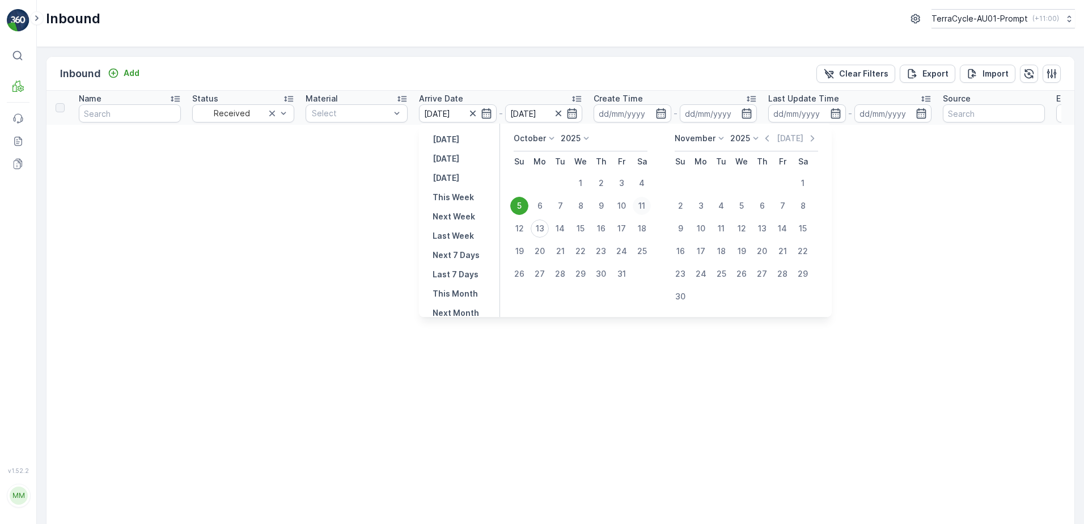
click at [642, 202] on div "11" at bounding box center [642, 206] width 18 height 18
type input "11.10.2025"
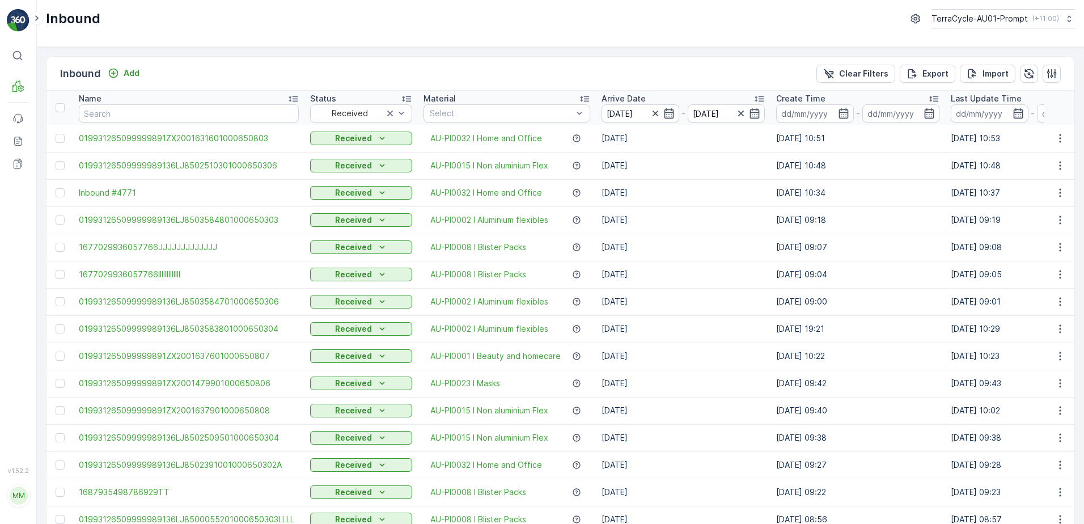
drag, startPoint x: 846, startPoint y: 79, endPoint x: 234, endPoint y: 181, distance: 620.4
click at [846, 79] on p "Clear Filters" at bounding box center [863, 73] width 49 height 11
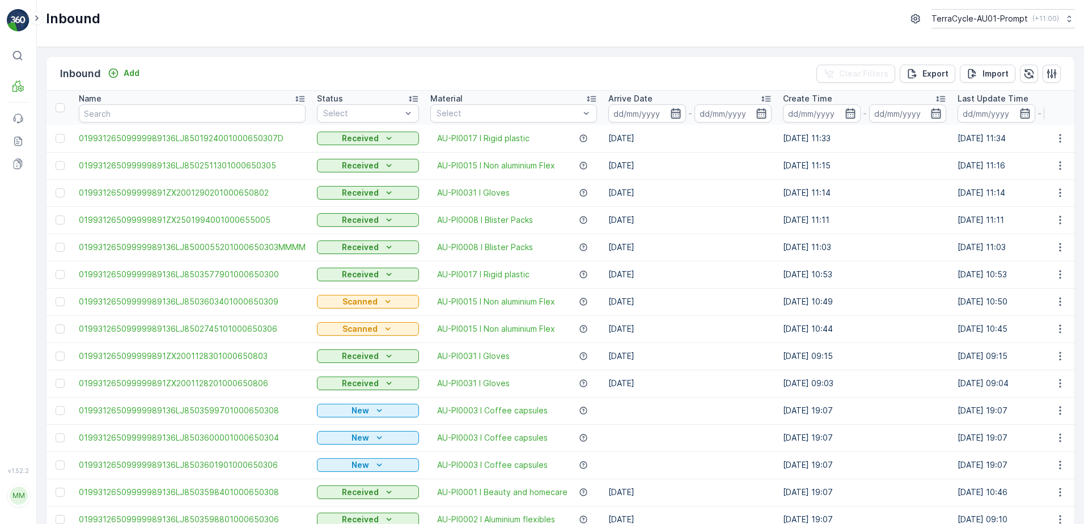
click at [673, 119] on icon "button" at bounding box center [676, 113] width 10 height 10
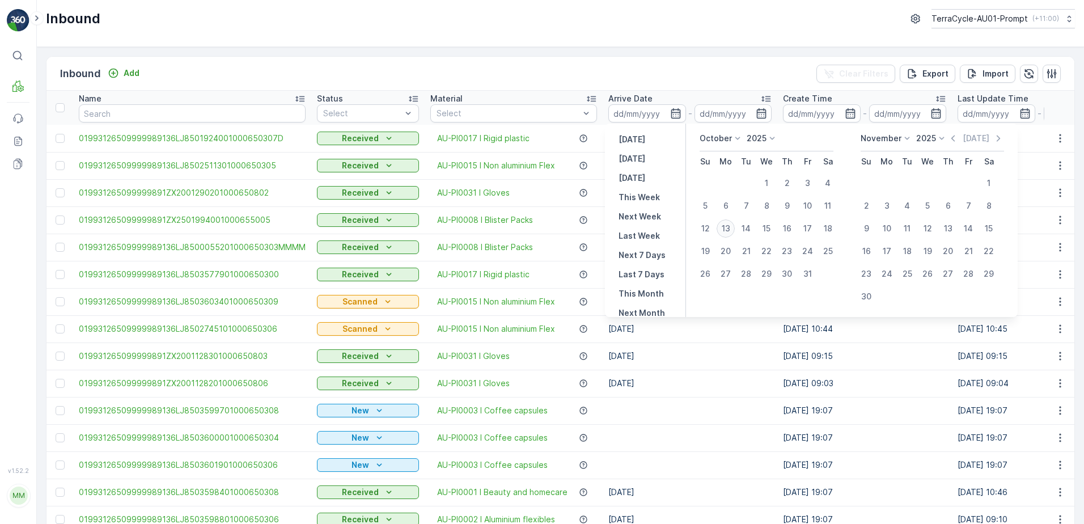
click at [728, 223] on div "13" at bounding box center [726, 228] width 18 height 18
type input "[DATE]"
click at [728, 223] on div "13" at bounding box center [726, 228] width 18 height 18
type input "[DATE]"
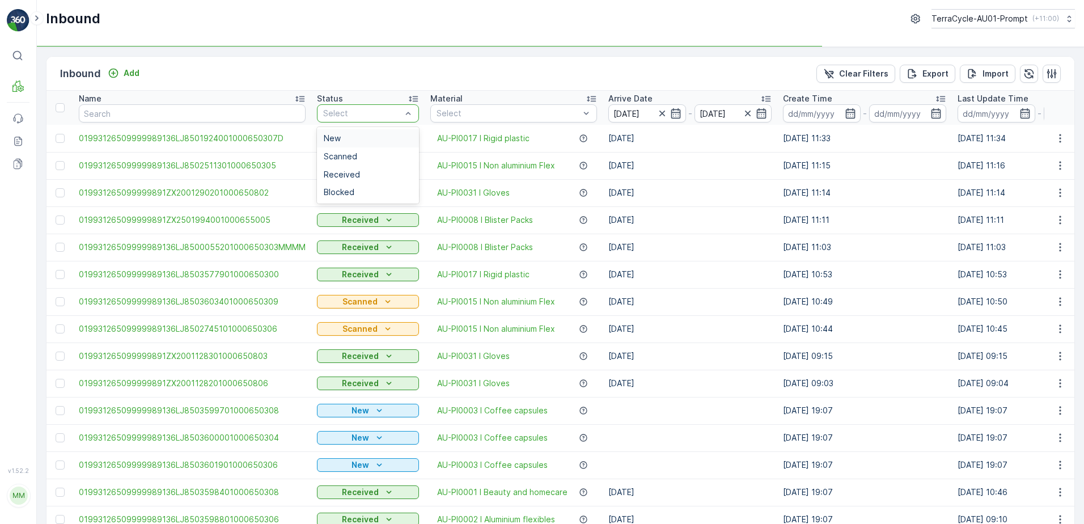
drag, startPoint x: 334, startPoint y: 113, endPoint x: 530, endPoint y: 213, distance: 219.7
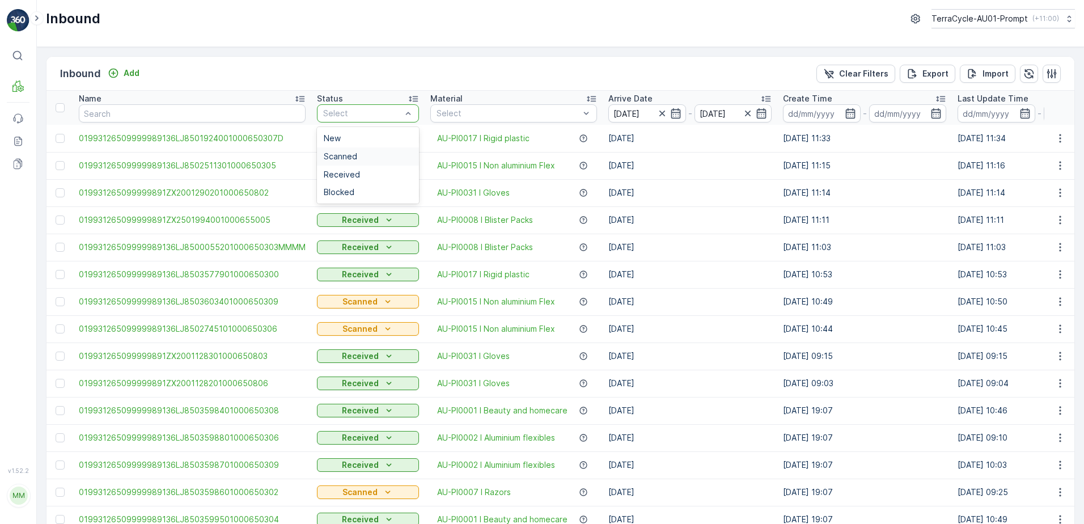
click at [352, 155] on span "Scanned" at bounding box center [340, 156] width 33 height 9
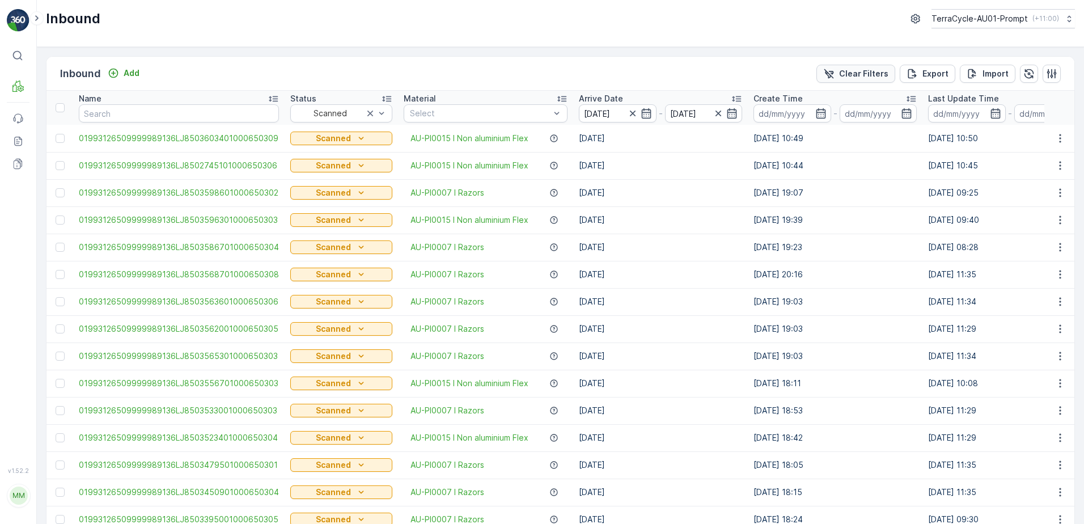
click at [856, 76] on p "Clear Filters" at bounding box center [863, 73] width 49 height 11
